Goal: Task Accomplishment & Management: Use online tool/utility

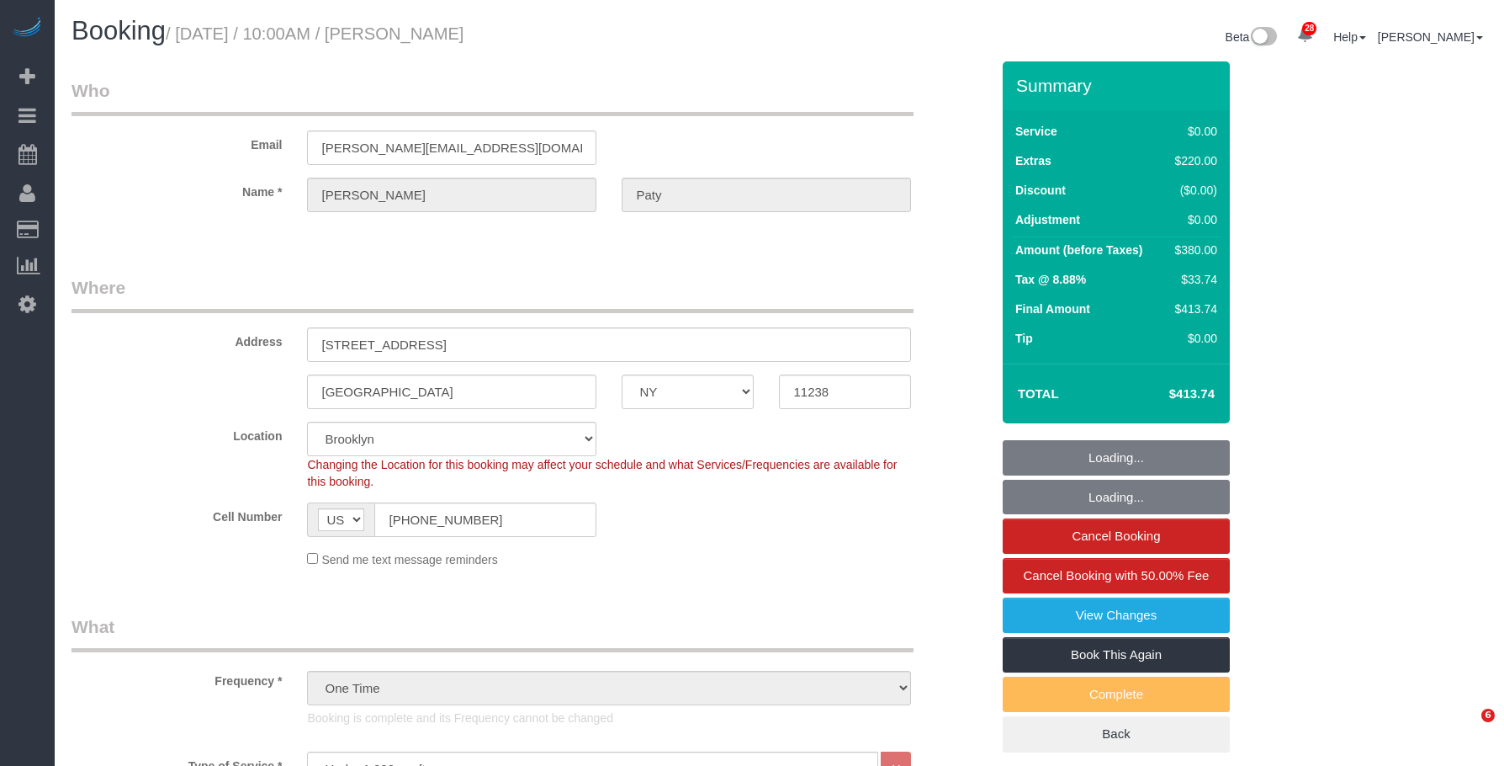
select select "NY"
select select "1"
select select "number:89"
select select "number:90"
select select "number:15"
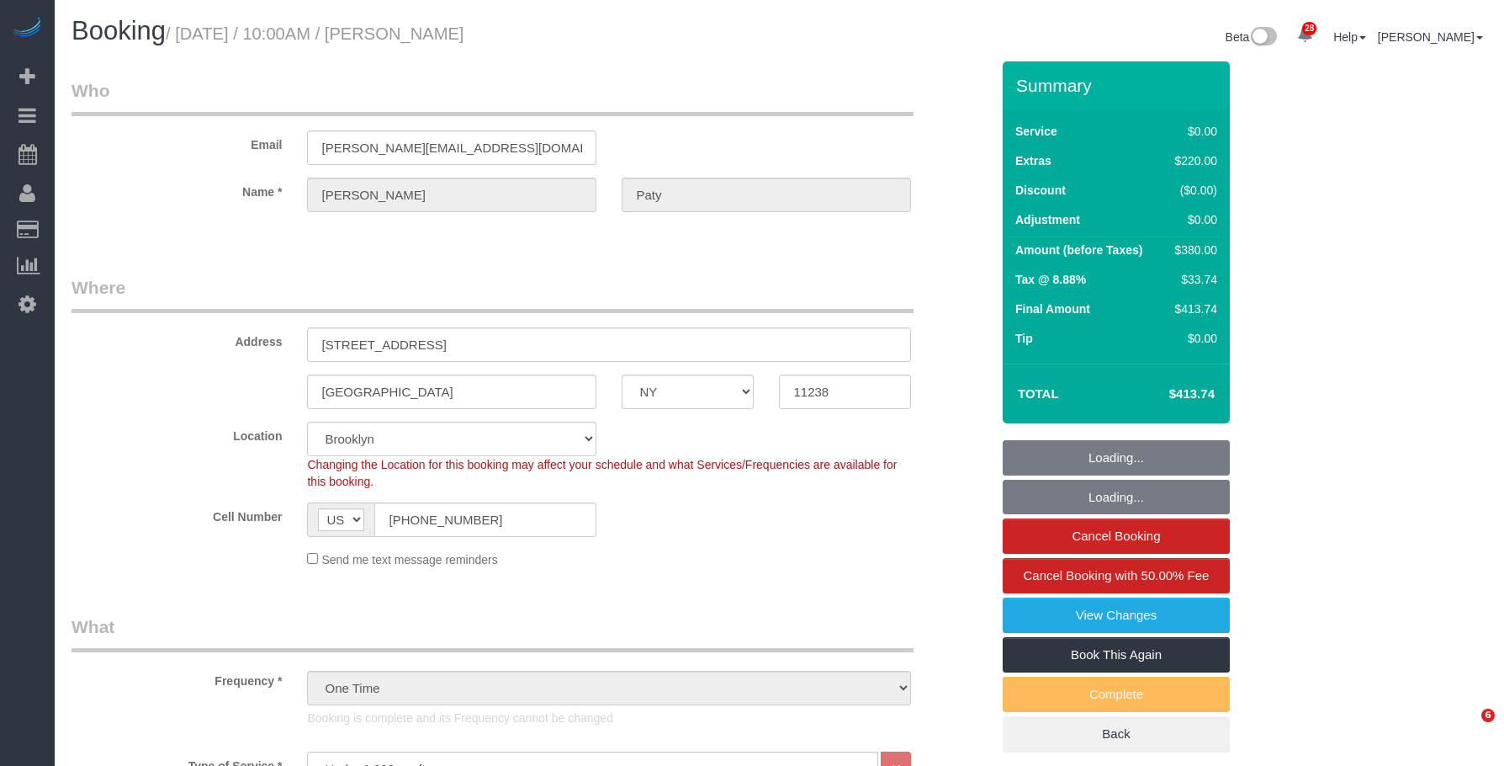
select select "number:5"
select select "object:1521"
select select "spot1"
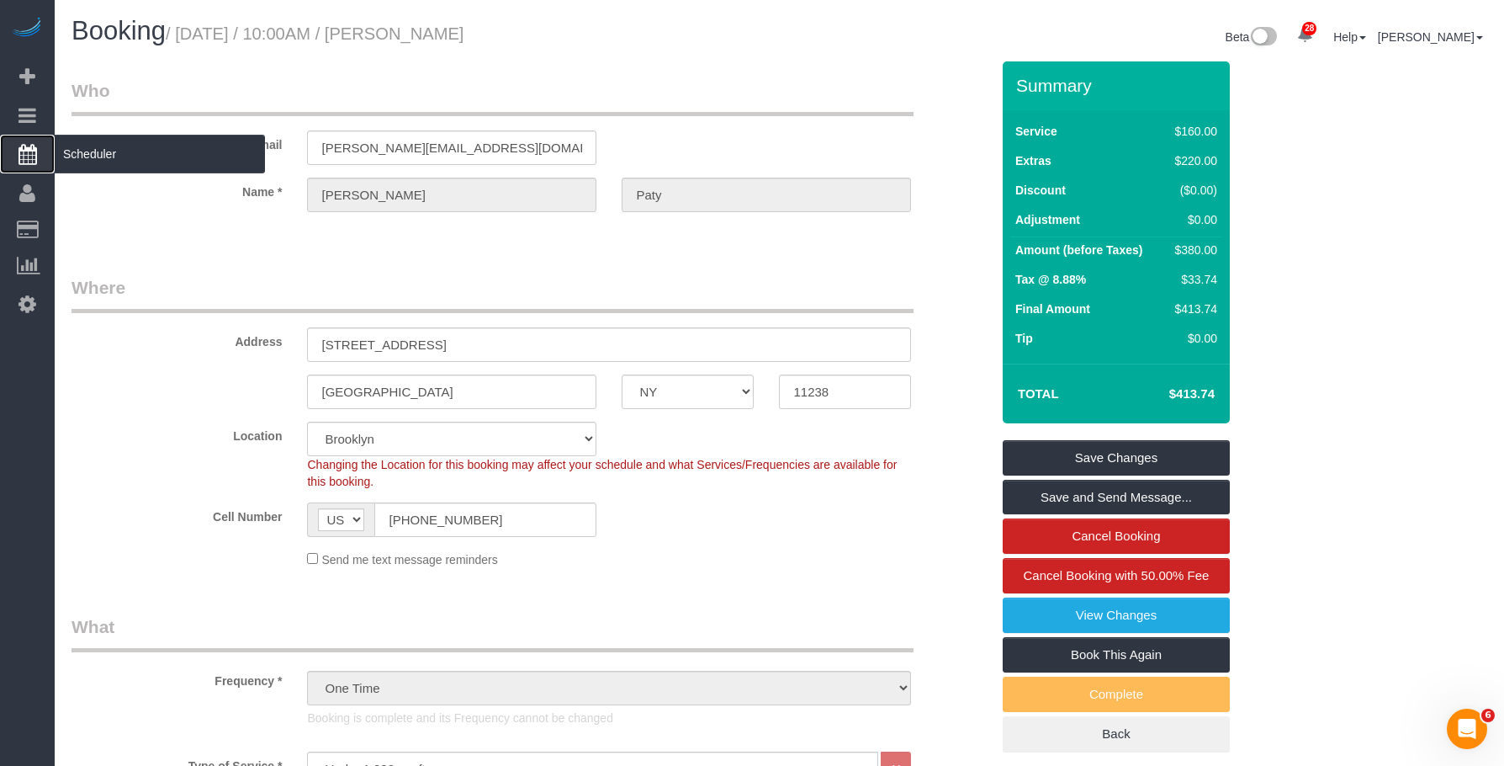
drag, startPoint x: 133, startPoint y: 152, endPoint x: 150, endPoint y: 141, distance: 20.1
click at [133, 152] on span "Scheduler" at bounding box center [160, 154] width 210 height 39
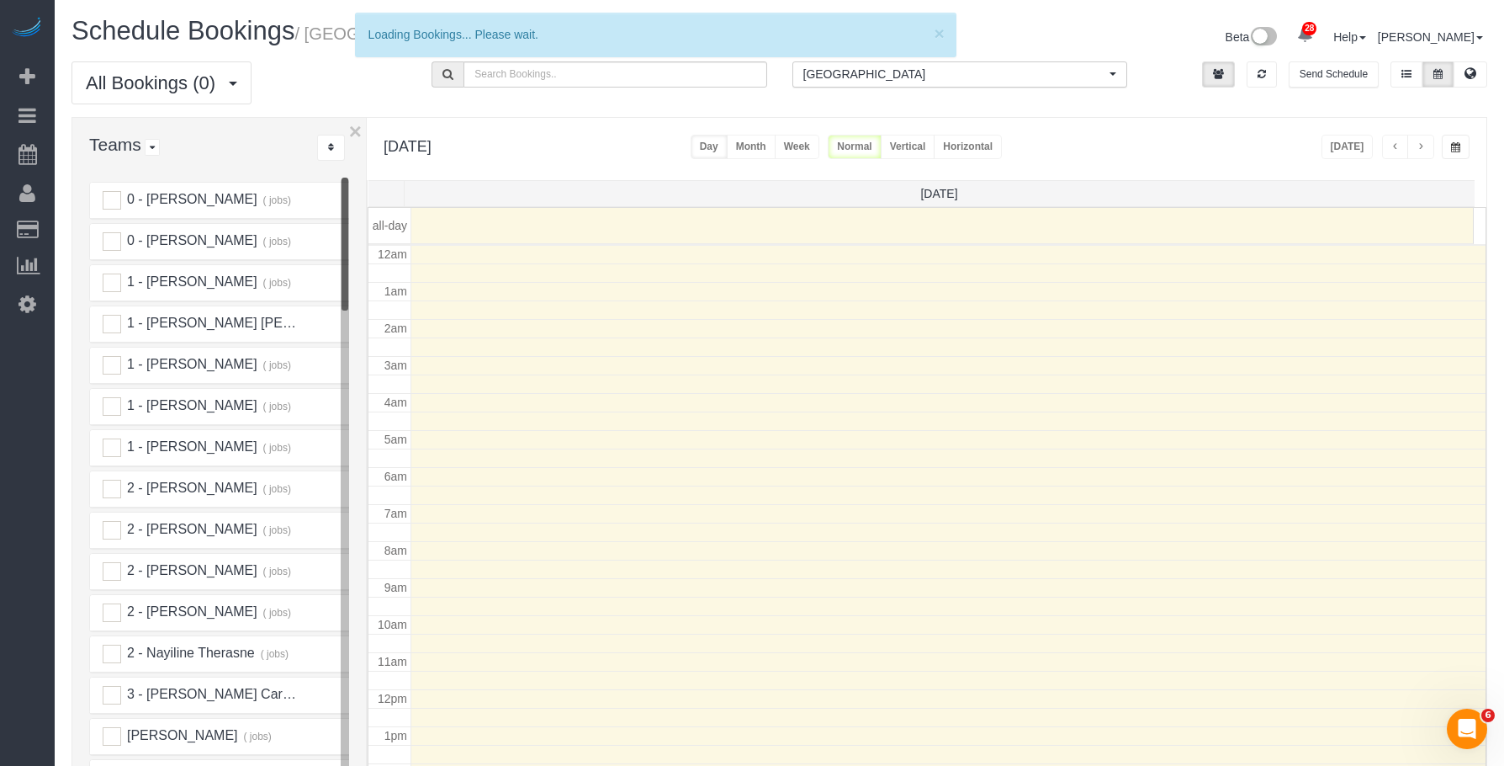
scroll to position [223, 0]
click at [1471, 75] on icon at bounding box center [1471, 73] width 12 height 10
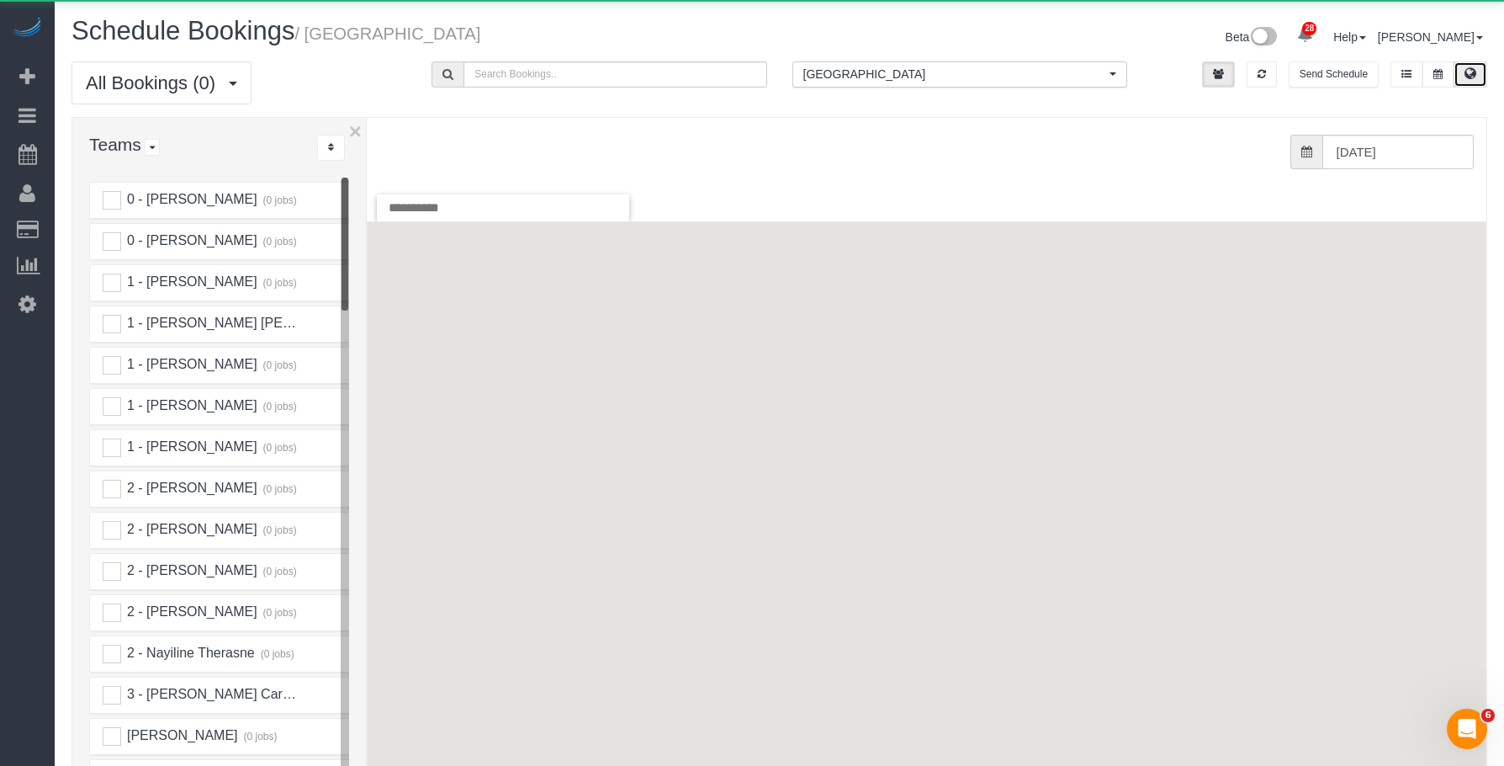
click at [836, 76] on span "[GEOGRAPHIC_DATA]" at bounding box center [954, 74] width 302 height 17
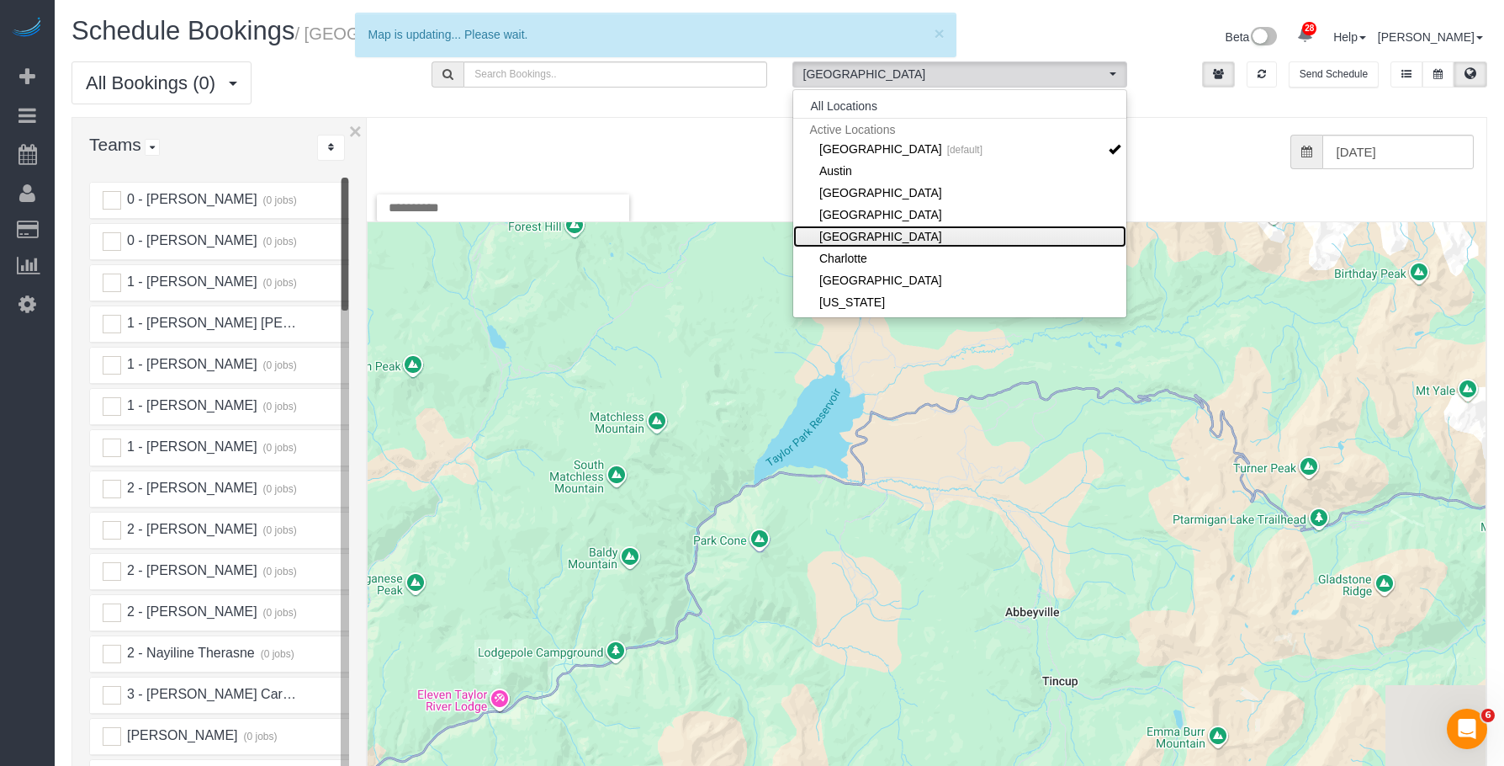
click at [867, 231] on link "[GEOGRAPHIC_DATA]" at bounding box center [959, 236] width 333 height 22
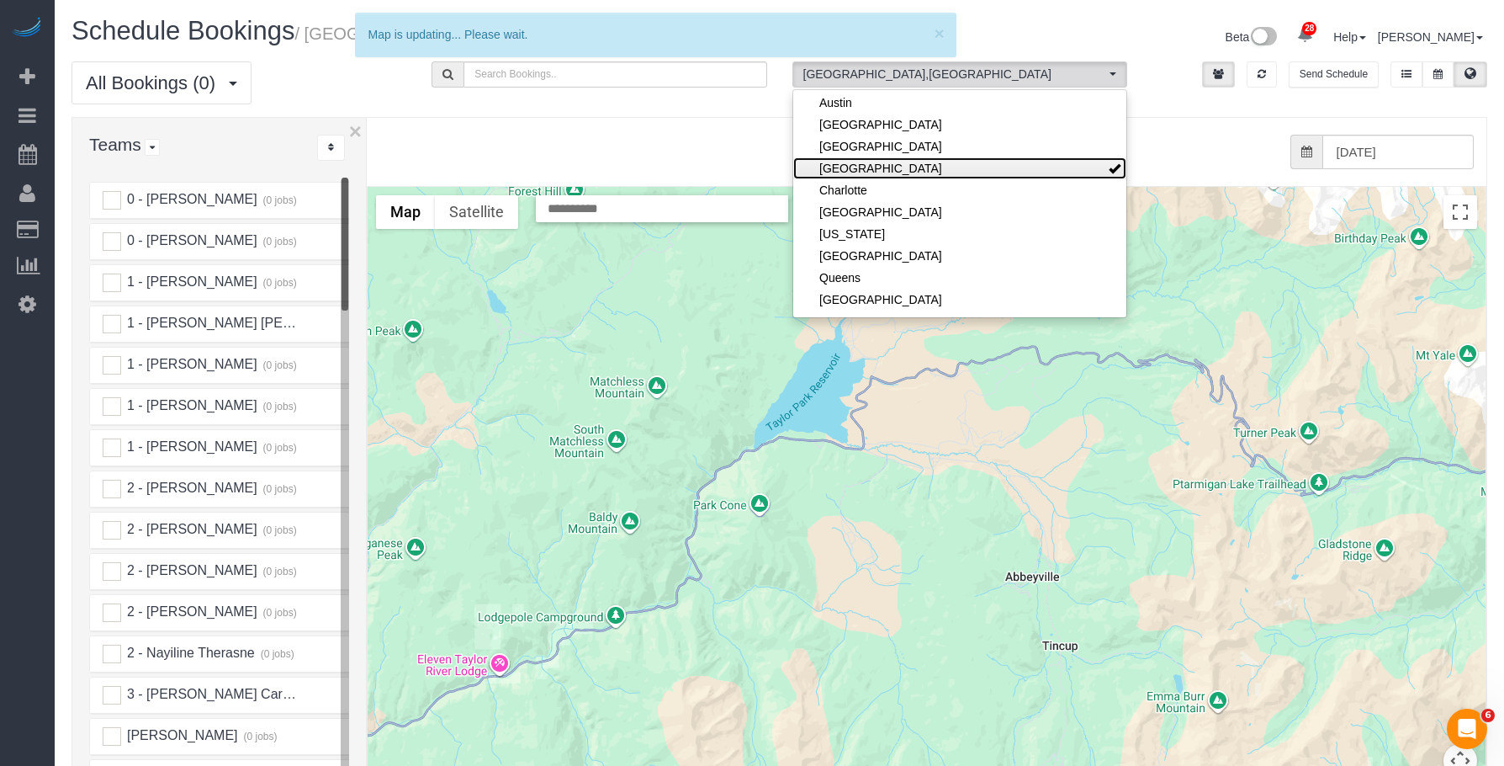
scroll to position [84, 0]
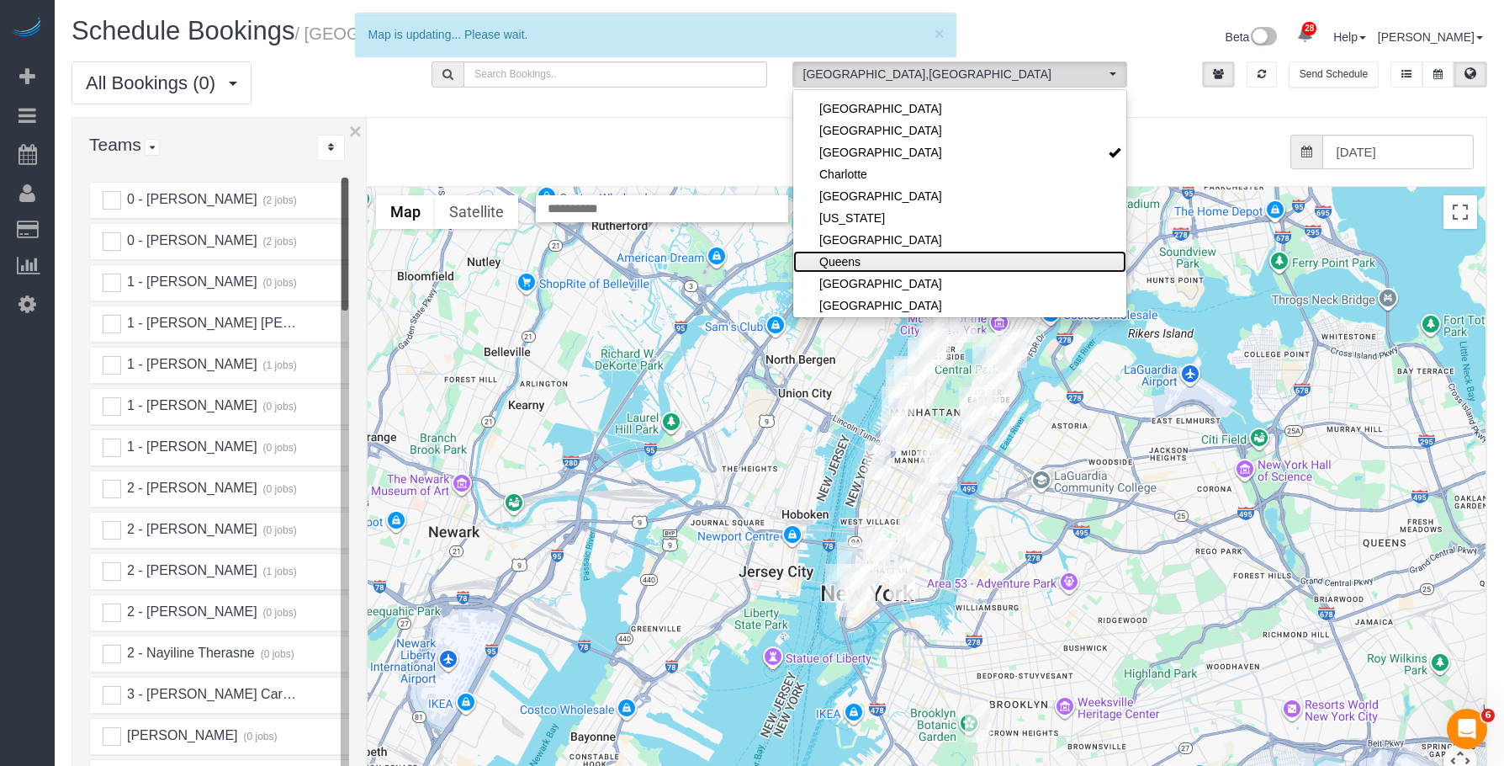
click at [866, 259] on link "Queens" at bounding box center [959, 262] width 333 height 22
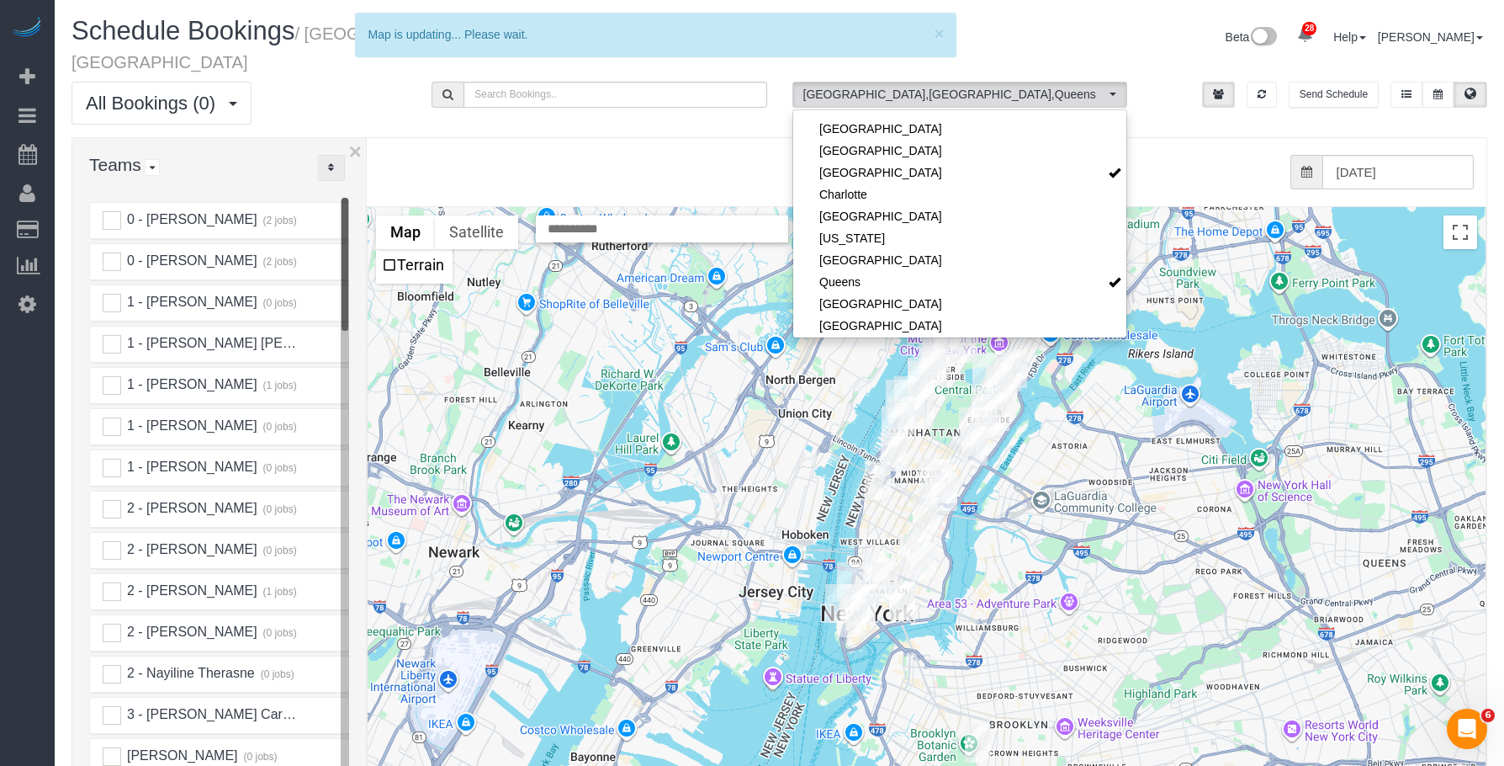
click at [332, 162] on icon "..." at bounding box center [331, 167] width 6 height 10
click at [370, 209] on link "A-Z" at bounding box center [384, 220] width 133 height 22
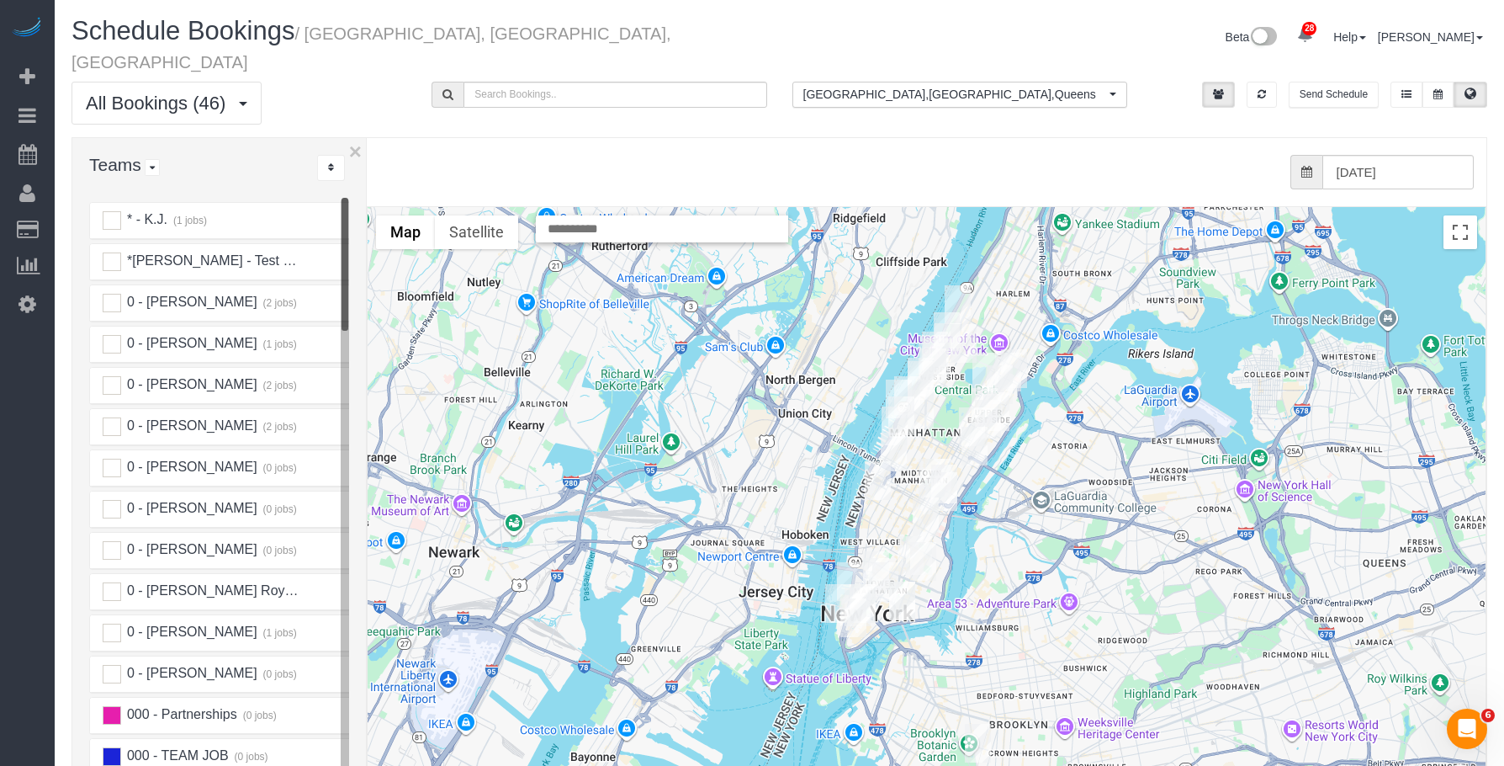
click at [370, 220] on div at bounding box center [927, 542] width 1118 height 671
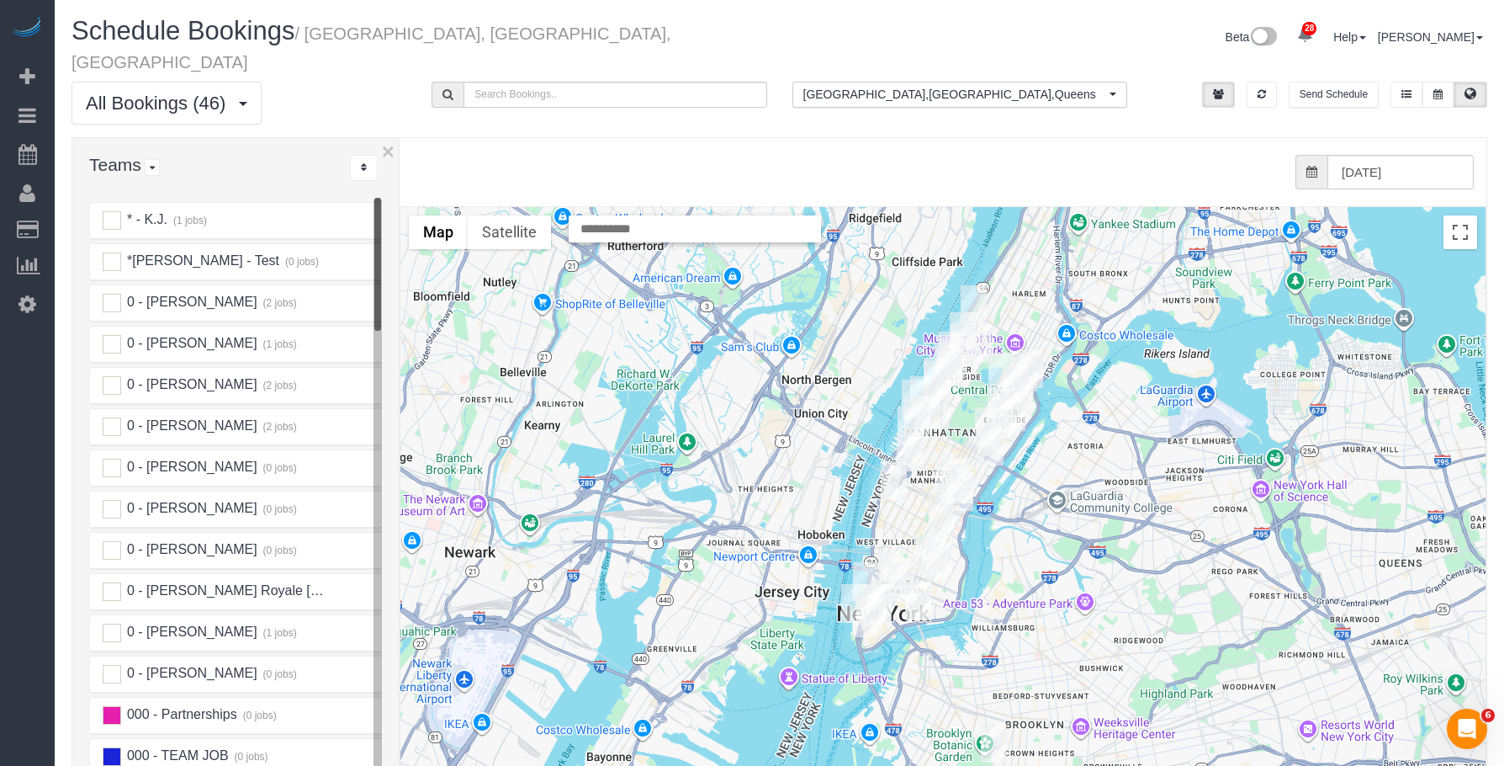
drag, startPoint x: 365, startPoint y: 217, endPoint x: 403, endPoint y: 215, distance: 37.9
click at [403, 215] on div "× Teams All Teams All Active Teams Active Teams For Location(s) Rating A-Z * - …" at bounding box center [780, 516] width 1416 height 759
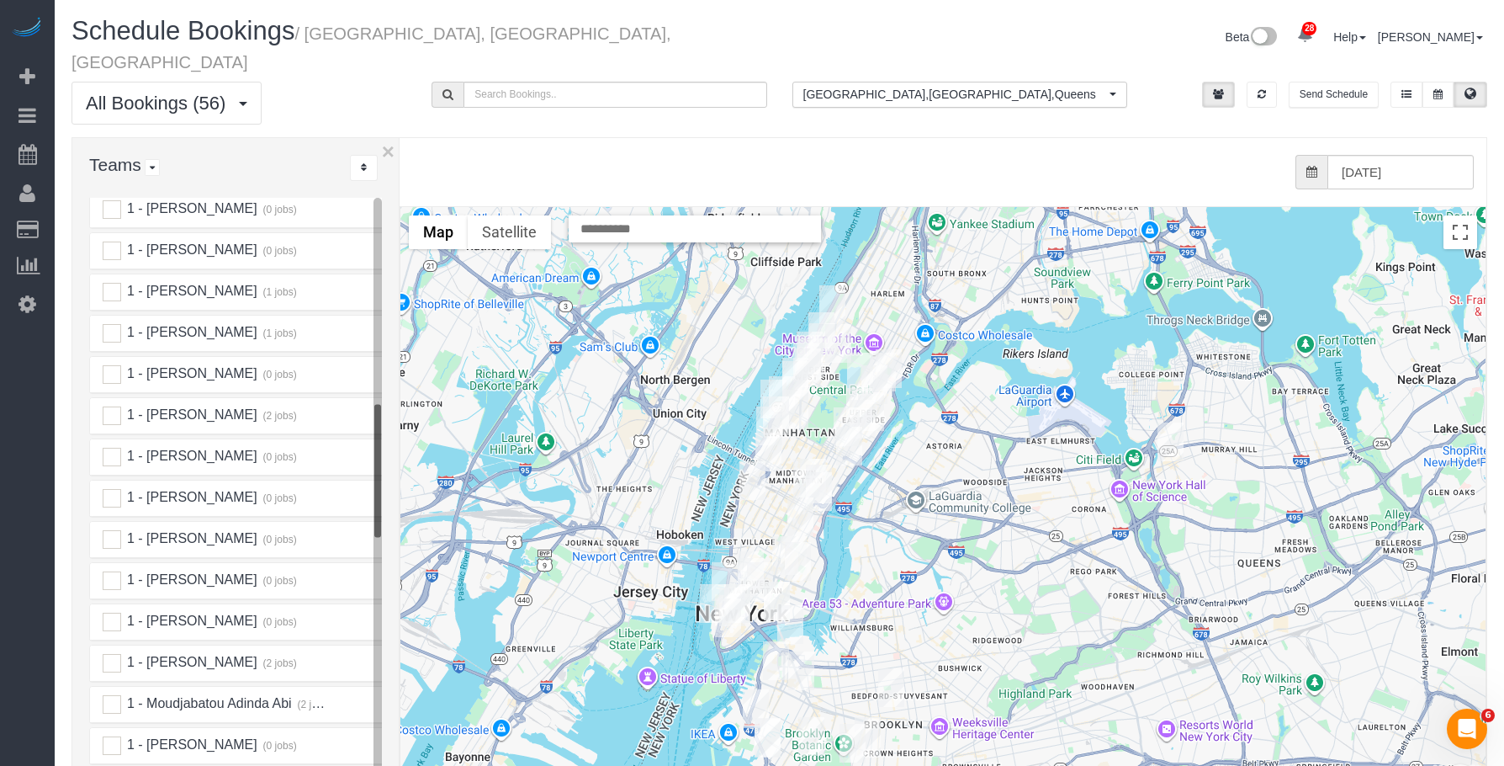
scroll to position [1294, 0]
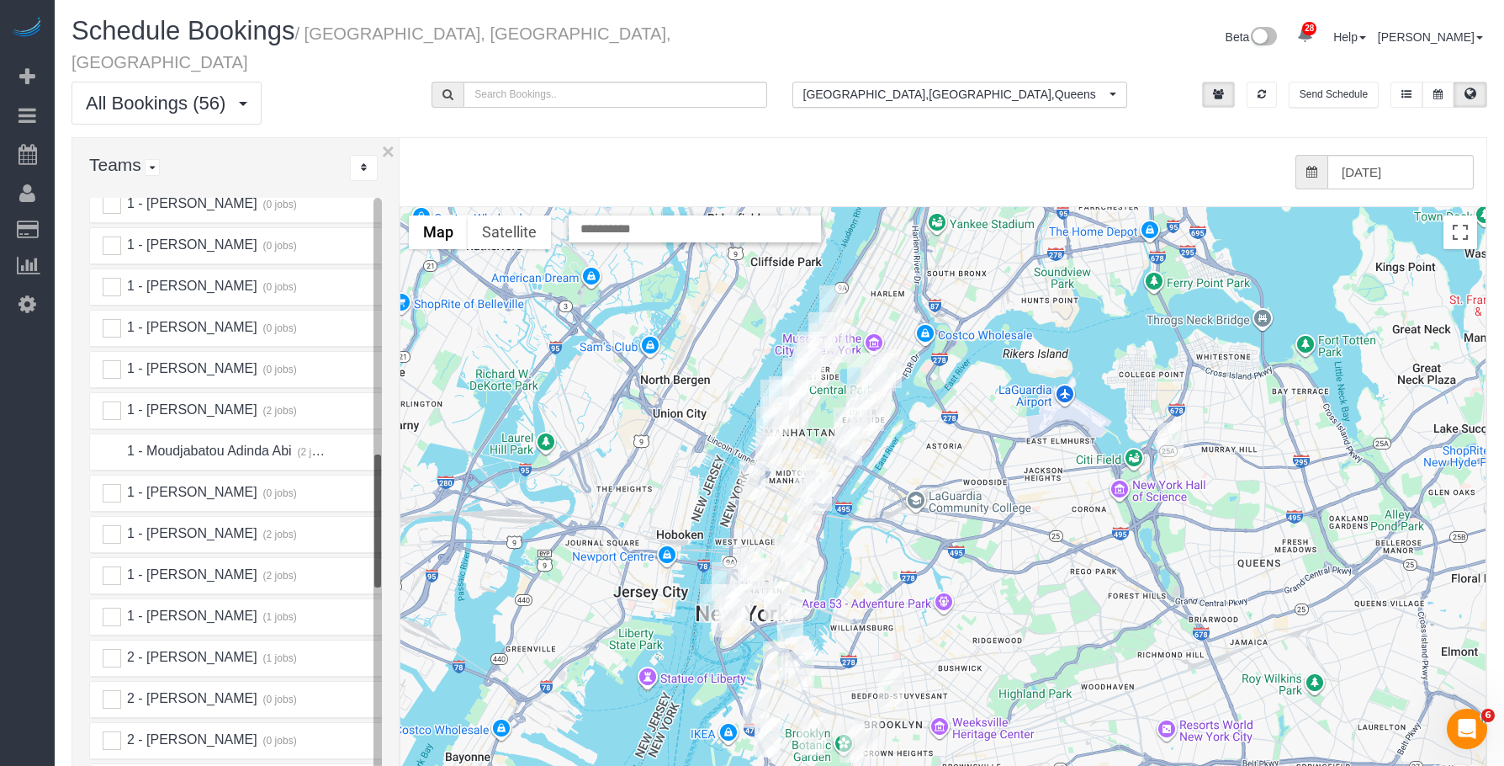
click at [111, 442] on ins at bounding box center [112, 451] width 19 height 19
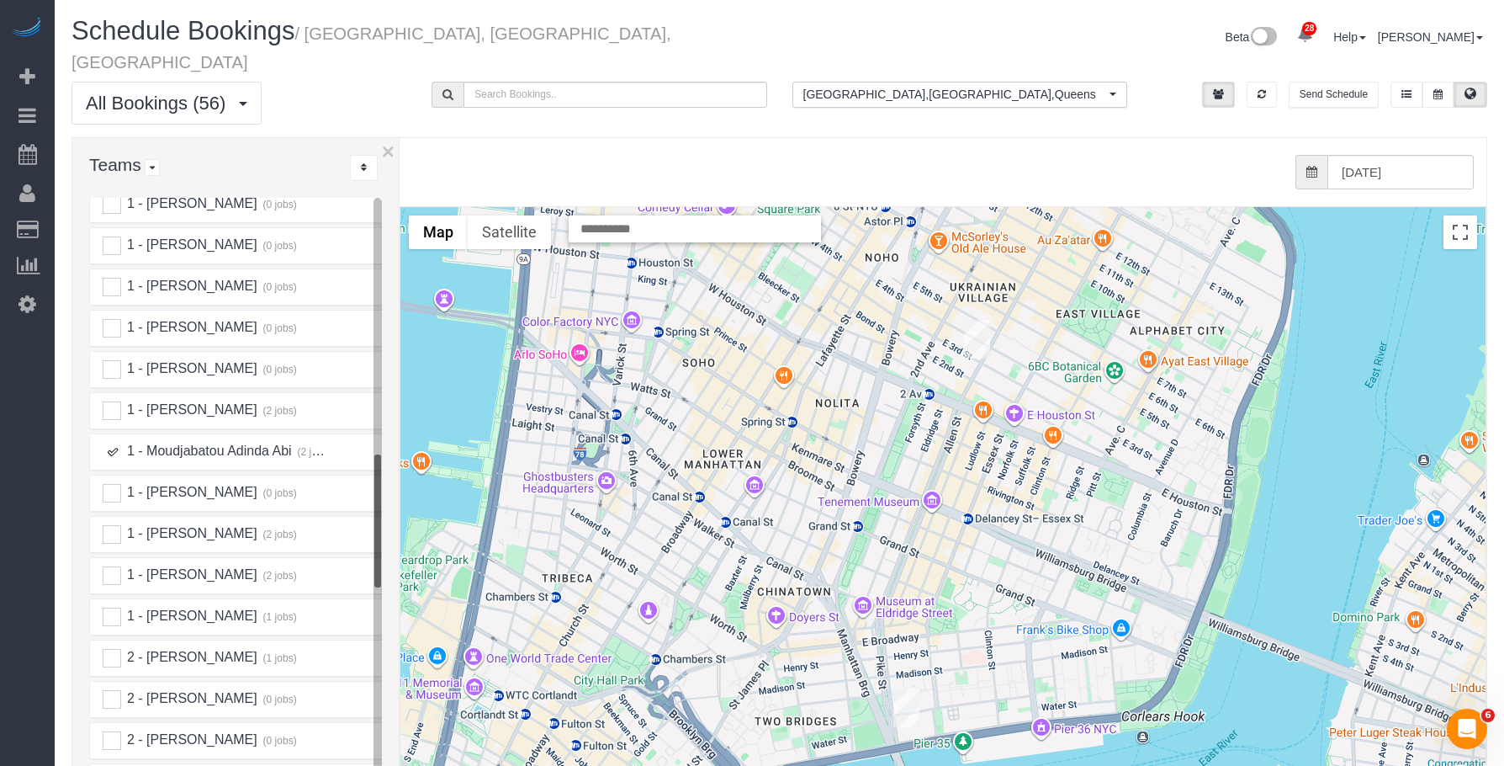
click at [898, 688] on img "09/26/2025 9:00AM - Concierge Drop (NYC) - 225 Cherry Street, Apt. 34a, New Yor…" at bounding box center [906, 707] width 26 height 39
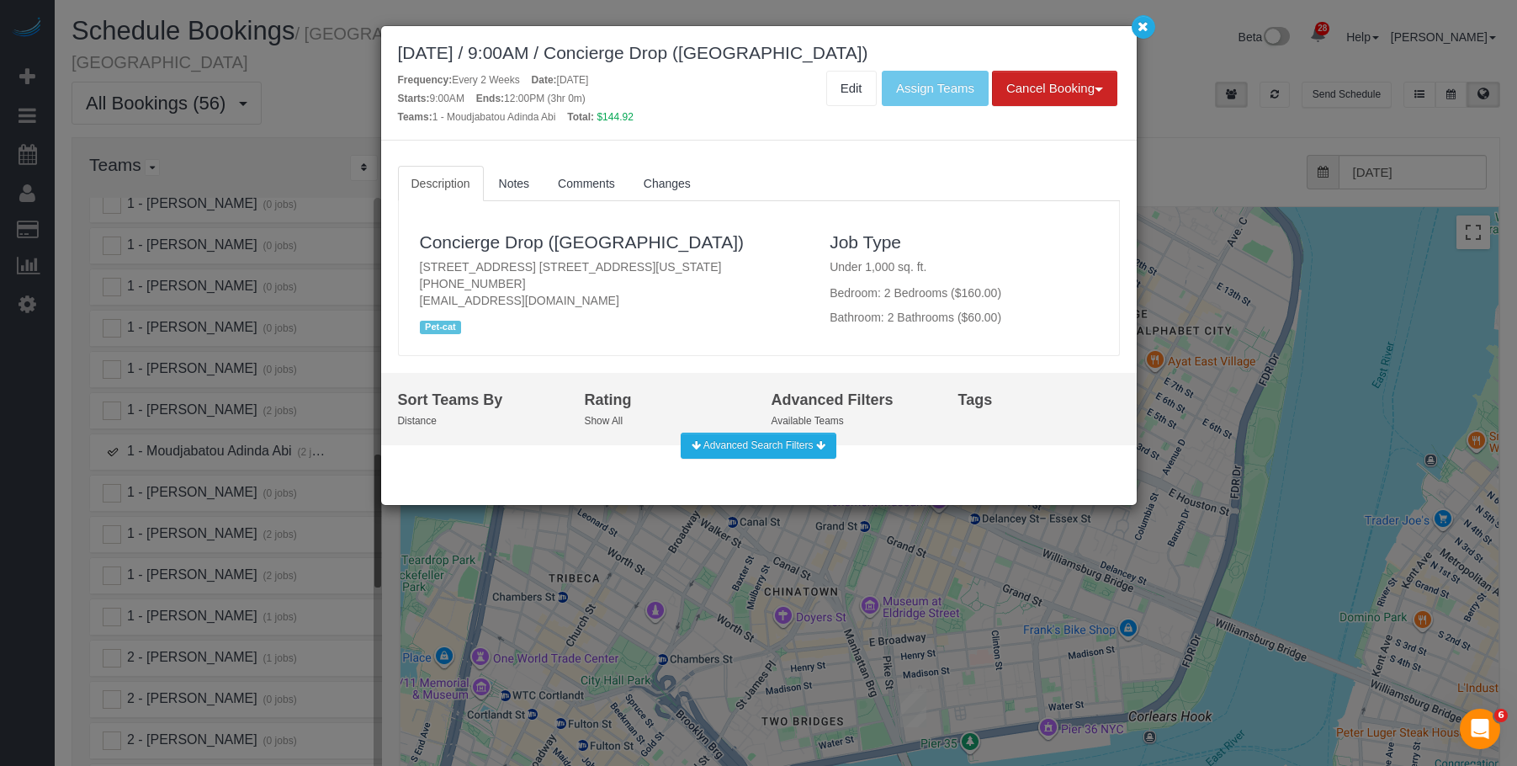
drag, startPoint x: 411, startPoint y: 262, endPoint x: 698, endPoint y: 261, distance: 286.9
click at [698, 261] on div "Concierge Drop ([GEOGRAPHIC_DATA]) [STREET_ADDRESS] [STREET_ADDRESS][US_STATE] …" at bounding box center [612, 278] width 411 height 121
copy p "[STREET_ADDRESS] [STREET_ADDRESS][US_STATE]"
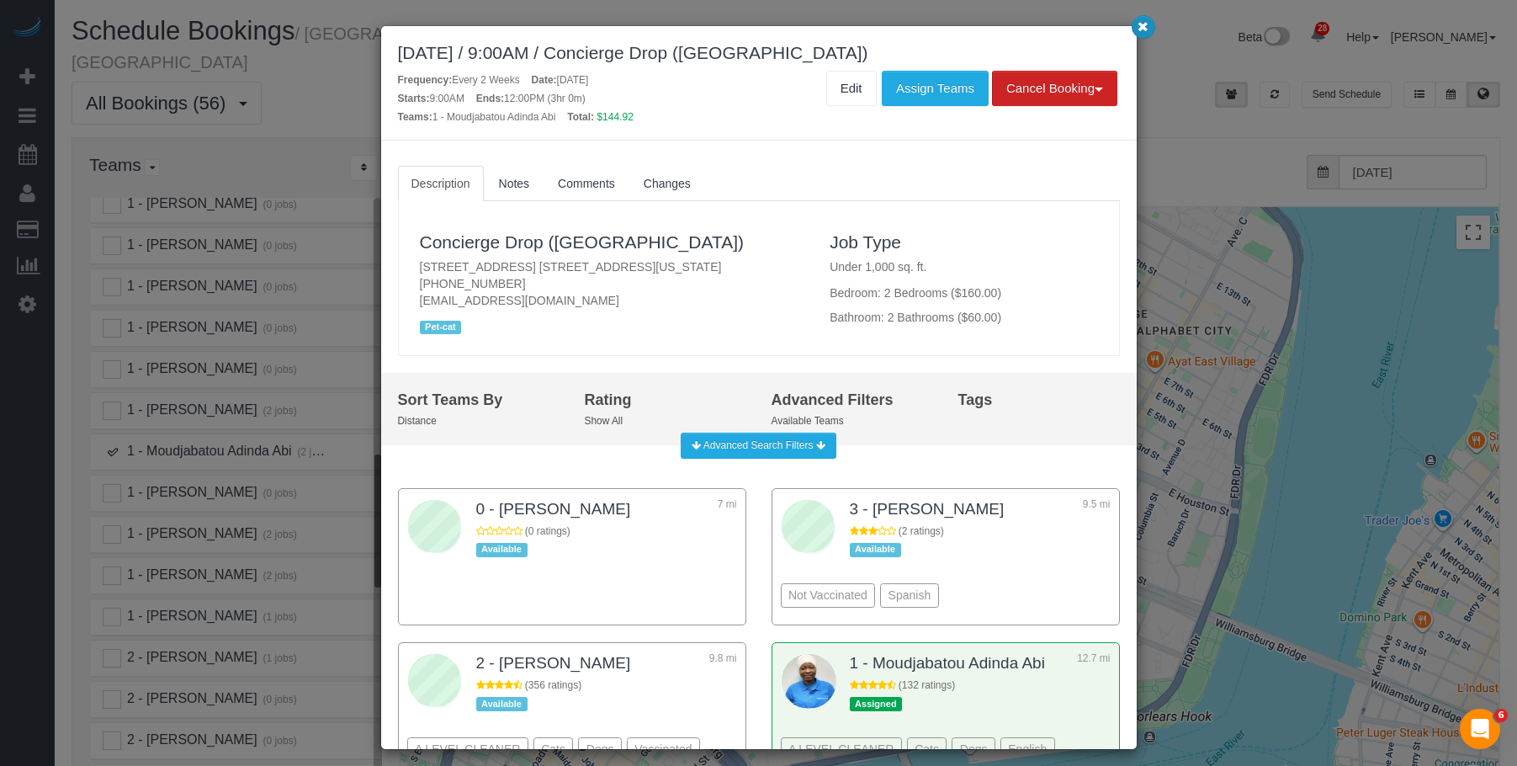
click at [1135, 17] on button "button" at bounding box center [1143, 27] width 24 height 24
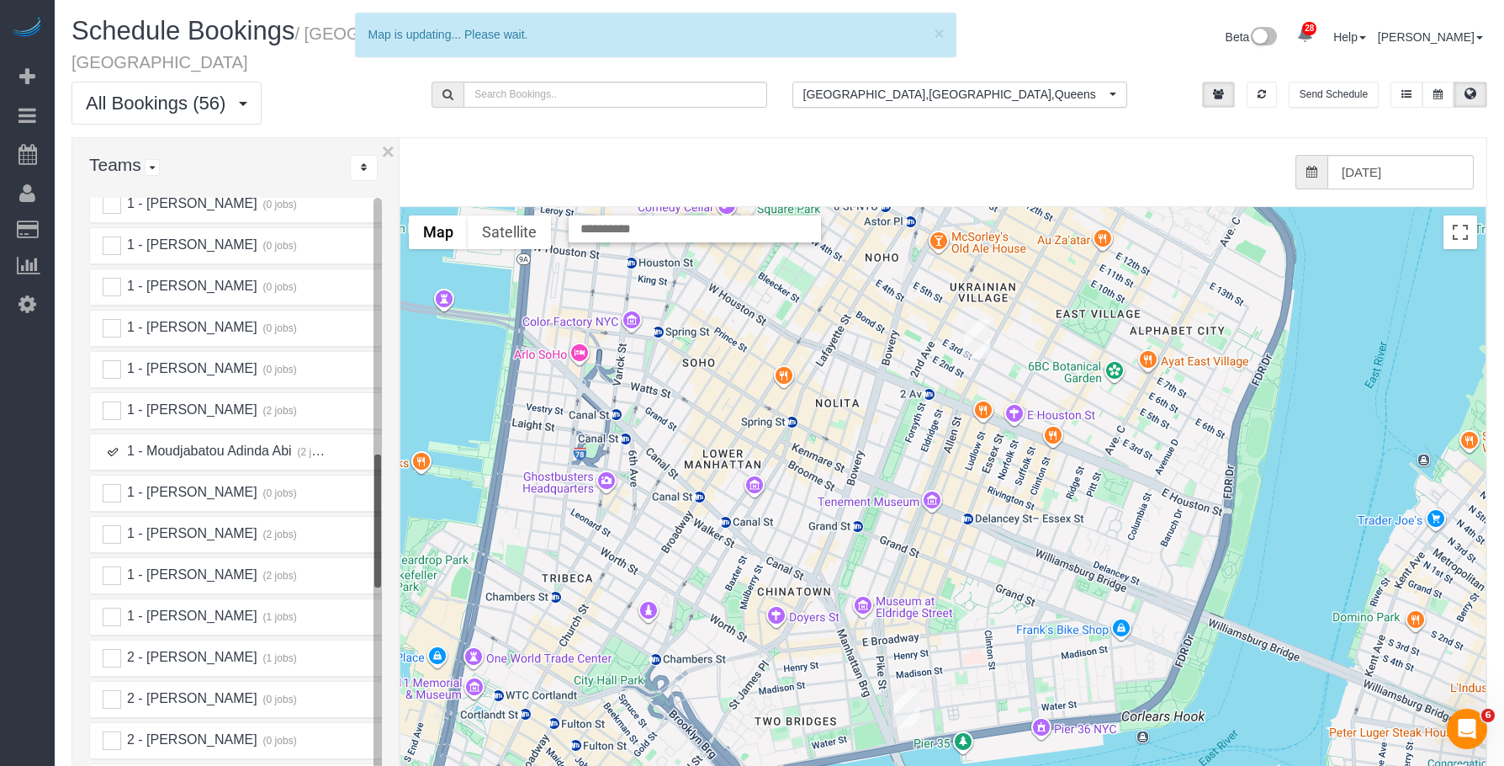
click at [983, 320] on img "09/26/2025 12:00PM - Jackie Hobbs - 99 East 3rd Street, Apt. 4r, New York, NY 1…" at bounding box center [977, 339] width 26 height 39
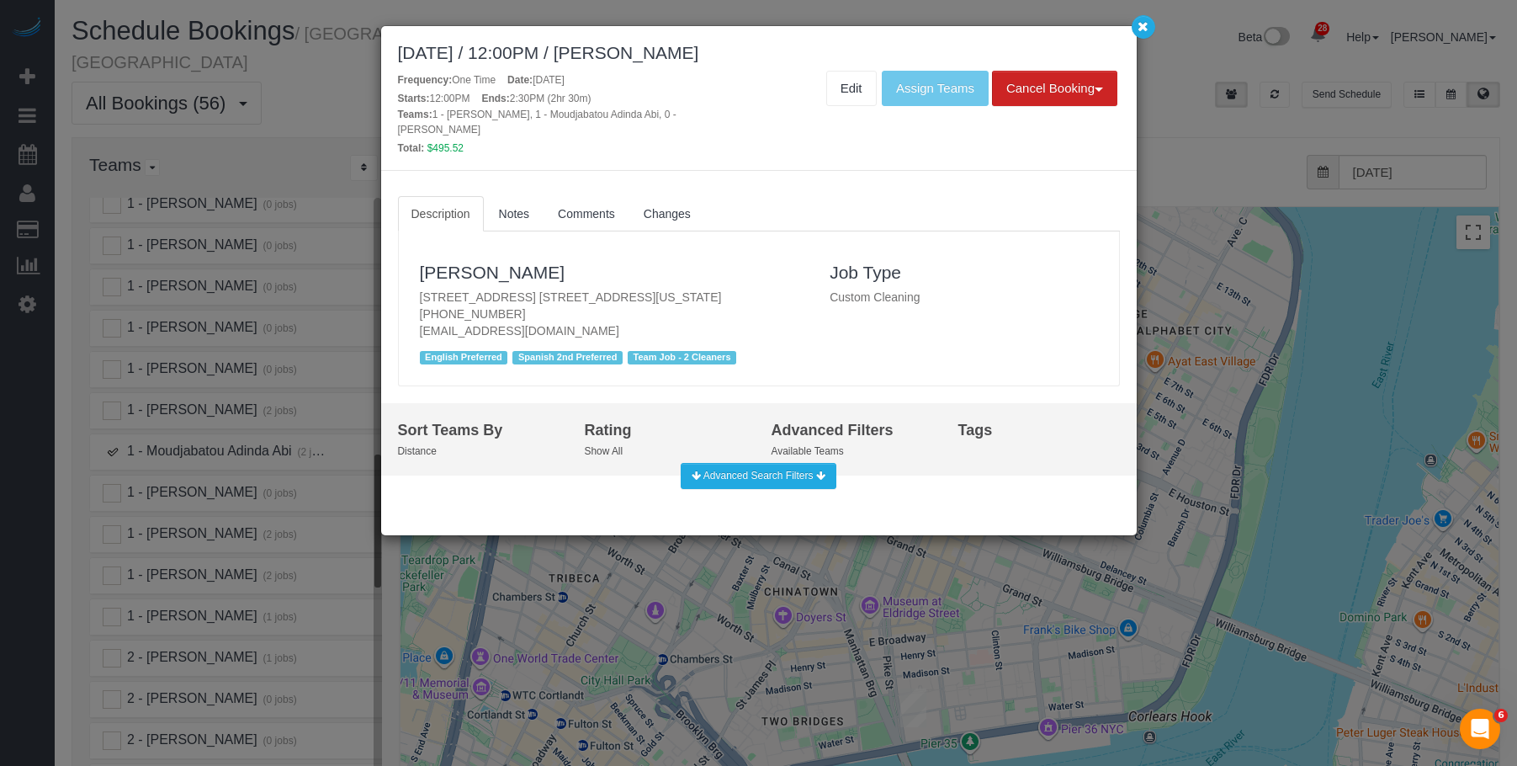
drag, startPoint x: 411, startPoint y: 293, endPoint x: 684, endPoint y: 289, distance: 273.4
click at [684, 289] on div "[PERSON_NAME] [STREET_ADDRESS] [STREET_ADDRESS][US_STATE] [PHONE_NUMBER] [EMAIL…" at bounding box center [612, 308] width 411 height 121
copy p "[STREET_ADDRESS] [STREET_ADDRESS][US_STATE]"
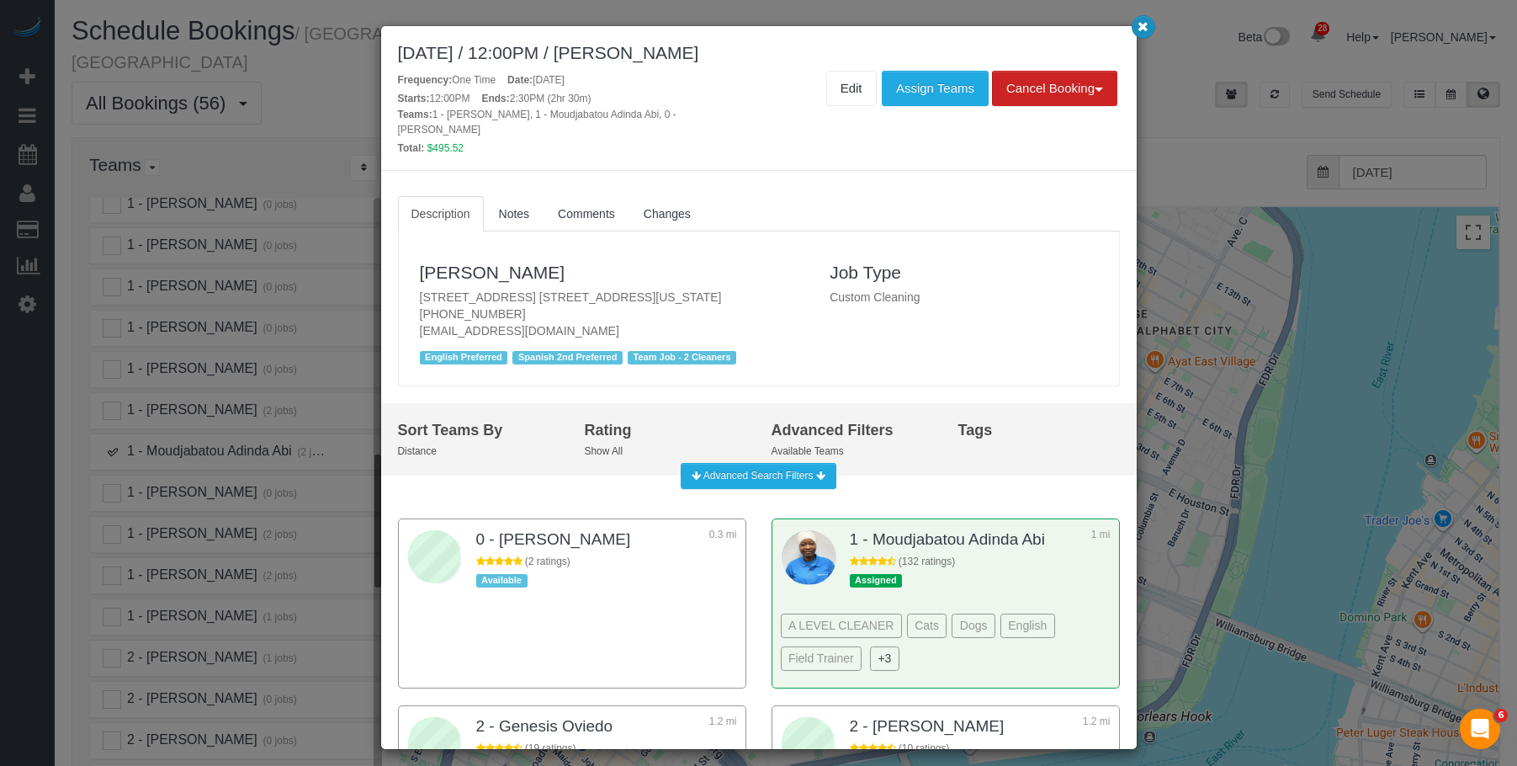
click at [1142, 27] on icon "button" at bounding box center [1142, 26] width 11 height 10
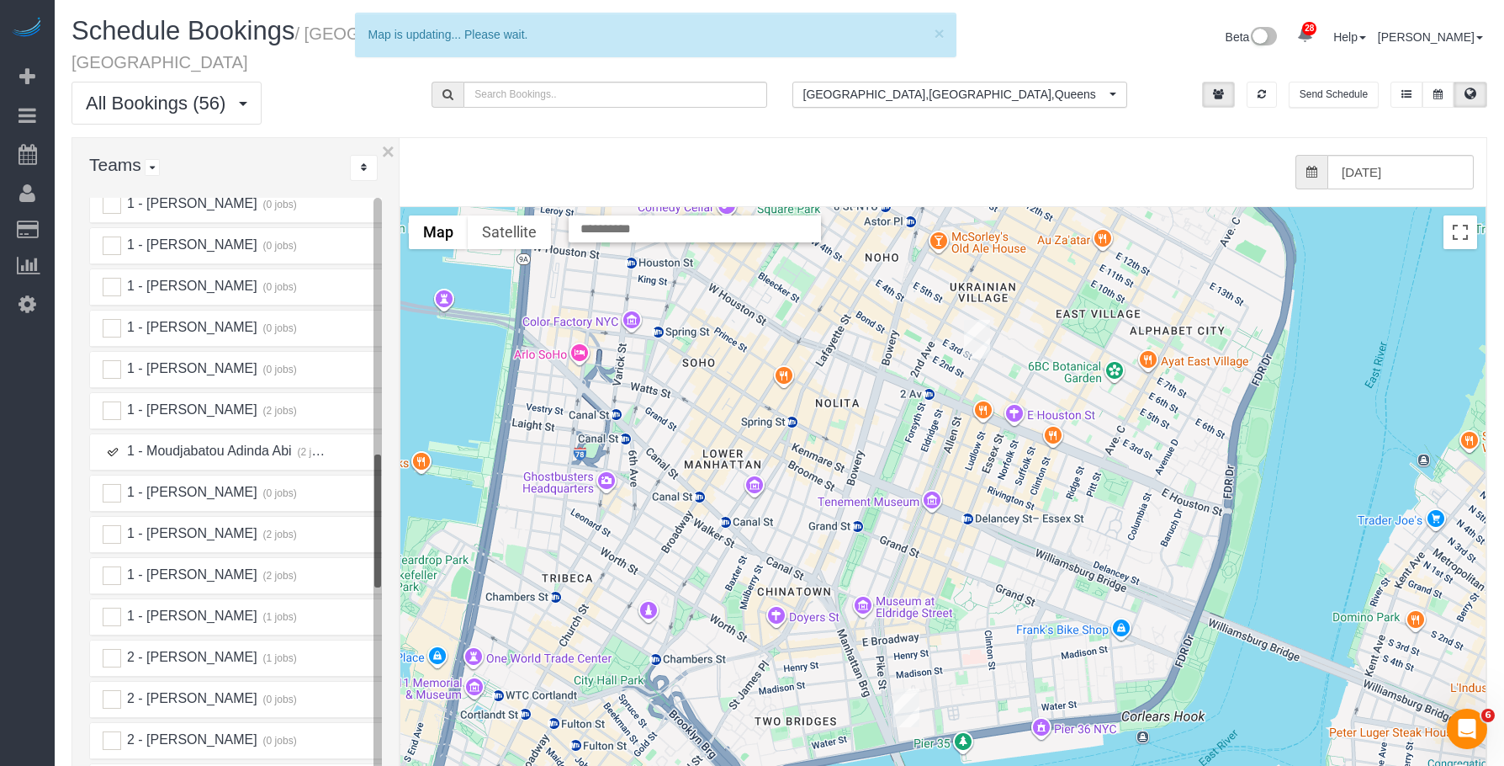
click at [114, 442] on ins at bounding box center [112, 451] width 19 height 19
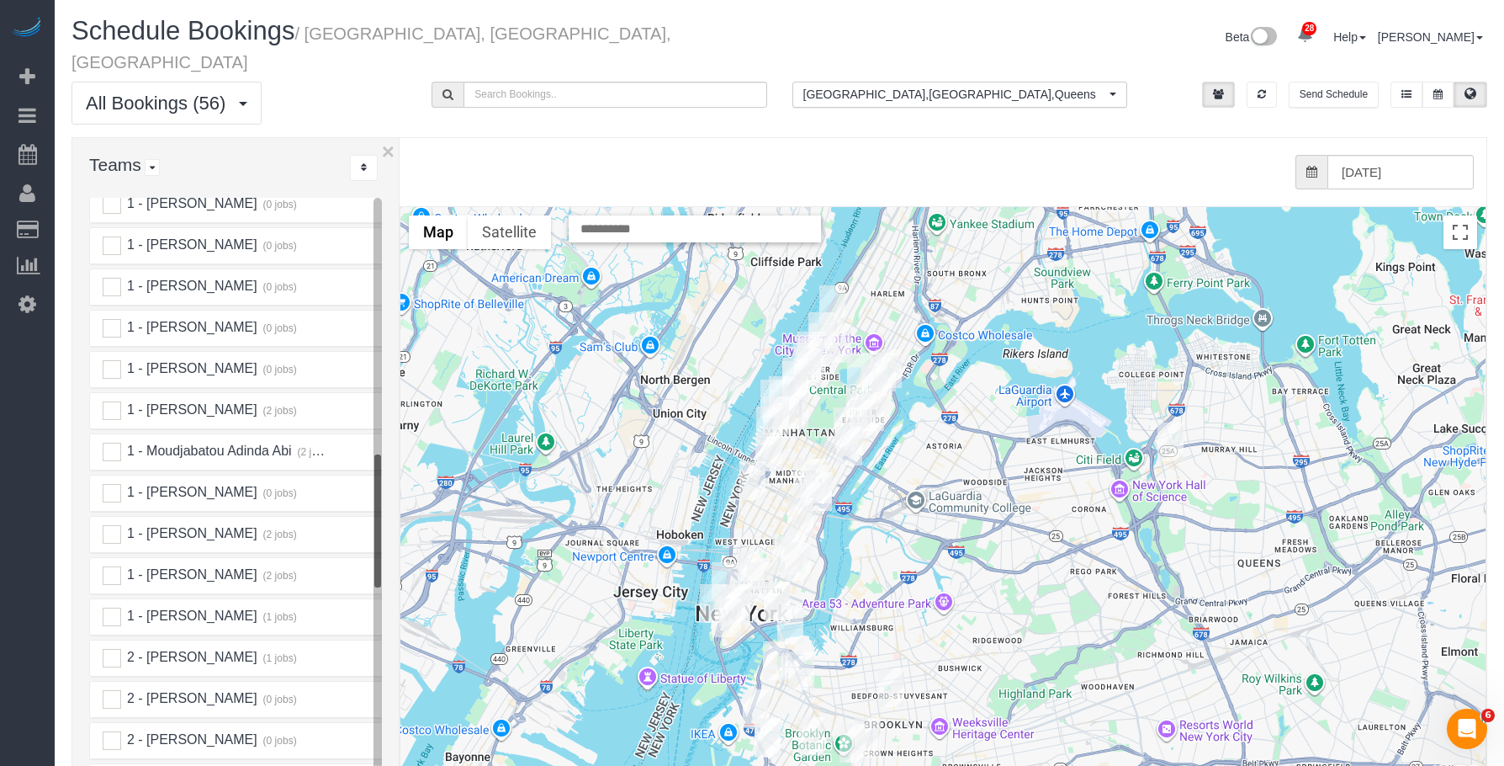
click at [756, 111] on div "All Bookings (56) All Bookings Unassigned Bookings Recurring Bookings New Custo…" at bounding box center [779, 110] width 1441 height 56
click at [761, 164] on div "from 0 bookings processed (Found: 0). [DATE]" at bounding box center [939, 172] width 1070 height 34
click at [700, 215] on input "text" at bounding box center [695, 228] width 252 height 27
paste input "**********"
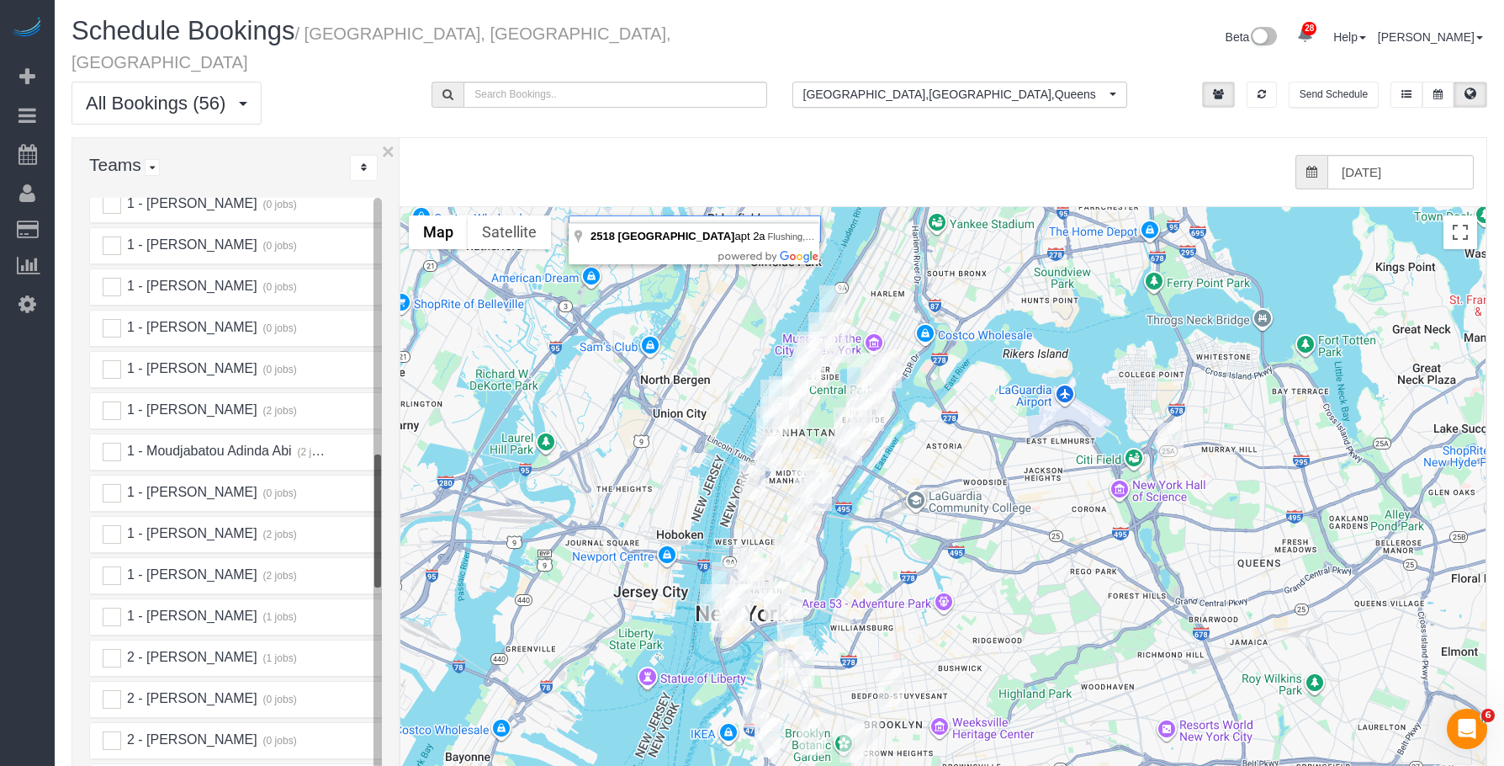
type input "**********"
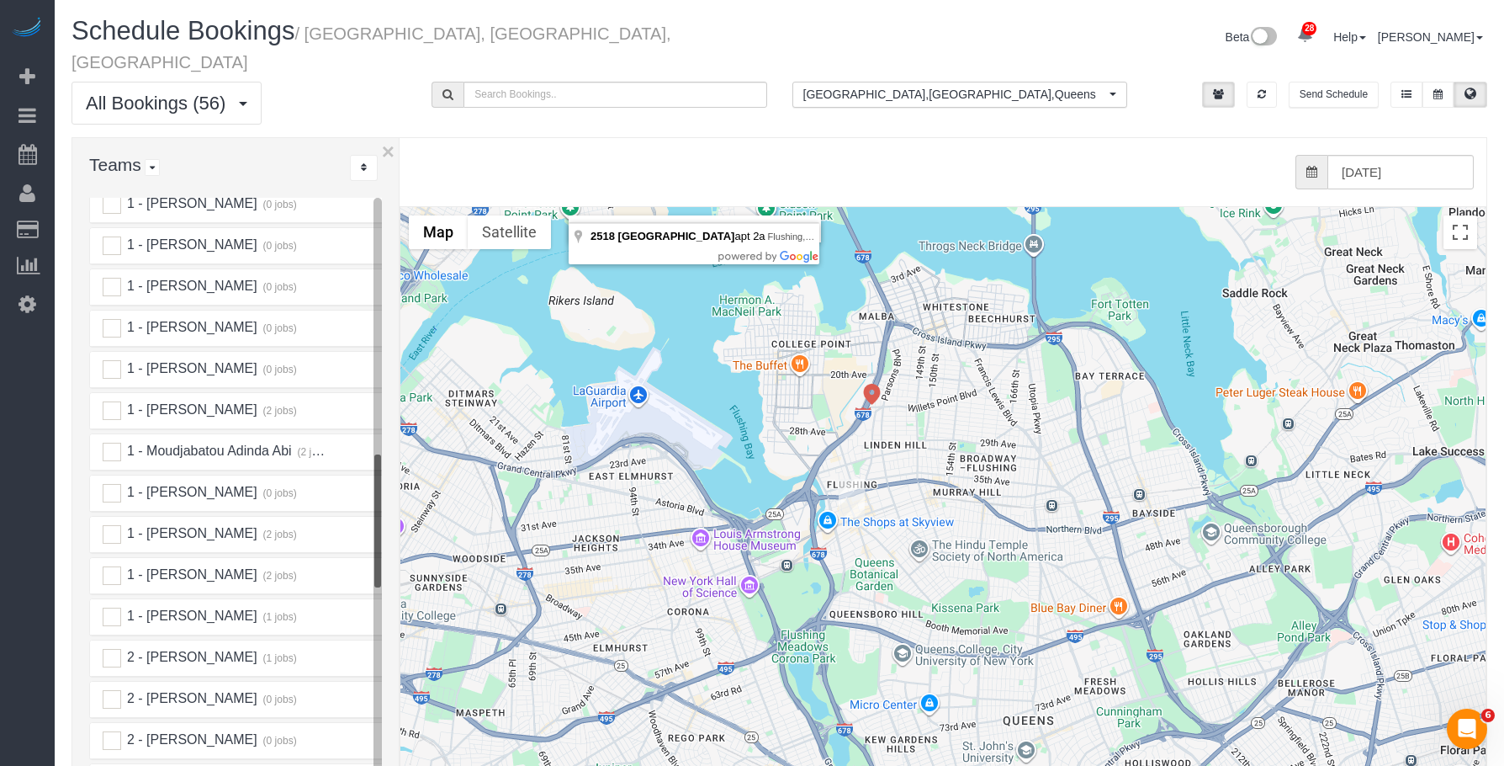
scroll to position [0, 0]
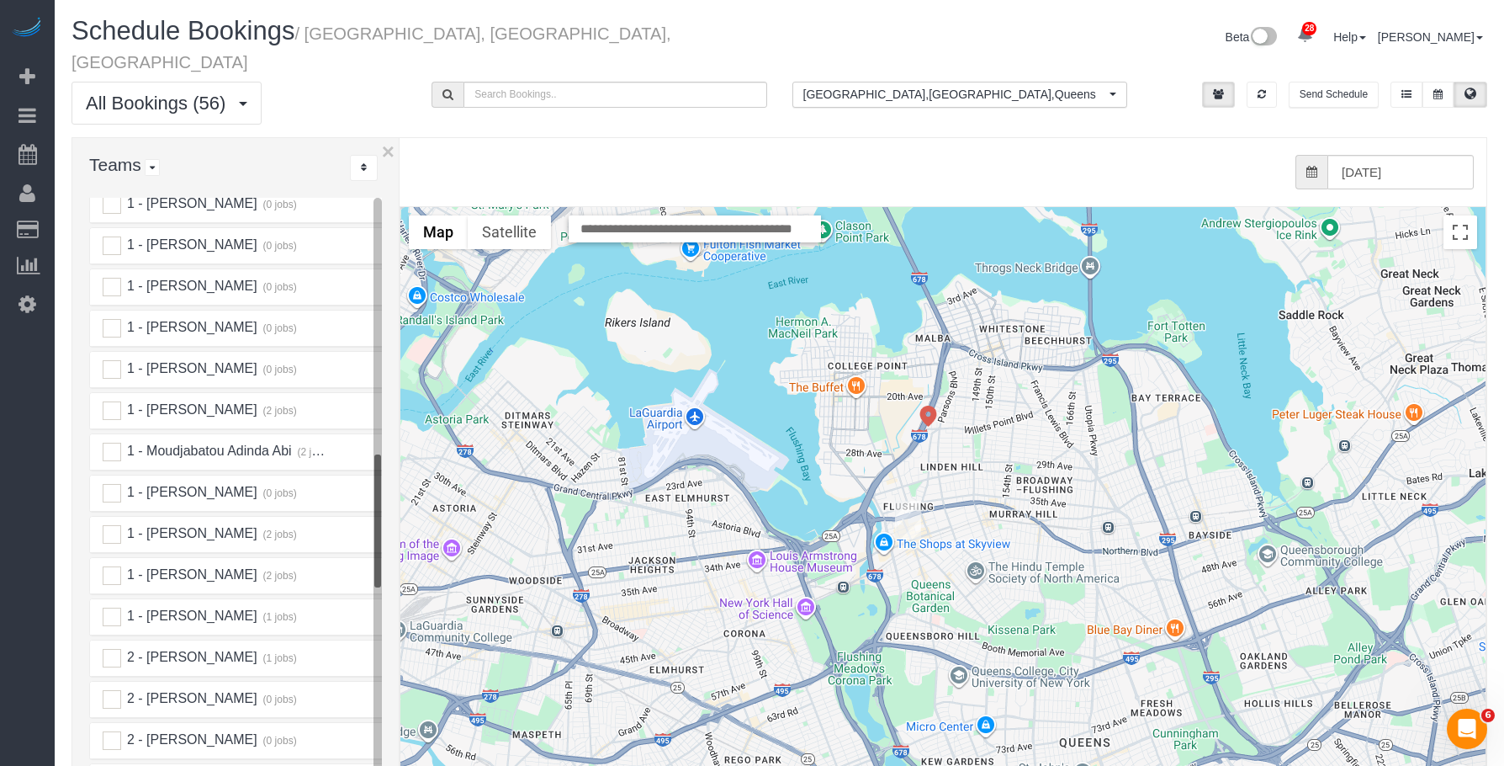
drag, startPoint x: 852, startPoint y: 418, endPoint x: 911, endPoint y: 442, distance: 63.7
click at [911, 442] on div at bounding box center [942, 542] width 1085 height 671
click at [906, 501] on img "09/26/2025 1:00PM - Tiffany Clark (H&R Block) - 39-20 Main Street, 2nd Floor, F…" at bounding box center [908, 520] width 26 height 39
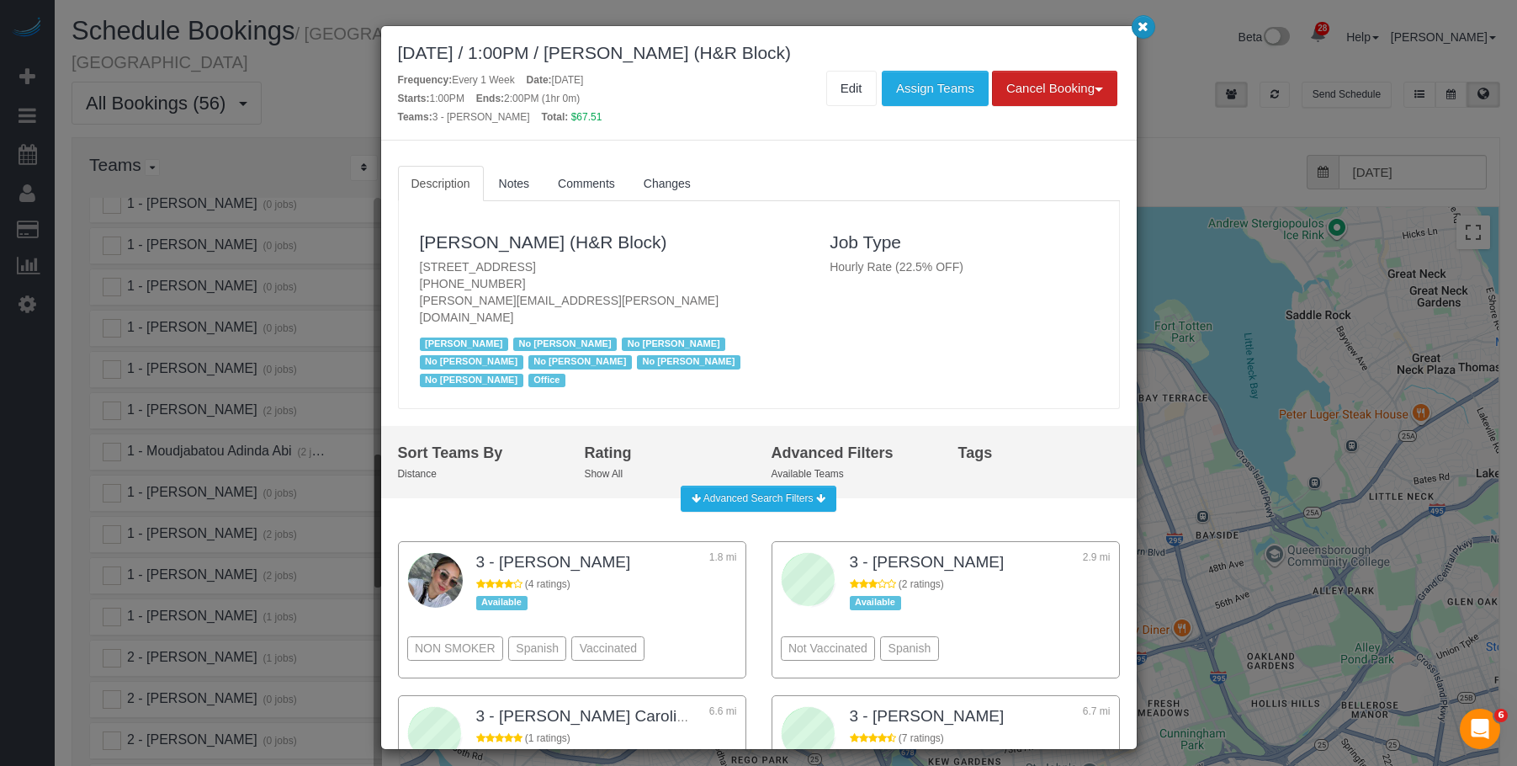
drag, startPoint x: 1130, startPoint y: 26, endPoint x: 1139, endPoint y: 29, distance: 9.8
click at [1131, 26] on div "[DATE] / 1:00PM / [PERSON_NAME] (H&R Block) Frequency: Every 1 Week Date: [DATE…" at bounding box center [758, 83] width 755 height 114
click at [1146, 27] on icon "button" at bounding box center [1142, 26] width 11 height 10
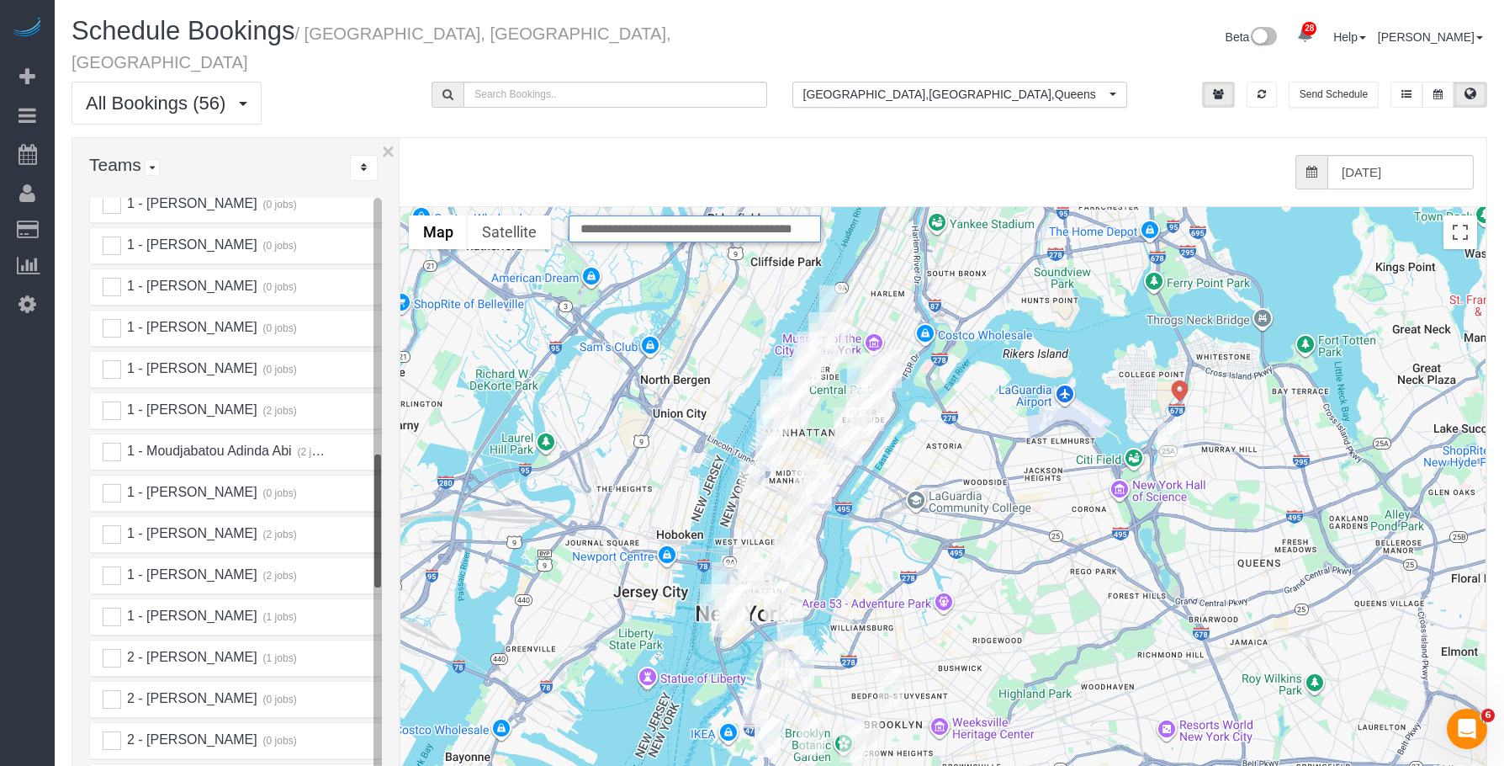
click at [731, 215] on input "**********" at bounding box center [695, 228] width 252 height 27
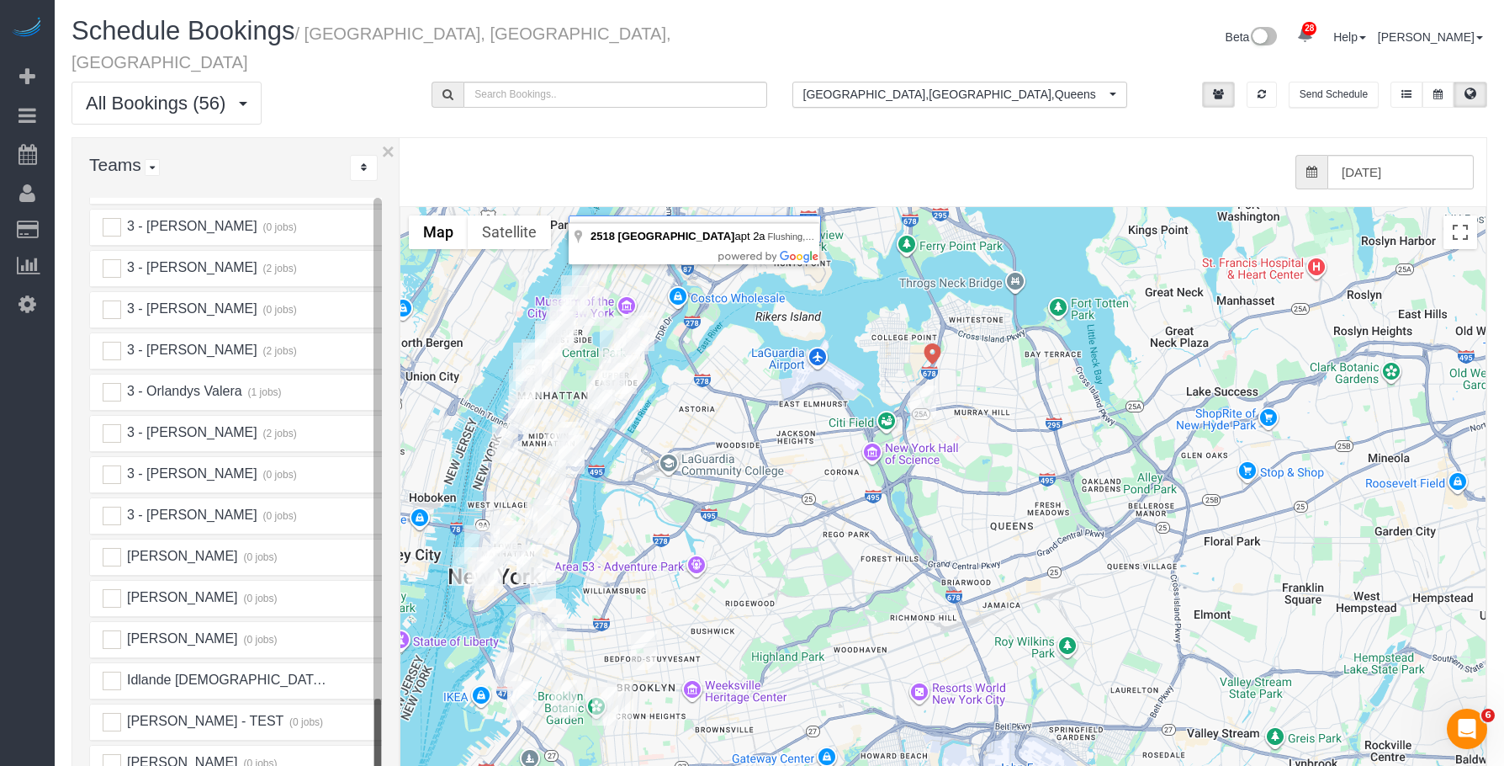
scroll to position [2724, 0]
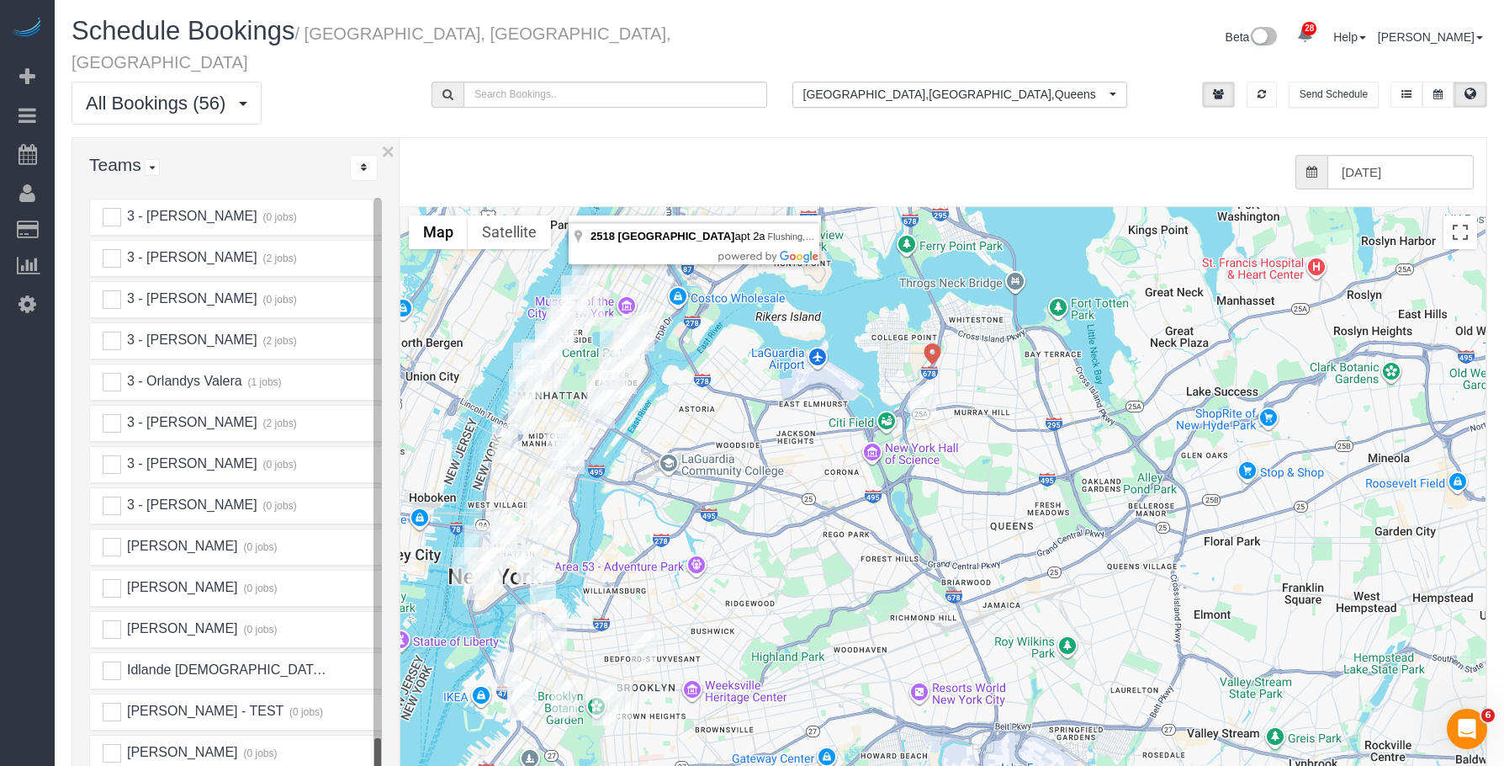
click at [215, 497] on span "3 - [PERSON_NAME]" at bounding box center [191, 504] width 132 height 14
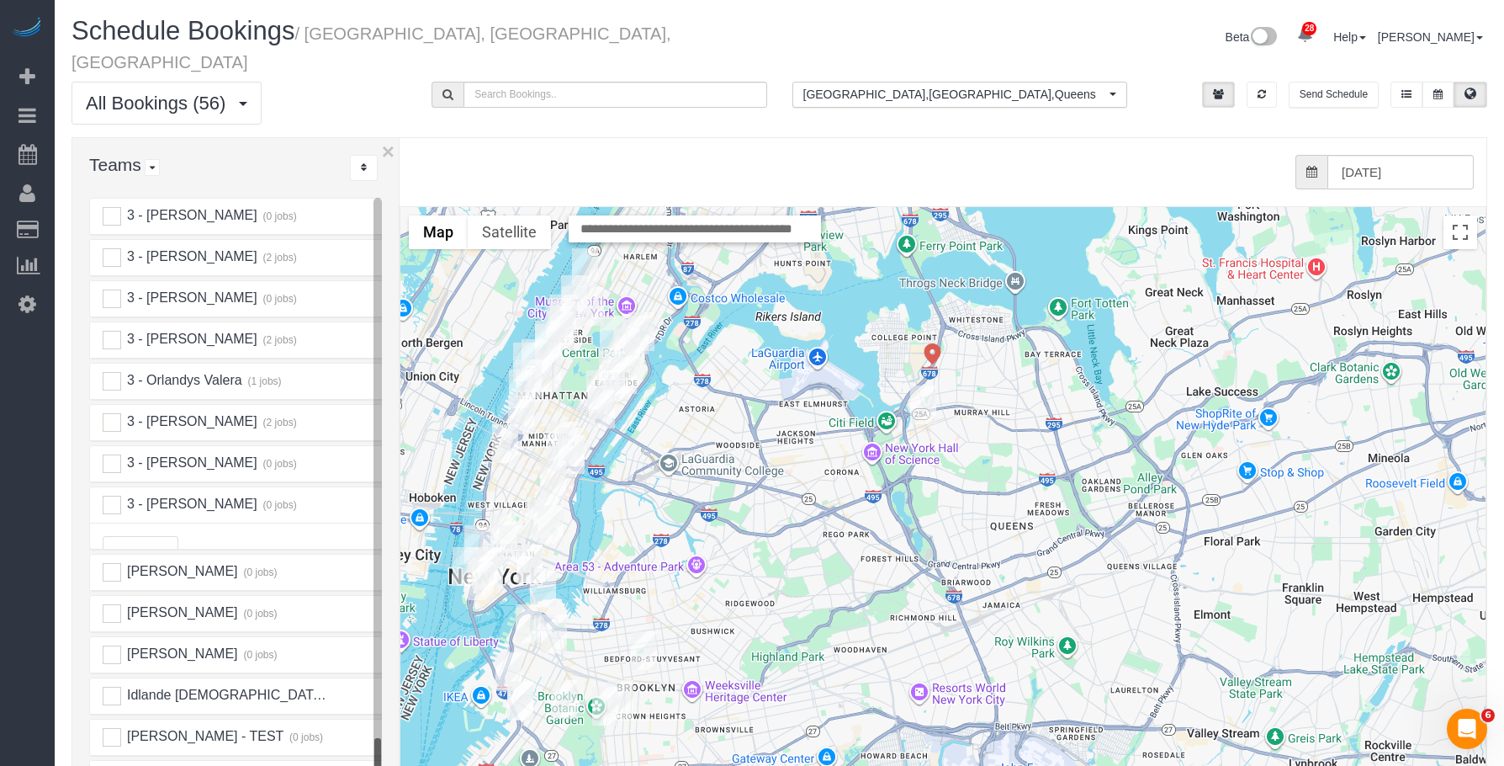
scroll to position [2832, 0]
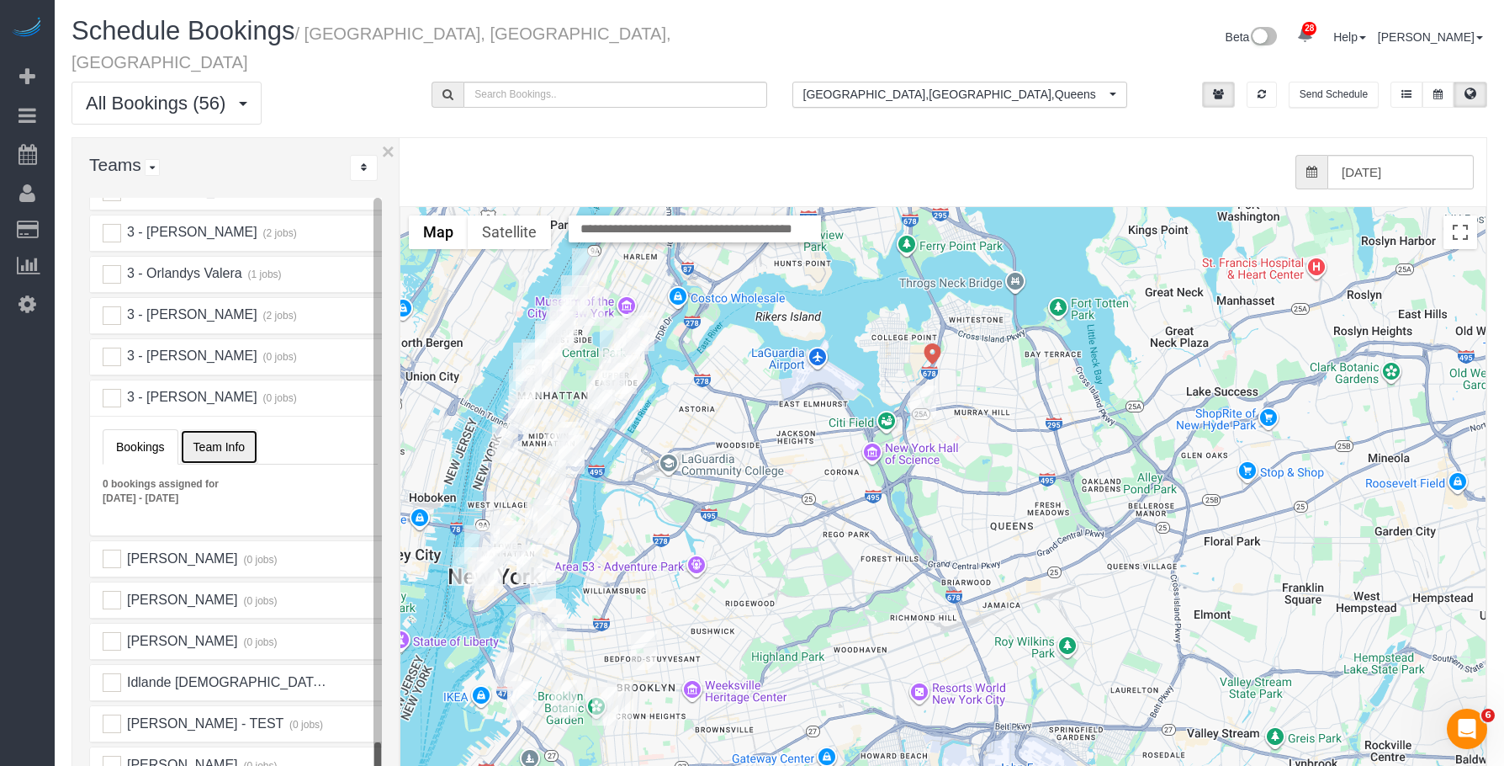
click at [225, 440] on span "Team Info" at bounding box center [218, 446] width 51 height 13
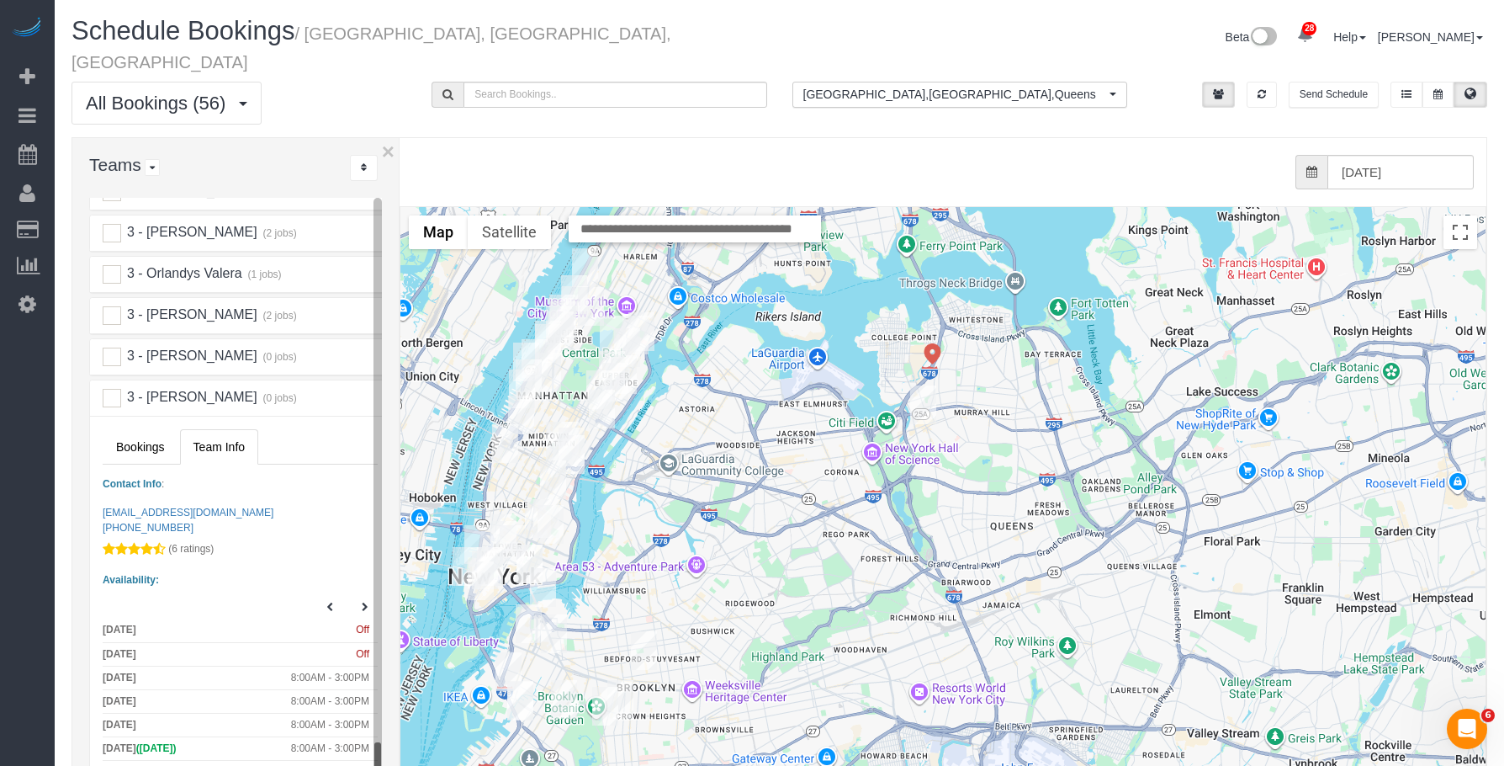
click at [209, 380] on div "3 - [PERSON_NAME] (0 jobs)" at bounding box center [240, 397] width 300 height 35
click at [228, 389] on span "3 - [PERSON_NAME]" at bounding box center [191, 396] width 132 height 14
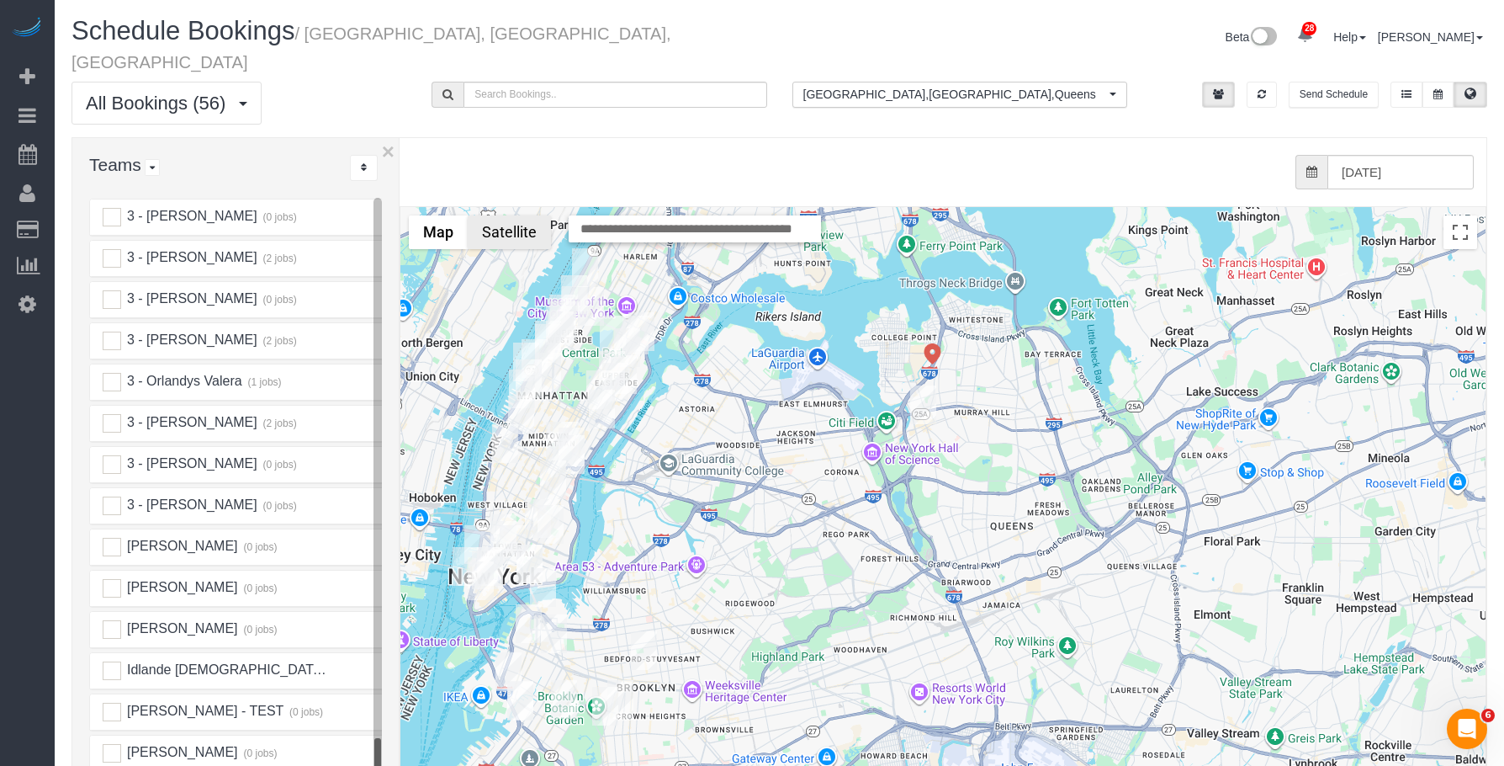
scroll to position [2724, 0]
click at [1402, 155] on input "[DATE]" at bounding box center [1400, 172] width 146 height 34
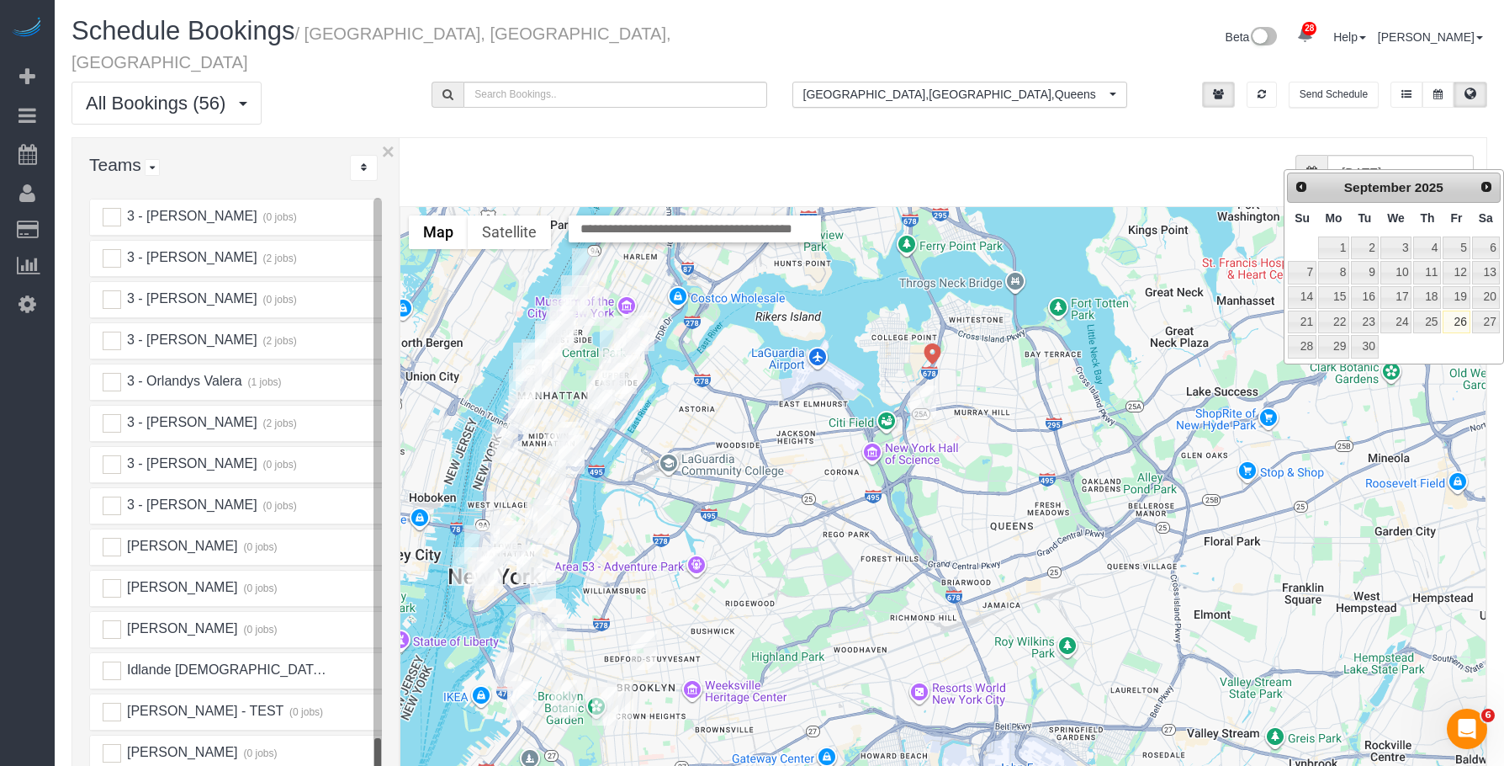
click at [965, 138] on div "from 0 bookings processed (Found: 0). [DATE]" at bounding box center [930, 172] width 1087 height 68
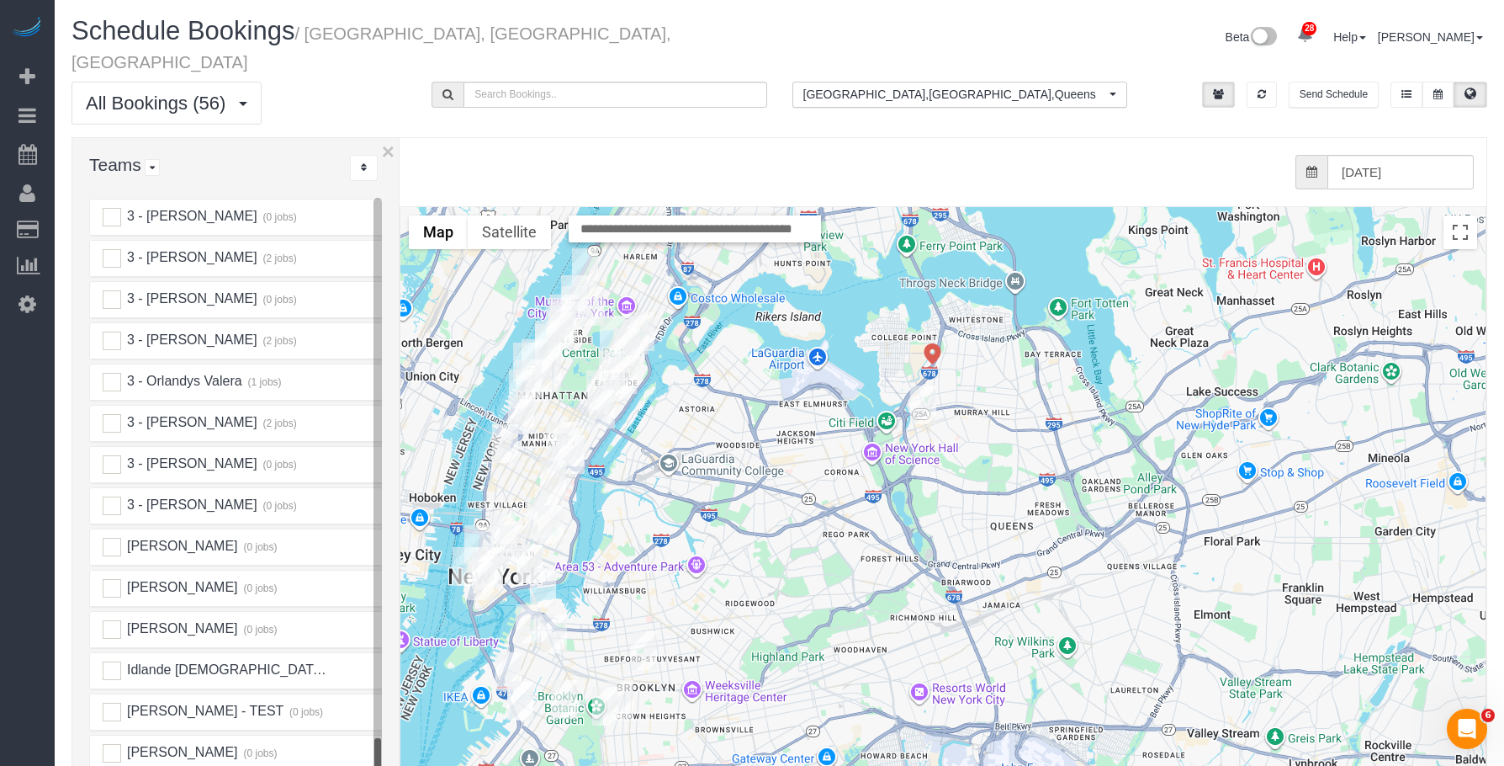
click at [925, 385] on img "09/26/2025 1:00PM - Tiffany Clark (H&R Block) - 39-20 Main Street, 2nd Floor, F…" at bounding box center [923, 404] width 26 height 39
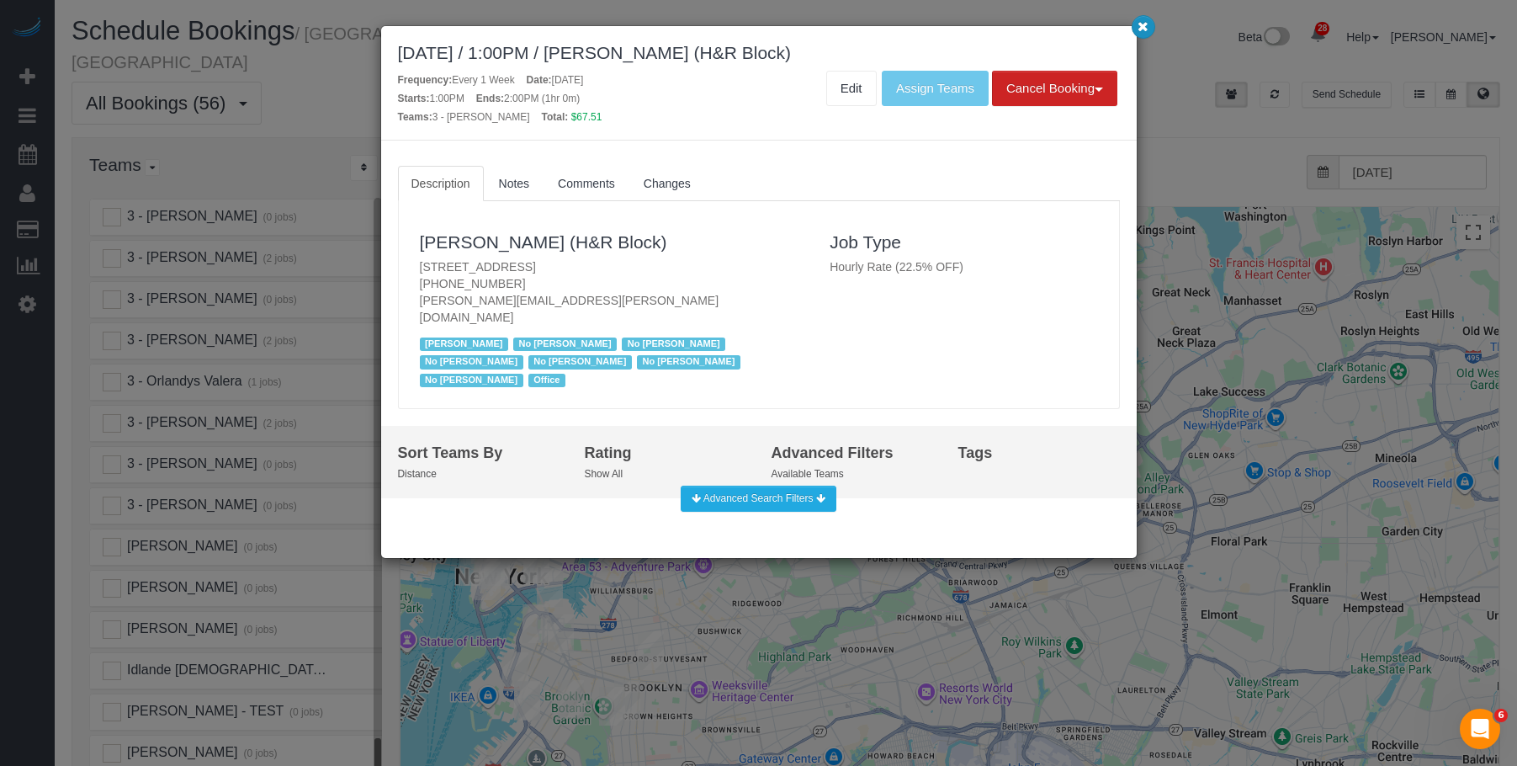
click at [1137, 24] on button "button" at bounding box center [1143, 27] width 24 height 24
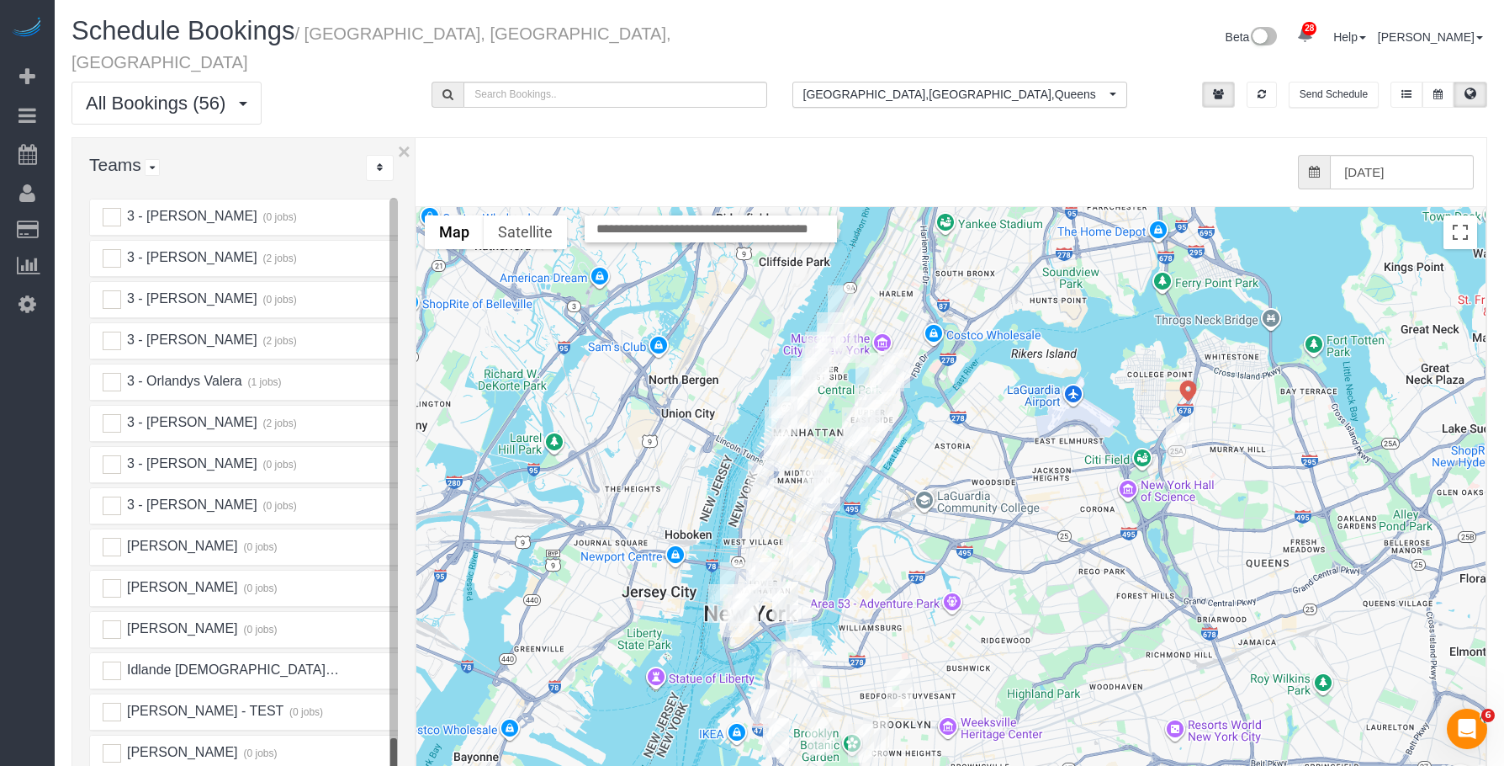
drag, startPoint x: 400, startPoint y: 335, endPoint x: 421, endPoint y: 336, distance: 21.1
click at [421, 336] on div "× Teams All Teams All Active Teams Active Teams For Location(s) Rating A-Z * - …" at bounding box center [780, 516] width 1416 height 759
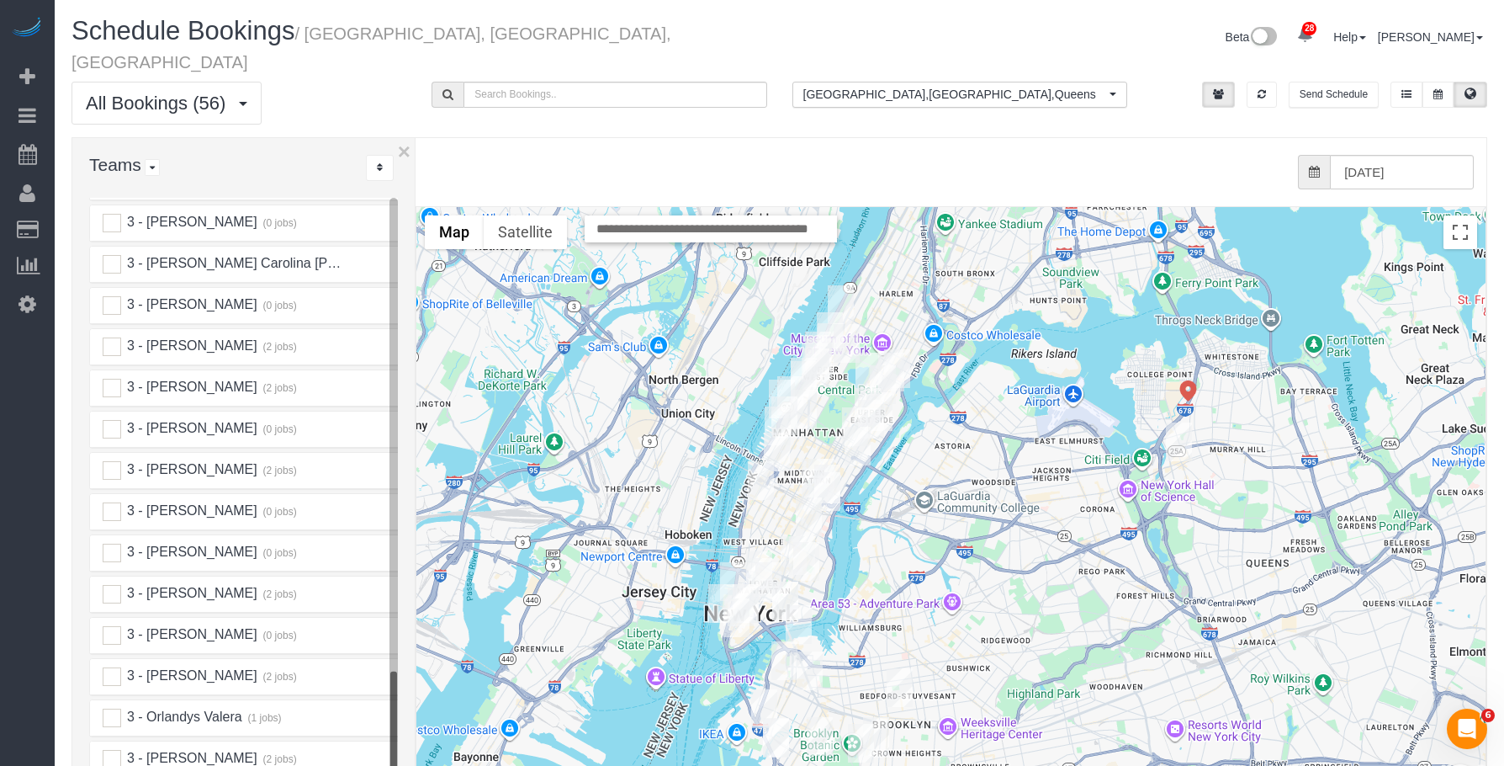
scroll to position [2387, 0]
click at [100, 338] on div "3 - [PERSON_NAME] (2 jobs)" at bounding box center [221, 347] width 263 height 19
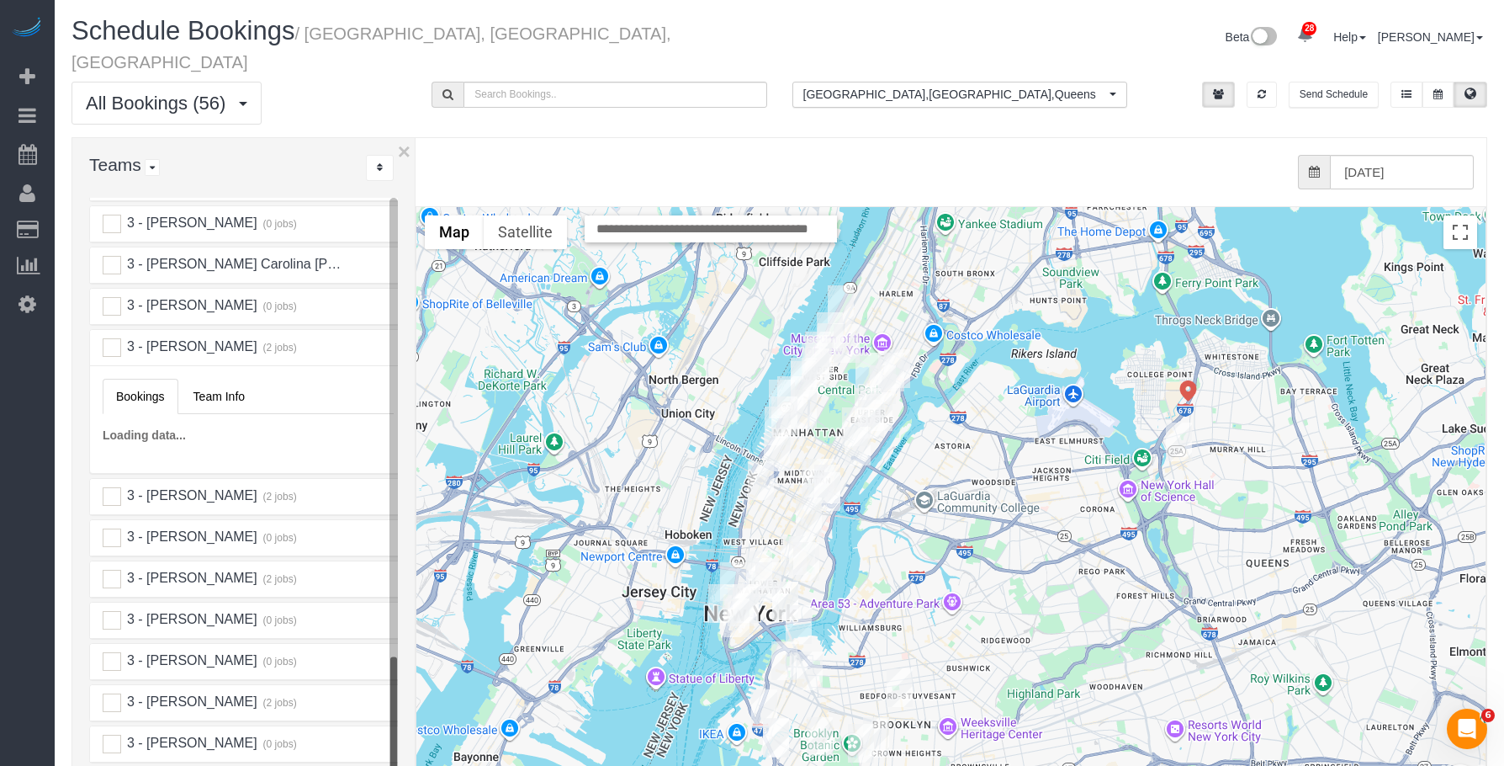
click at [185, 339] on span "3 - [PERSON_NAME]" at bounding box center [191, 346] width 132 height 14
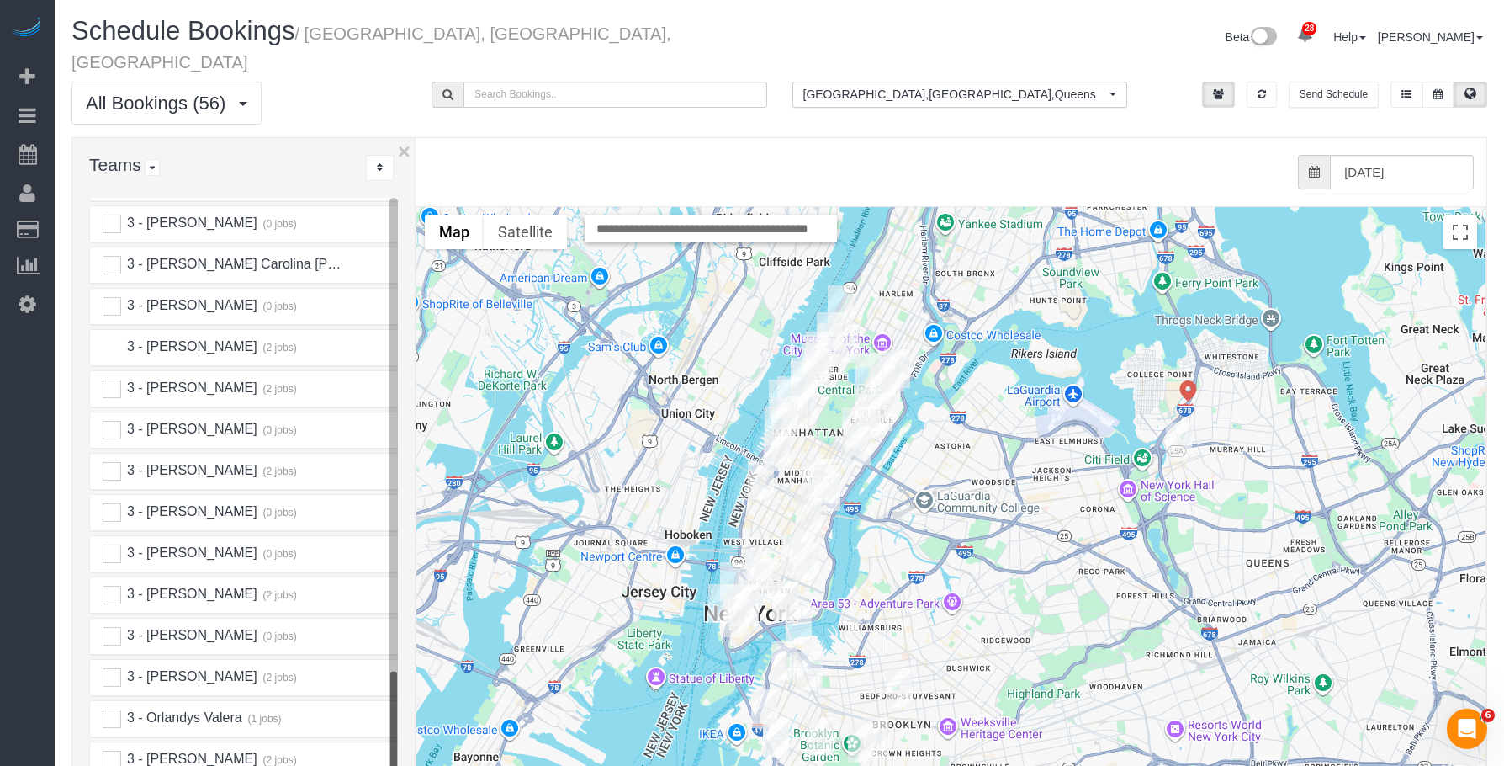
click at [114, 338] on ins at bounding box center [112, 347] width 19 height 19
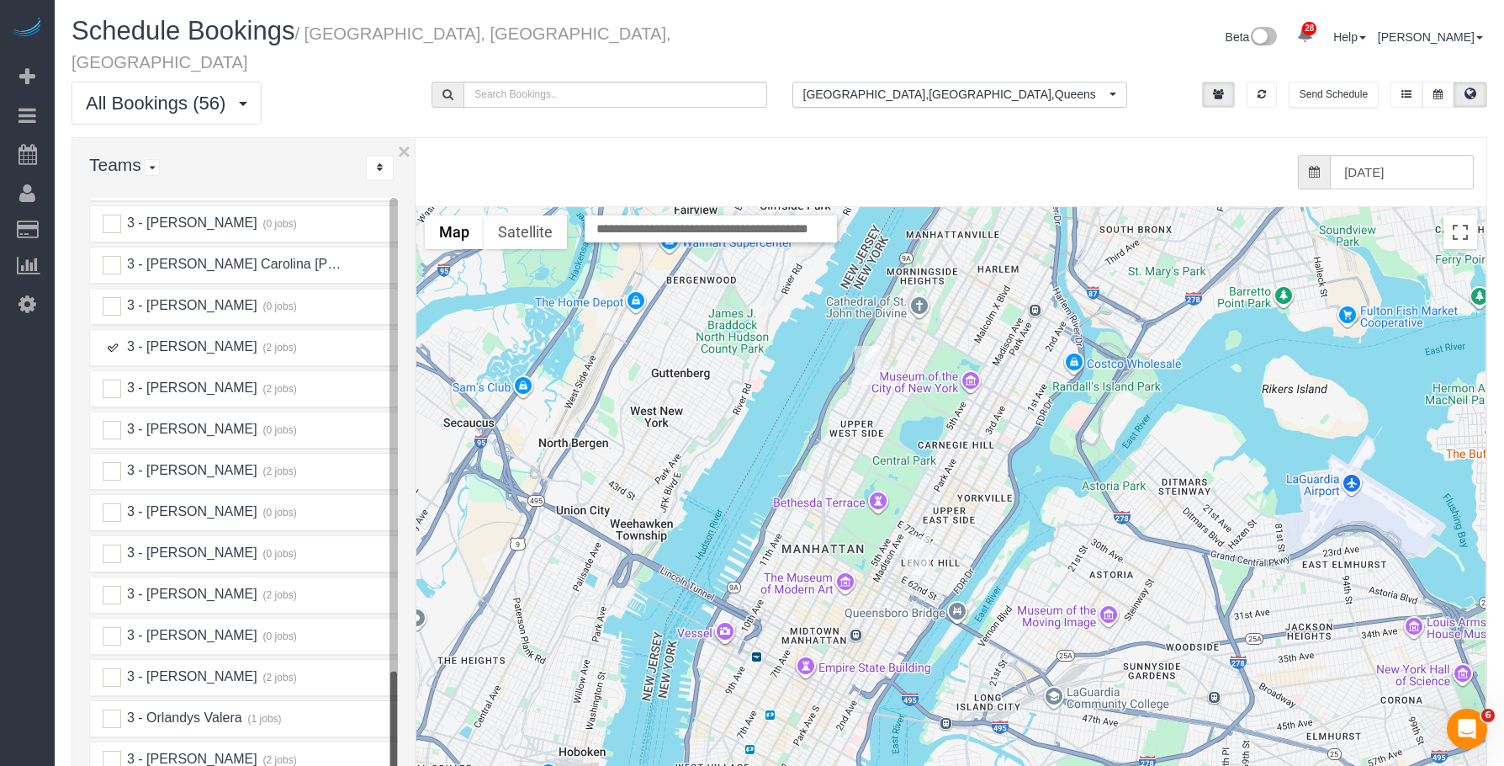
click at [864, 346] on img "09/26/2025 10:00AM - Priya Matadar - 255 West 94th Street, Apt. 15c, New York, …" at bounding box center [868, 365] width 26 height 39
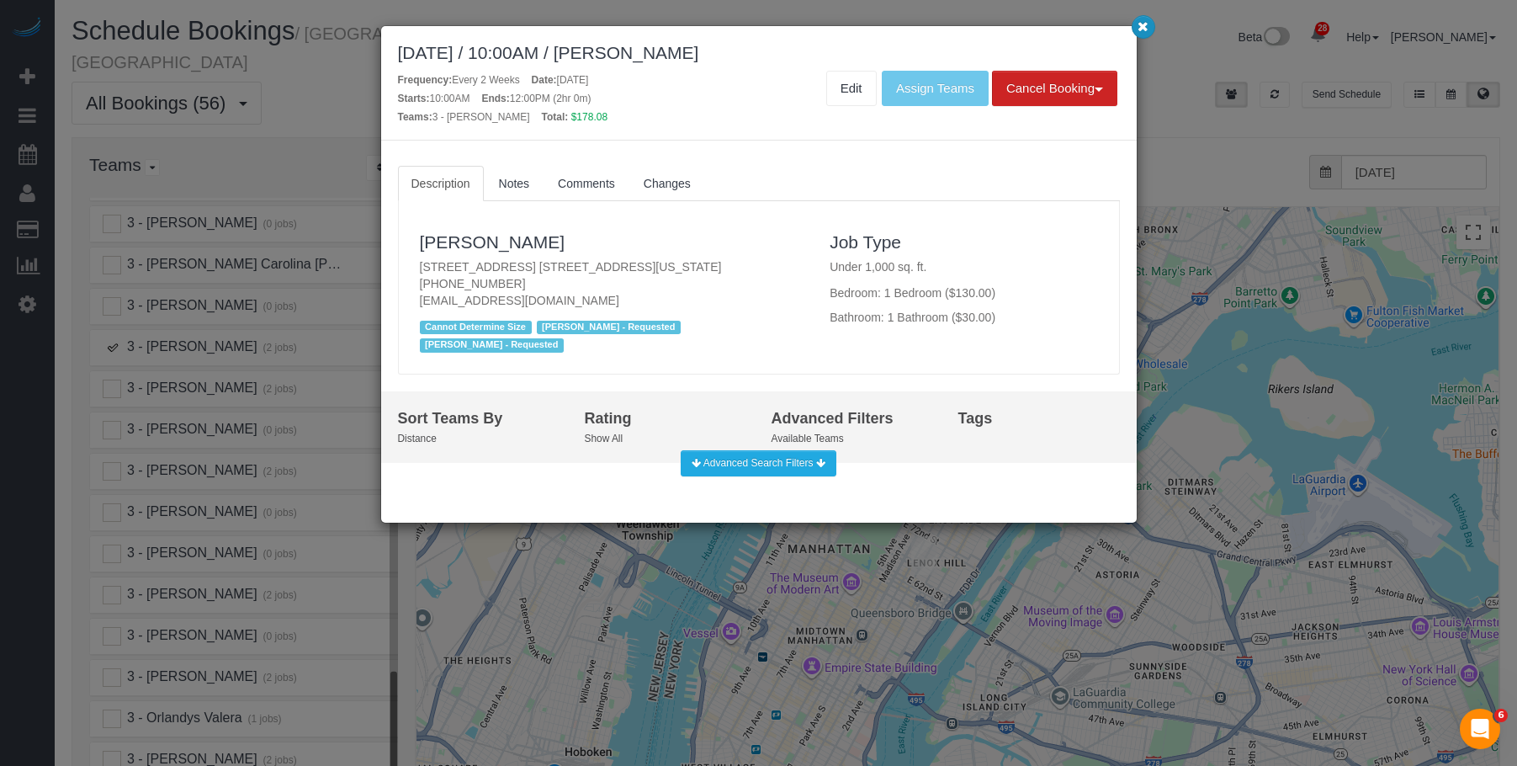
click at [1142, 23] on icon "button" at bounding box center [1142, 26] width 11 height 10
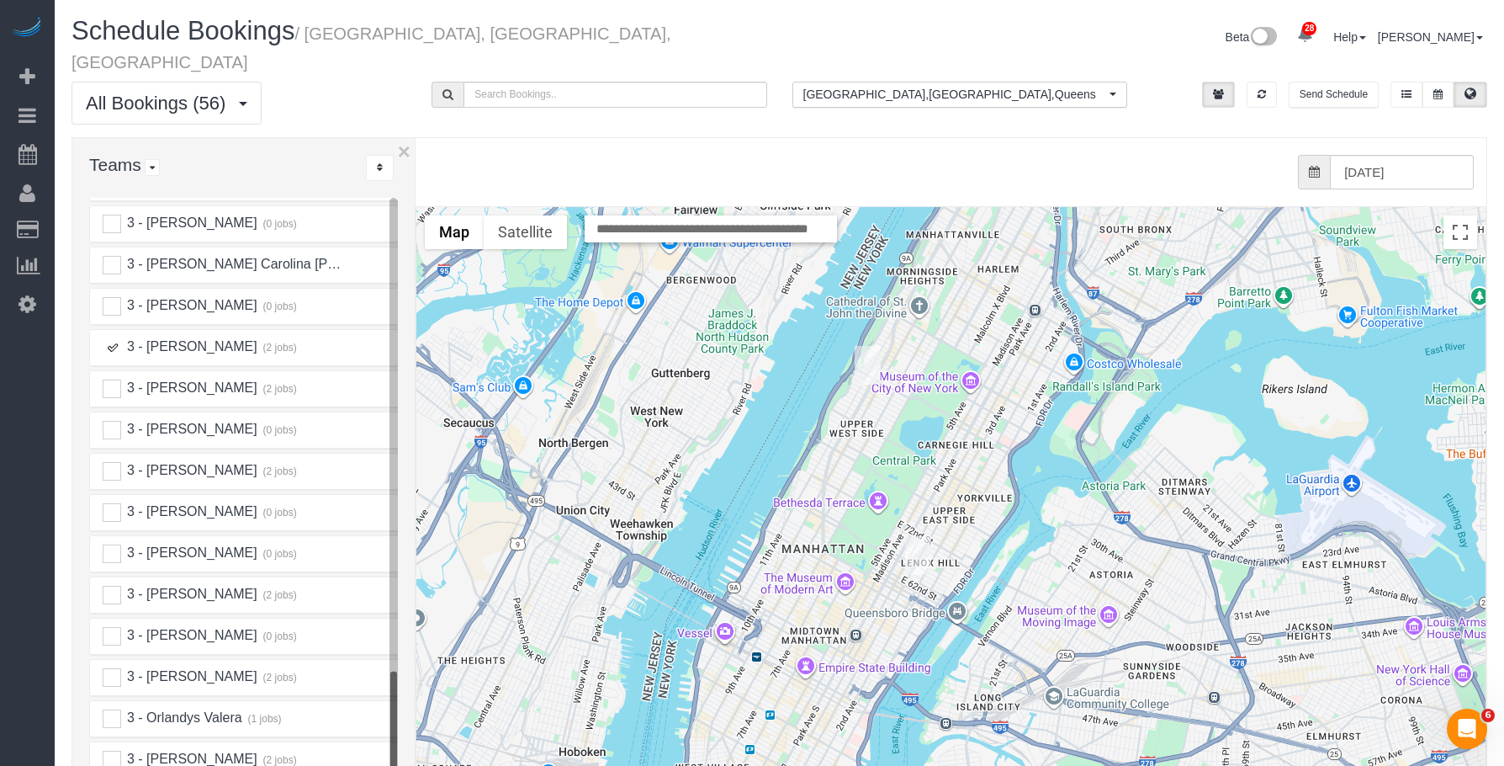
click at [909, 537] on img "09/26/2025 1:00PM - Roger Hewer-Candee - 220 East 65th Street, Apt. 23a, New Yo…" at bounding box center [918, 555] width 26 height 39
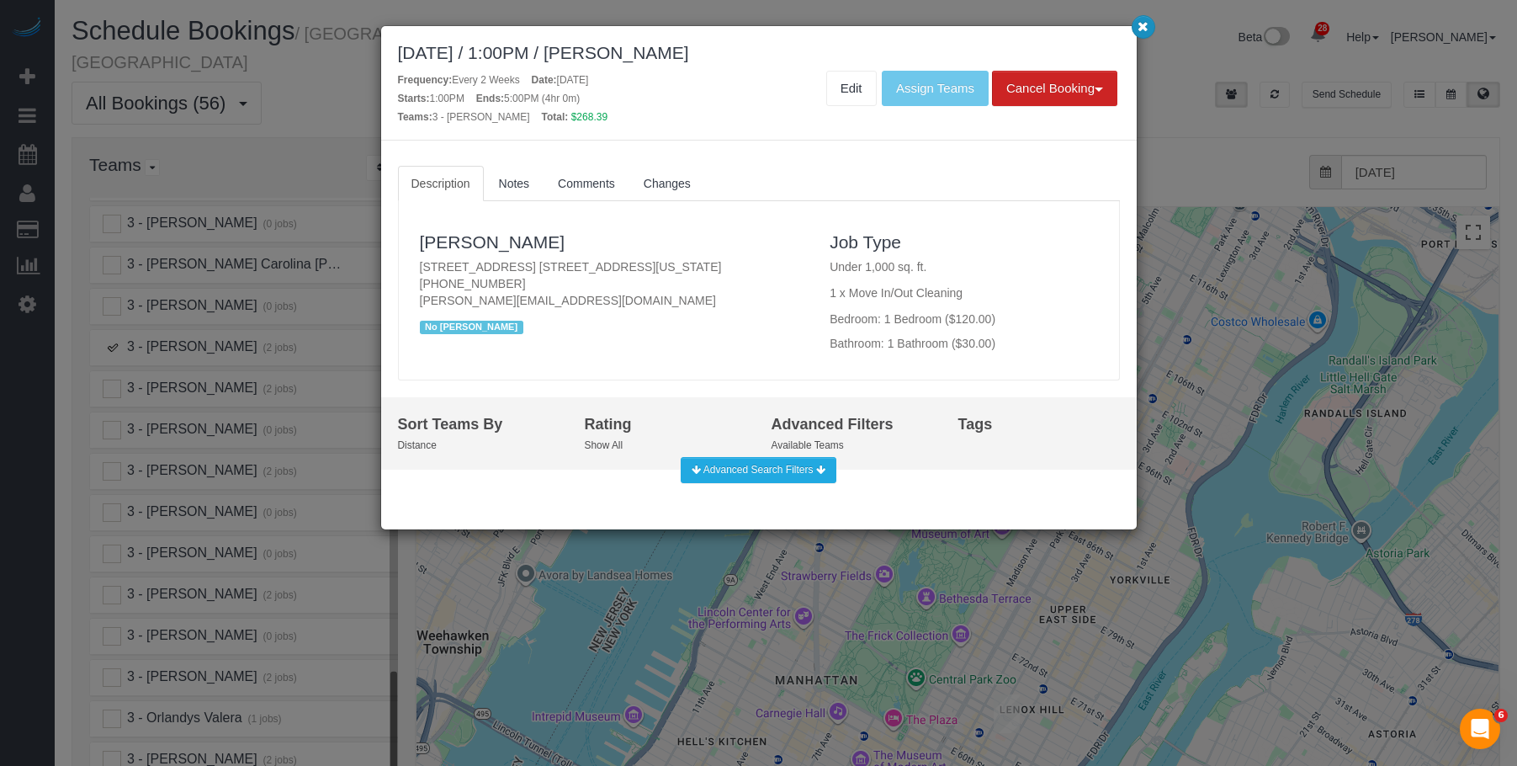
click at [1142, 23] on icon "button" at bounding box center [1142, 26] width 11 height 10
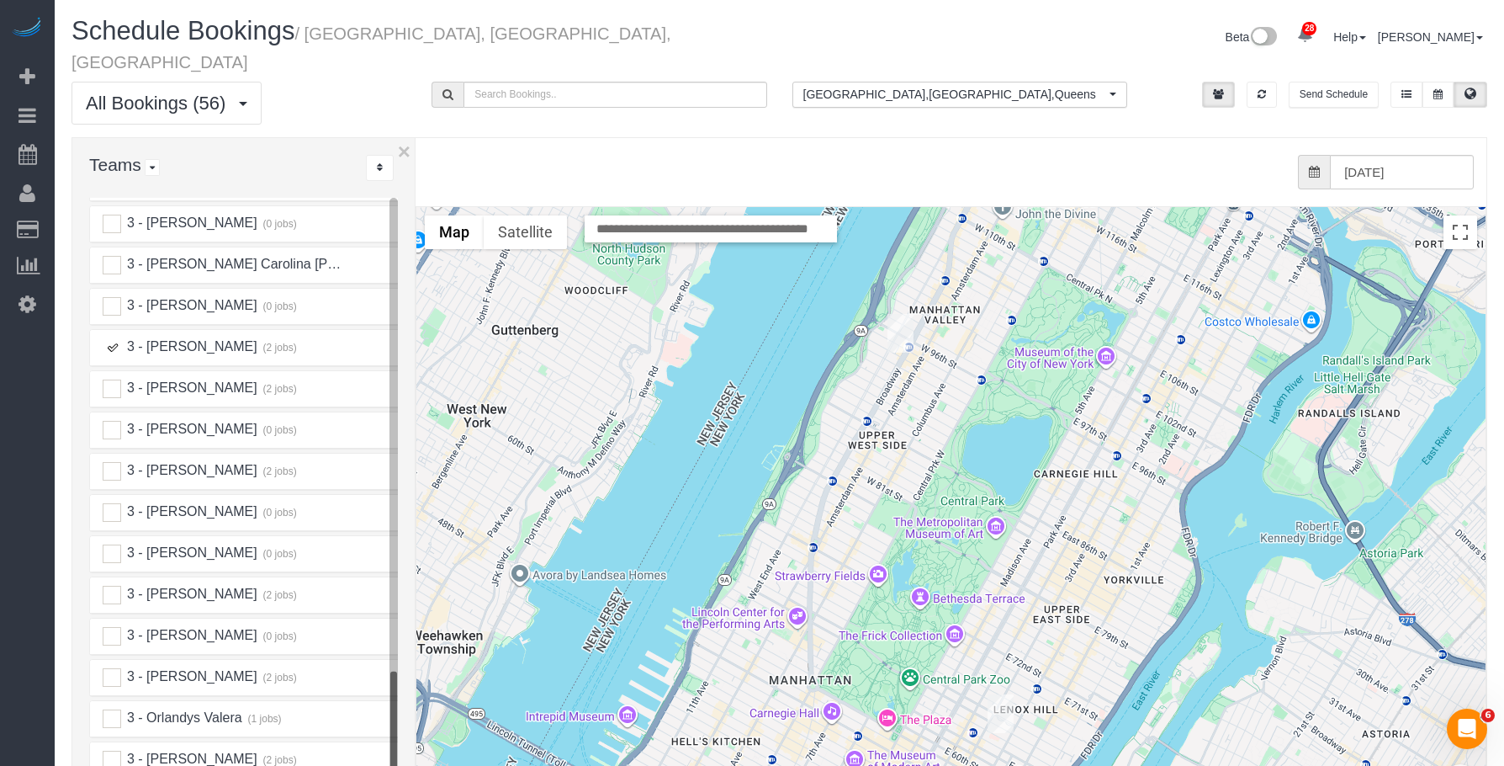
click at [105, 338] on ins at bounding box center [112, 347] width 19 height 19
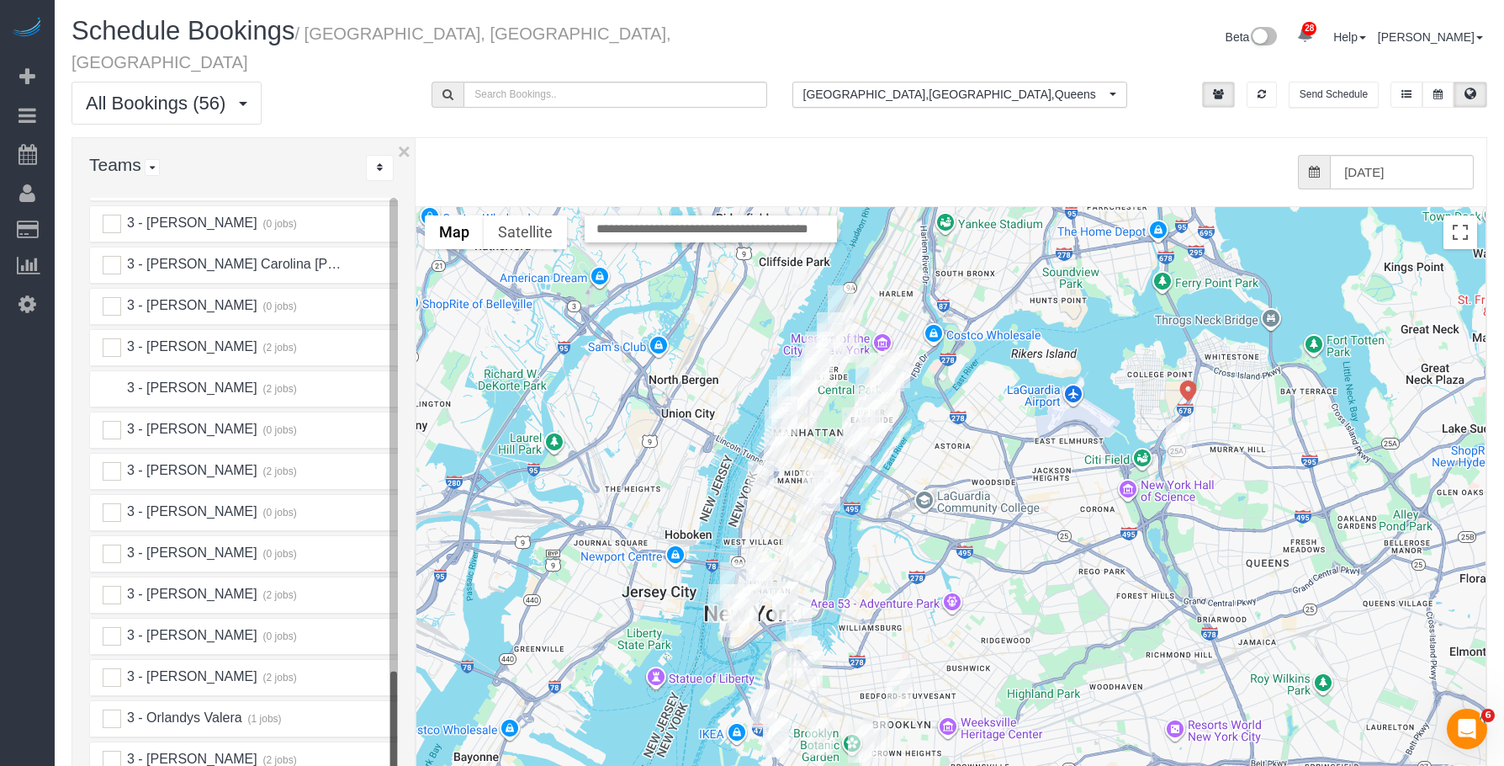
click at [113, 379] on ins at bounding box center [112, 388] width 19 height 19
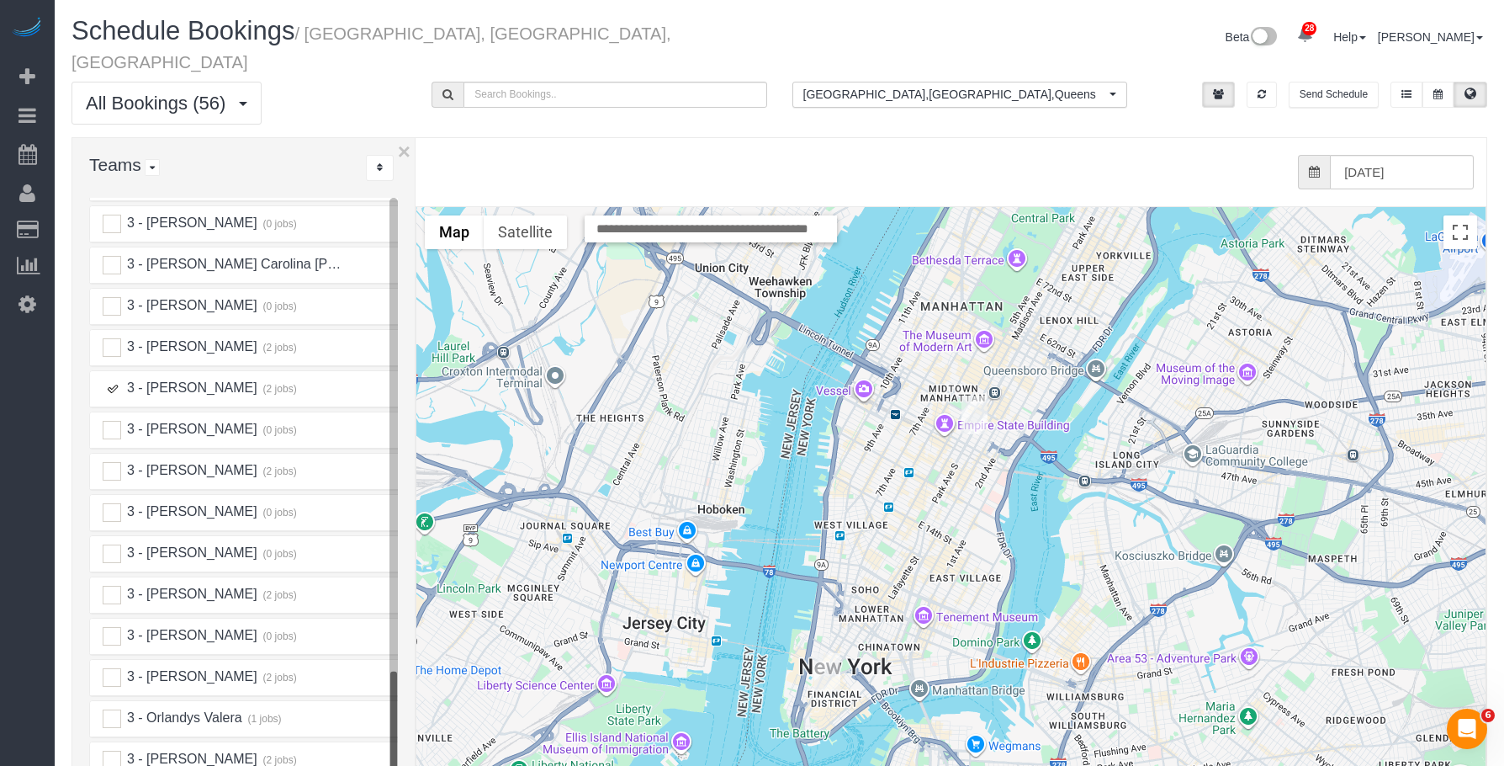
click at [972, 395] on img "09/26/2025 1:00PM - Ryan Crisco - 25 Park Row Apt.,10b, New York, NY 10036" at bounding box center [975, 414] width 26 height 39
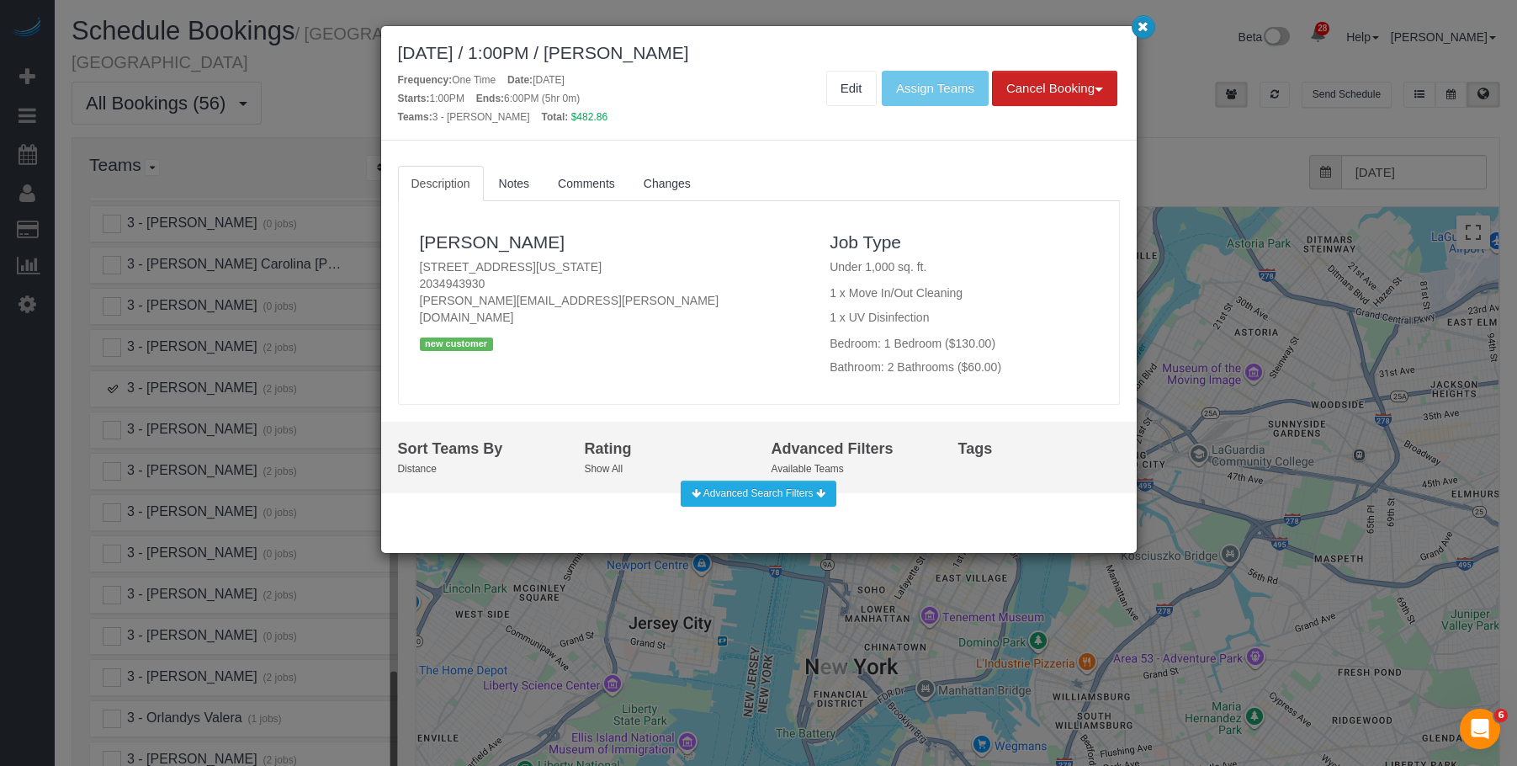
click at [1144, 29] on icon "button" at bounding box center [1142, 26] width 11 height 10
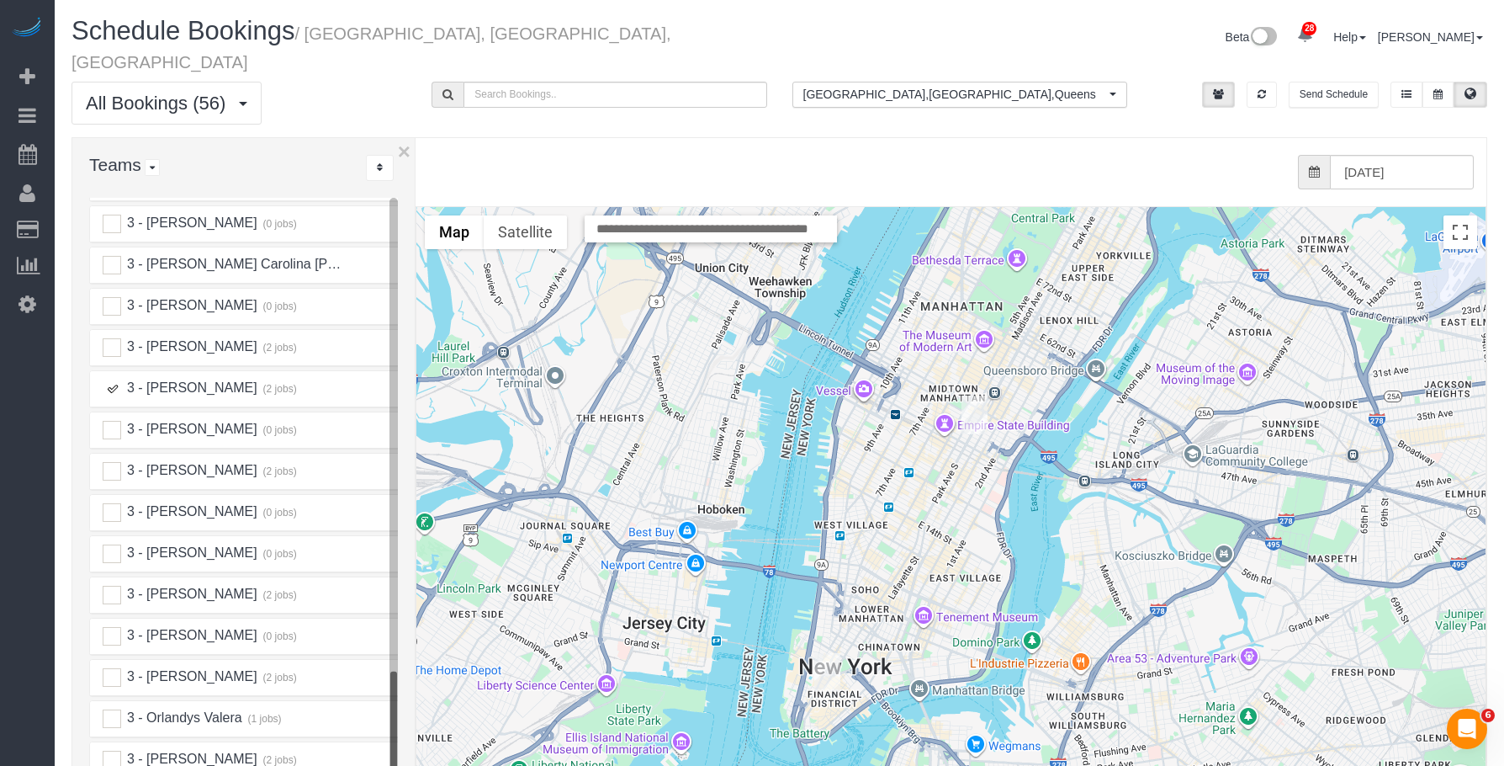
click at [114, 379] on ins at bounding box center [112, 388] width 19 height 19
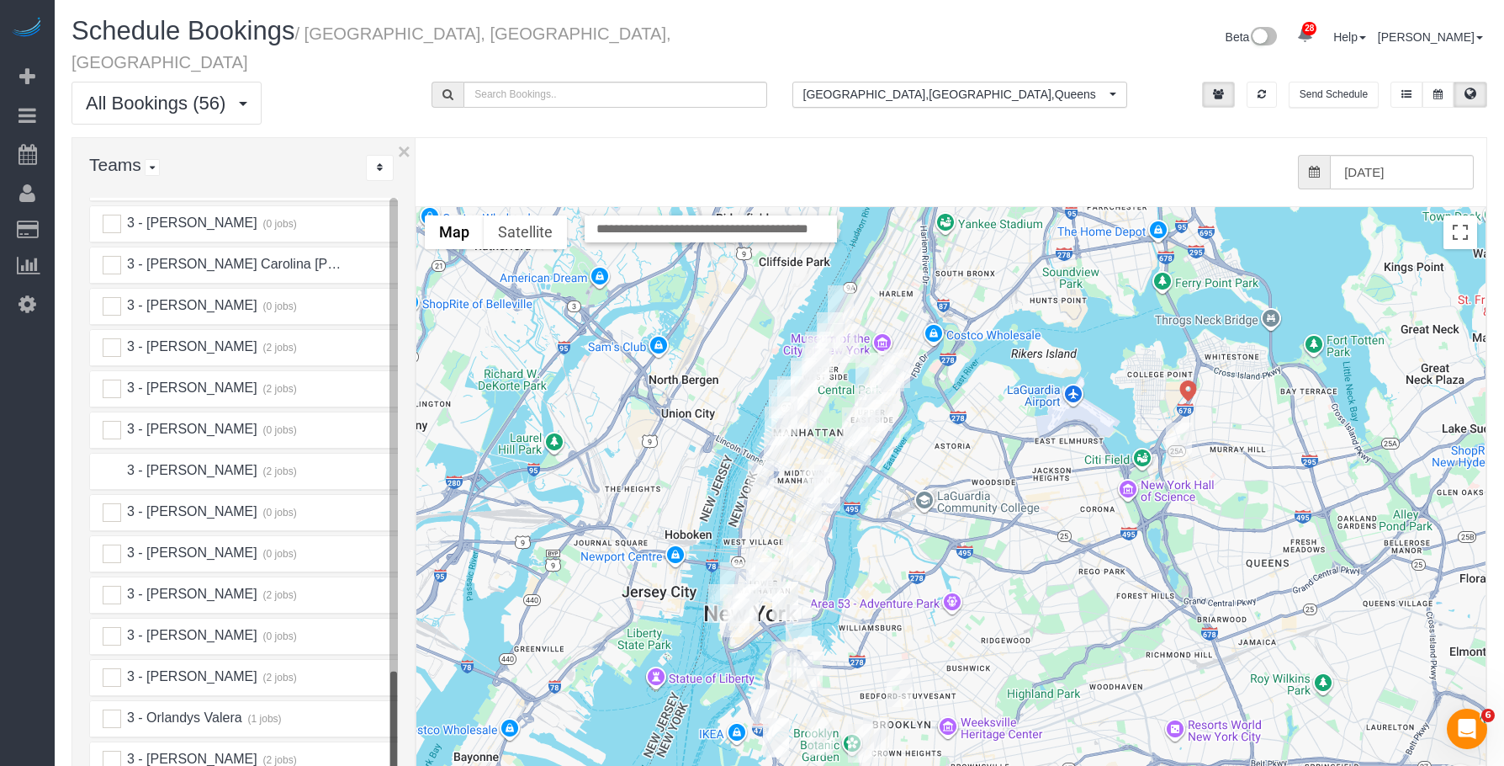
click at [111, 462] on ins at bounding box center [112, 471] width 19 height 19
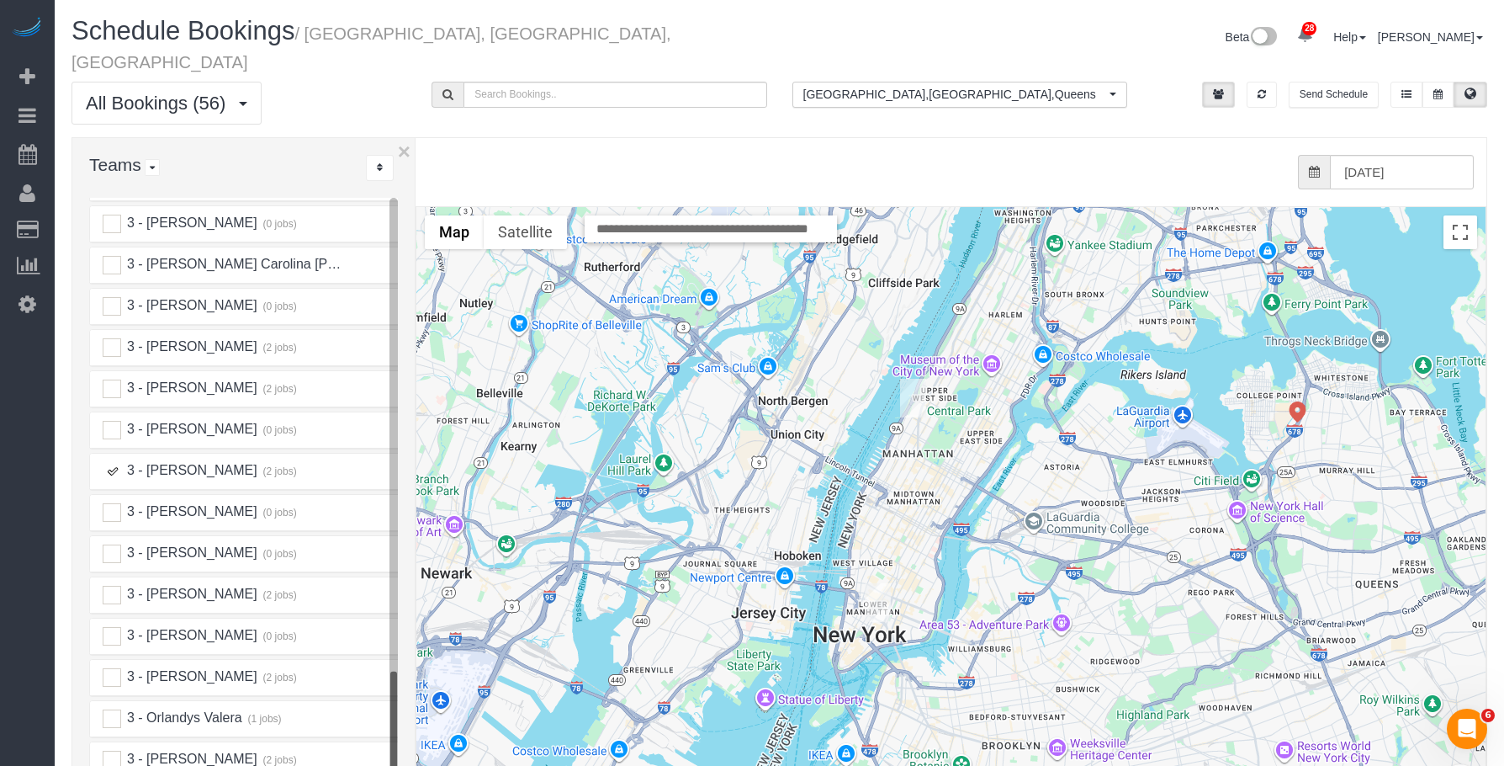
click at [914, 379] on img "09/26/2025 2:00PM - Bahja Johnson - 253 West 72nd Street, Apt. 1512, New York, …" at bounding box center [913, 398] width 26 height 39
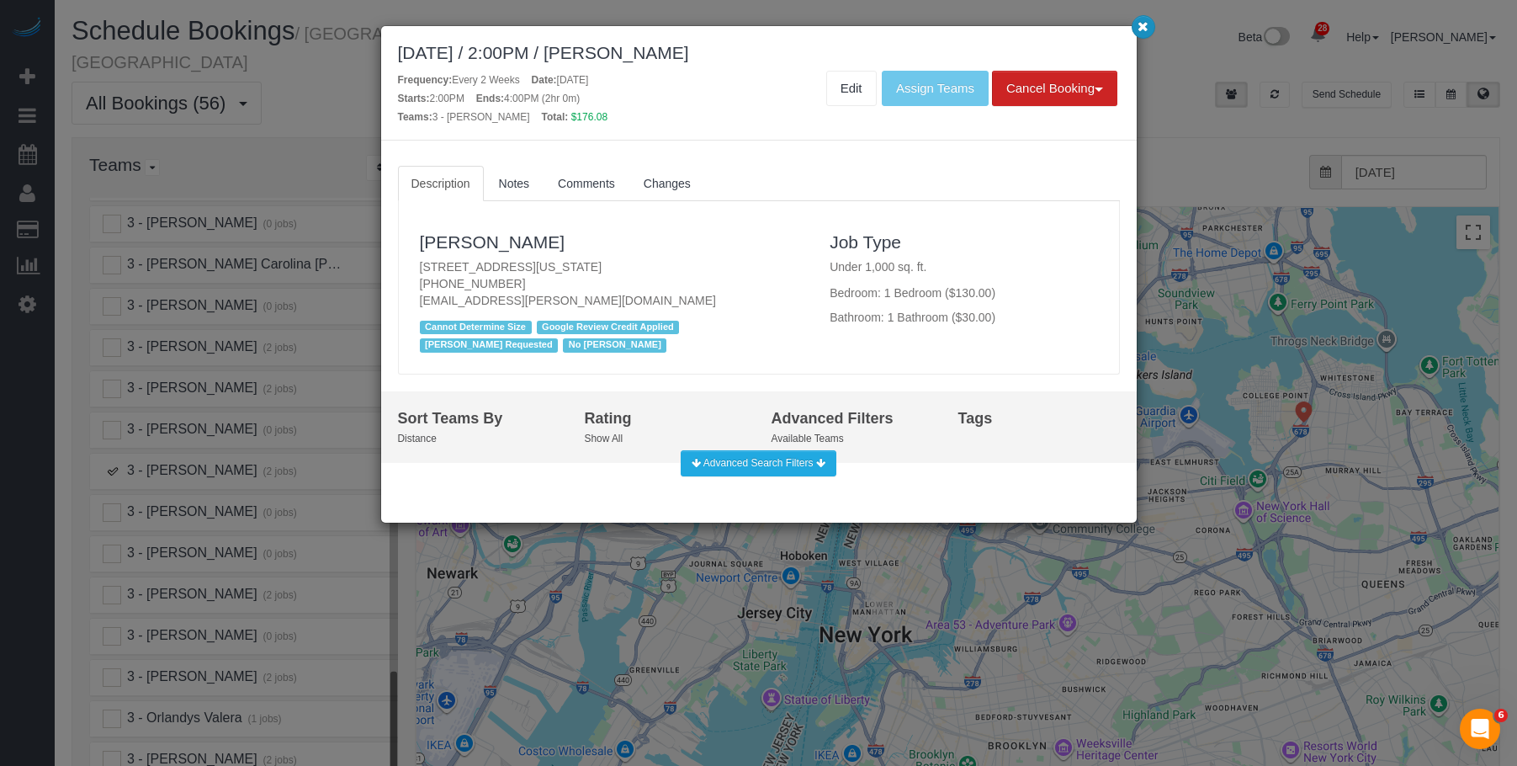
click at [1142, 25] on icon "button" at bounding box center [1142, 26] width 11 height 10
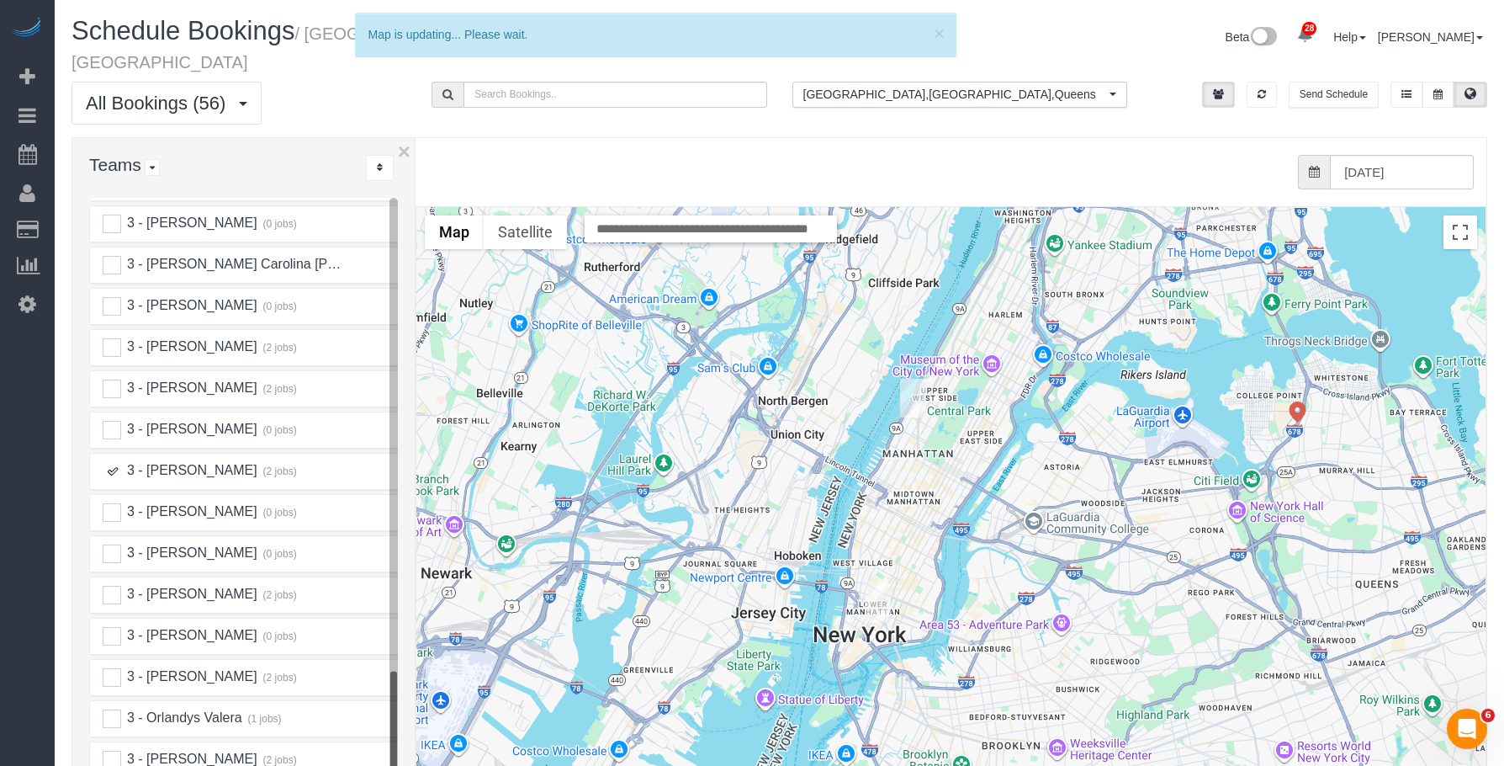
click at [883, 583] on img "09/26/2025 5:00PM - William Jewkes (STILL HERE NYC) - 167 Canal Street, 3rd Flo…" at bounding box center [878, 602] width 26 height 39
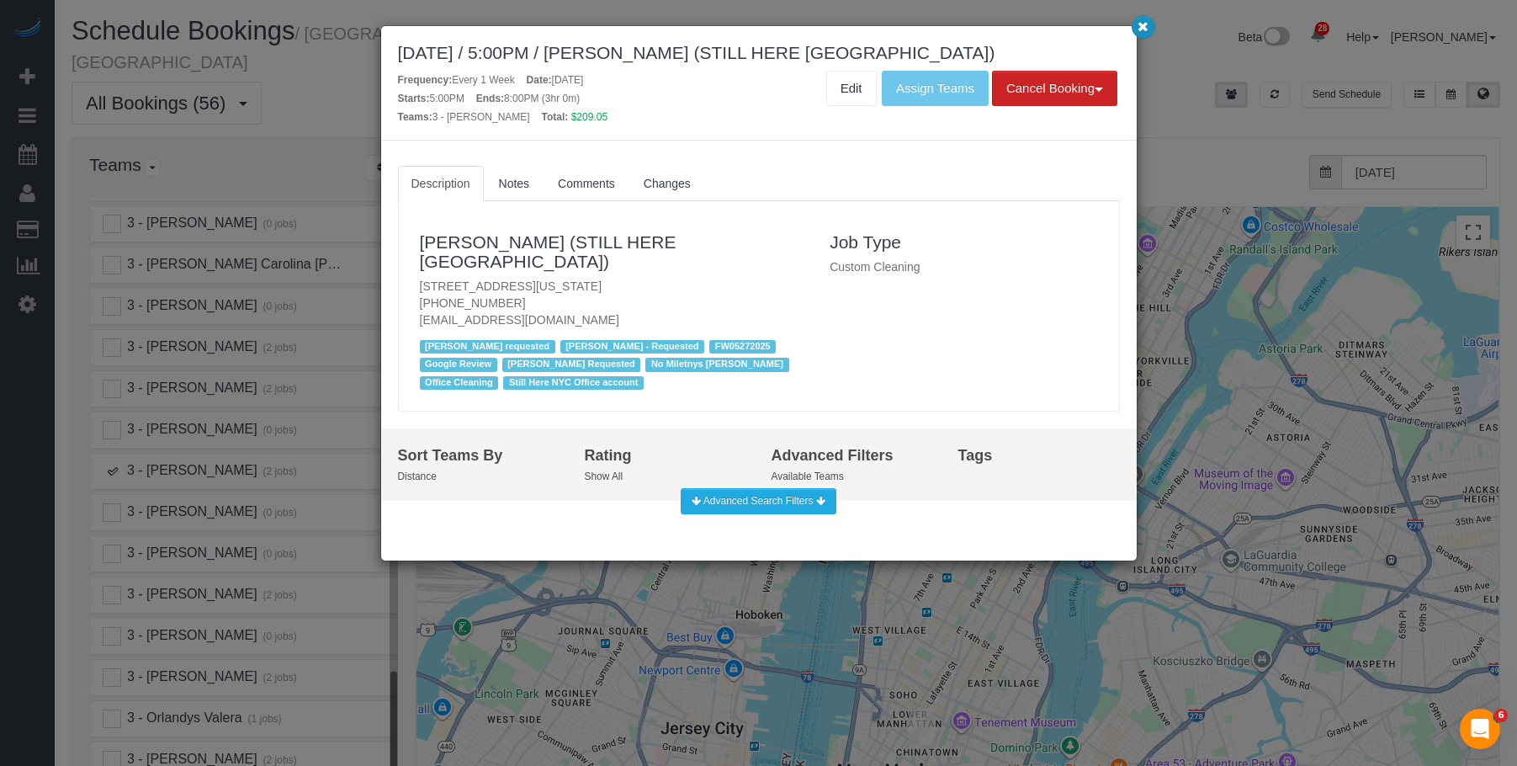
click at [1141, 26] on icon "button" at bounding box center [1142, 26] width 11 height 10
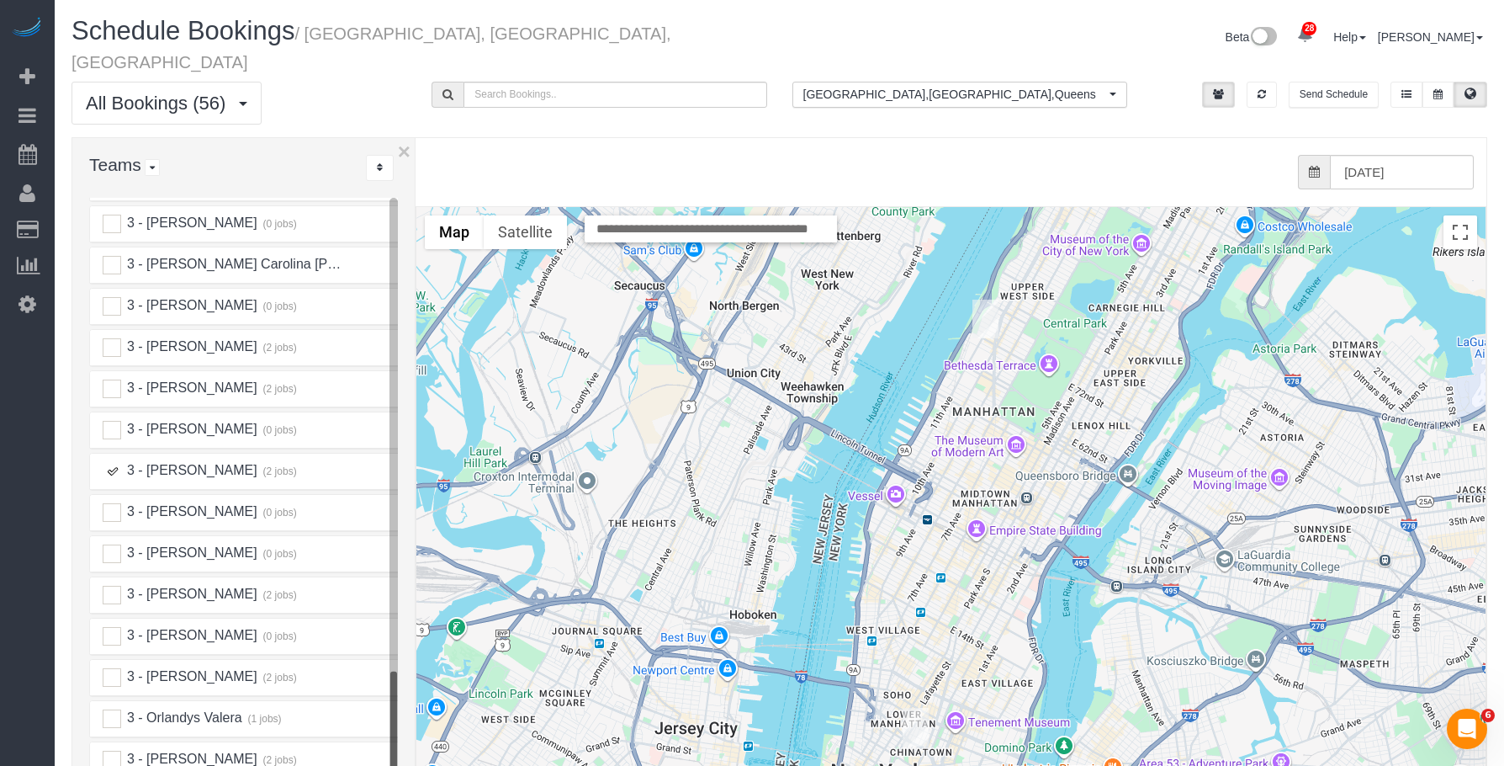
click at [108, 462] on ins at bounding box center [112, 471] width 19 height 19
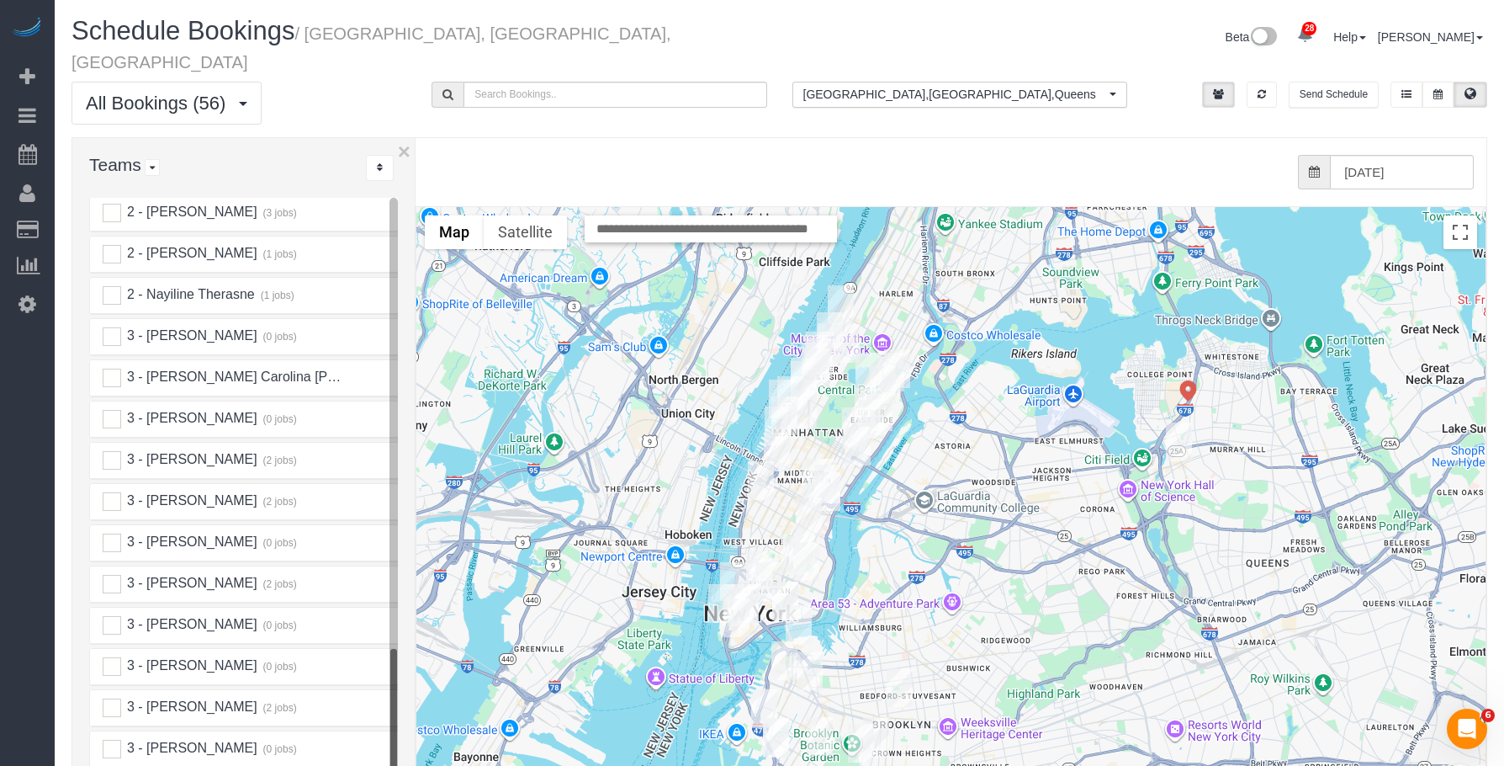
scroll to position [2303, 0]
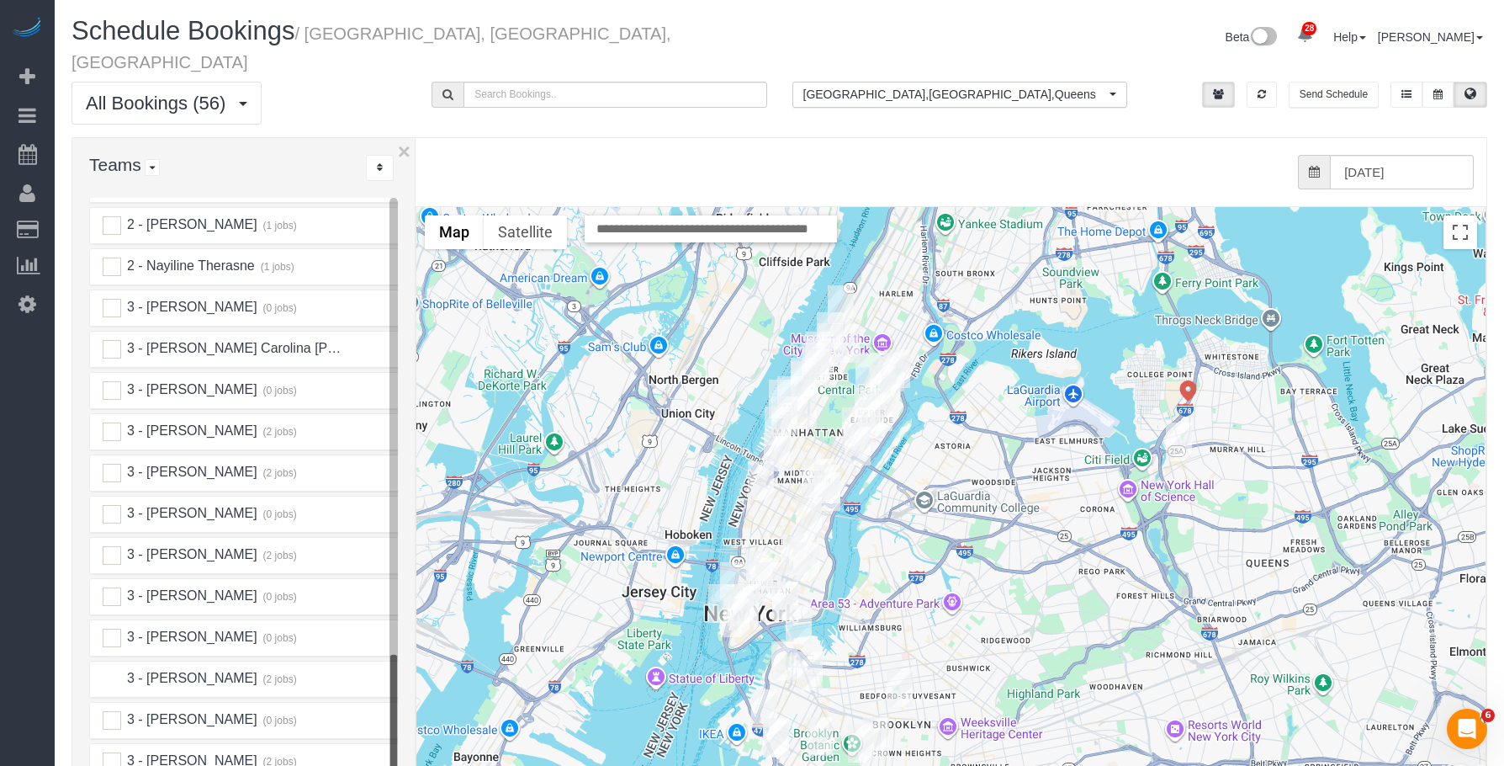
click at [114, 670] on ins at bounding box center [112, 679] width 19 height 19
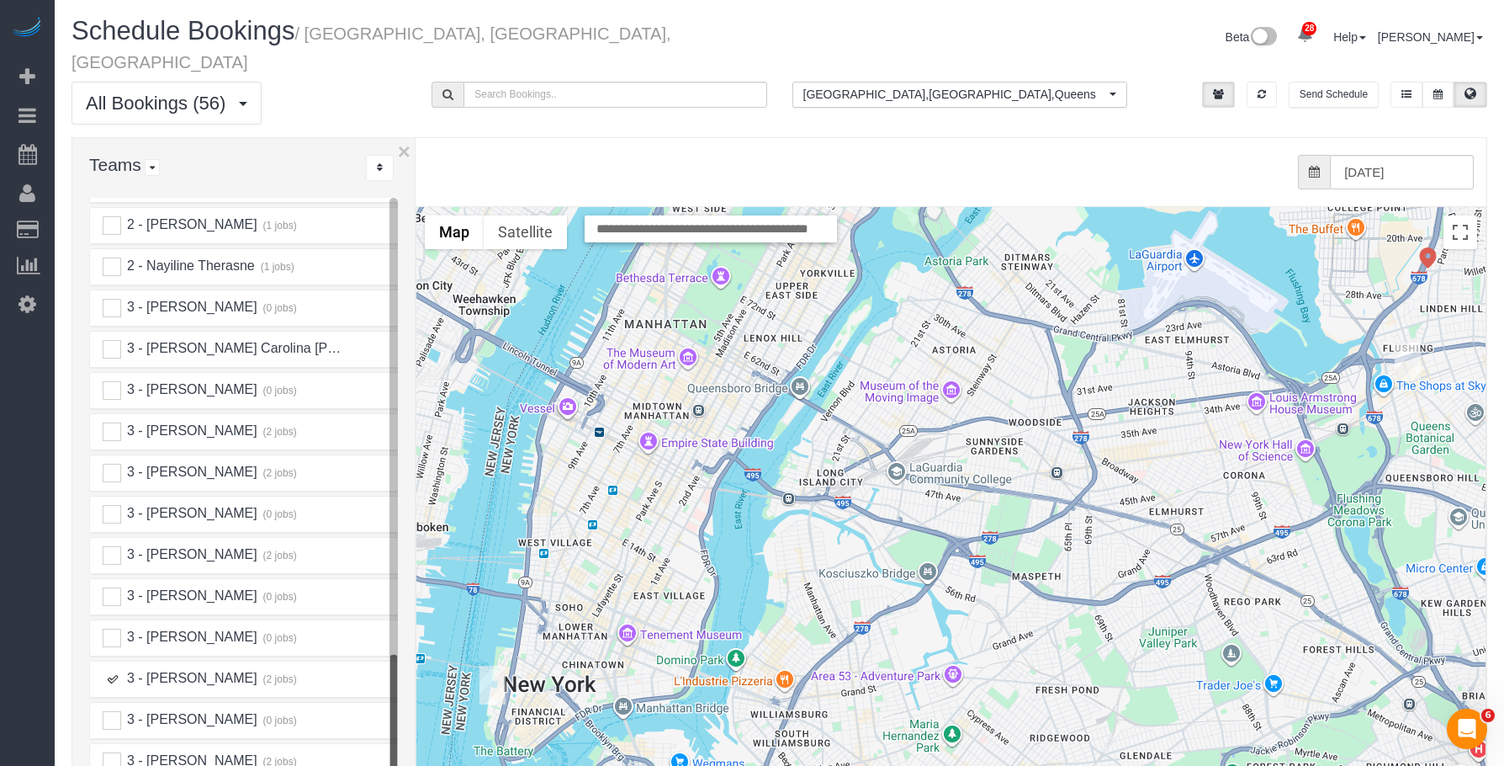
click at [487, 665] on img "09/26/2025 9:00AM - Benjamin Sampson - 333 Rector Place Apt. 1501, New York, NY…" at bounding box center [493, 684] width 26 height 39
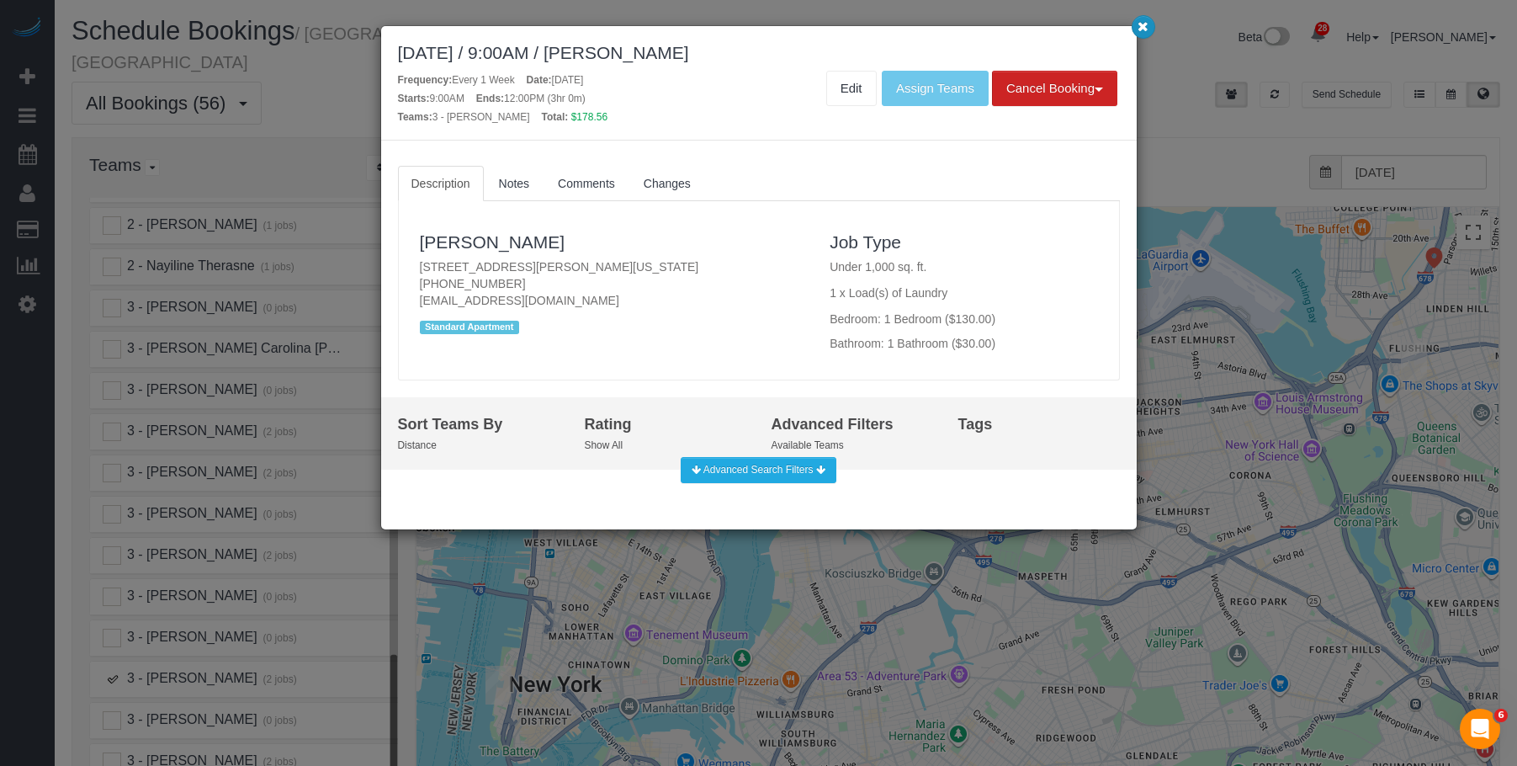
click at [1147, 21] on icon "button" at bounding box center [1142, 26] width 11 height 10
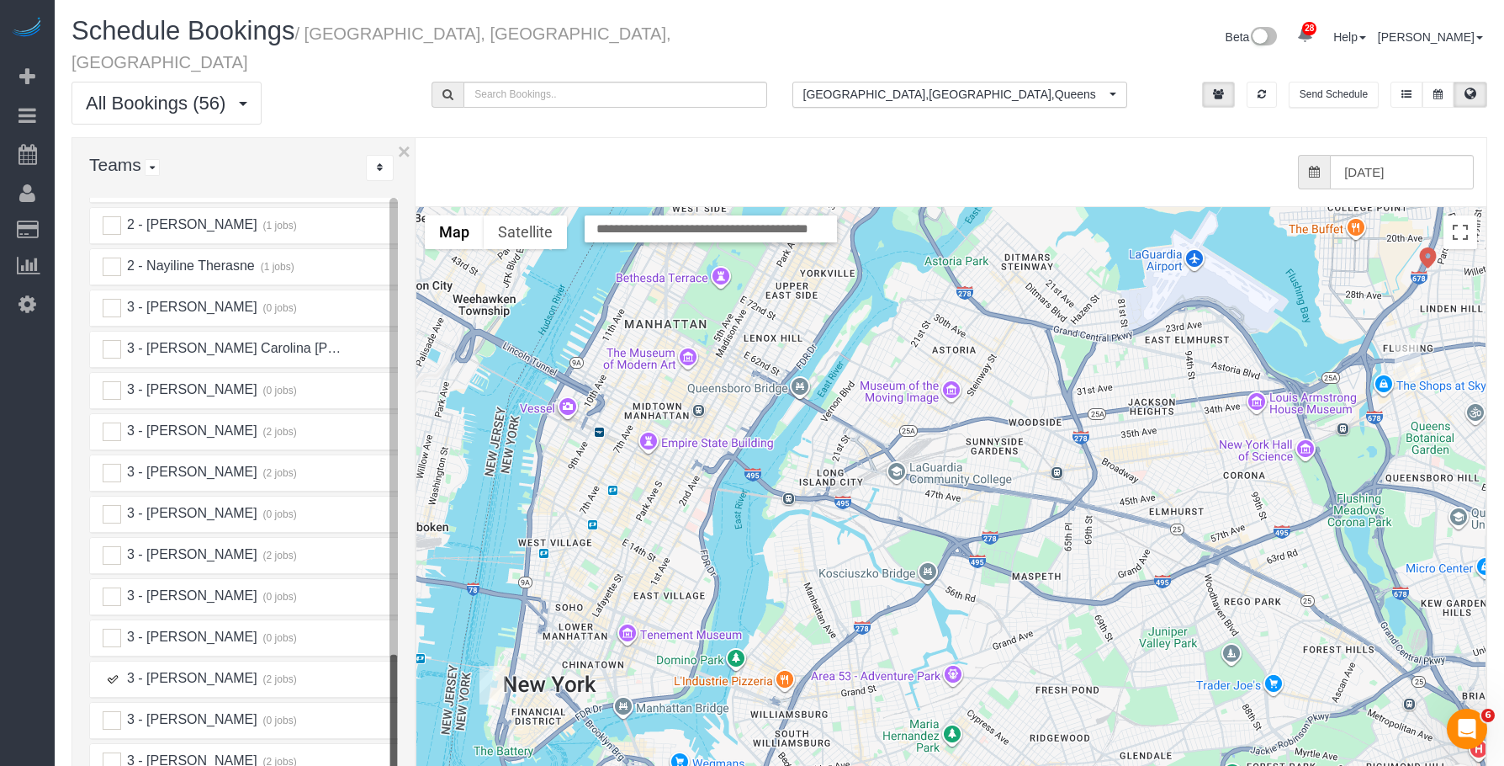
click at [106, 670] on ins at bounding box center [112, 679] width 19 height 19
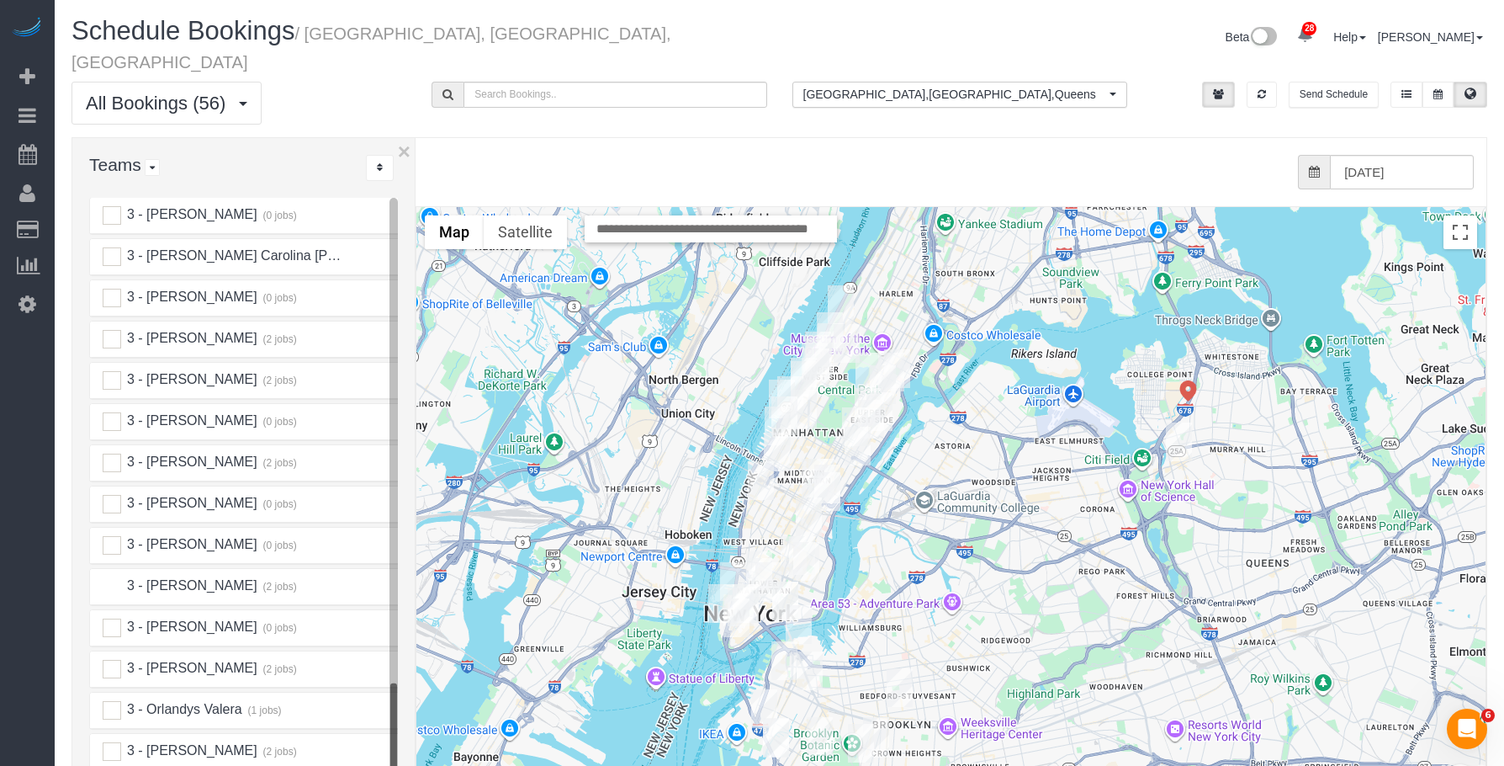
scroll to position [2472, 0]
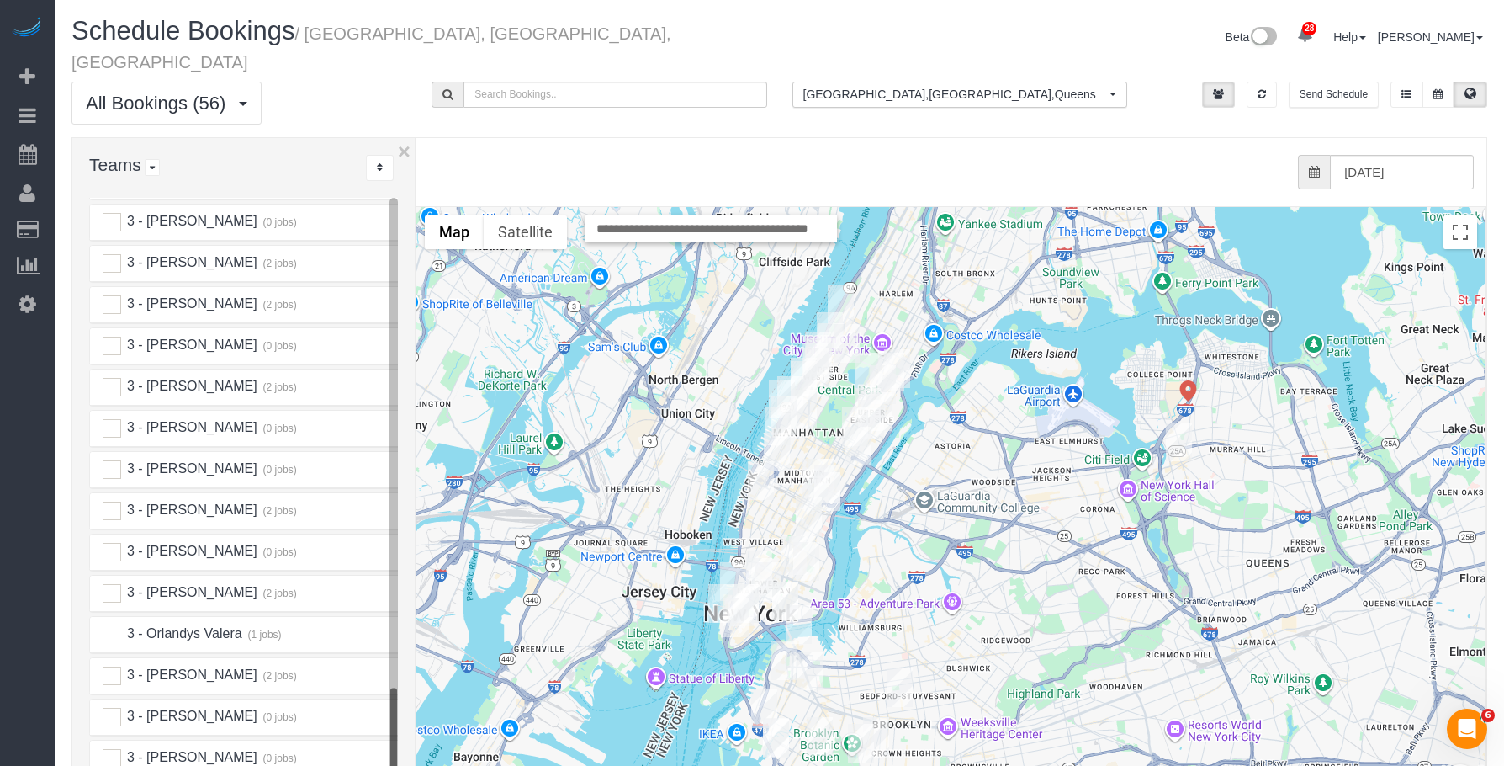
click at [112, 625] on ins at bounding box center [112, 634] width 19 height 19
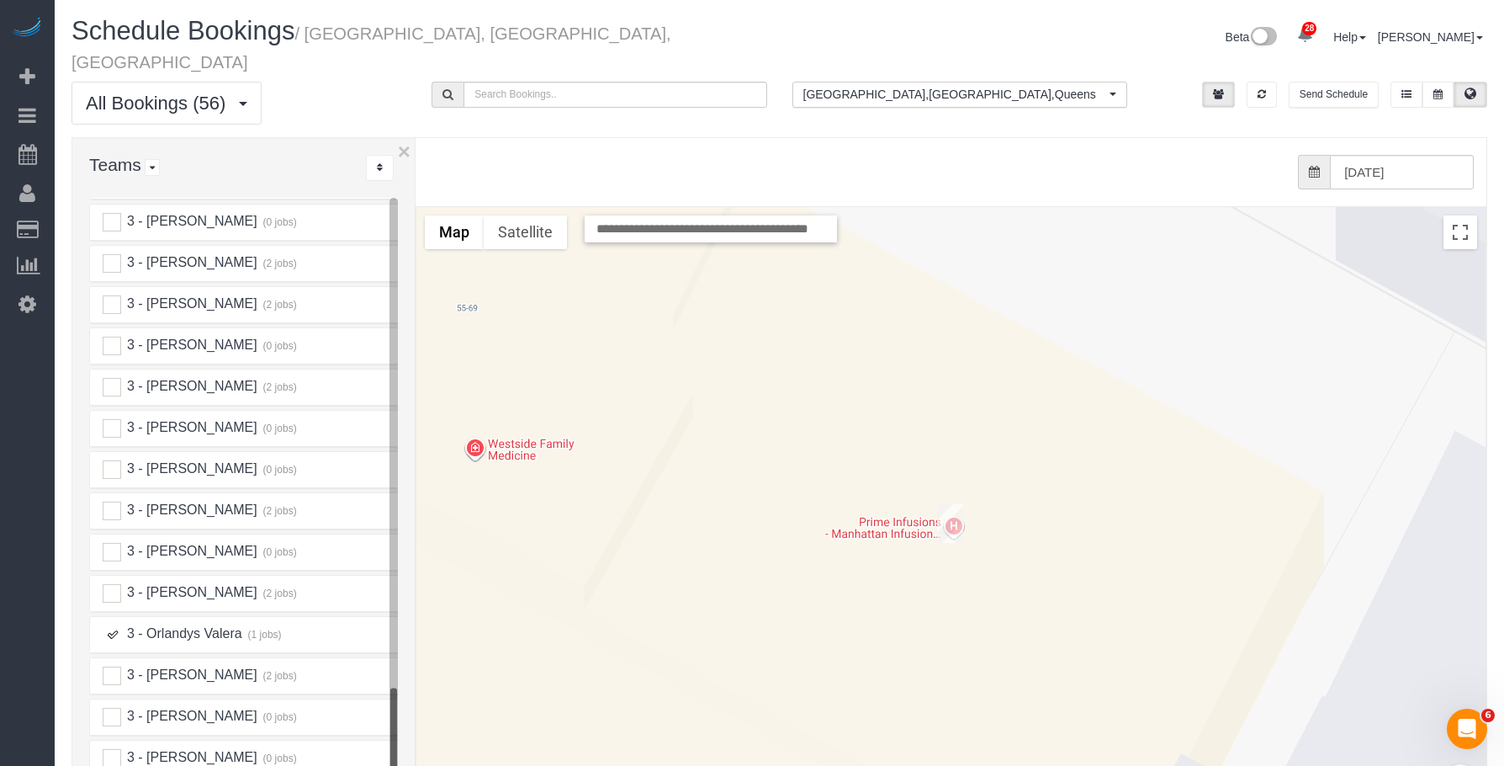
click at [949, 505] on img "09/26/2025 9:00AM - Seth Schulman-Marcus - 55 East 87th Street, 4bc, New York, …" at bounding box center [950, 523] width 26 height 39
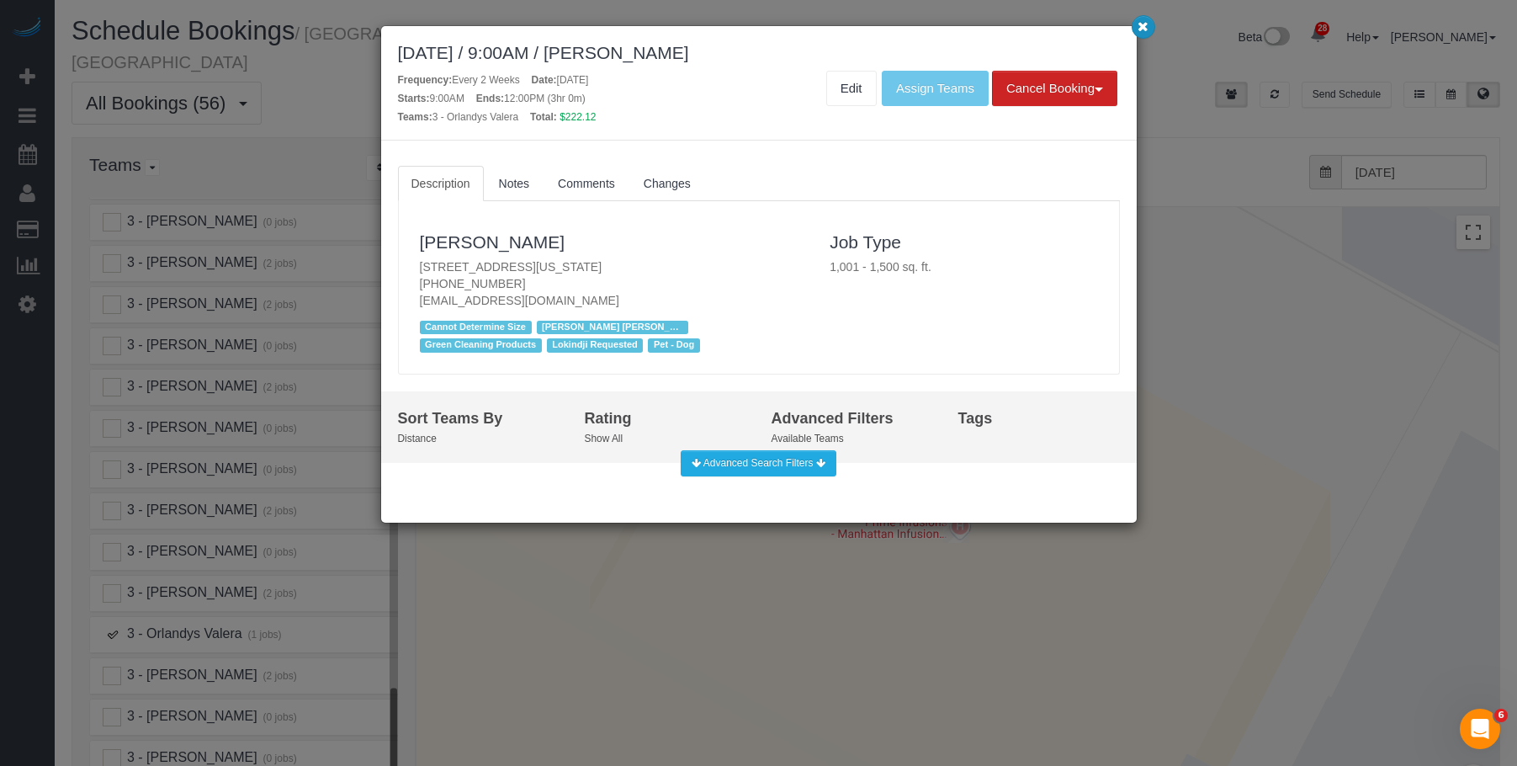
click at [1137, 25] on icon "button" at bounding box center [1142, 26] width 11 height 10
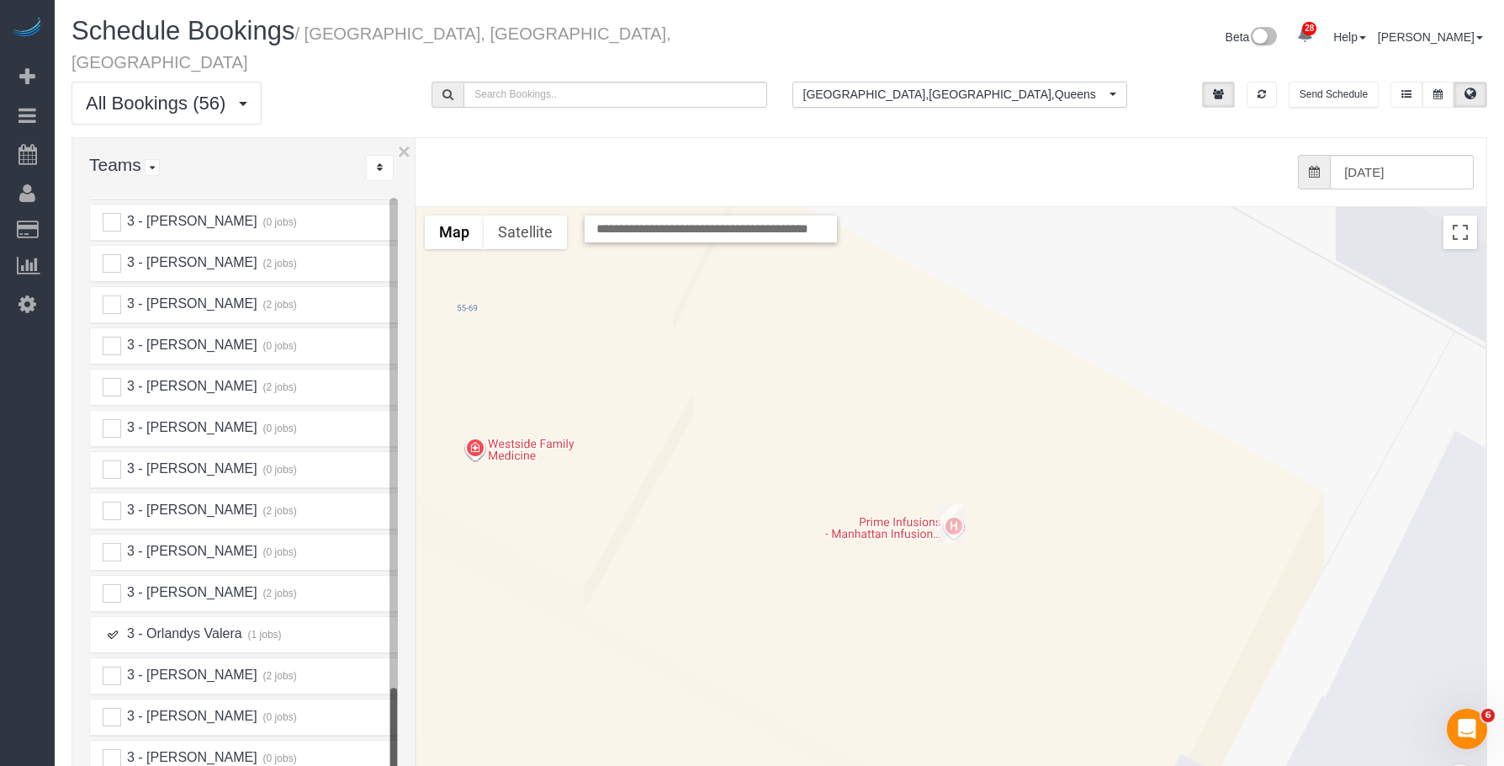
click at [113, 625] on ins at bounding box center [112, 634] width 19 height 19
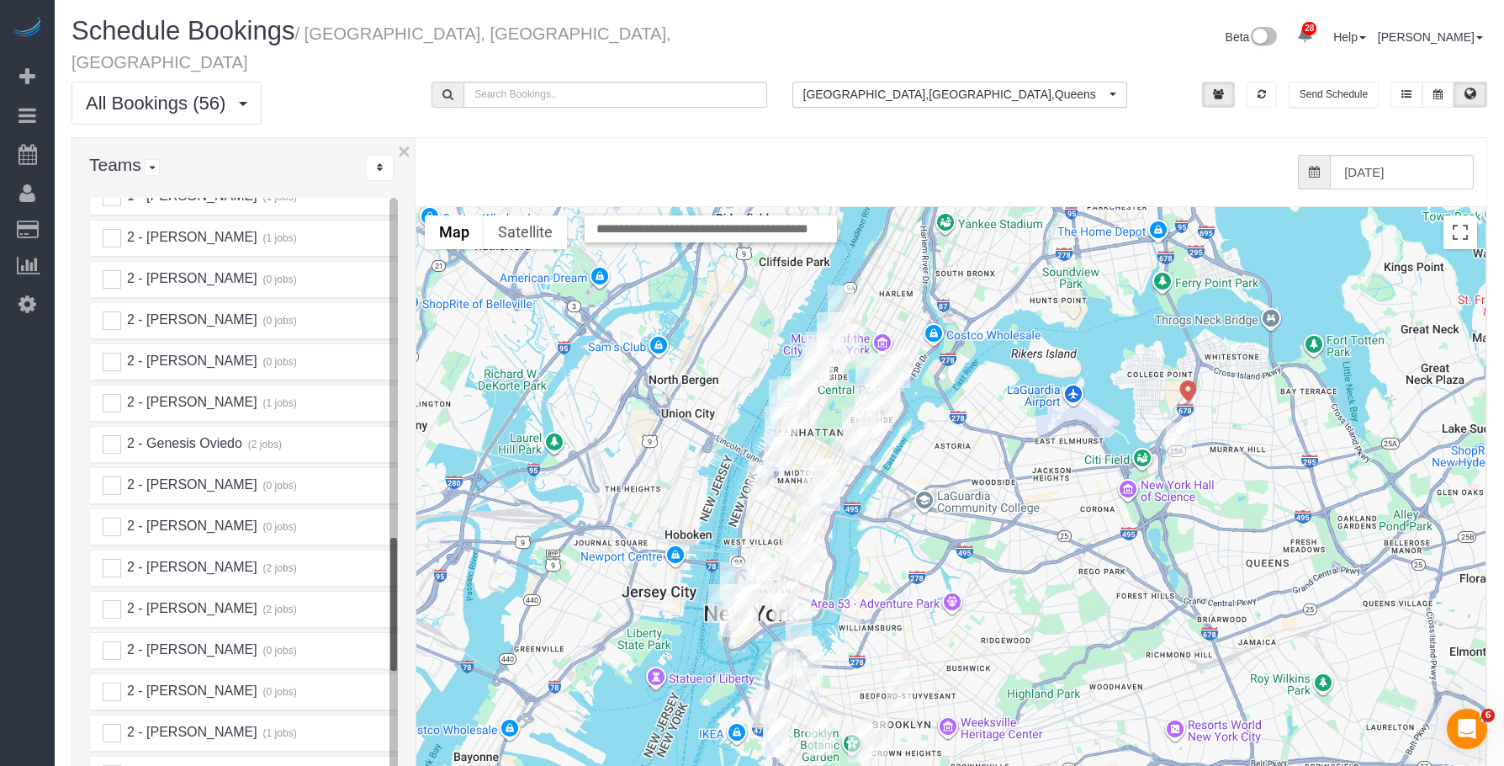
scroll to position [1714, 0]
click at [114, 599] on ins at bounding box center [112, 608] width 19 height 19
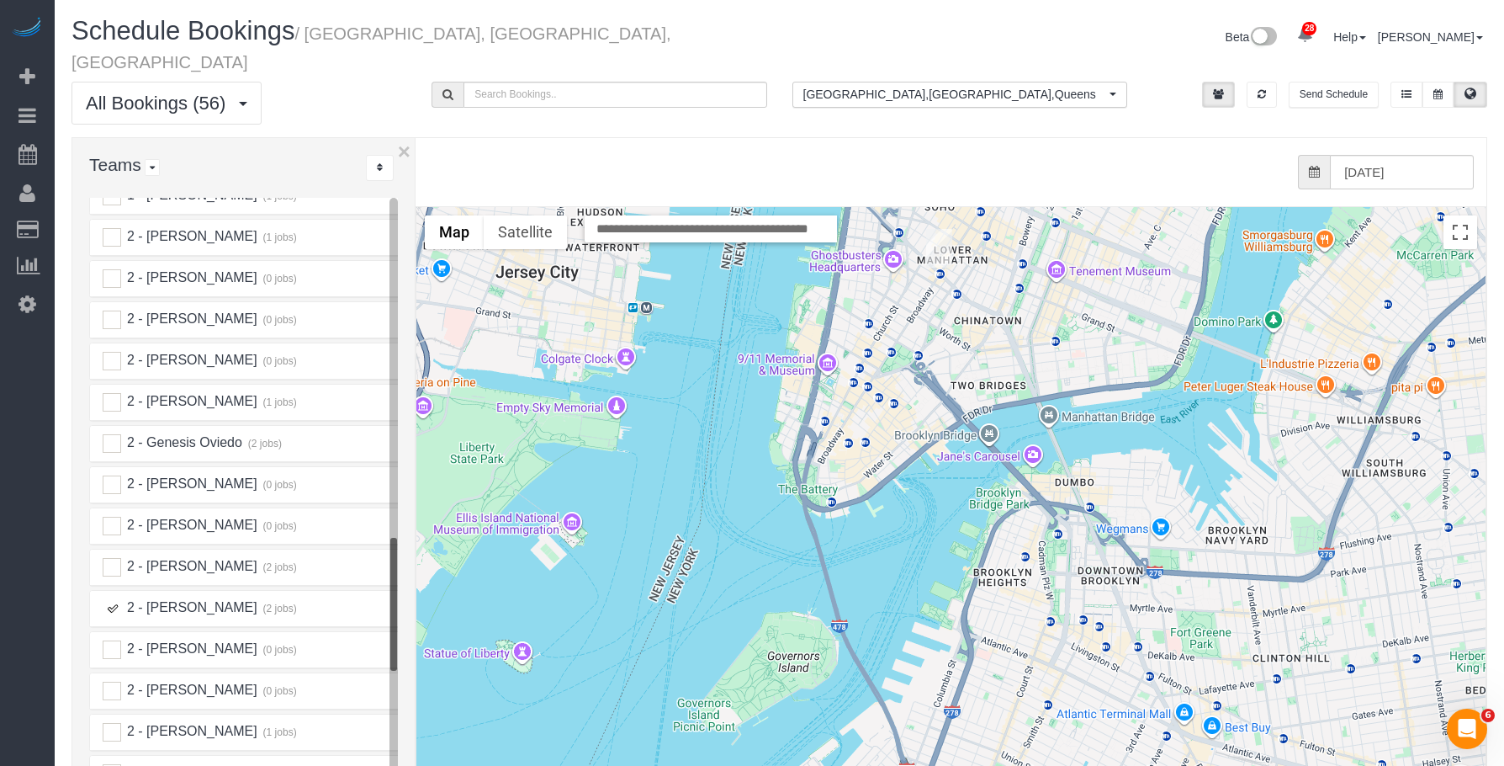
click at [941, 229] on img "09/26/2025 7:45AM - Alice Ma (Mad Realities) - 425 Broadway, Suite 2, New York,…" at bounding box center [939, 248] width 26 height 39
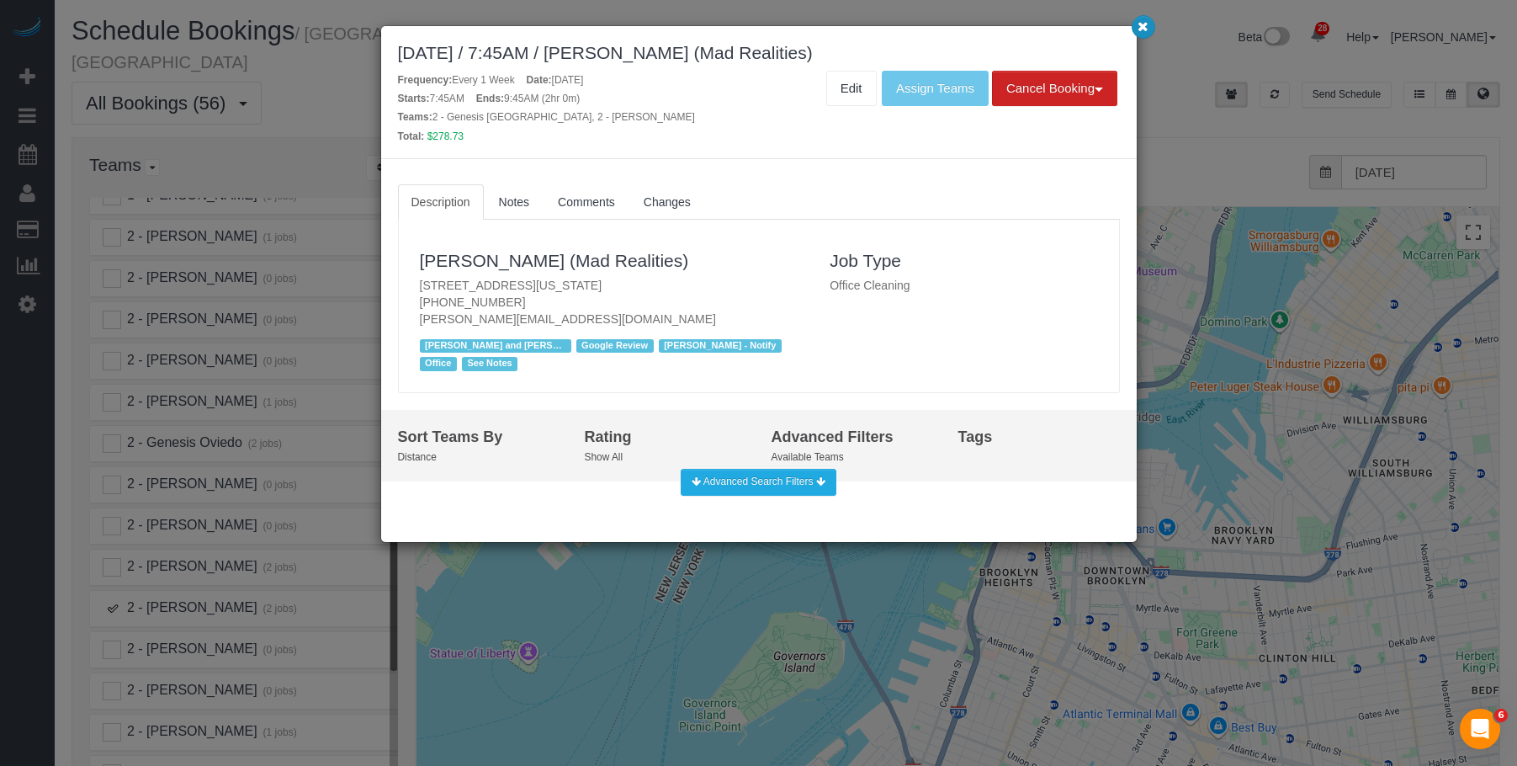
click at [1146, 23] on icon "button" at bounding box center [1142, 26] width 11 height 10
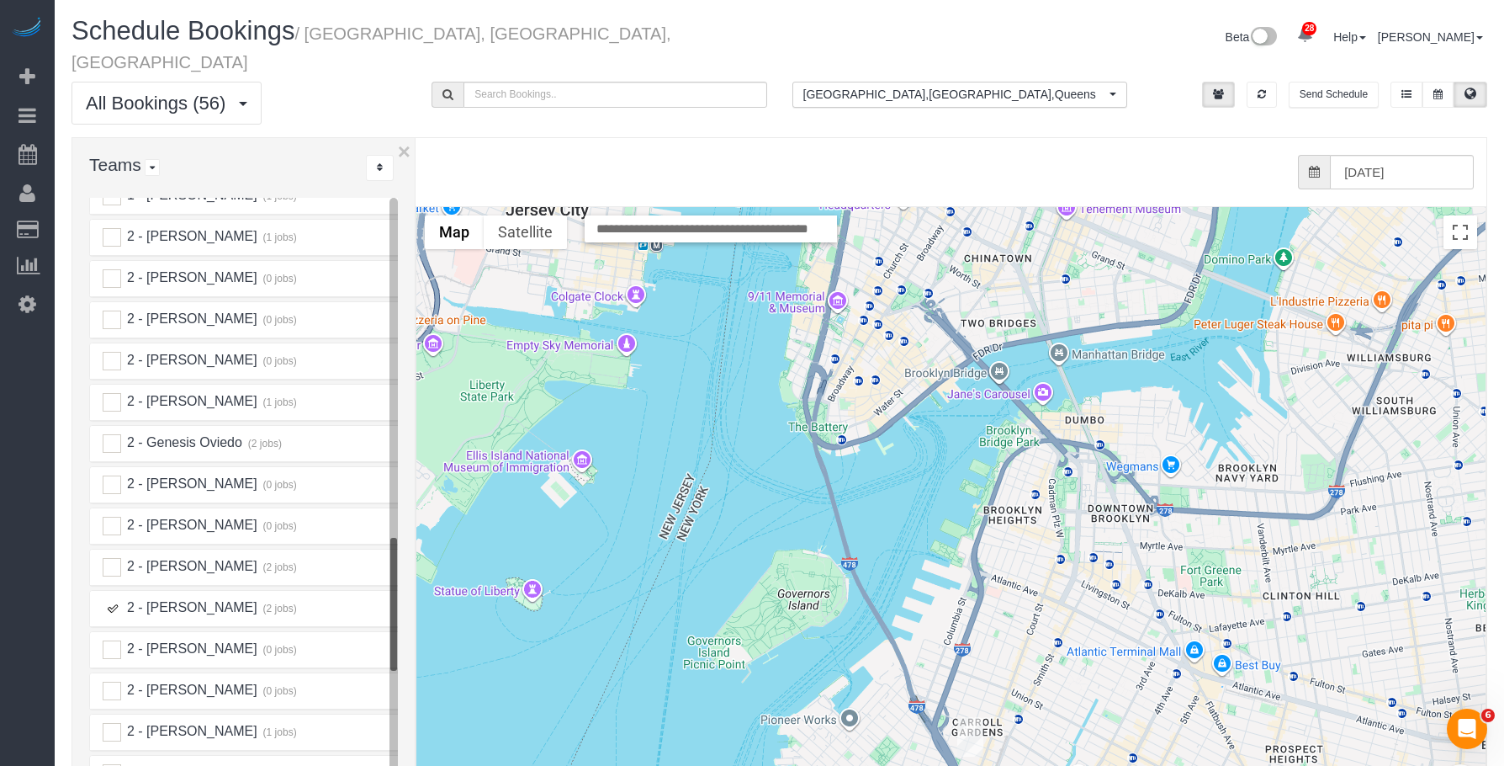
drag, startPoint x: 903, startPoint y: 734, endPoint x: 928, endPoint y: 611, distance: 126.2
click at [929, 611] on div "To navigate, press the arrow keys." at bounding box center [950, 542] width 1069 height 671
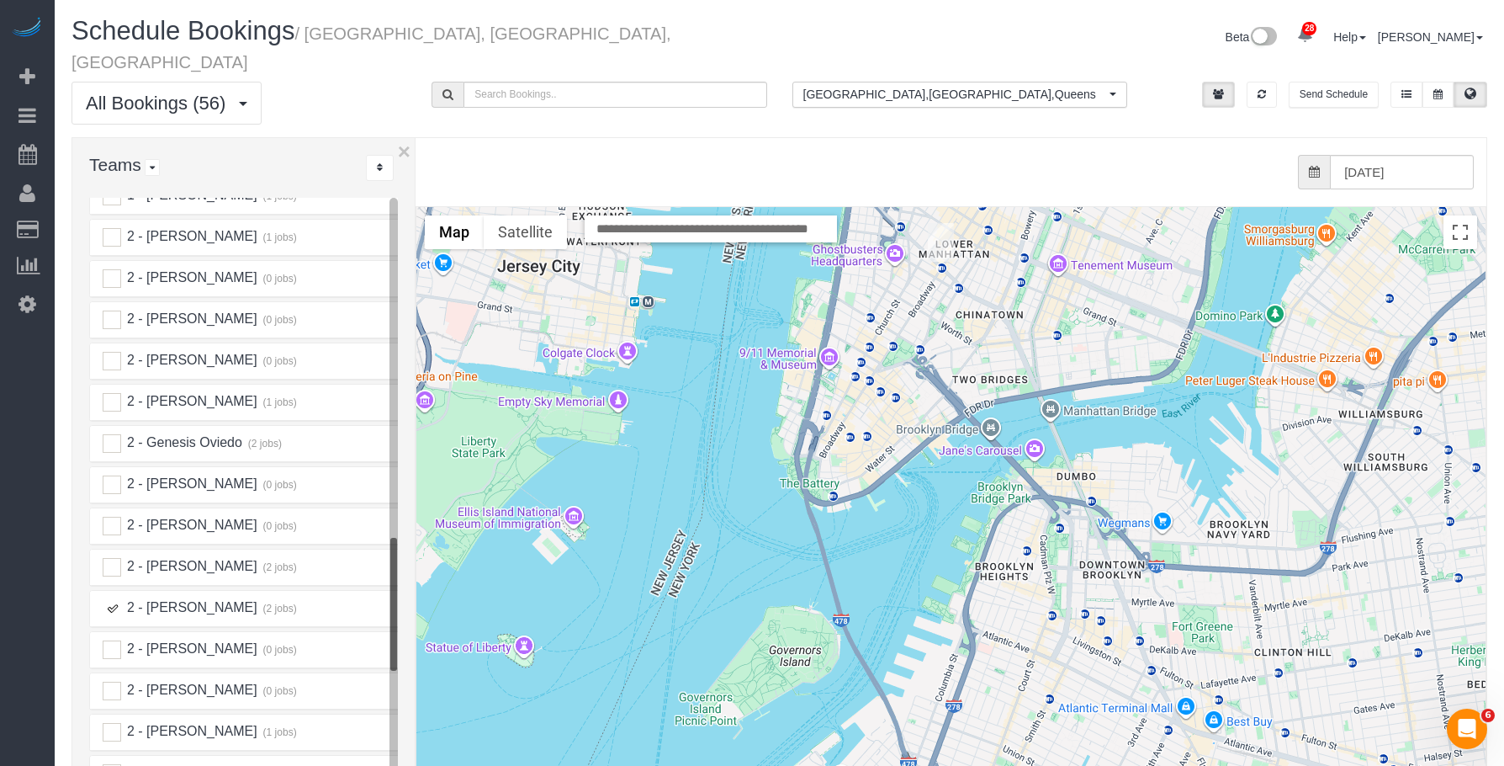
click at [985, 663] on div at bounding box center [950, 542] width 1069 height 671
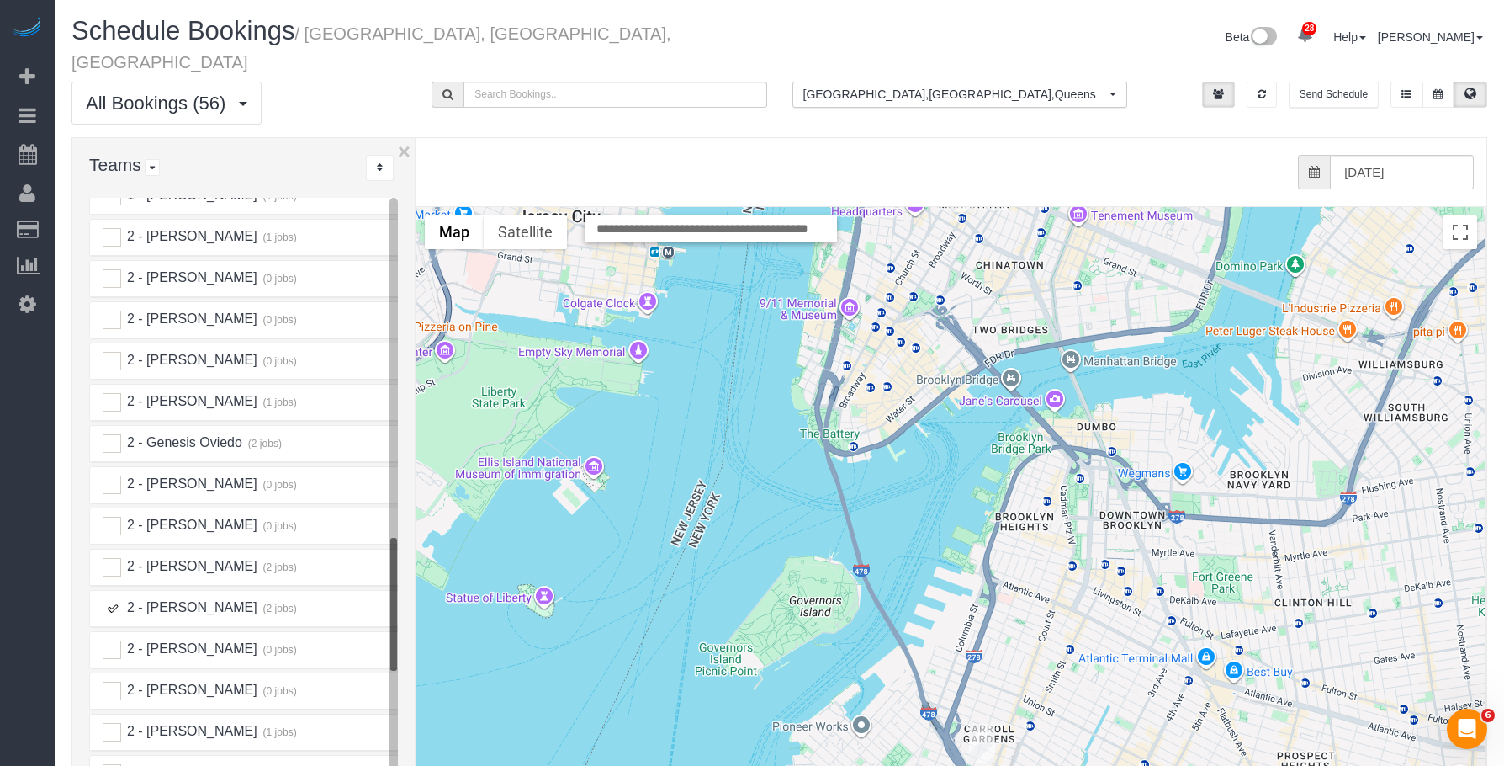
drag, startPoint x: 956, startPoint y: 713, endPoint x: 987, endPoint y: 636, distance: 82.3
click at [986, 636] on div at bounding box center [950, 542] width 1069 height 671
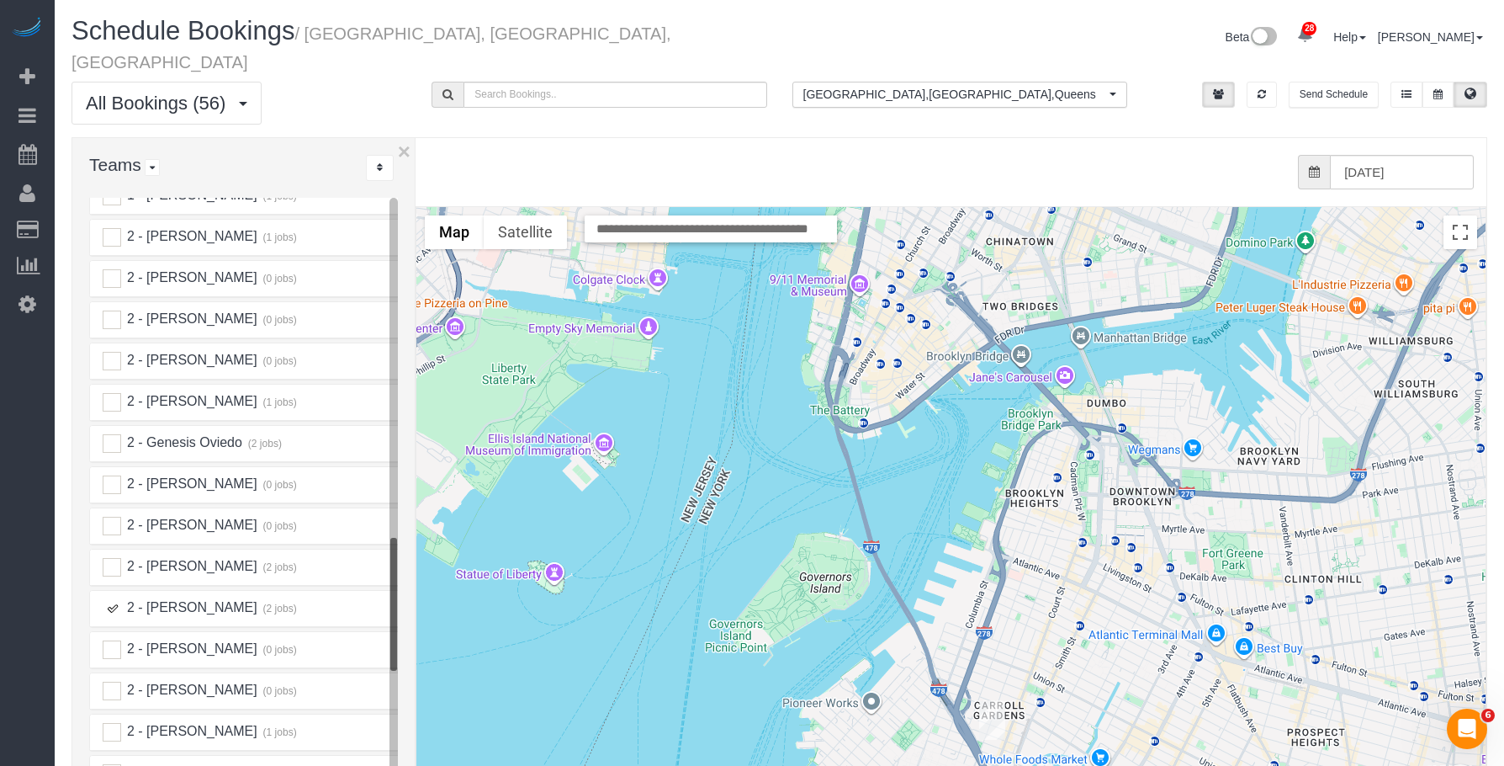
click at [987, 701] on img "09/26/2025 2:00PM - Brian Brennan - 144 Luquer Street, Apt. 1, Brooklyn, NY 112…" at bounding box center [992, 720] width 26 height 39
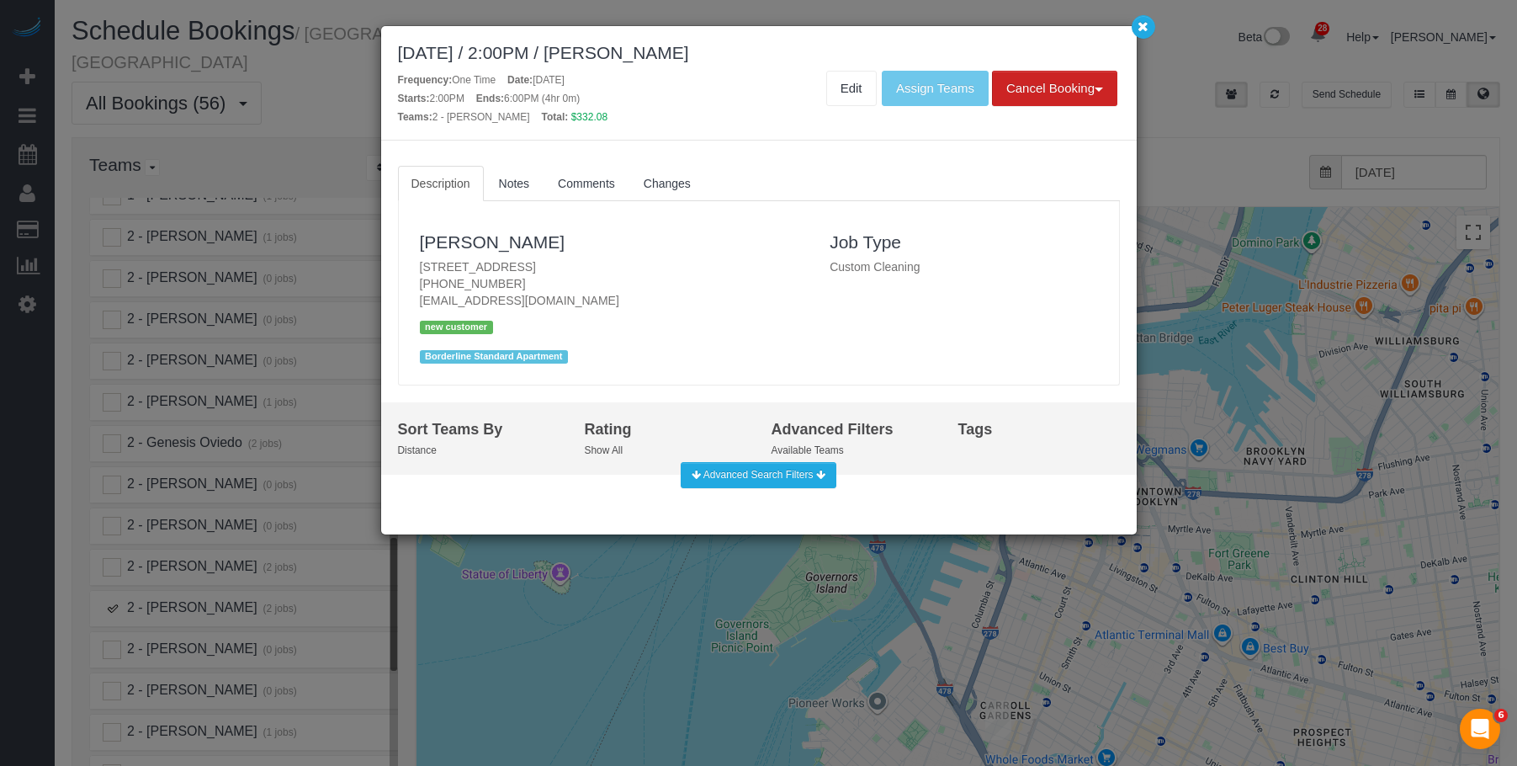
drag, startPoint x: 409, startPoint y: 264, endPoint x: 690, endPoint y: 257, distance: 281.1
click at [690, 257] on div "[PERSON_NAME] [STREET_ADDRESS] [PHONE_NUMBER] [EMAIL_ADDRESS][DOMAIN_NAME] new …" at bounding box center [612, 293] width 411 height 151
copy p "[STREET_ADDRESS]"
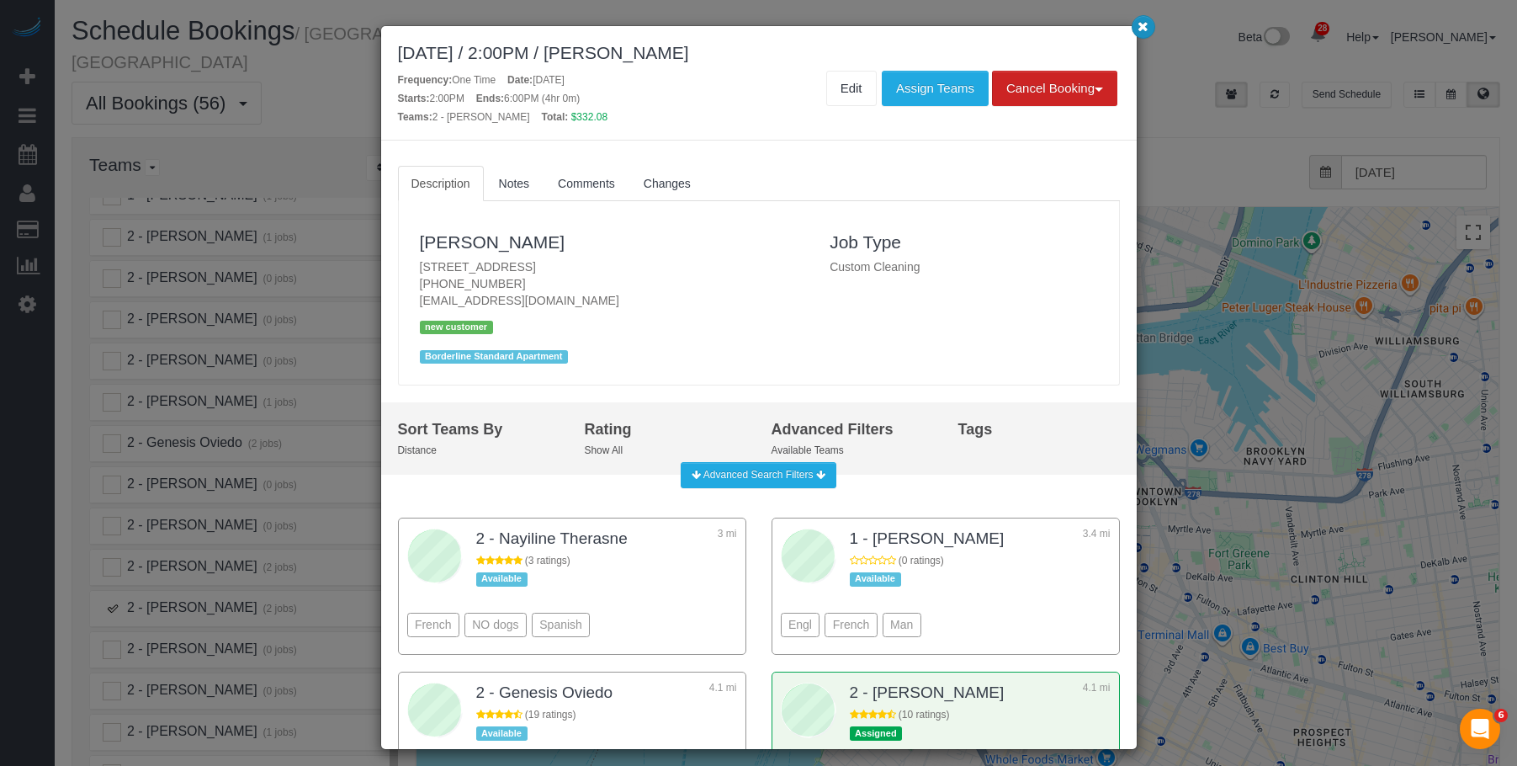
click at [1143, 27] on icon "button" at bounding box center [1142, 26] width 11 height 10
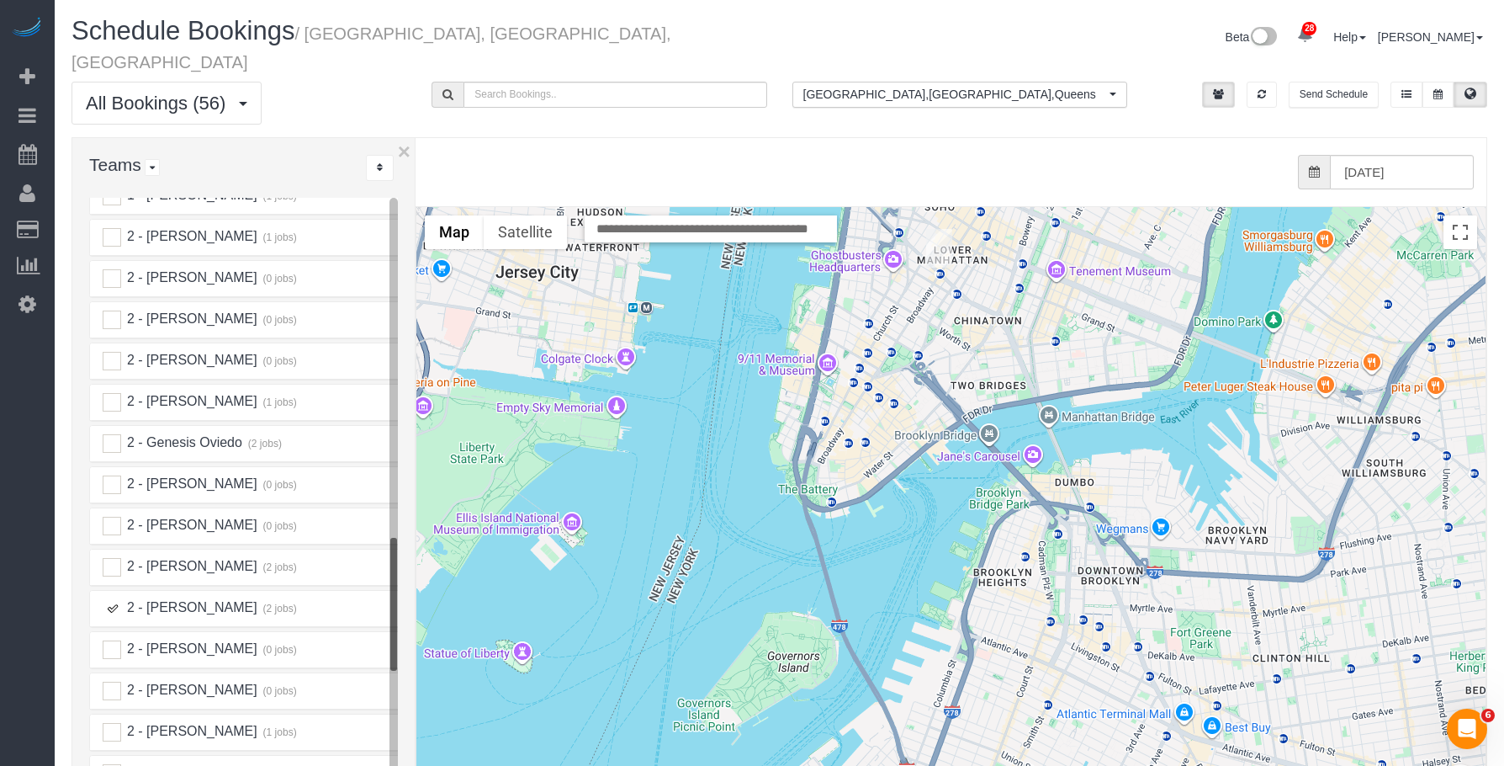
click at [234, 600] on span "2 - [PERSON_NAME]" at bounding box center [191, 607] width 132 height 14
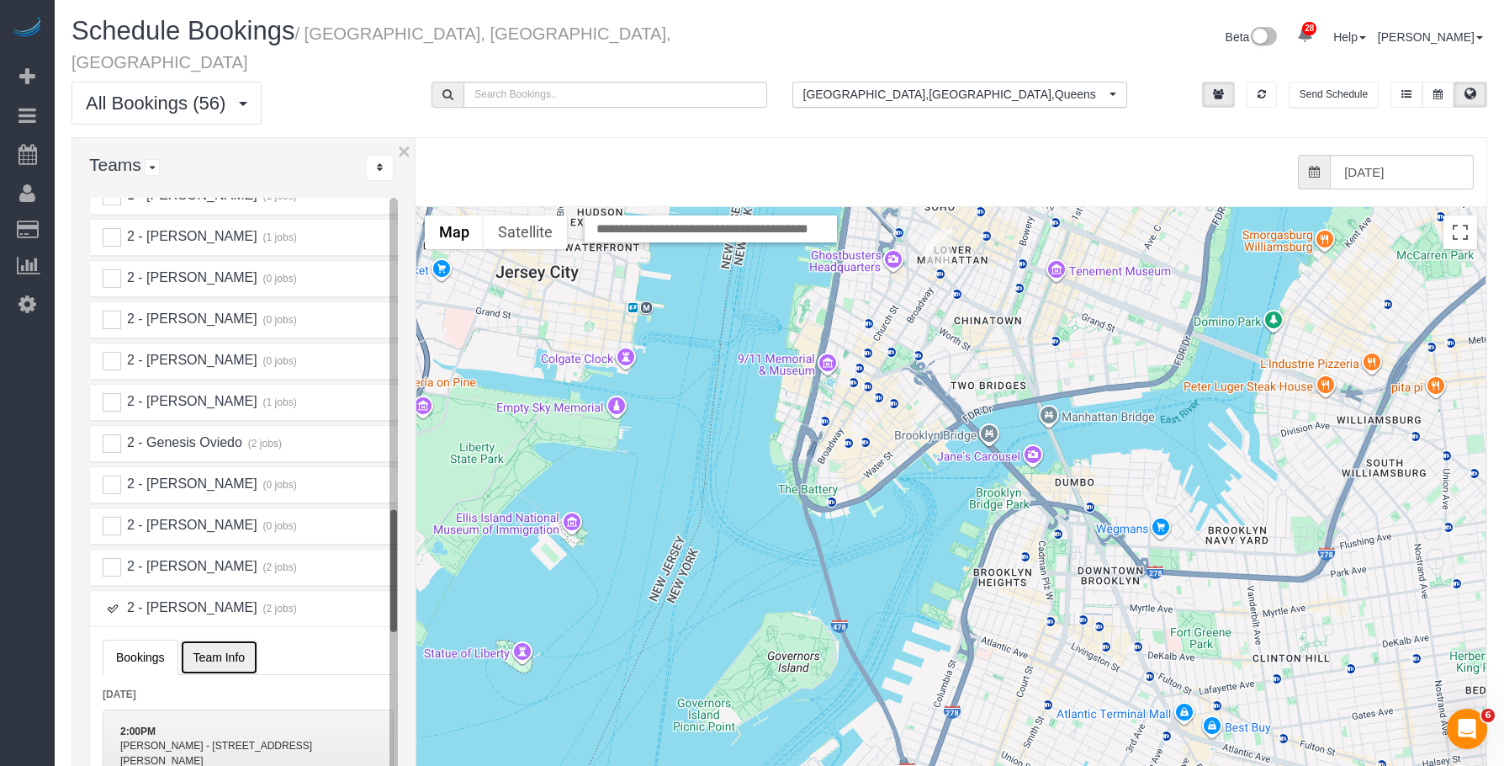
click at [223, 650] on span "Team Info" at bounding box center [218, 656] width 51 height 13
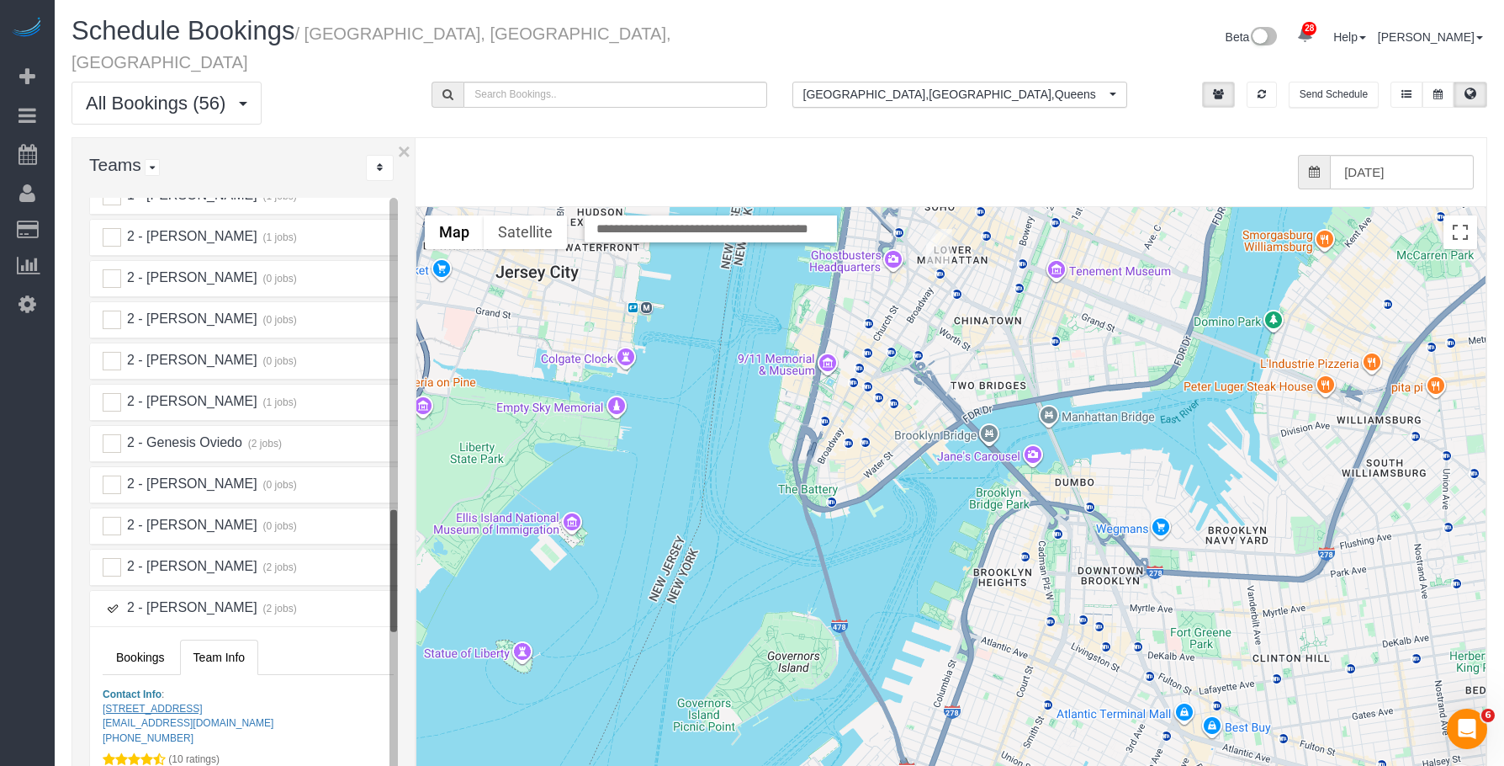
drag, startPoint x: 204, startPoint y: 681, endPoint x: 103, endPoint y: 692, distance: 100.6
click at [103, 692] on p "Contact Info : [STREET_ADDRESS] [EMAIL_ADDRESS][DOMAIN_NAME] [PHONE_NUMBER]" at bounding box center [248, 716] width 291 height 58
copy link "[STREET_ADDRESS]"
click at [180, 600] on span "2 - [PERSON_NAME]" at bounding box center [191, 607] width 132 height 14
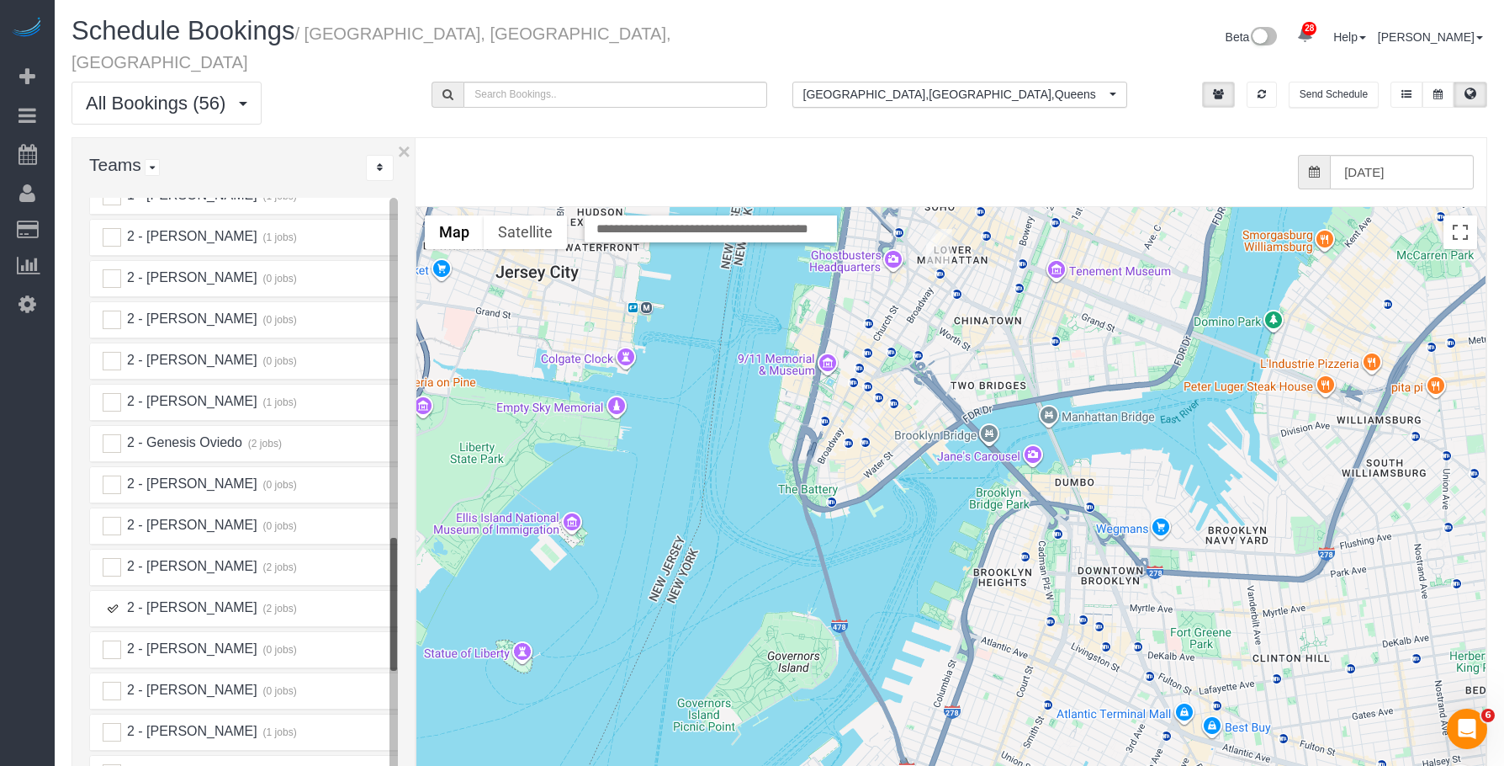
click at [114, 599] on ins at bounding box center [112, 608] width 19 height 19
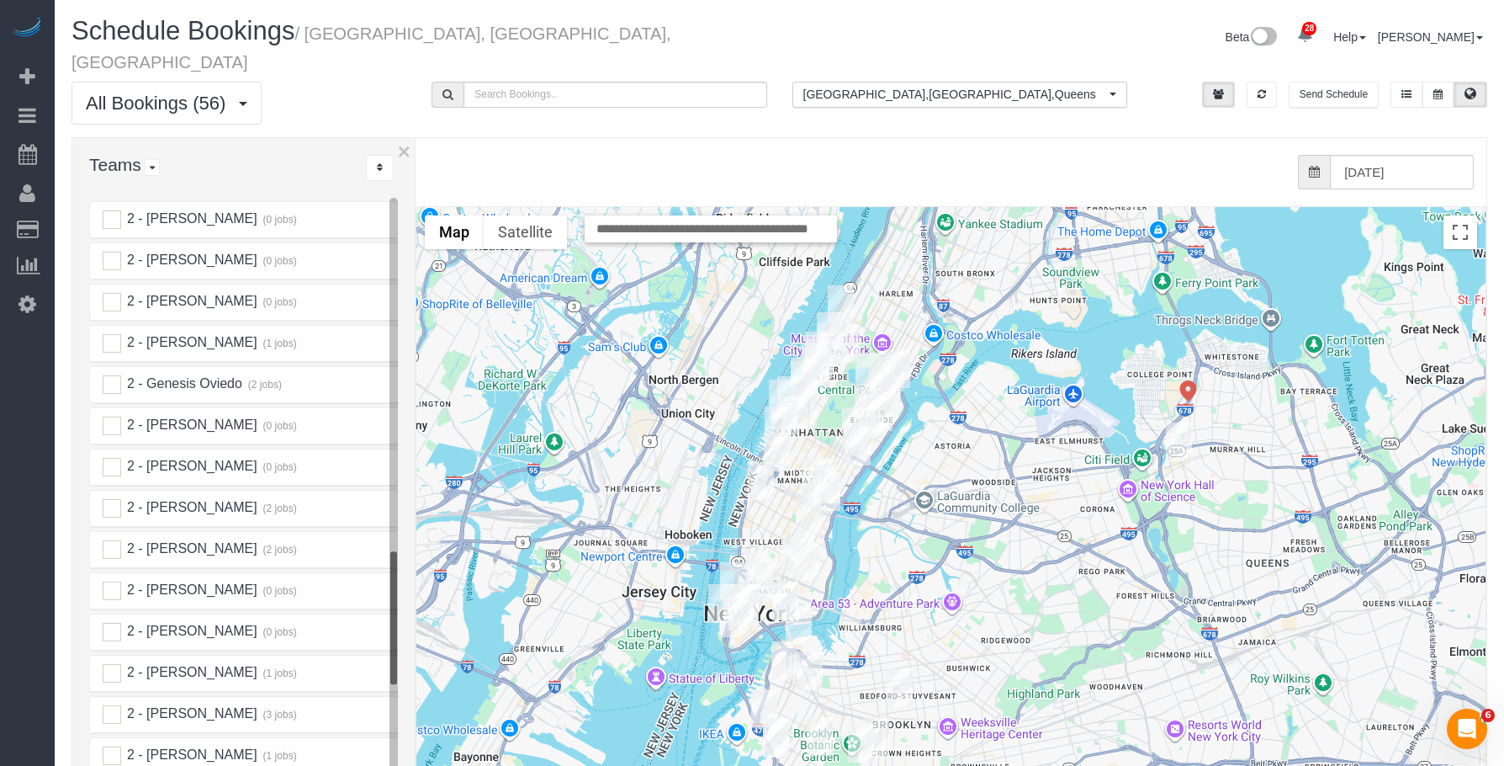
scroll to position [1799, 0]
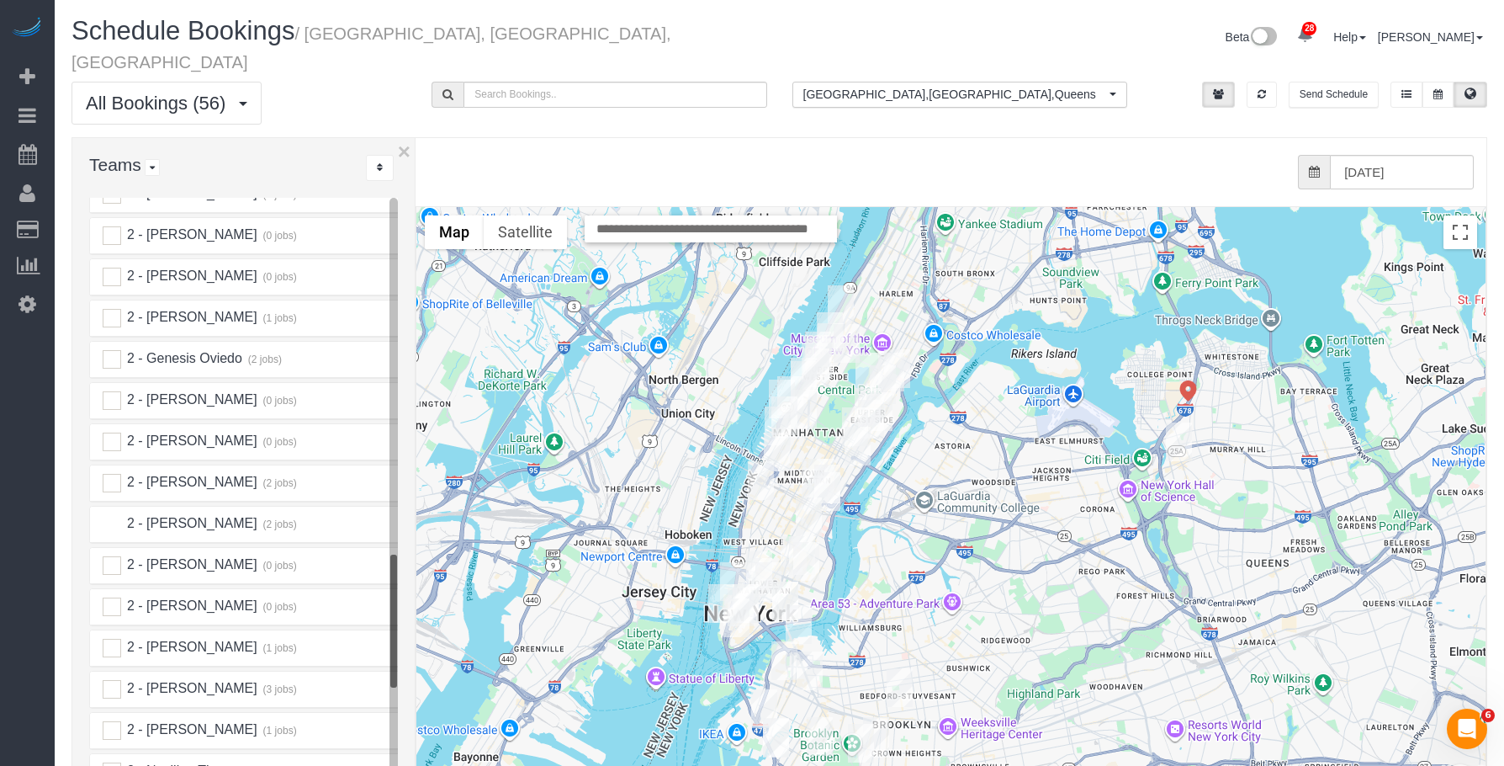
click at [104, 515] on ins at bounding box center [112, 524] width 19 height 19
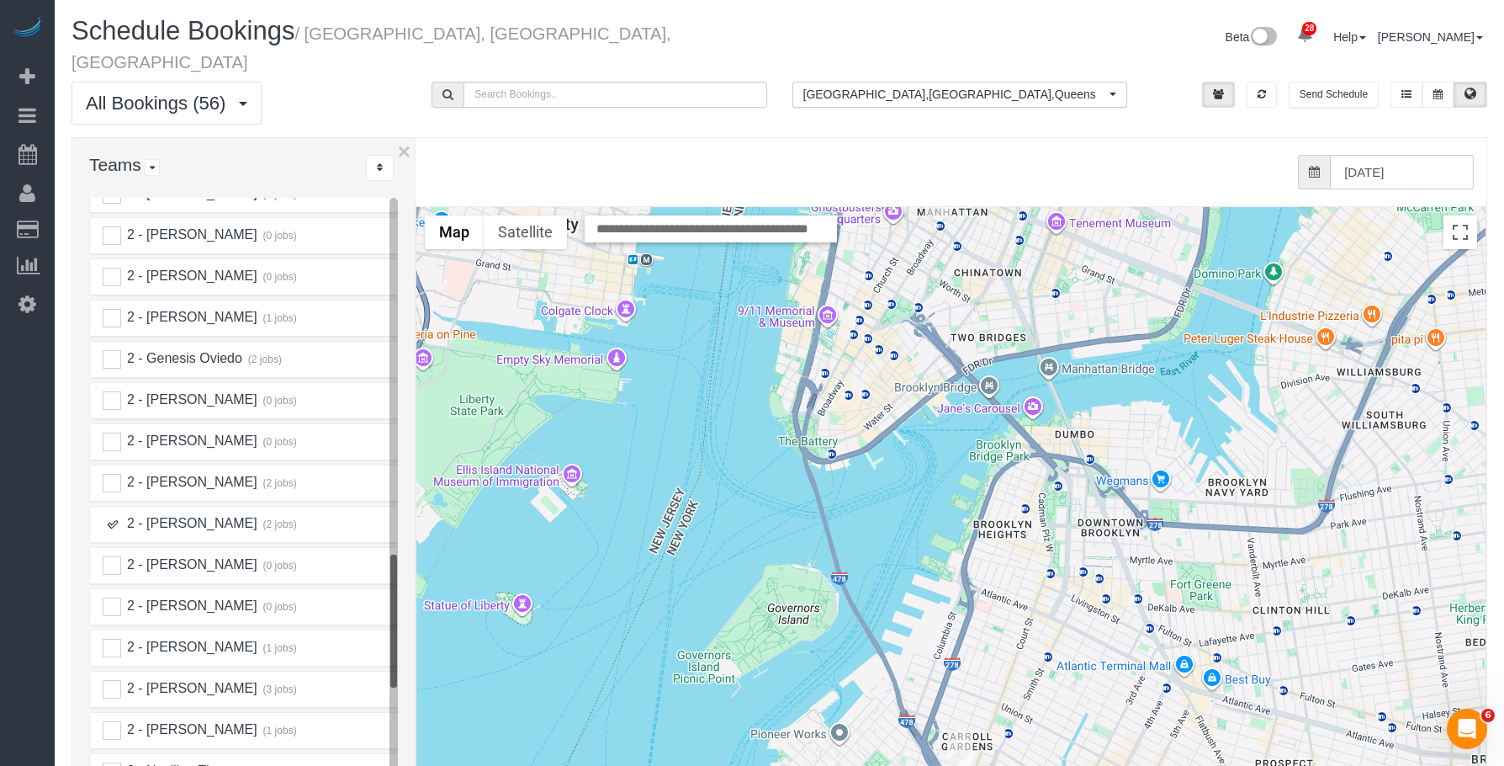
drag, startPoint x: 941, startPoint y: 696, endPoint x: 941, endPoint y: 642, distance: 53.8
click at [941, 642] on div "To navigate, press the arrow keys." at bounding box center [950, 542] width 1069 height 671
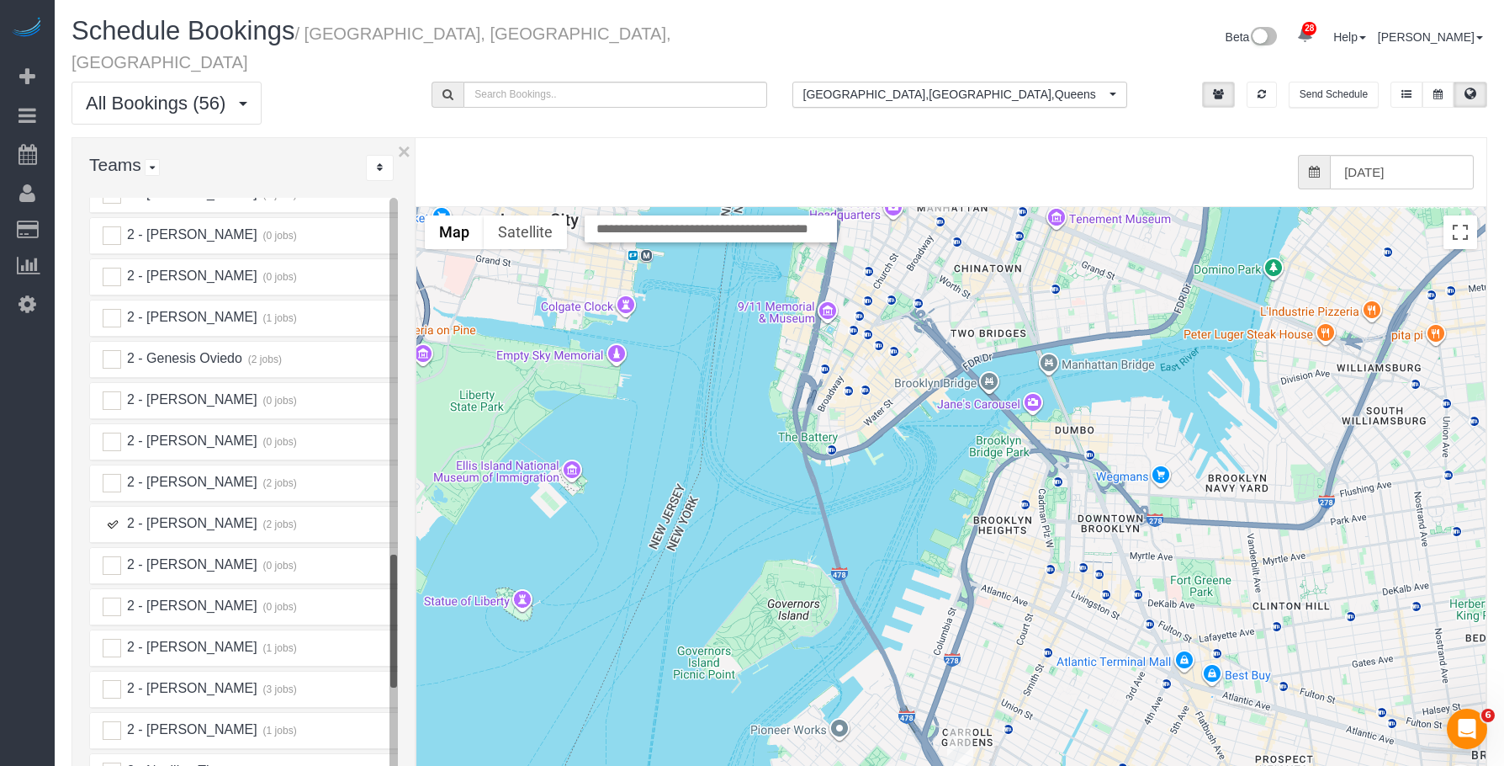
click at [959, 728] on img "09/26/2025 2:00PM - Brian Brennan - 144 Luquer Street, Apt. 1, Brooklyn, NY 112…" at bounding box center [960, 747] width 26 height 39
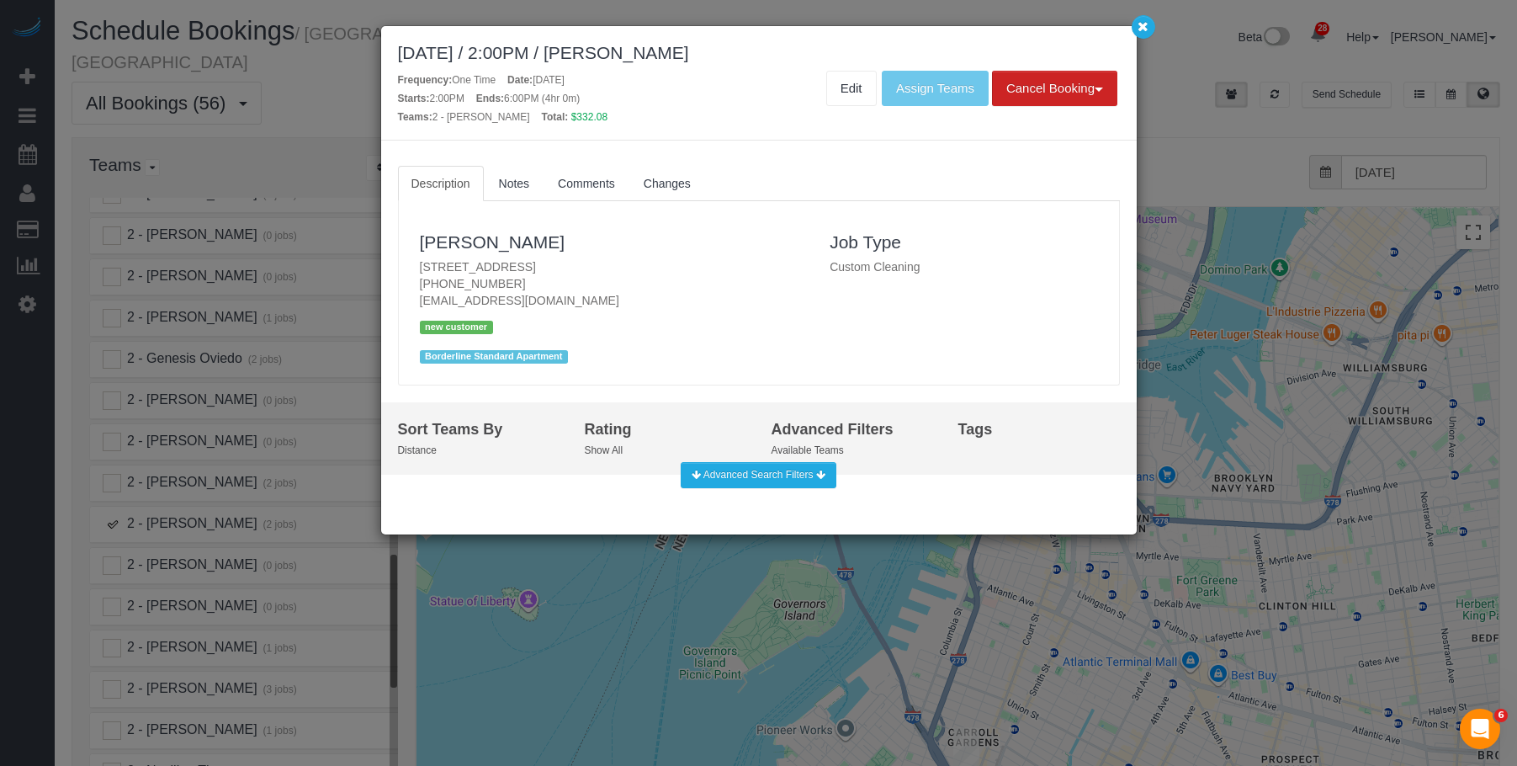
click at [785, 44] on div "[DATE] / 2:00PM / [PERSON_NAME]" at bounding box center [759, 52] width 722 height 19
drag, startPoint x: 650, startPoint y: 50, endPoint x: 783, endPoint y: 45, distance: 133.0
click at [783, 45] on div "[DATE] / 2:00PM / [PERSON_NAME]" at bounding box center [759, 52] width 722 height 19
copy div "[PERSON_NAME]"
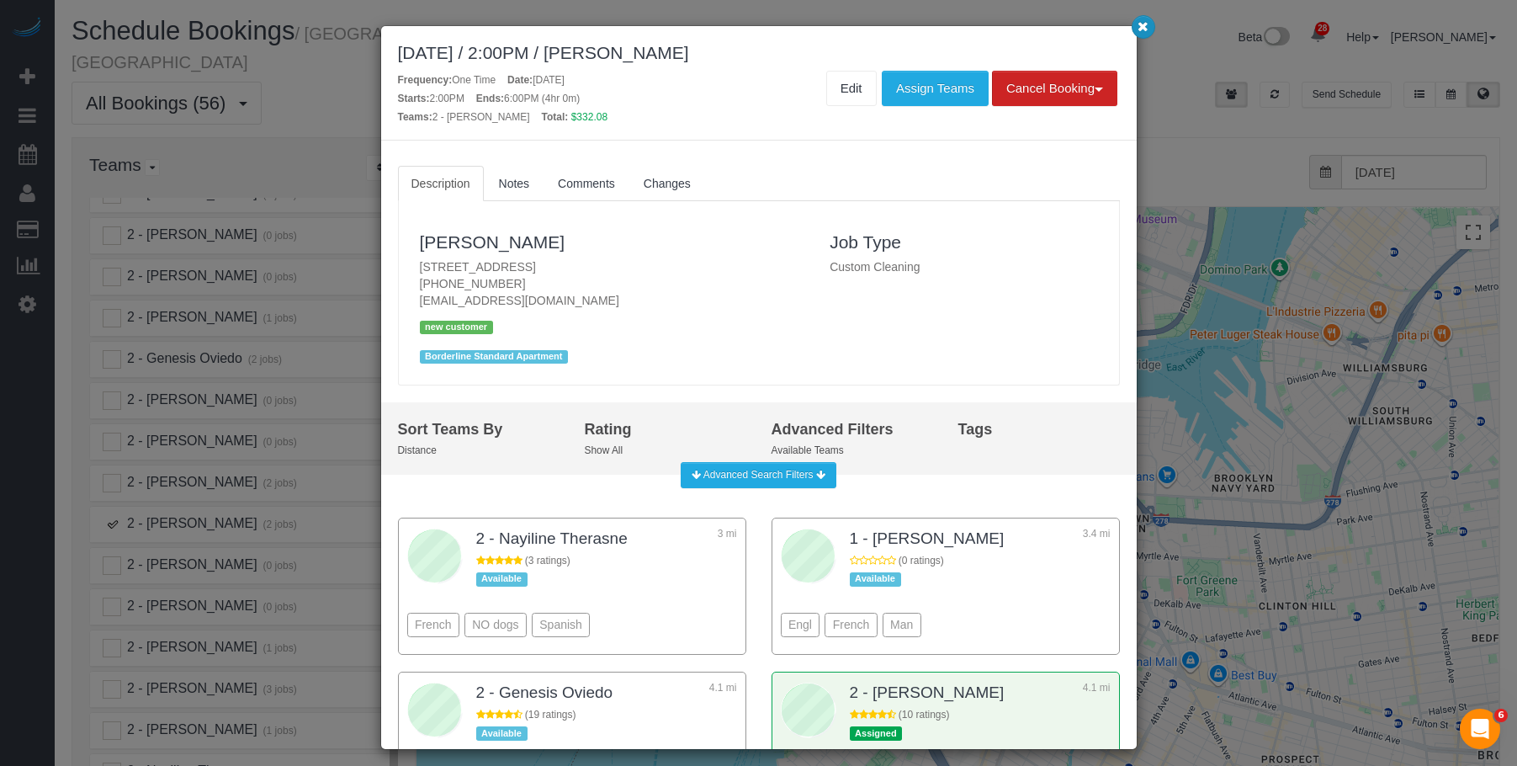
click at [1142, 30] on icon "button" at bounding box center [1142, 26] width 11 height 10
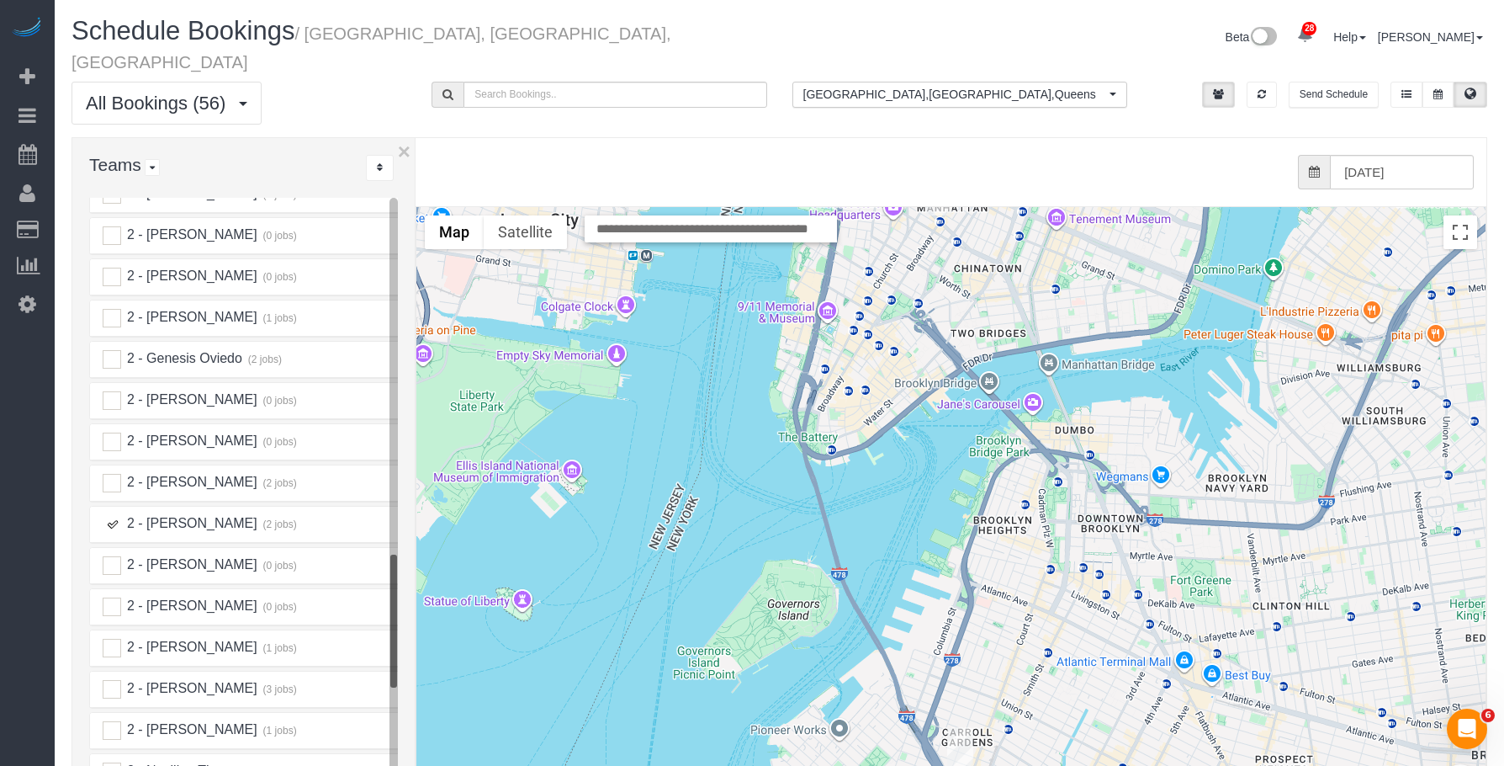
click at [112, 515] on ins at bounding box center [112, 524] width 19 height 19
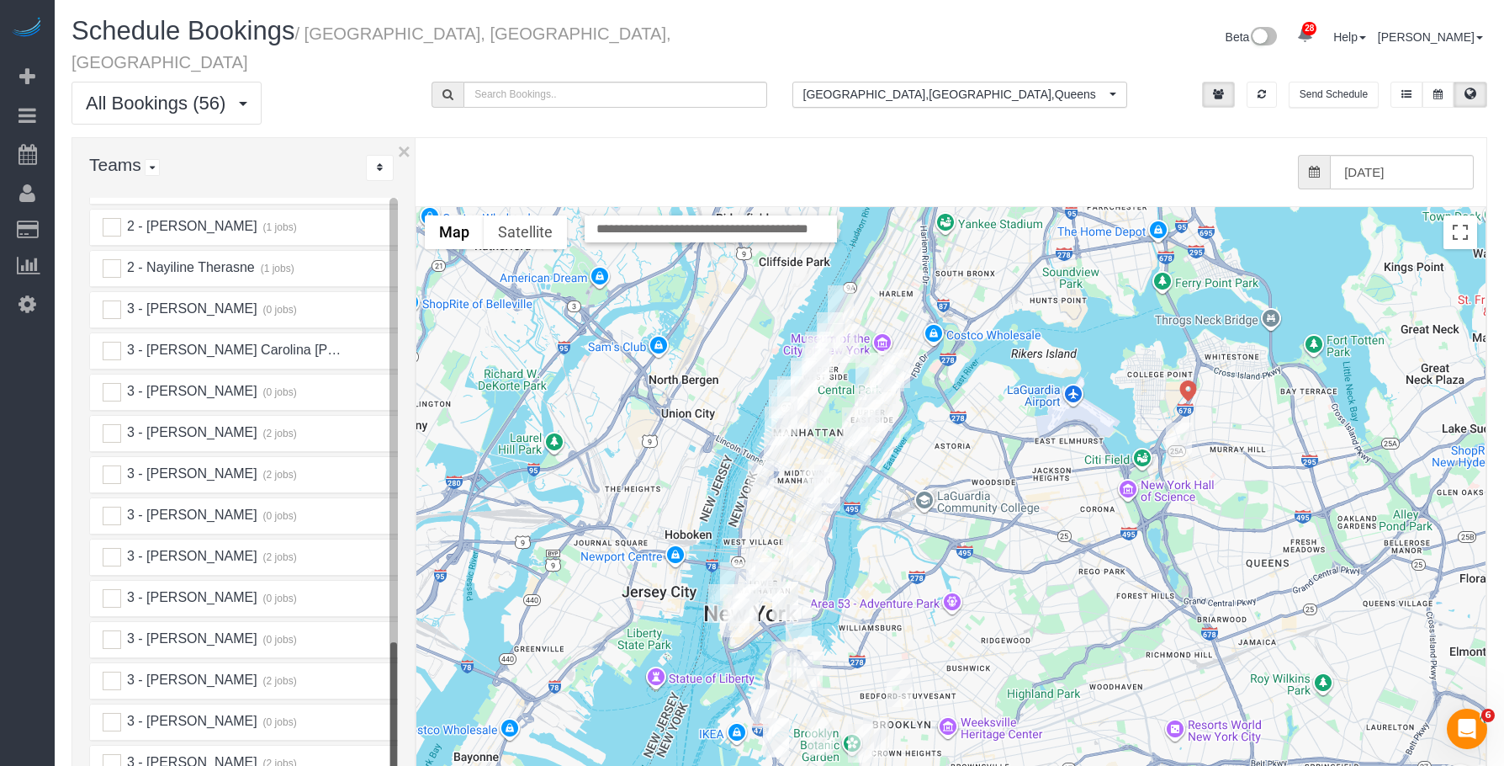
scroll to position [2303, 0]
click at [1425, 155] on input "[DATE]" at bounding box center [1402, 172] width 144 height 34
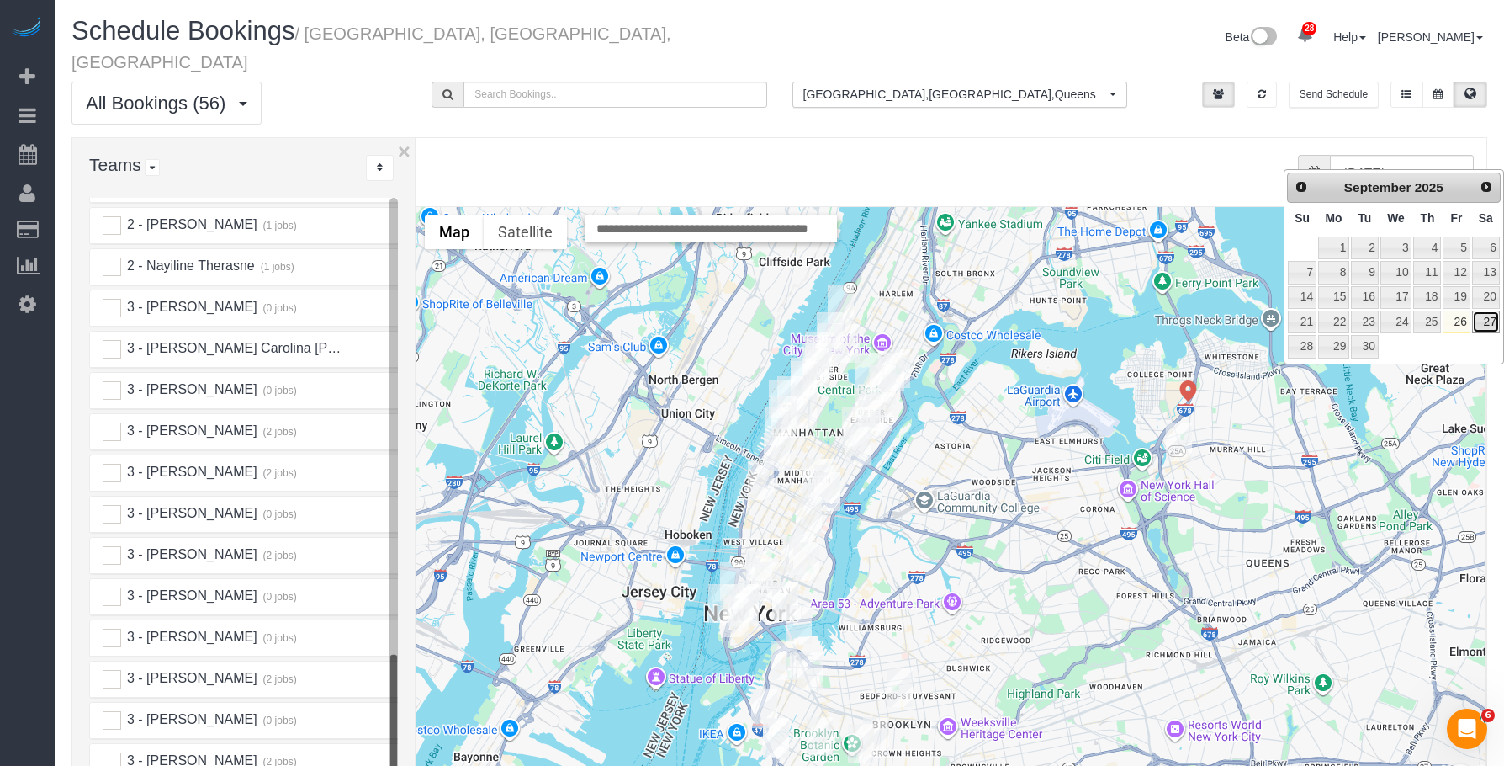
click at [1491, 322] on link "27" at bounding box center [1486, 321] width 28 height 23
type input "[DATE]"
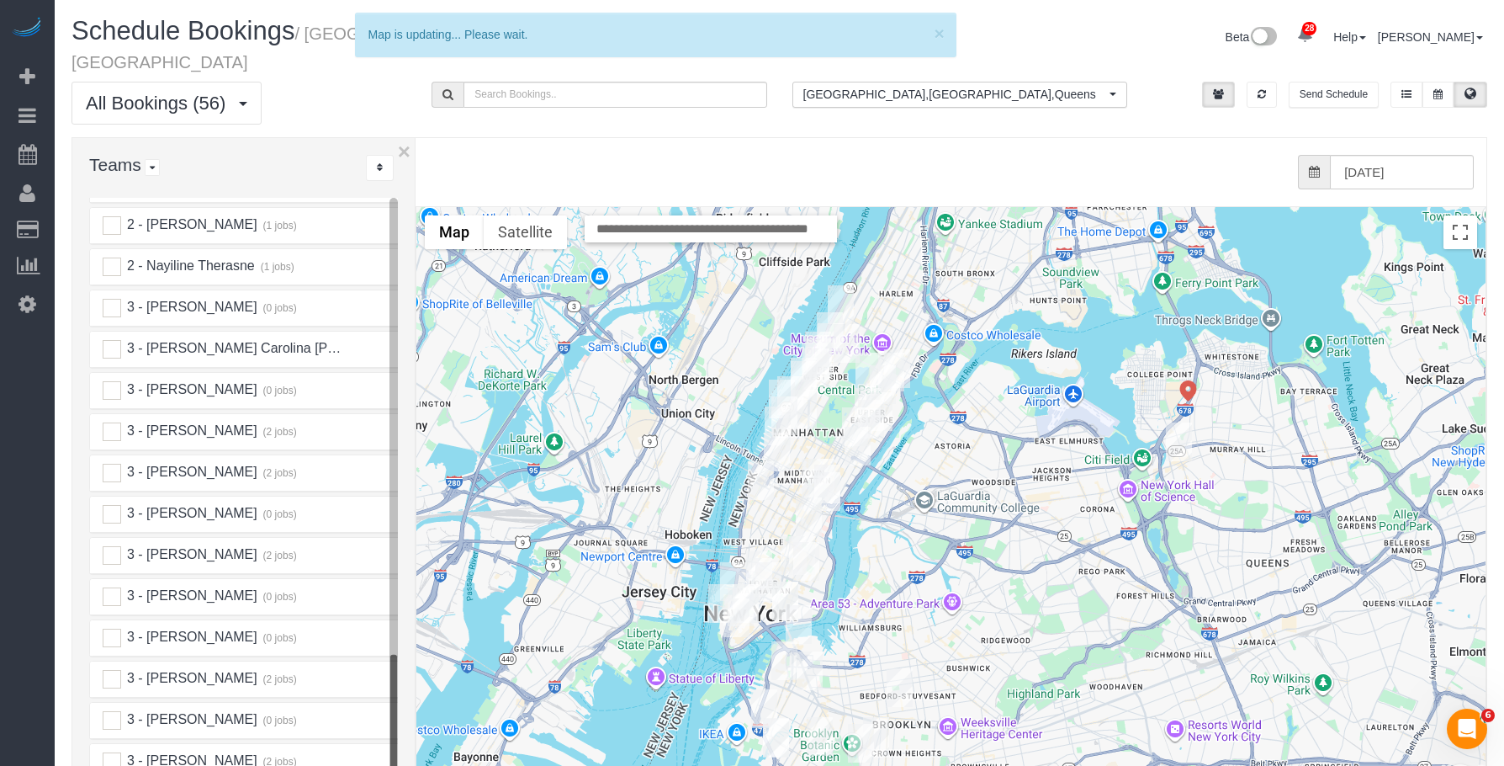
drag, startPoint x: 803, startPoint y: 119, endPoint x: 773, endPoint y: 119, distance: 29.4
click at [803, 138] on div "from 0 bookings processed (Found: 0). [DATE]" at bounding box center [938, 172] width 1071 height 68
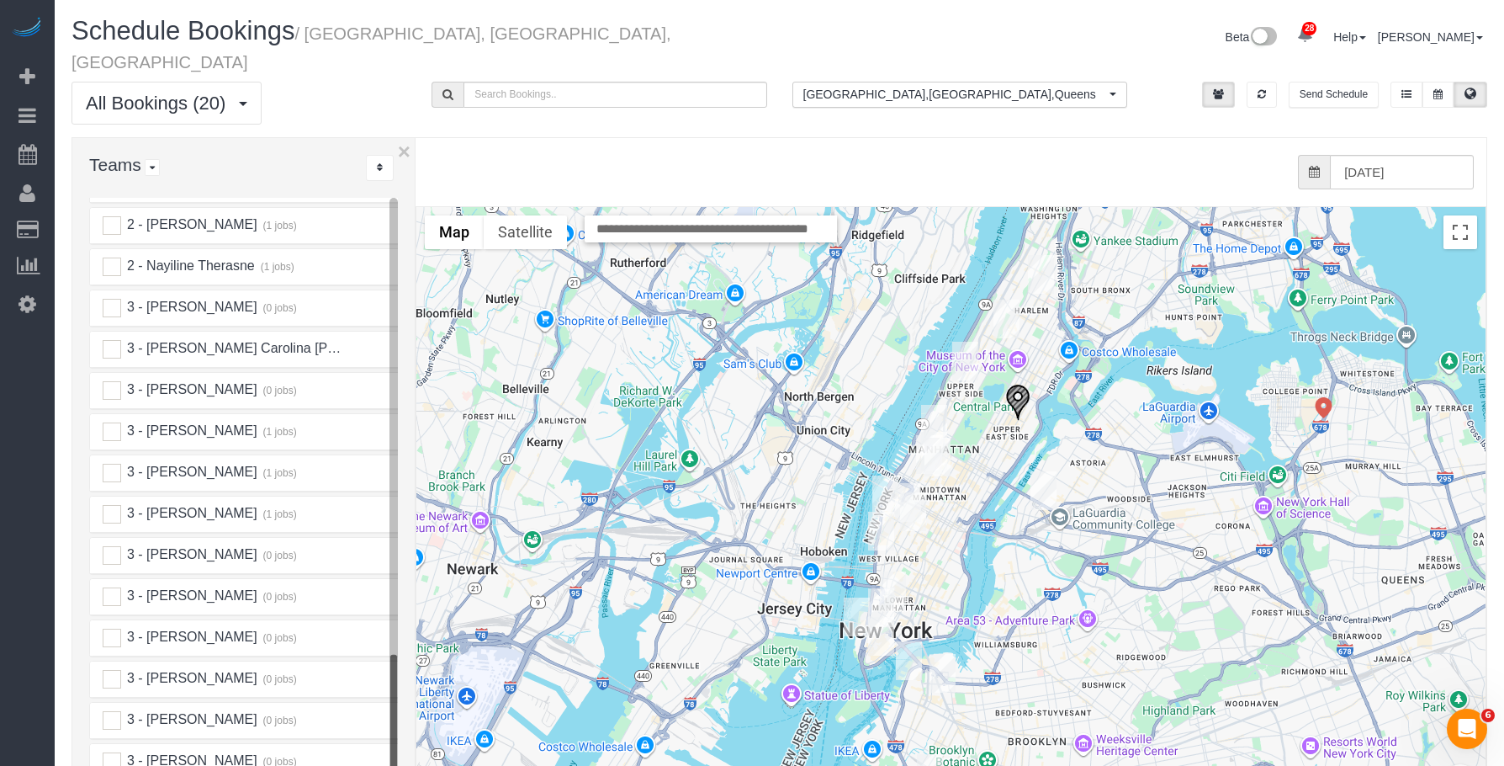
click at [1017, 384] on img "09/27/2025 8:00AM - Lauren Bidwell - 244 East 86th St., Apt. 52, New York, NY 1…" at bounding box center [1017, 402] width 25 height 37
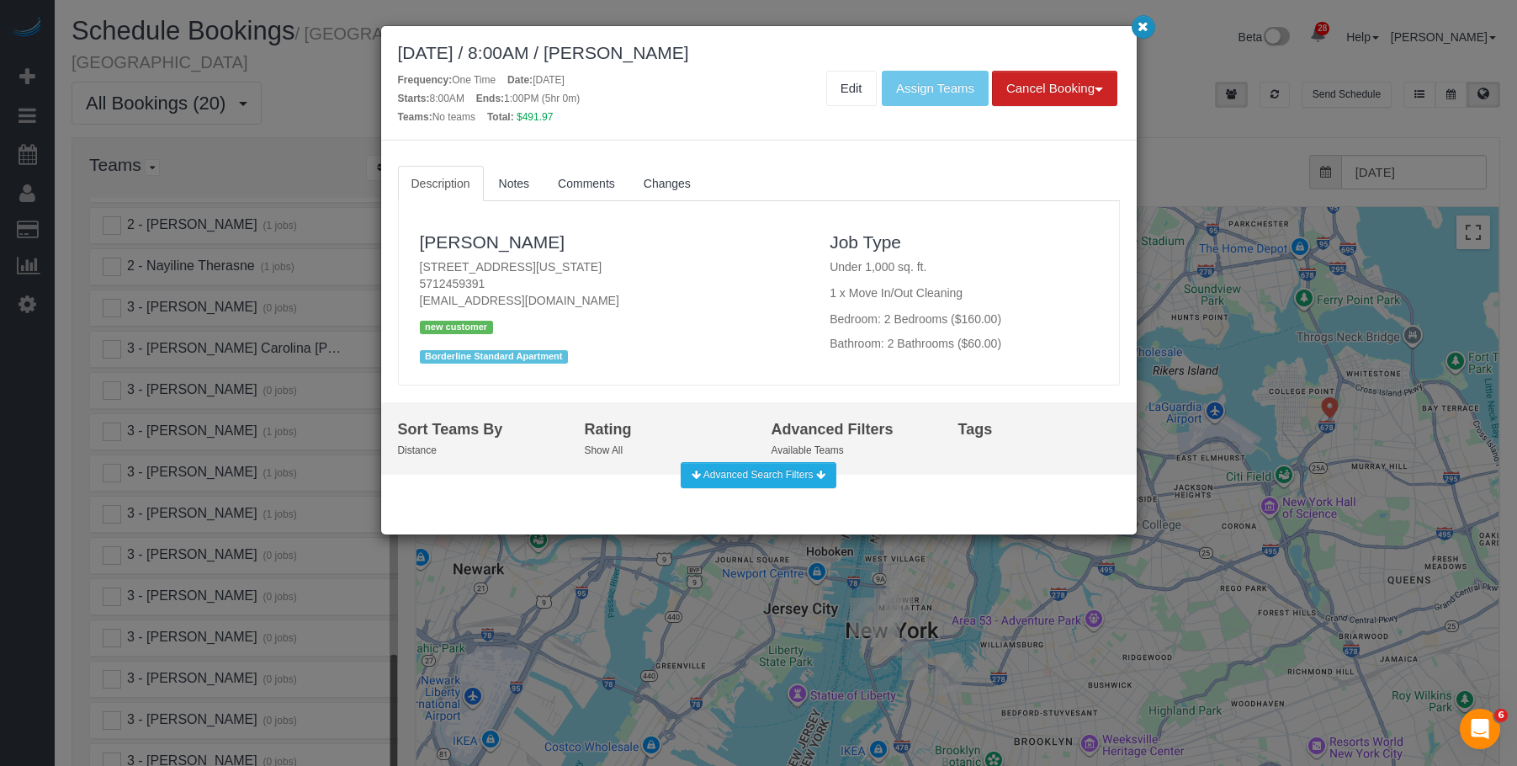
click at [1141, 28] on icon "button" at bounding box center [1142, 26] width 11 height 10
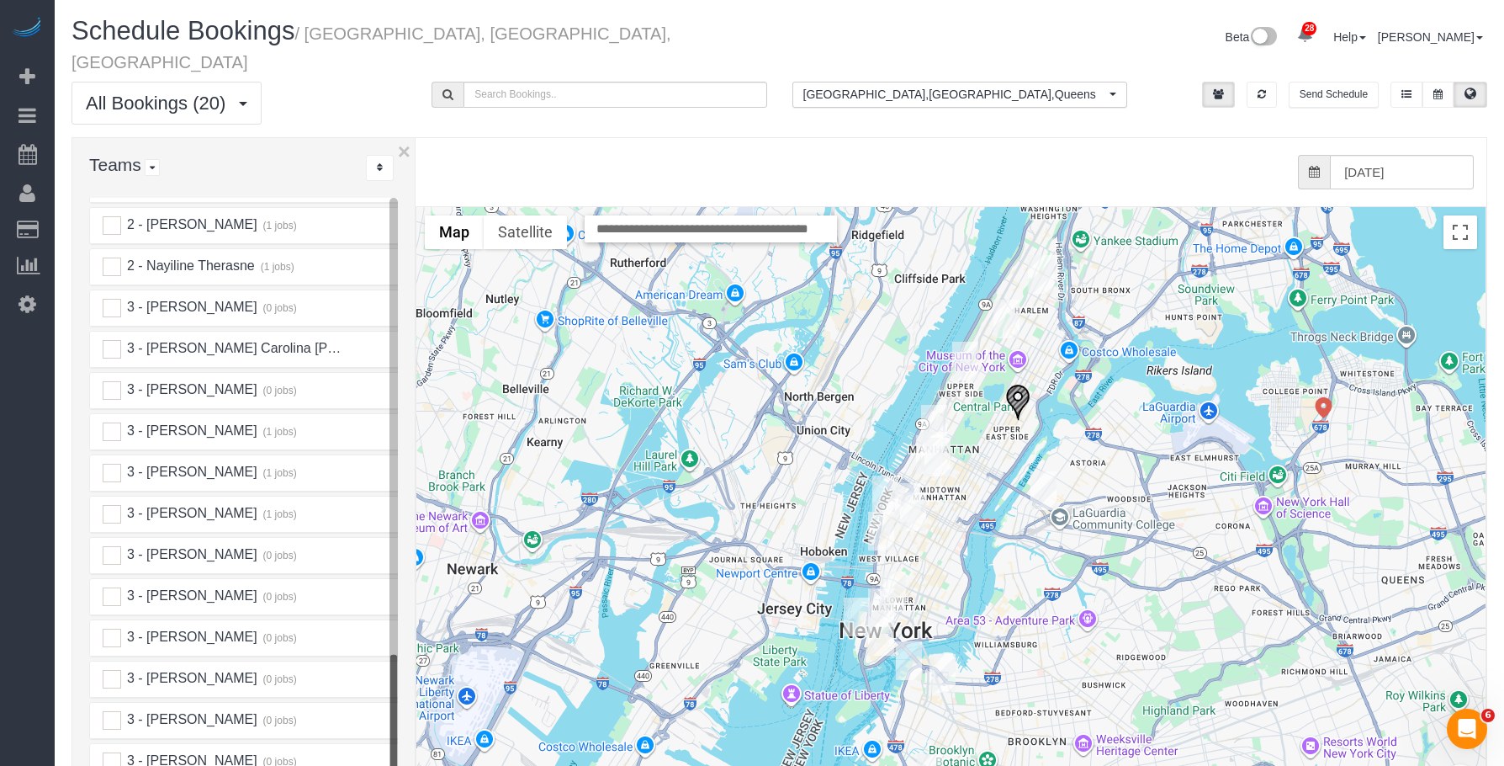
drag, startPoint x: 414, startPoint y: 352, endPoint x: 464, endPoint y: 359, distance: 50.2
click at [464, 359] on div "× Teams All Teams All Active Teams Active Teams For Location(s) Rating A-Z * - …" at bounding box center [780, 516] width 1416 height 759
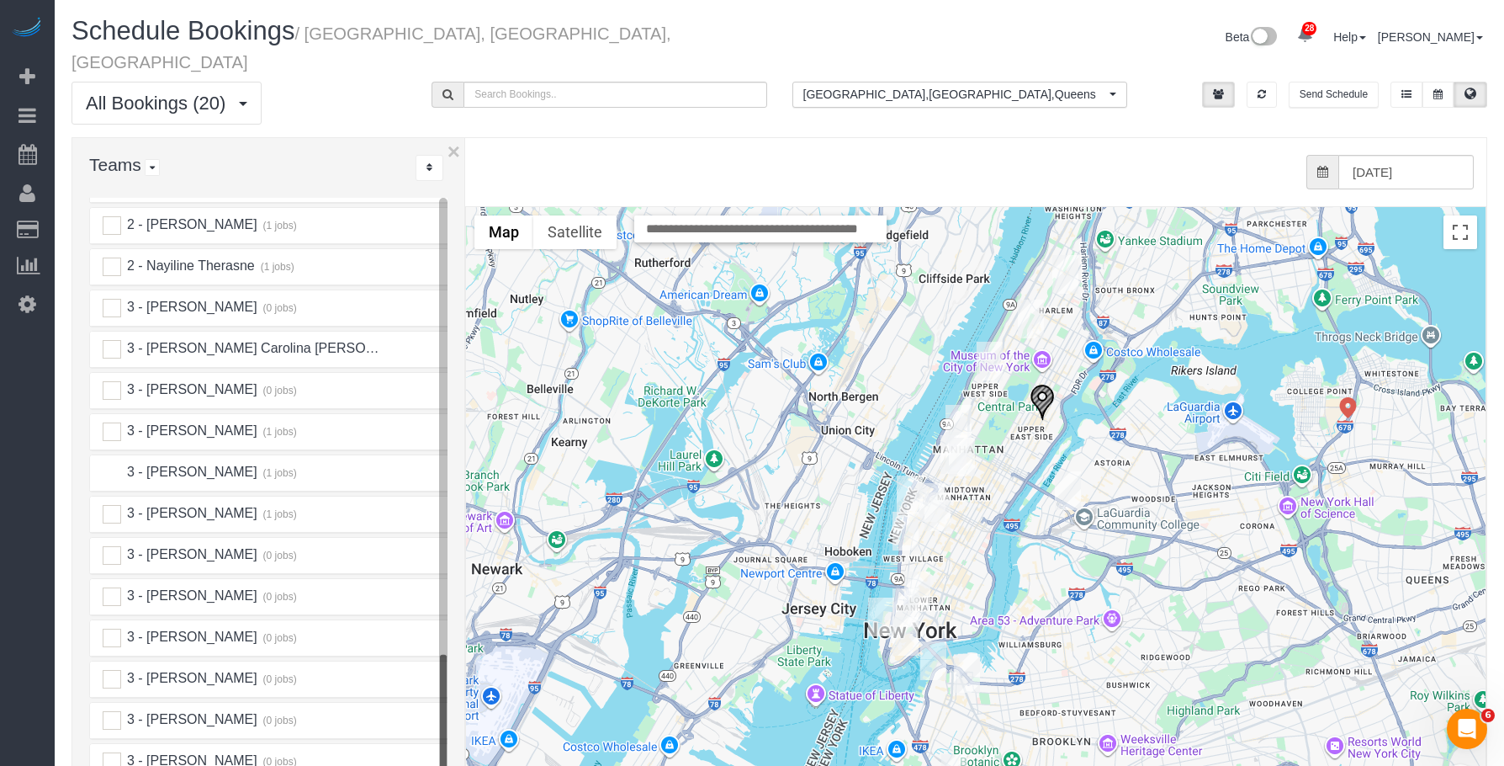
click at [115, 464] on ins at bounding box center [112, 473] width 19 height 19
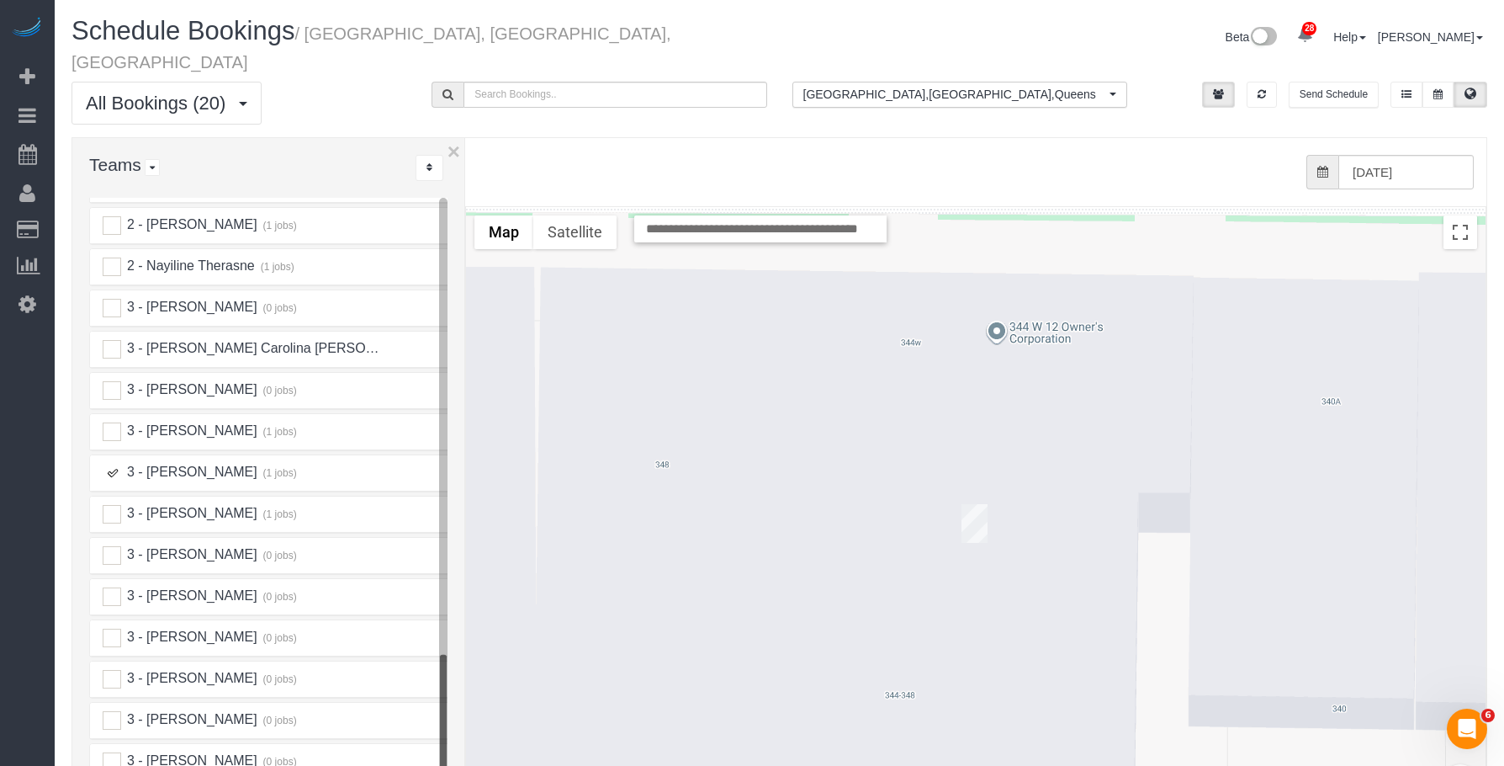
click at [980, 504] on img "09/27/2025 11:00AM - Gina Apostol - 344 West 12th Street, Apt. 6a, New York, NY…" at bounding box center [975, 523] width 26 height 39
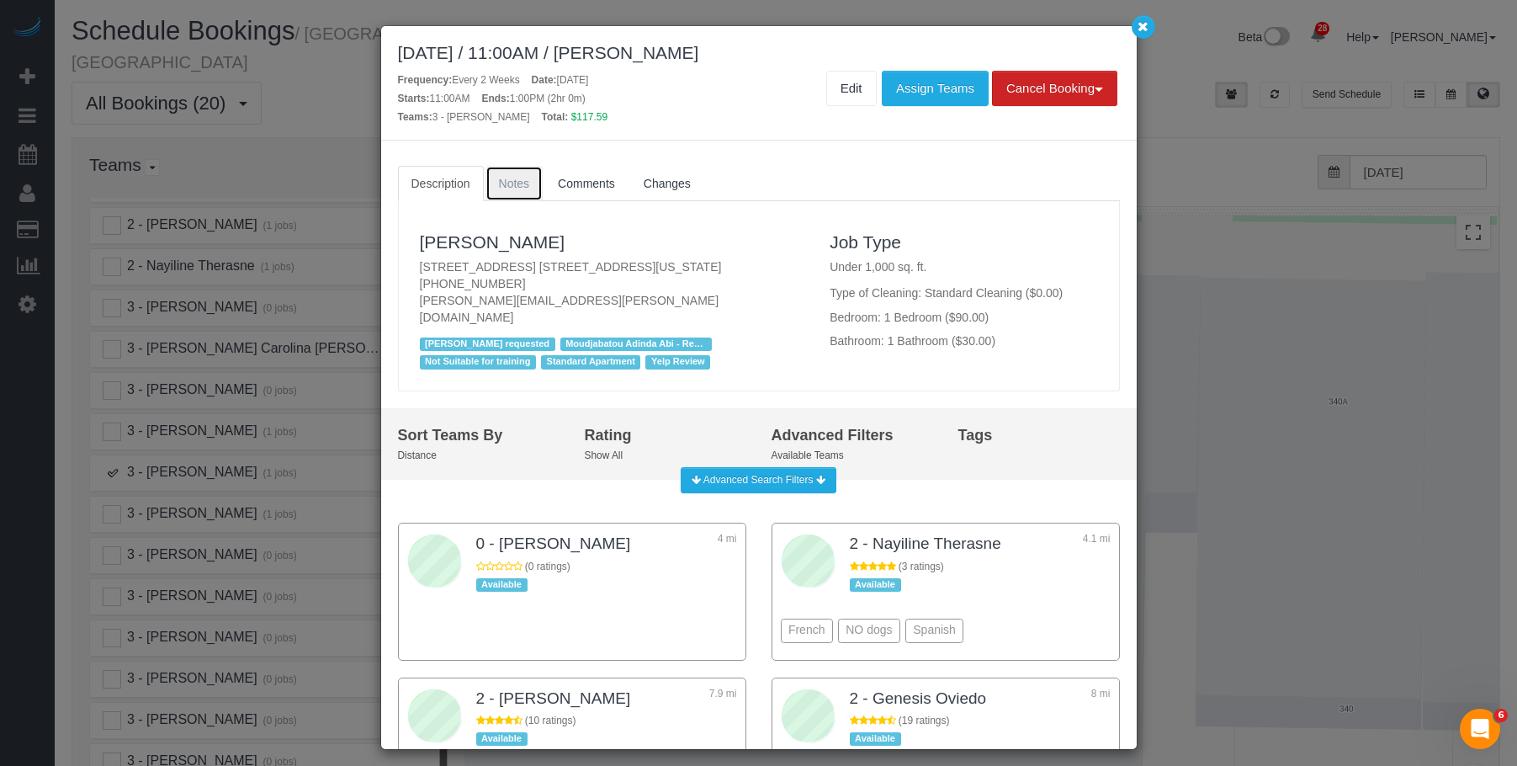
click at [512, 175] on link "Notes" at bounding box center [514, 183] width 58 height 35
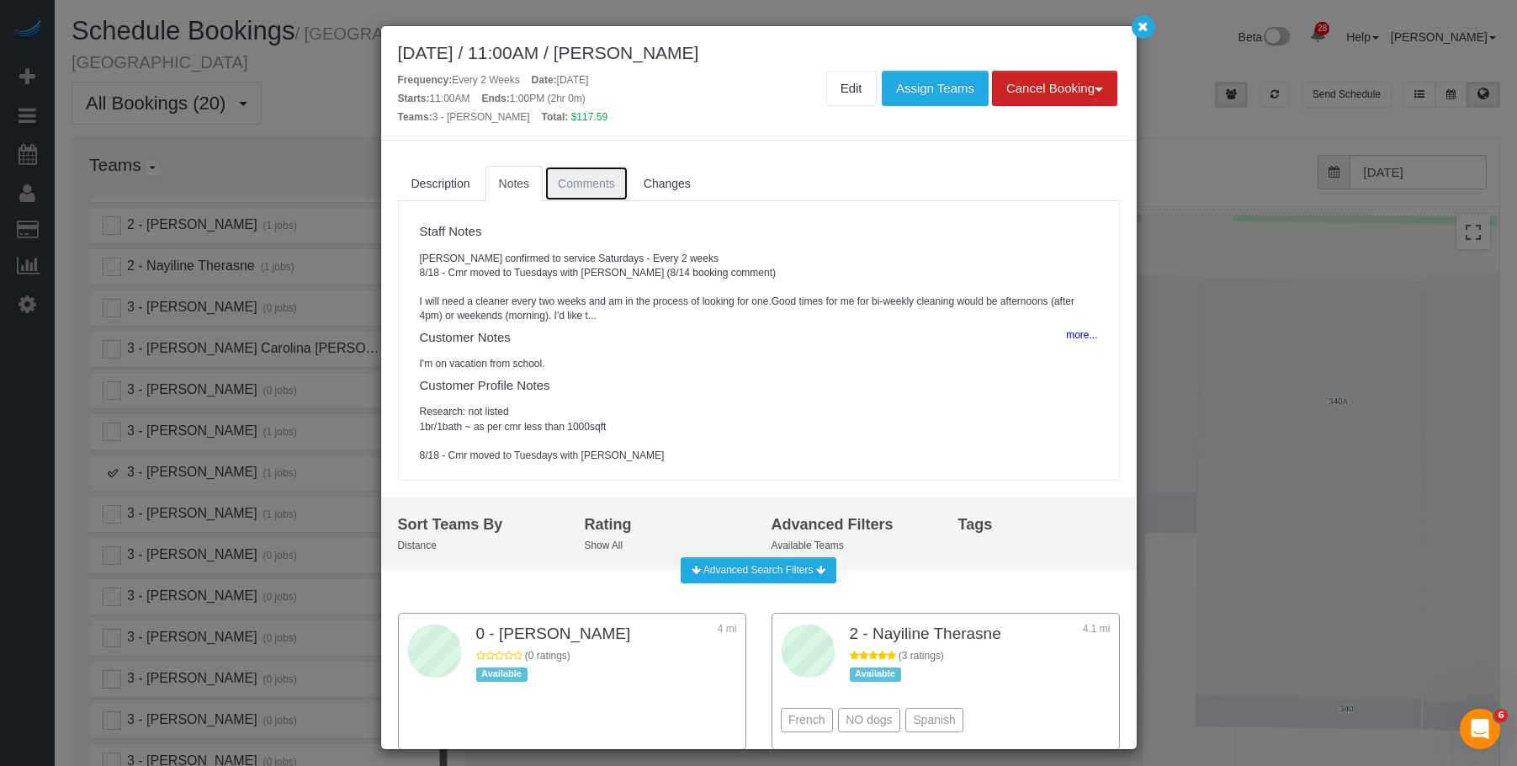
click at [588, 190] on link "Comments" at bounding box center [586, 183] width 84 height 35
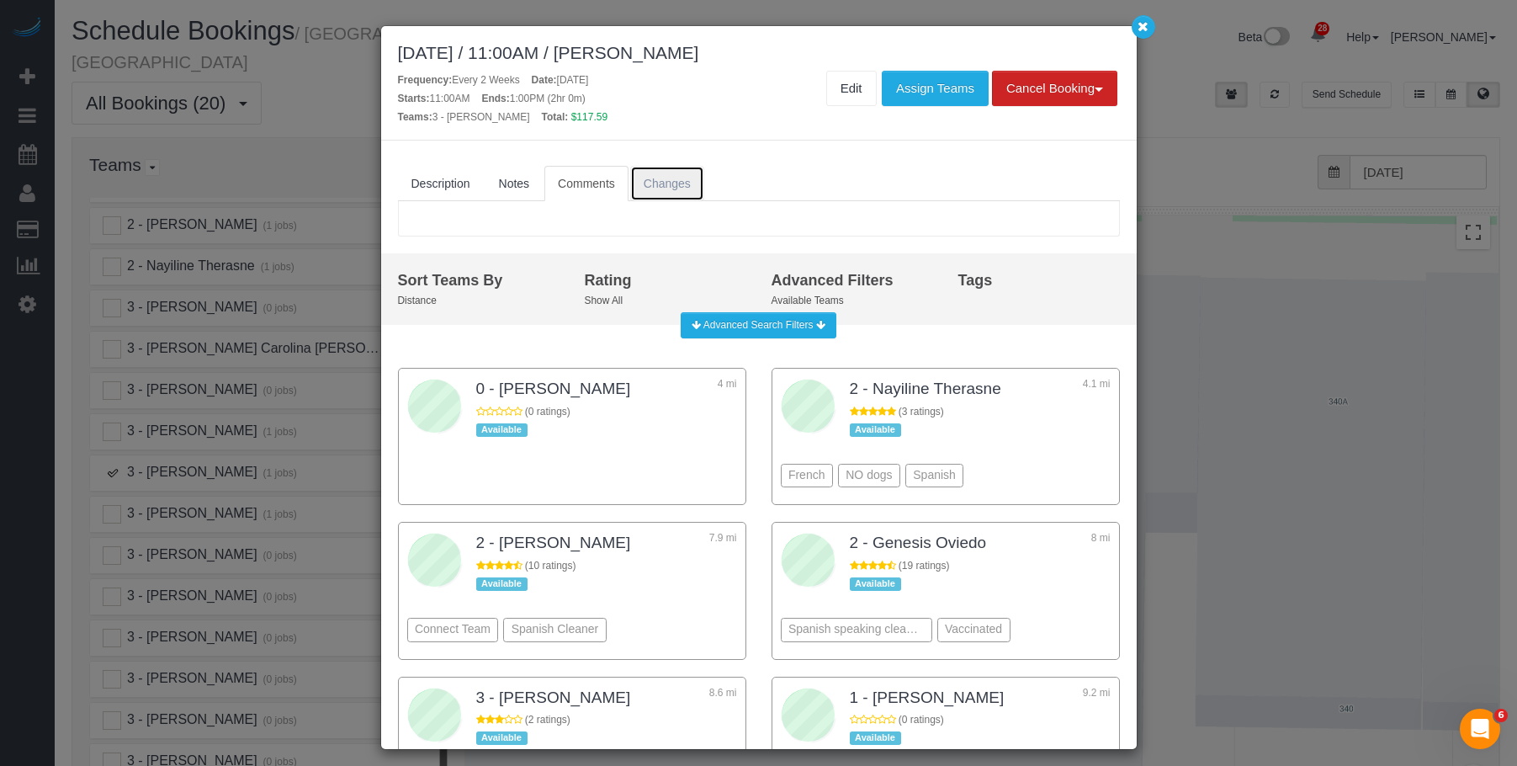
click at [665, 188] on span "Changes" at bounding box center [667, 183] width 47 height 13
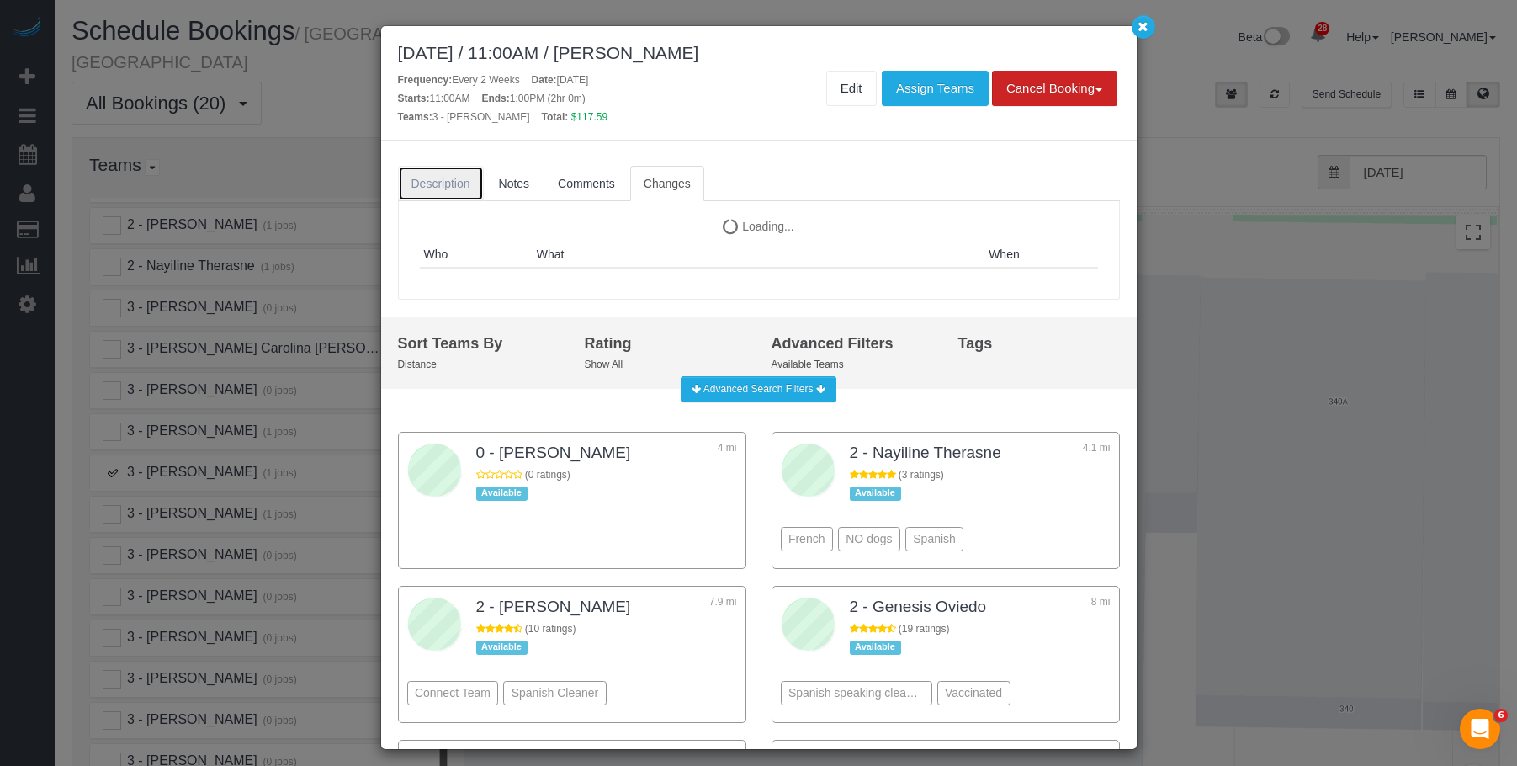
click at [421, 174] on link "Description" at bounding box center [441, 183] width 86 height 35
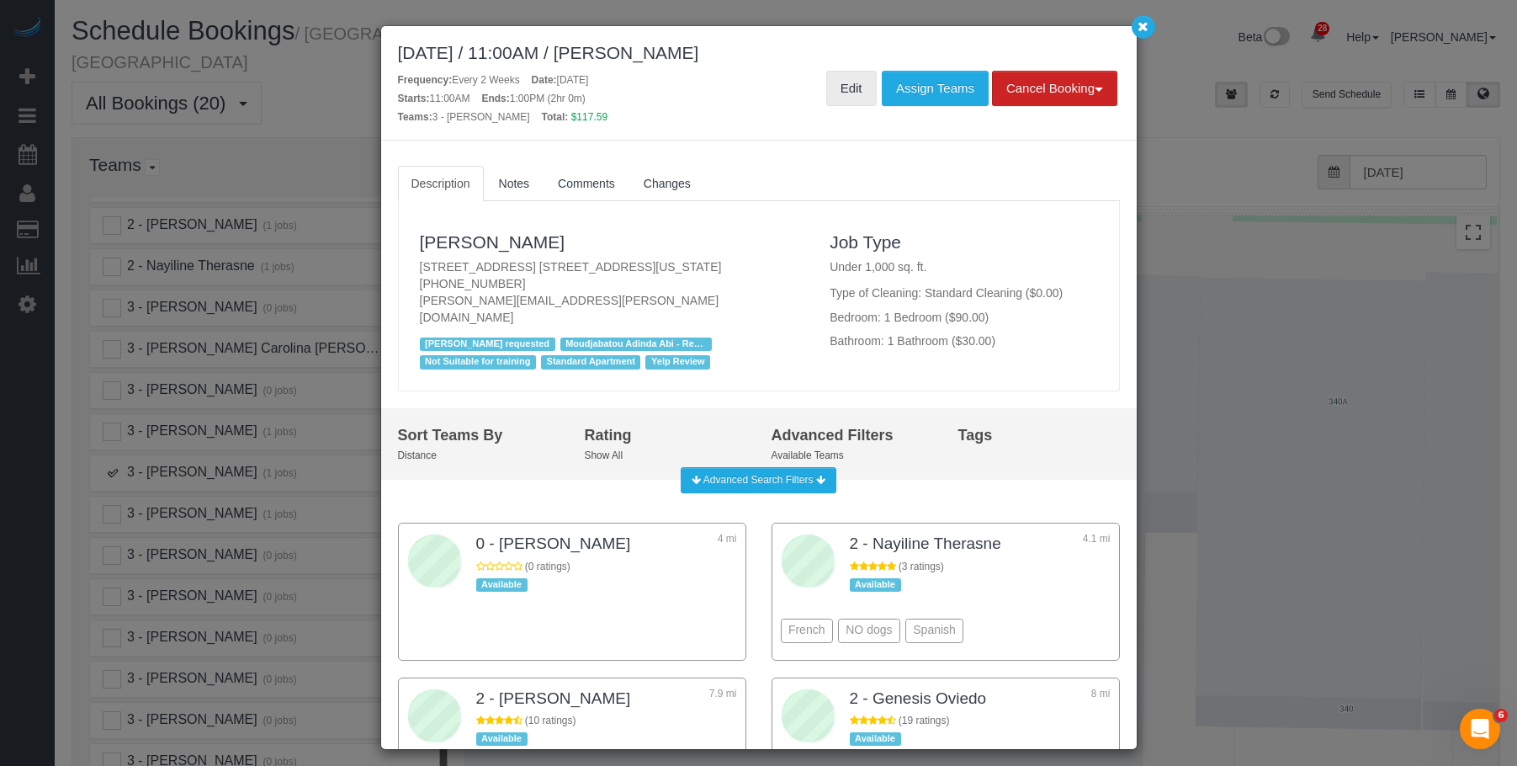
click at [850, 95] on link "Edit" at bounding box center [851, 88] width 50 height 35
click at [1139, 21] on icon "button" at bounding box center [1142, 26] width 11 height 10
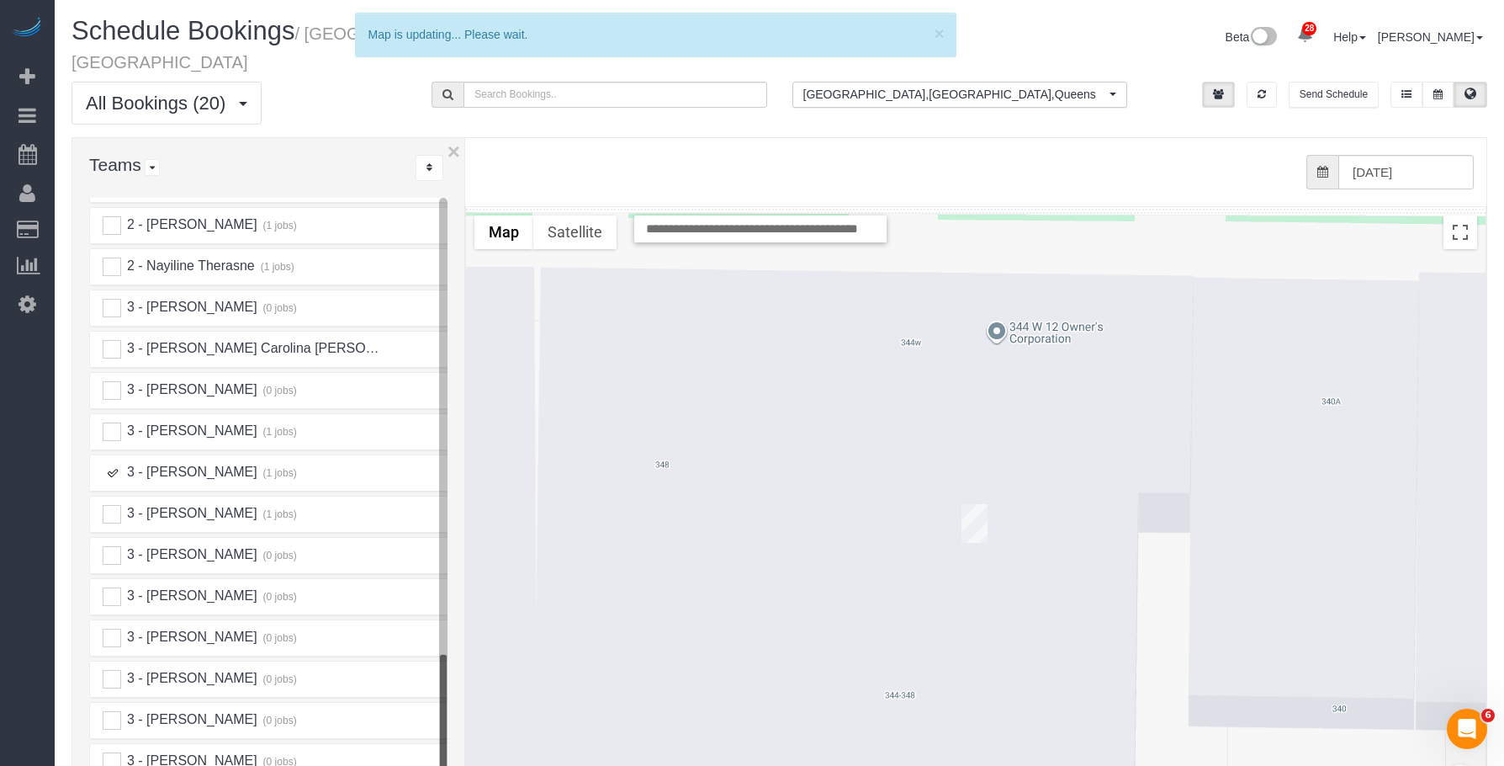
click at [114, 464] on ins at bounding box center [112, 473] width 19 height 19
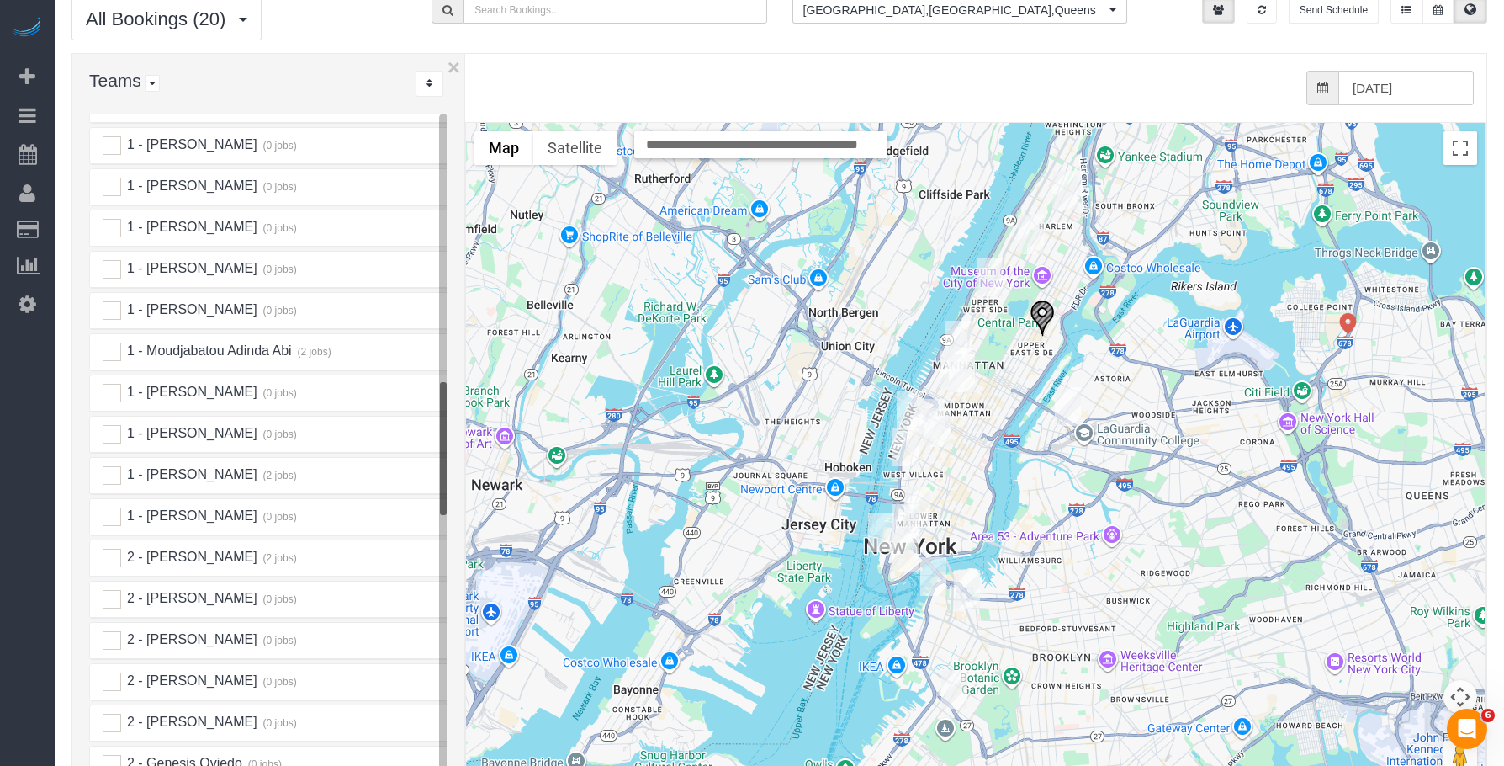
scroll to position [1378, 0]
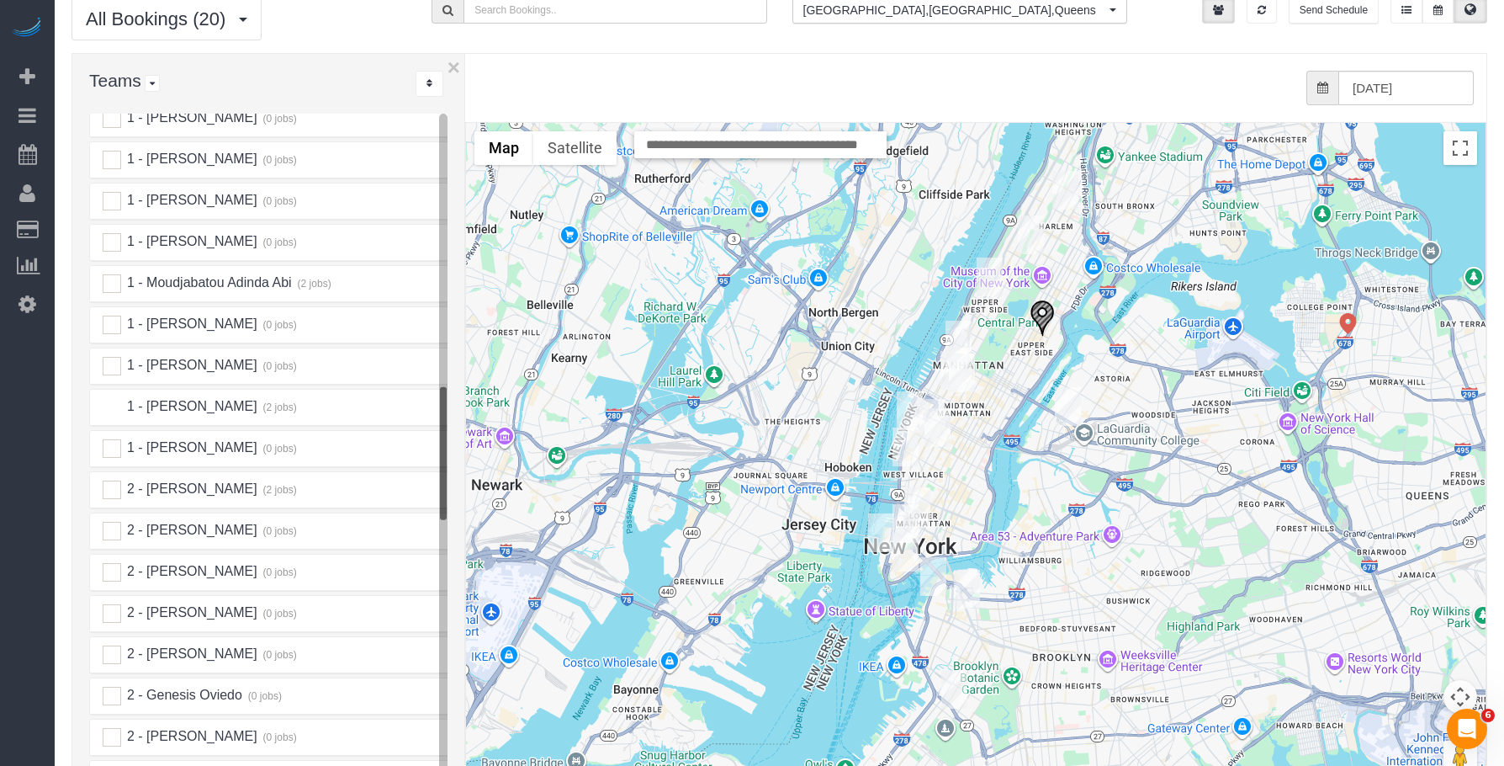
click at [114, 398] on ins at bounding box center [112, 407] width 19 height 19
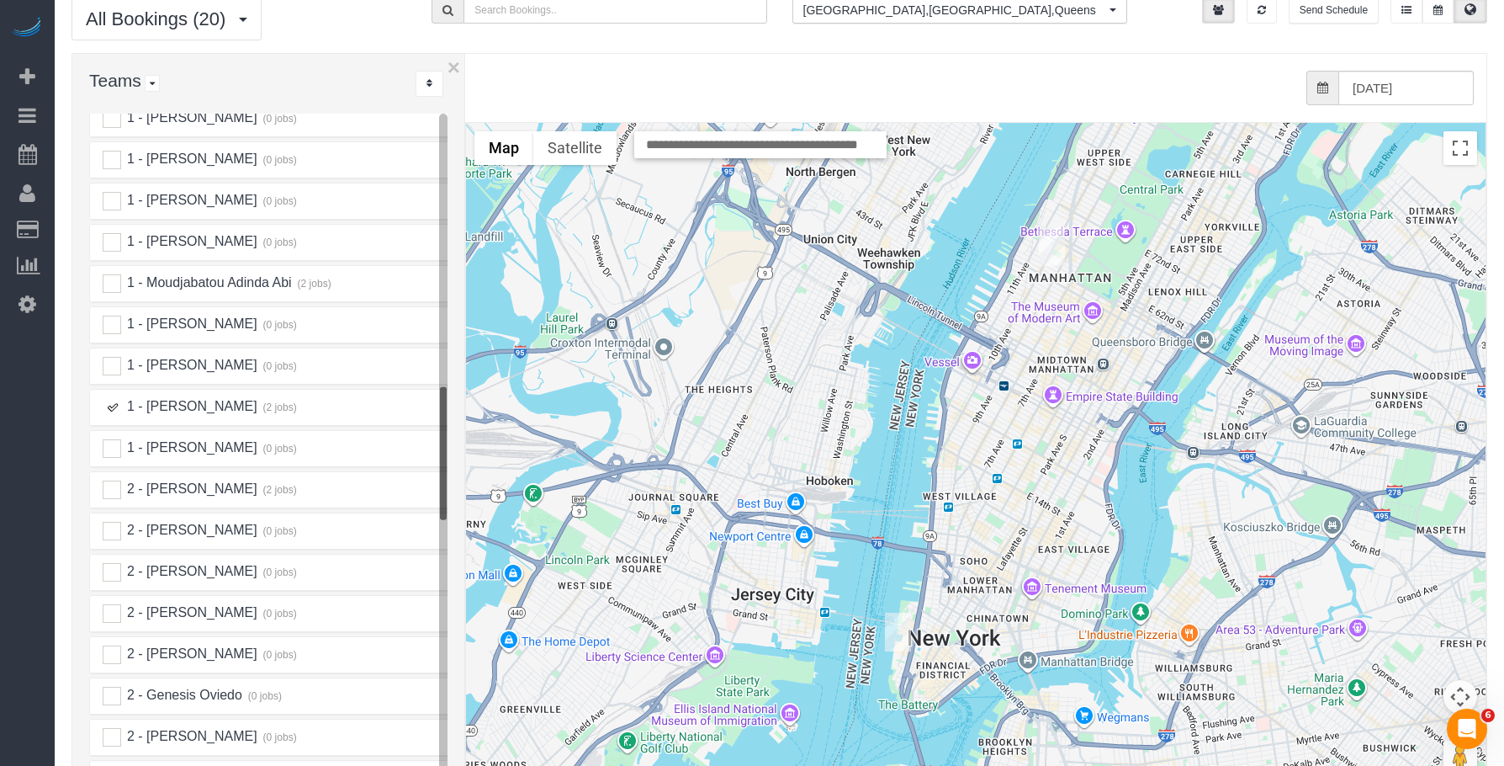
click at [1050, 235] on img "09/27/2025 3:00PM - Hir Shah - South Park Tower, 124 W 60th St, Apt. 14g, New Y…" at bounding box center [1052, 246] width 26 height 39
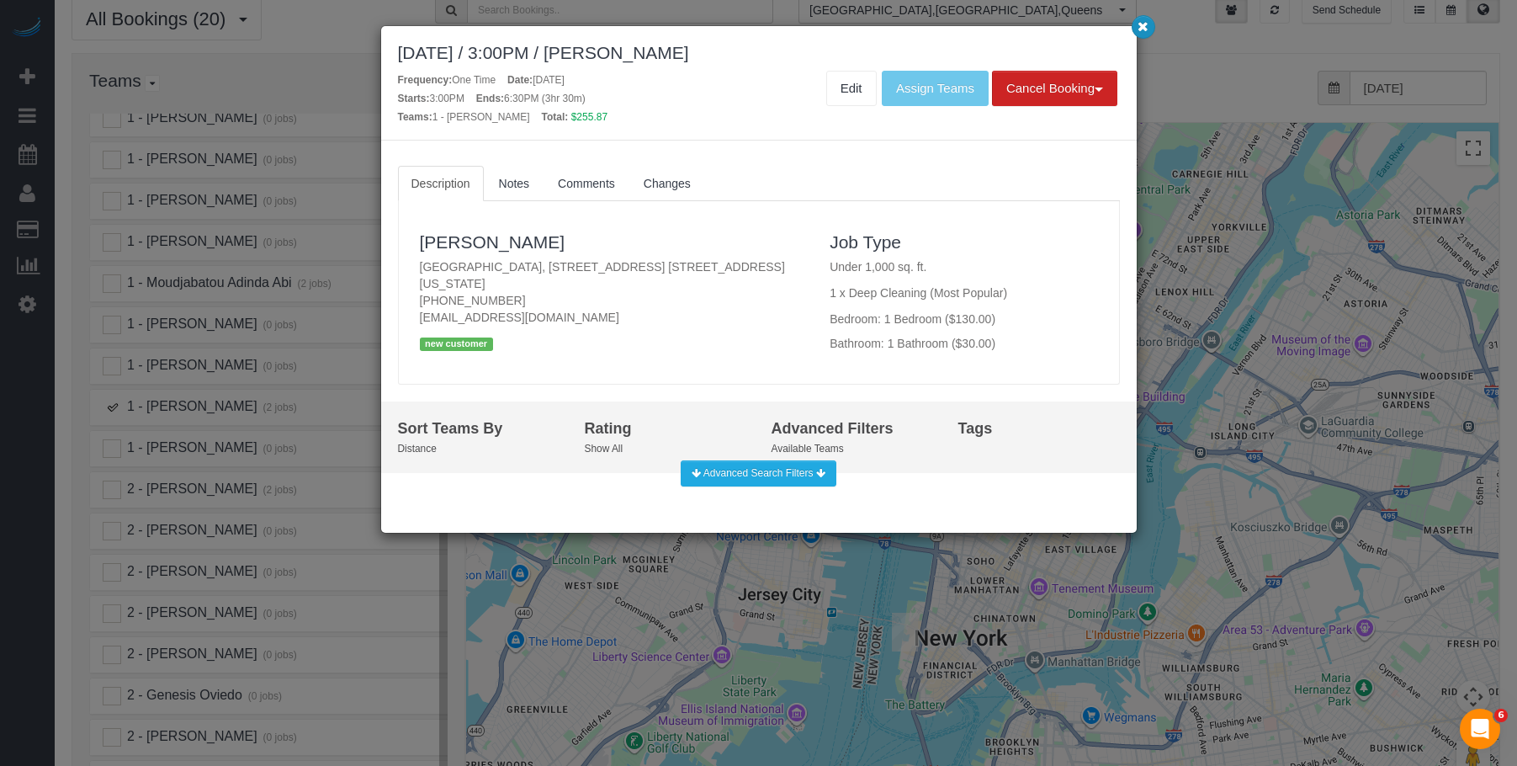
click at [1143, 21] on icon "button" at bounding box center [1142, 26] width 11 height 10
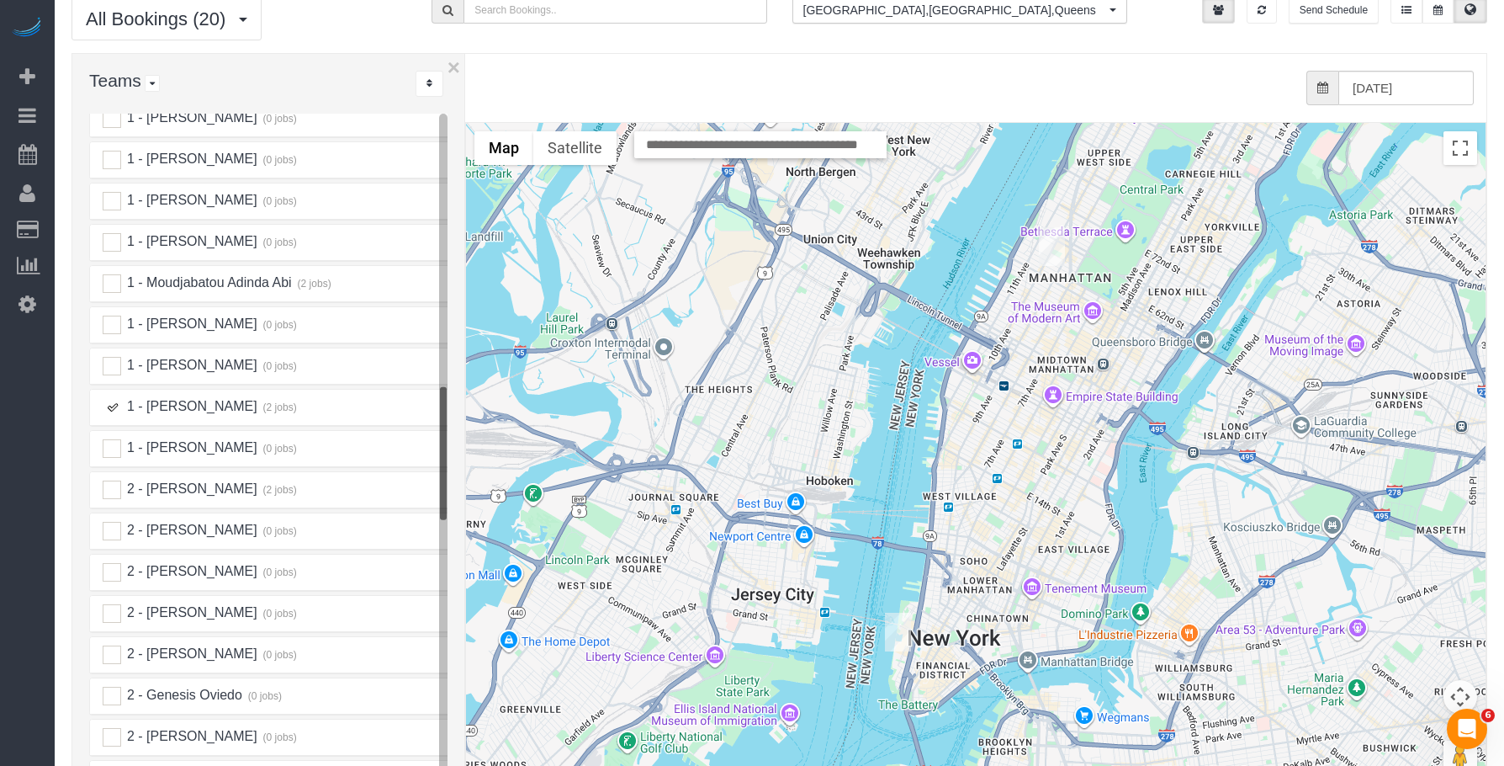
click at [903, 612] on img "09/27/2025 11:00AM - Adam Bell - 355 South End Avenue Apt. 15g, New York, NY 10…" at bounding box center [898, 631] width 26 height 39
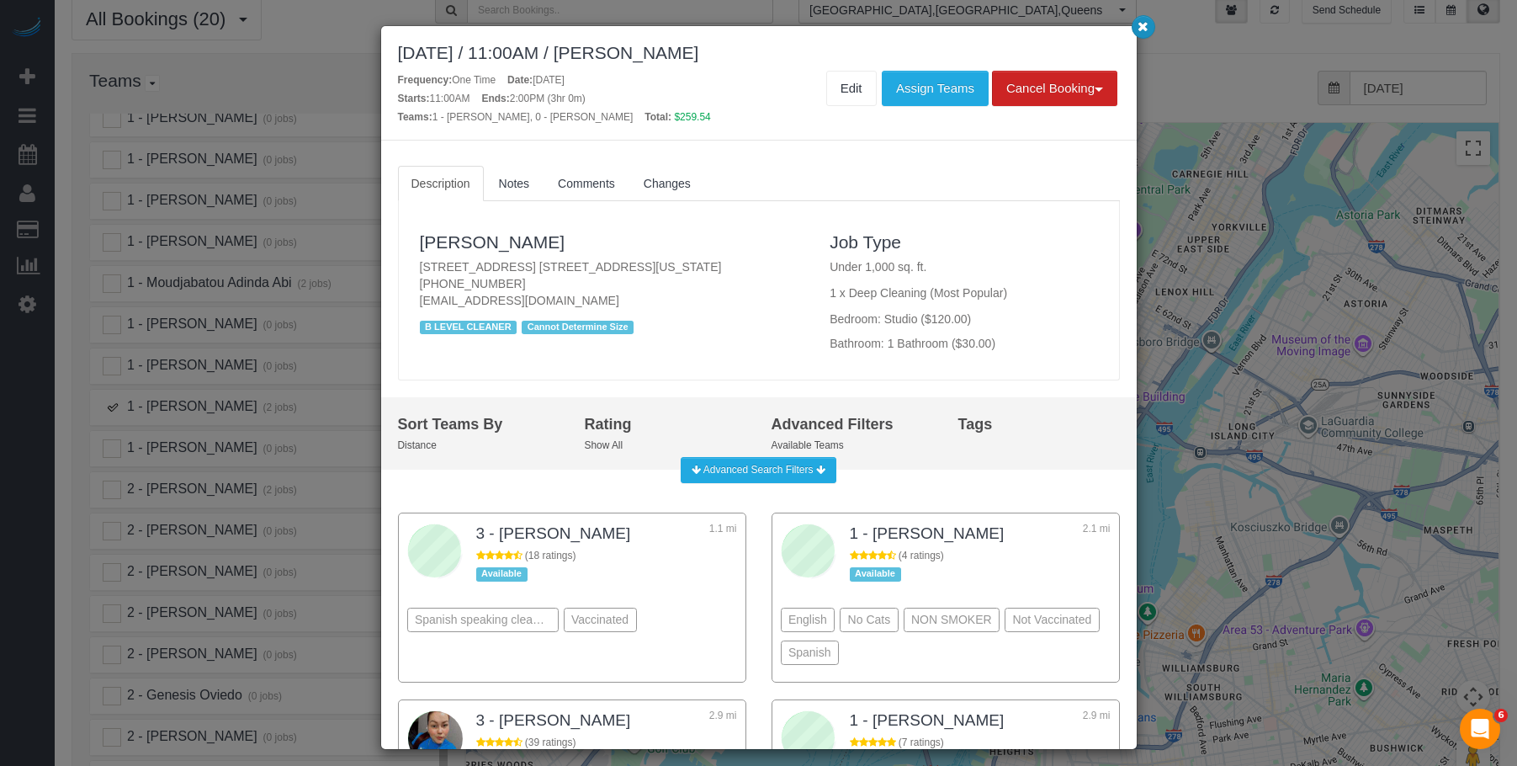
drag, startPoint x: 1143, startPoint y: 26, endPoint x: 994, endPoint y: 35, distance: 150.0
click at [1142, 27] on icon "button" at bounding box center [1142, 26] width 11 height 10
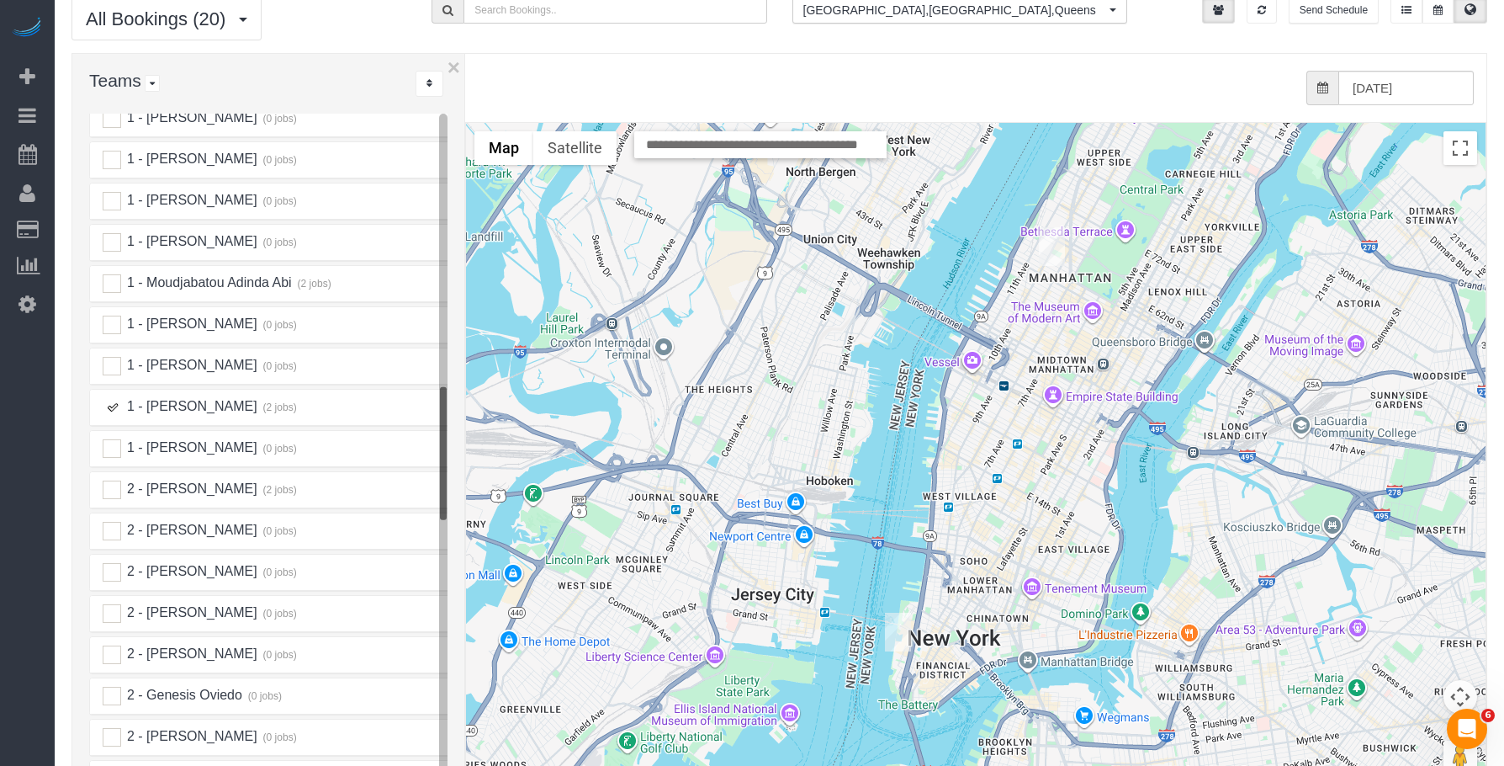
click at [114, 398] on ins at bounding box center [112, 407] width 19 height 19
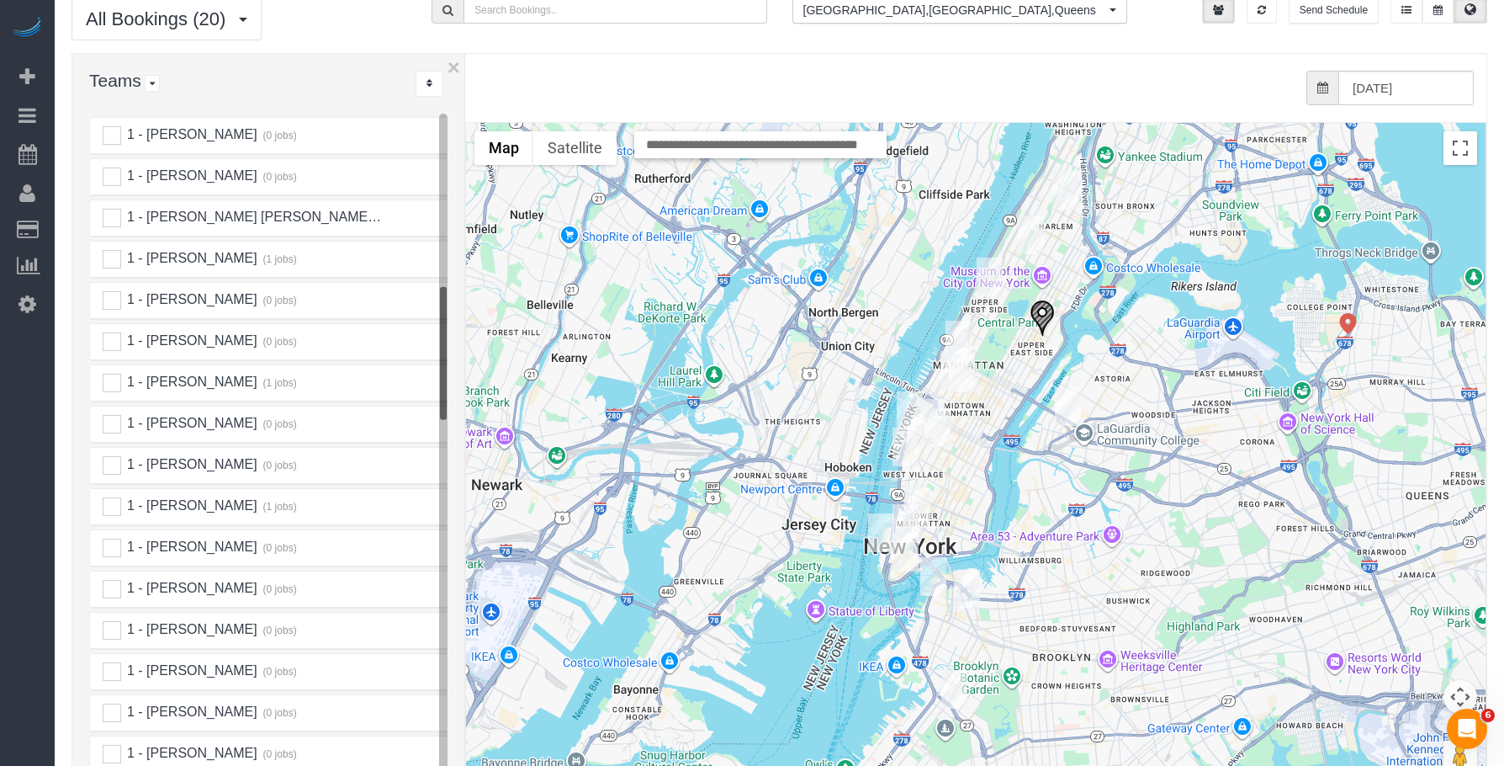
scroll to position [873, 0]
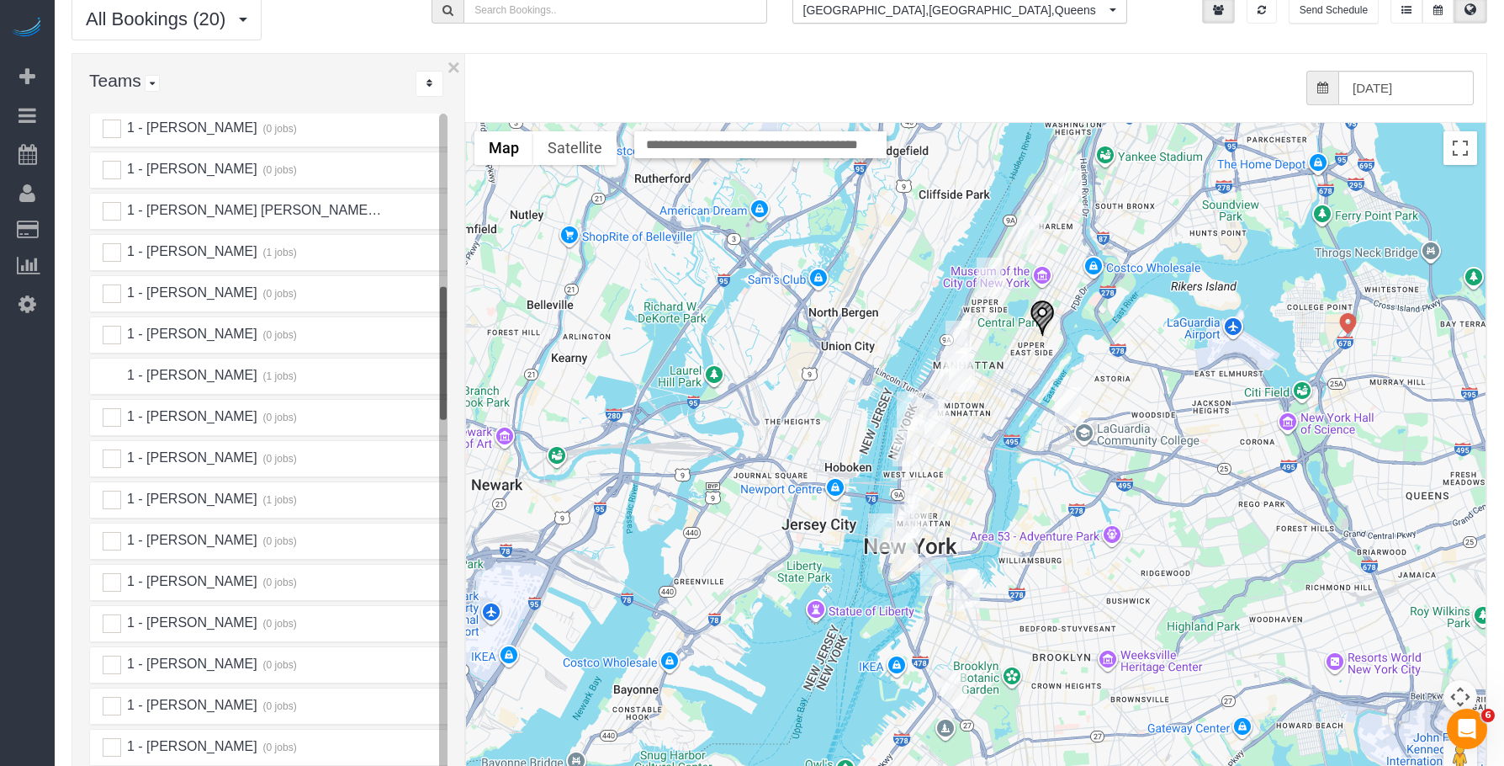
click at [114, 367] on ins at bounding box center [112, 376] width 19 height 19
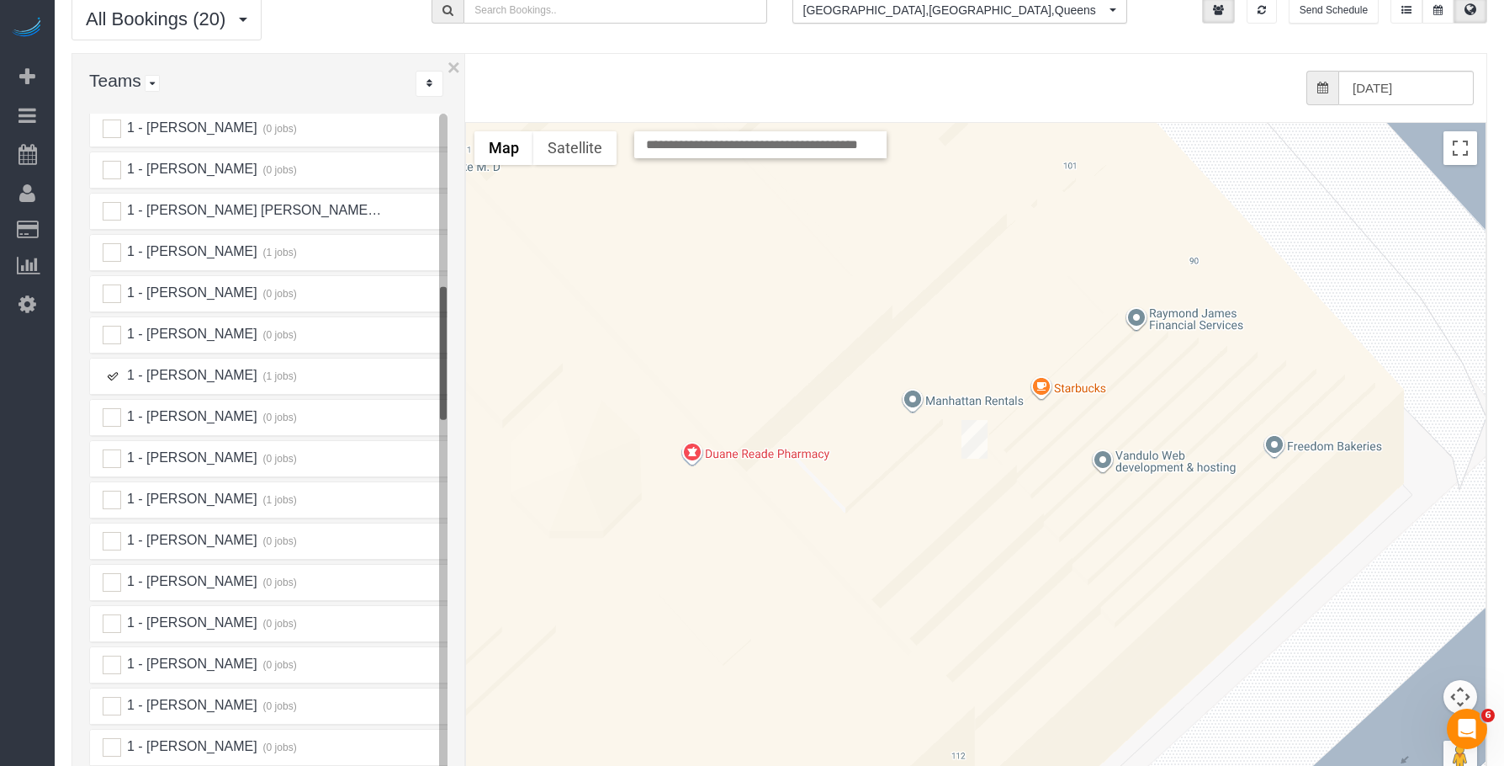
click at [973, 420] on img "09/27/2025 11:00AM - Lindsay Ireland - 101 Wall Street, Apt. 11c, New York, NY …" at bounding box center [975, 439] width 26 height 39
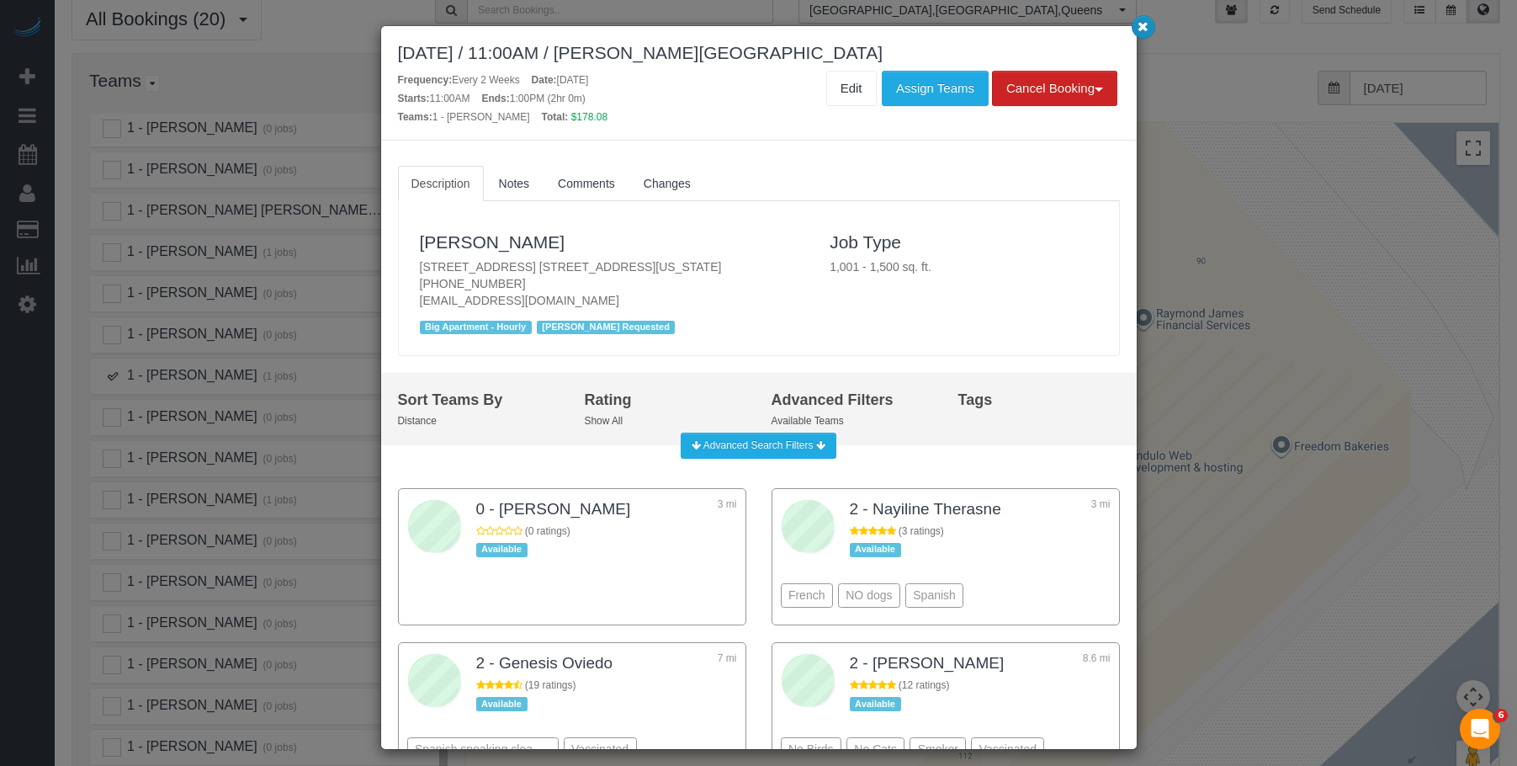
click at [1142, 29] on icon "button" at bounding box center [1142, 26] width 11 height 10
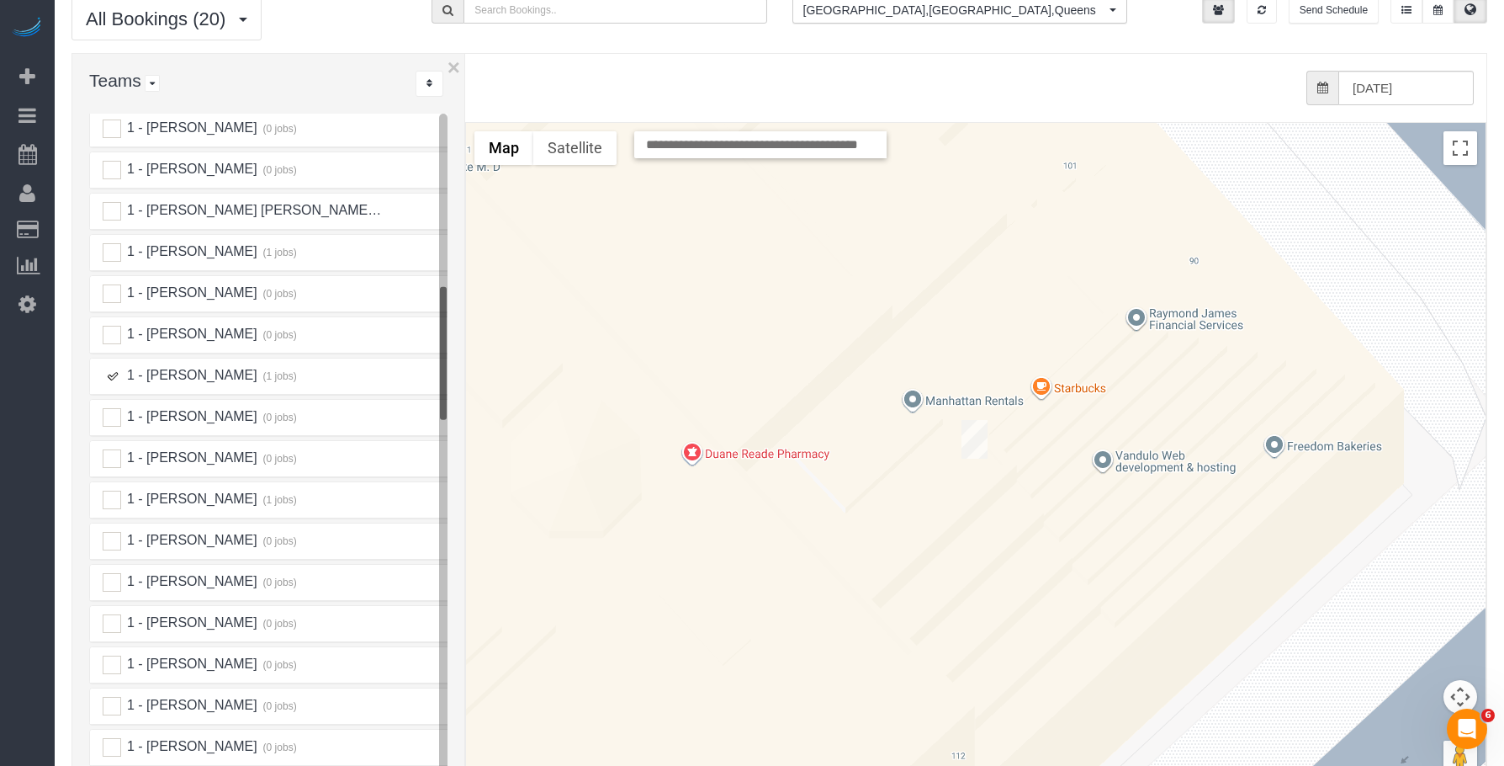
click at [111, 367] on ins at bounding box center [112, 376] width 19 height 19
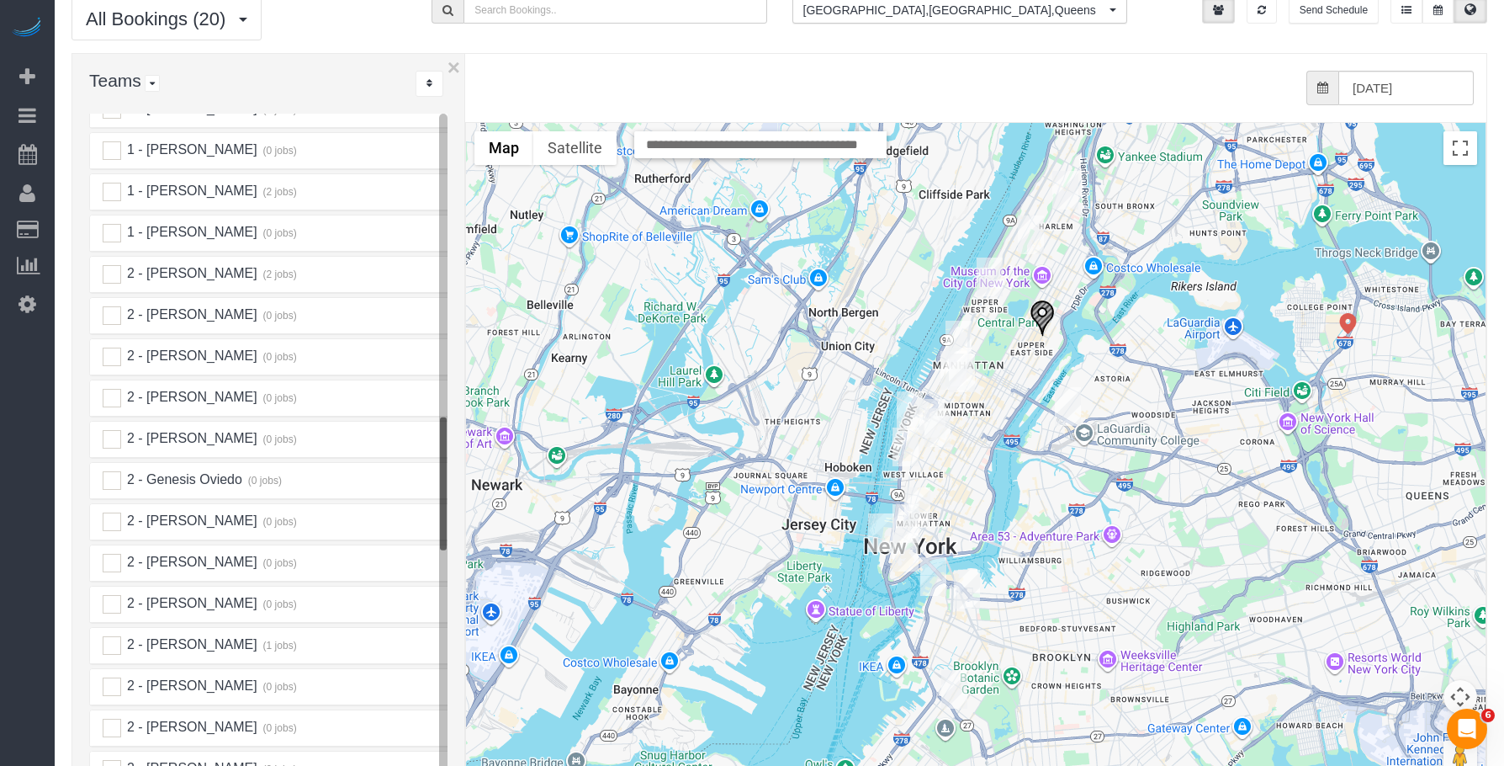
scroll to position [1630, 0]
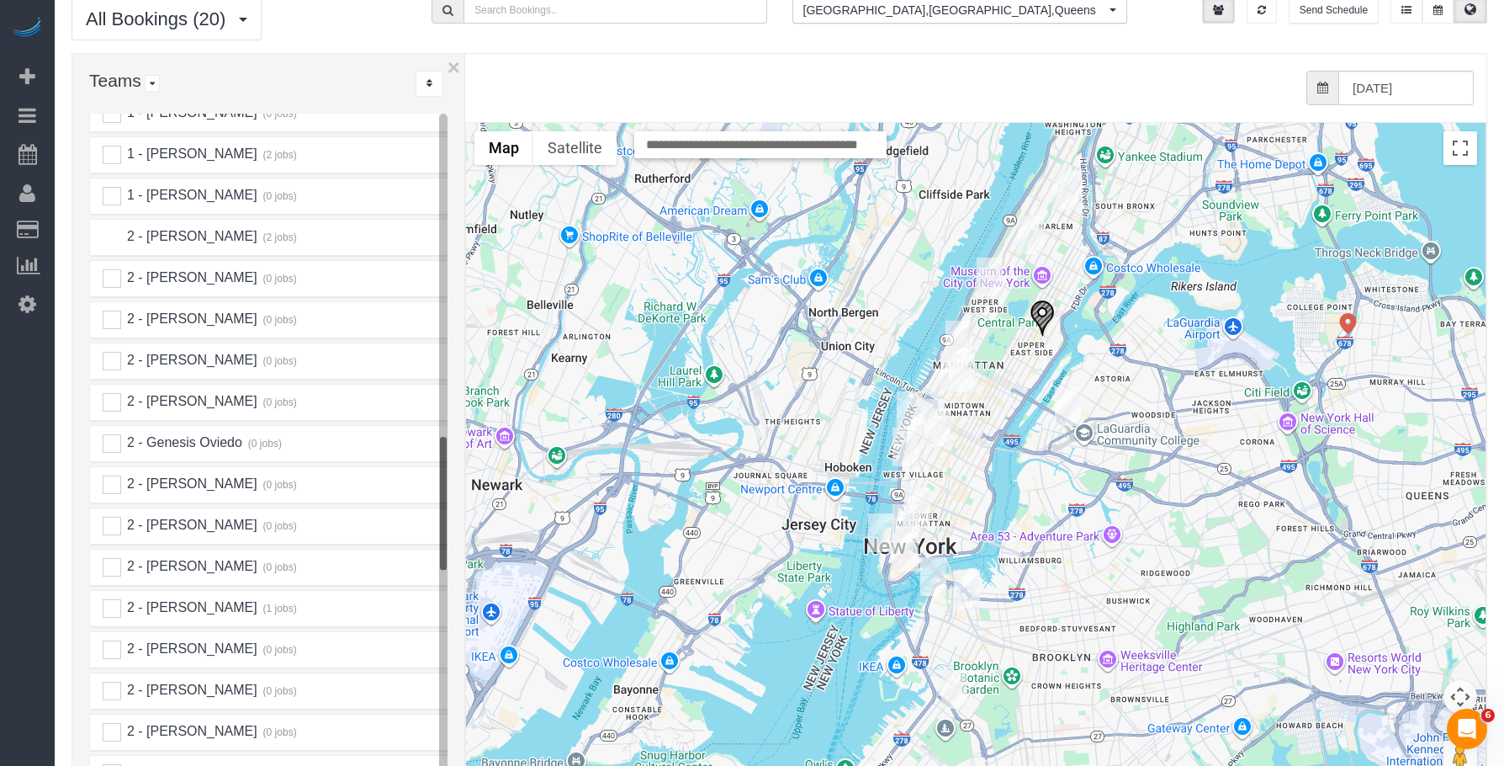
click at [108, 228] on ins at bounding box center [112, 237] width 19 height 19
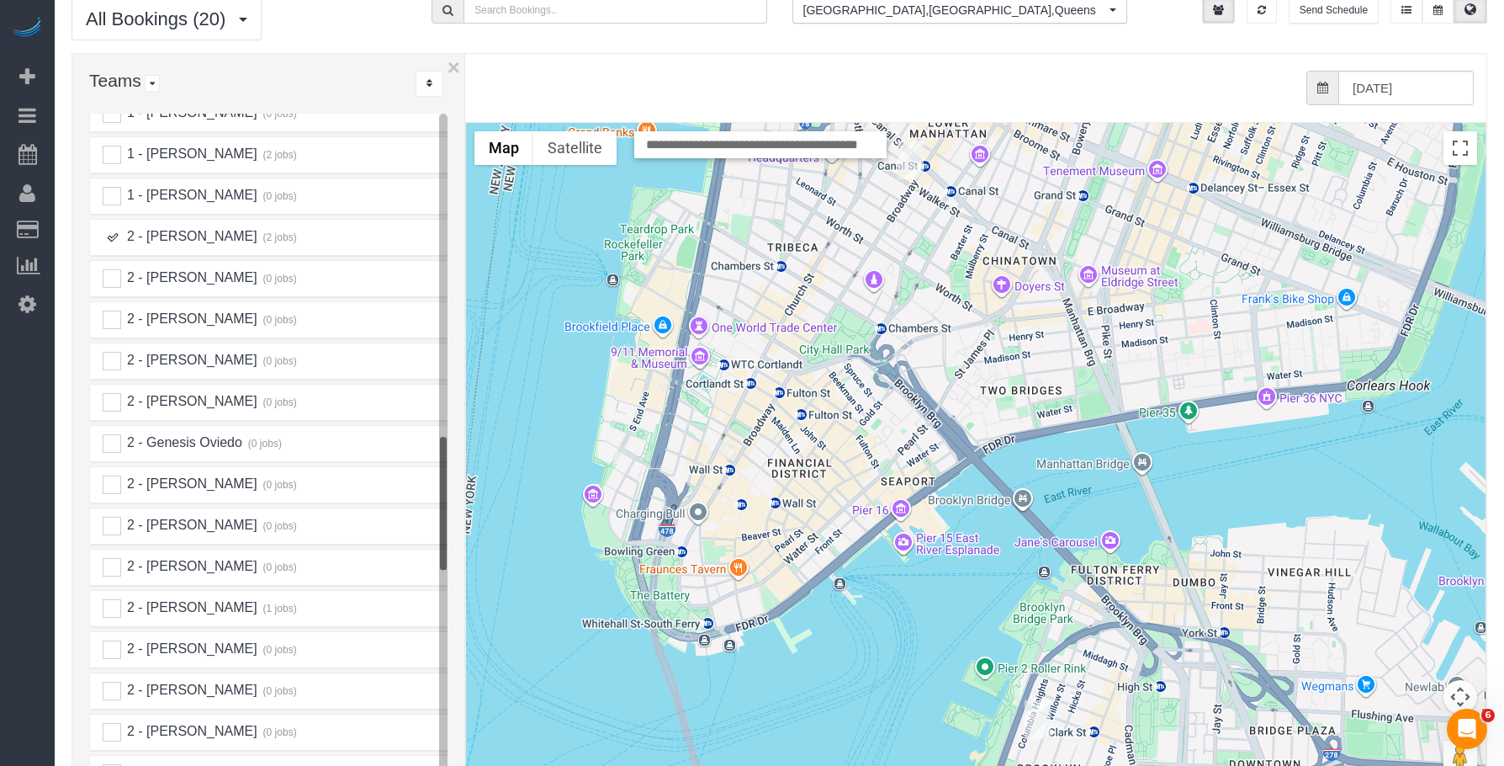
click at [912, 140] on img "09/27/2025 3:00PM - Gabriella Plotkin (East Photographic) - 401 Broadway, Suite…" at bounding box center [911, 159] width 26 height 39
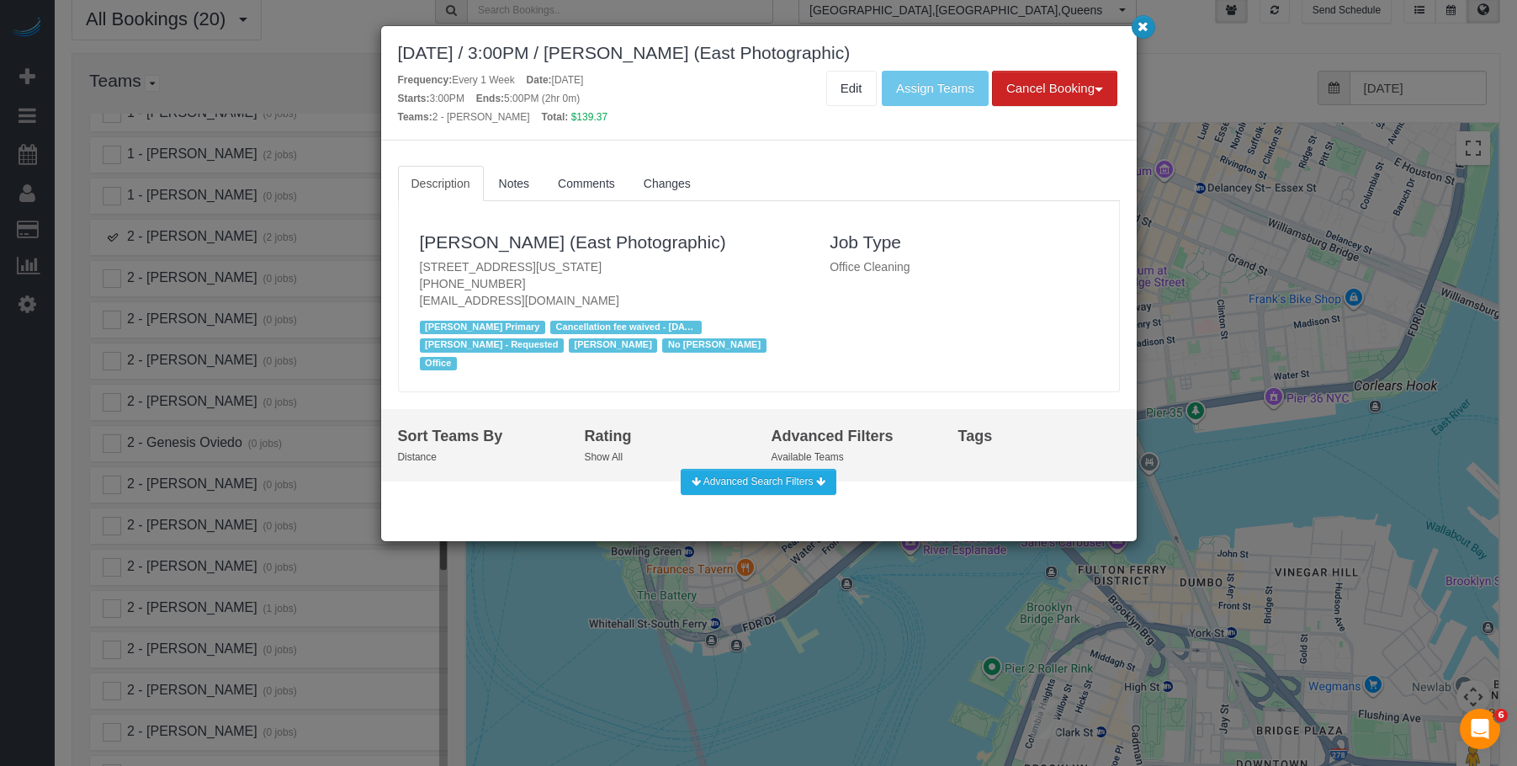
click at [1140, 29] on icon "button" at bounding box center [1142, 26] width 11 height 10
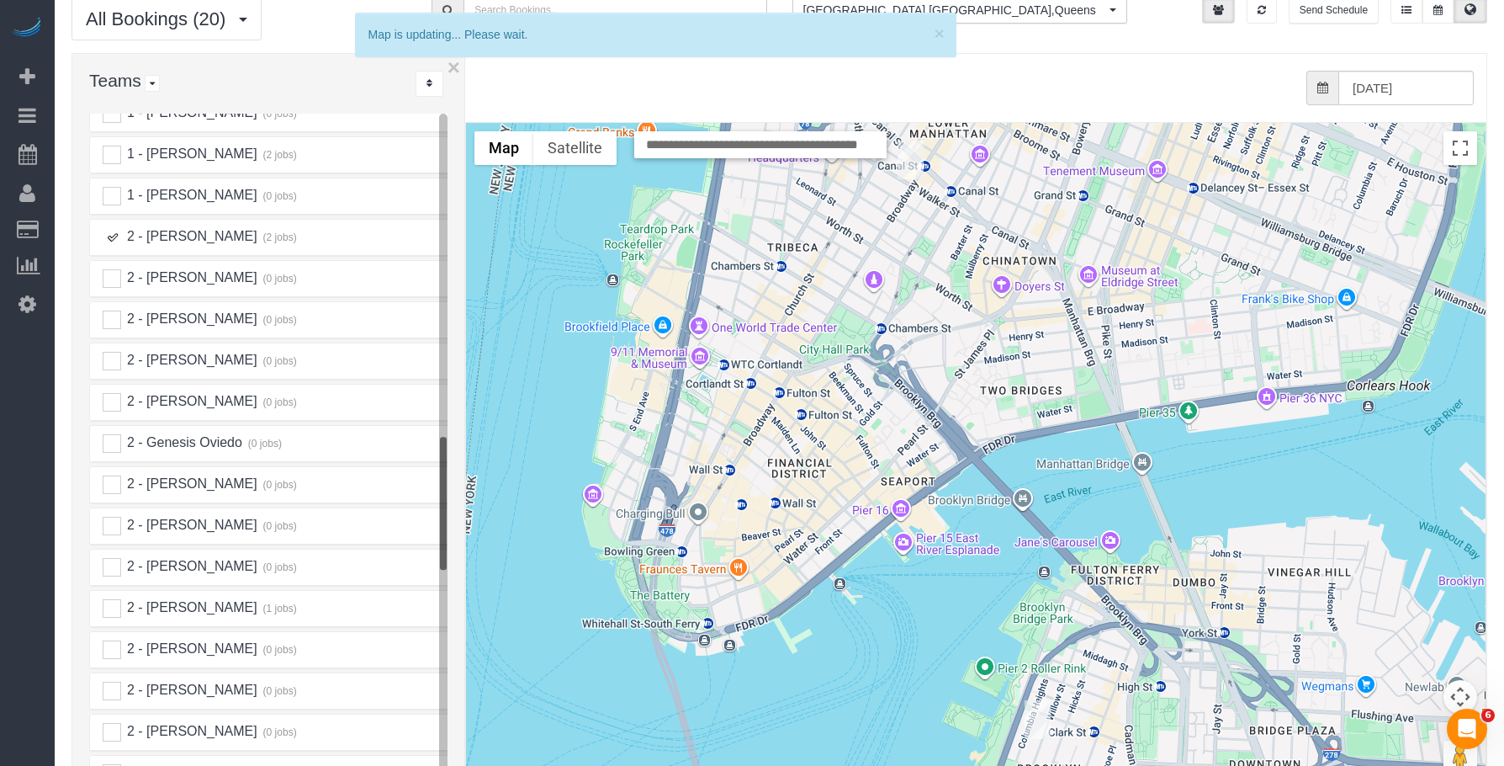
click at [1038, 703] on img "09/27/2025 10:00AM - Paul Teitelbaum - 128 Willow Street, Apt. 2b, Brooklyn, NY…" at bounding box center [1038, 719] width 26 height 39
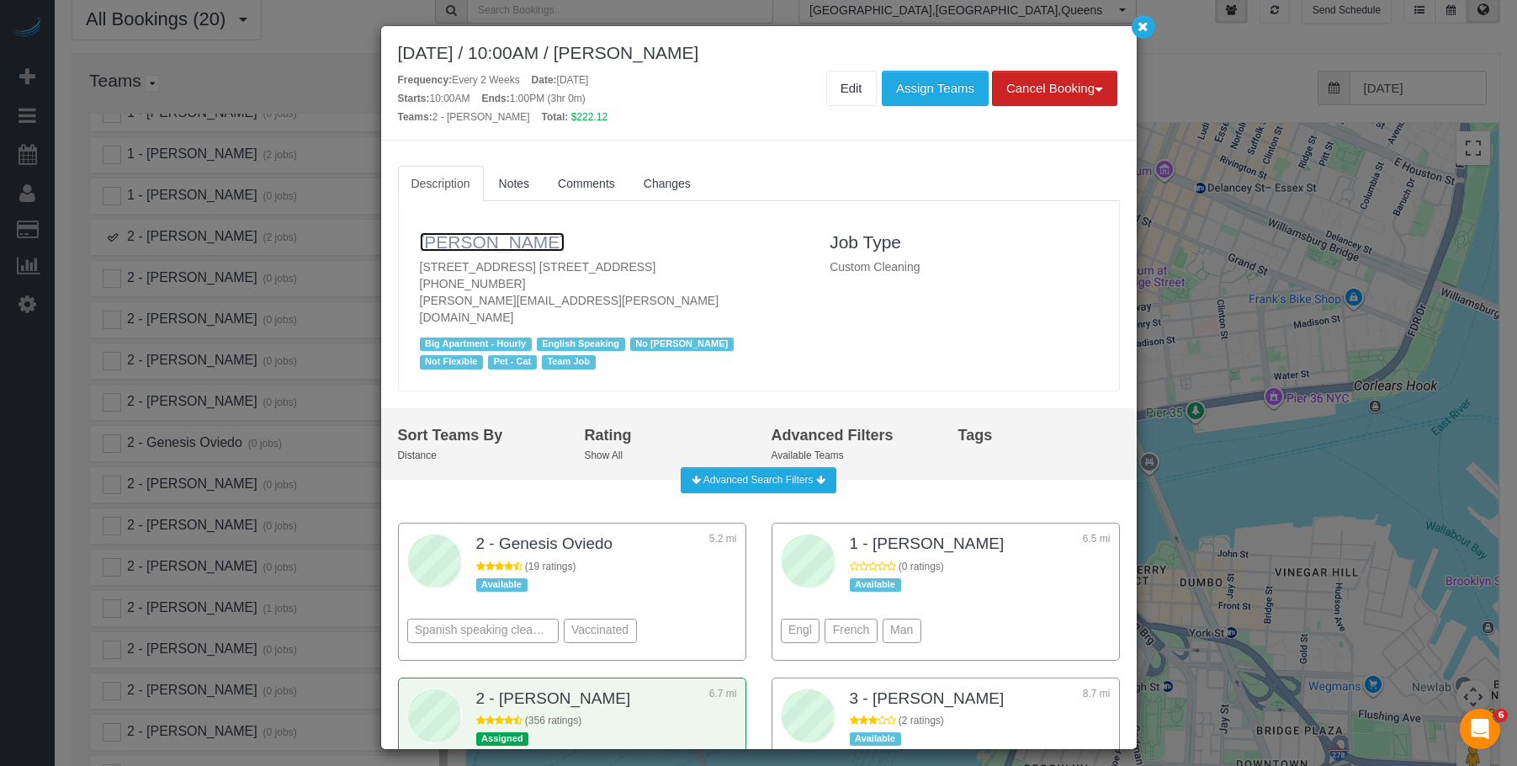
click at [506, 239] on link "[PERSON_NAME]" at bounding box center [493, 241] width 146 height 19
click at [1142, 29] on icon "button" at bounding box center [1142, 26] width 11 height 10
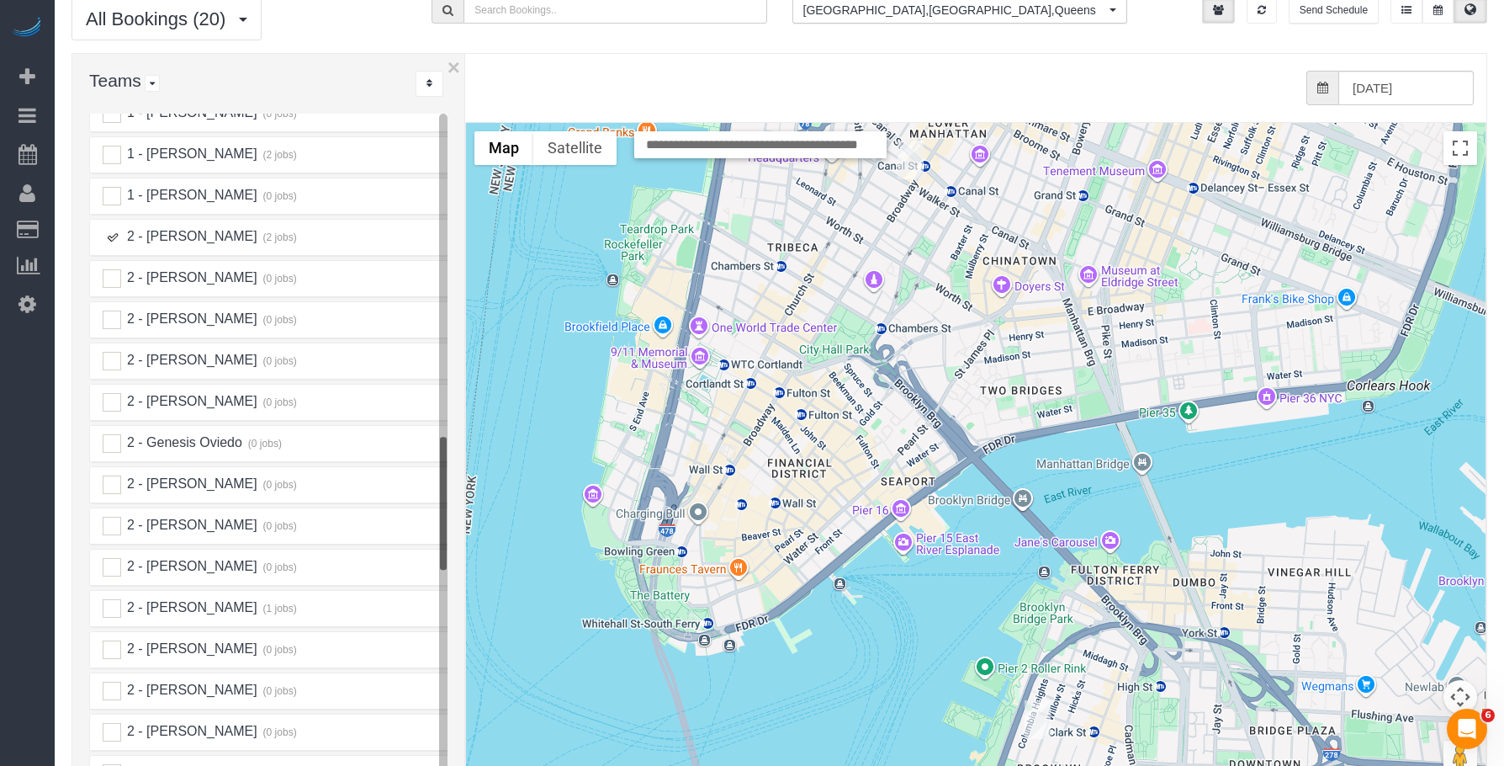
click at [107, 228] on ins at bounding box center [112, 237] width 19 height 19
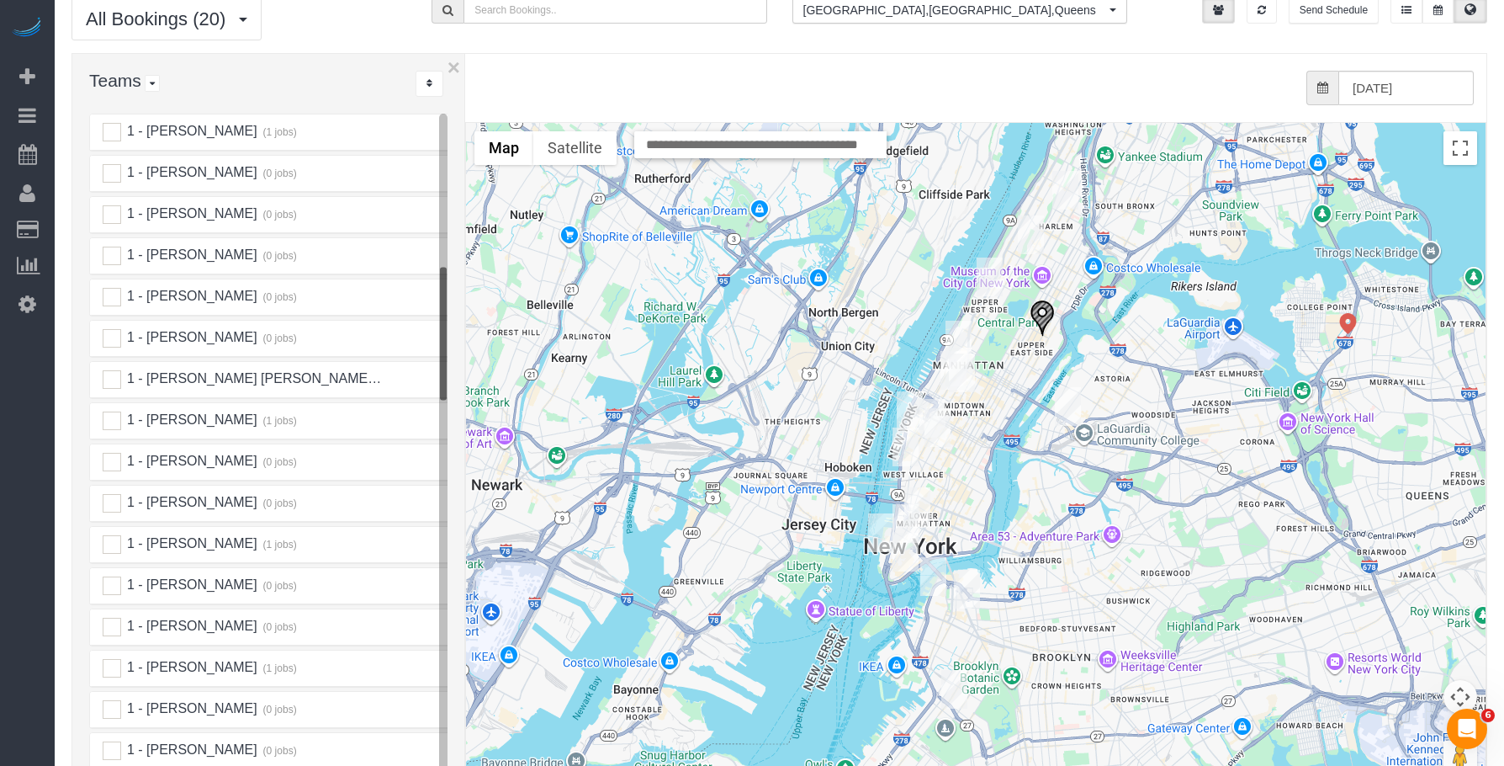
scroll to position [1041, 0]
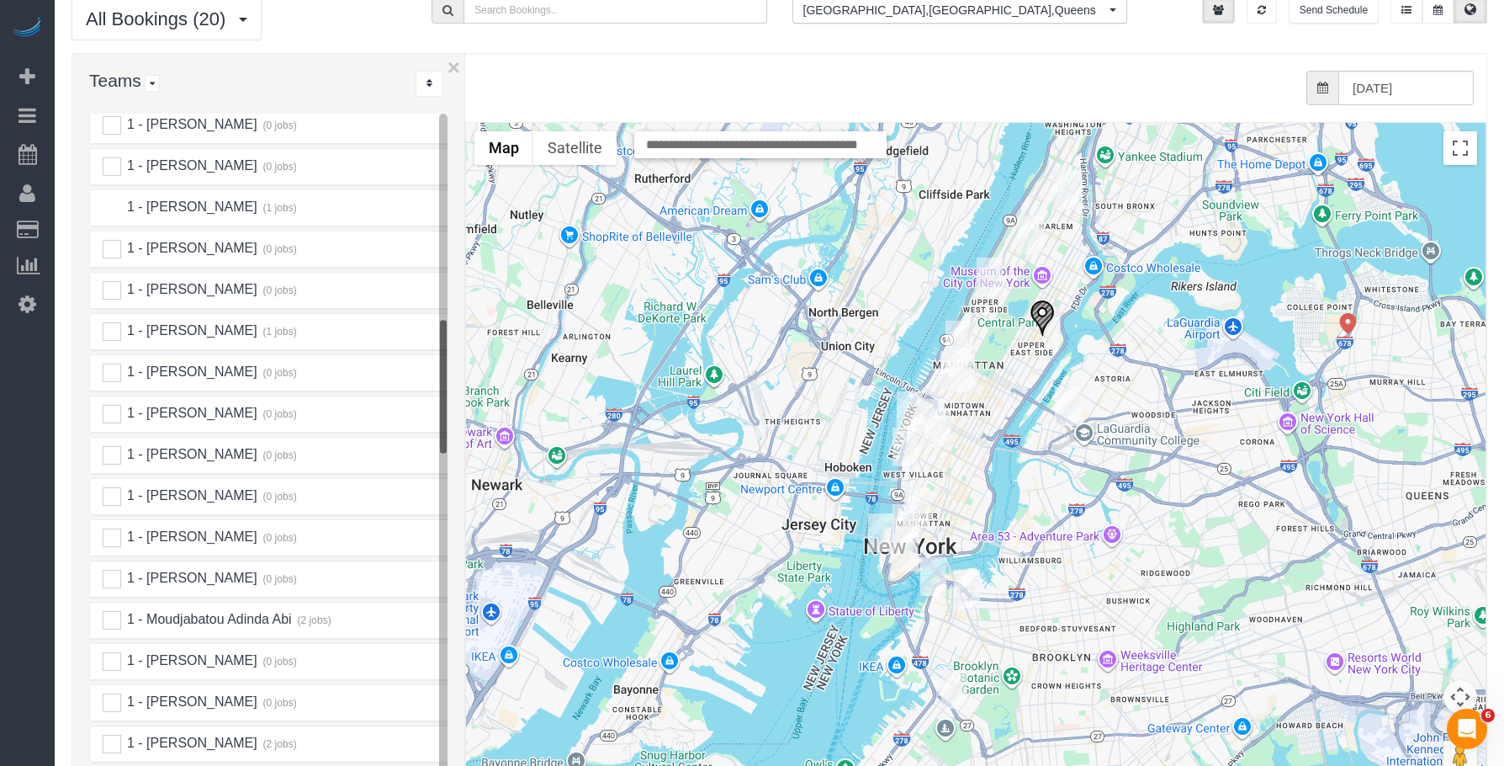
click at [111, 199] on ins at bounding box center [112, 208] width 19 height 19
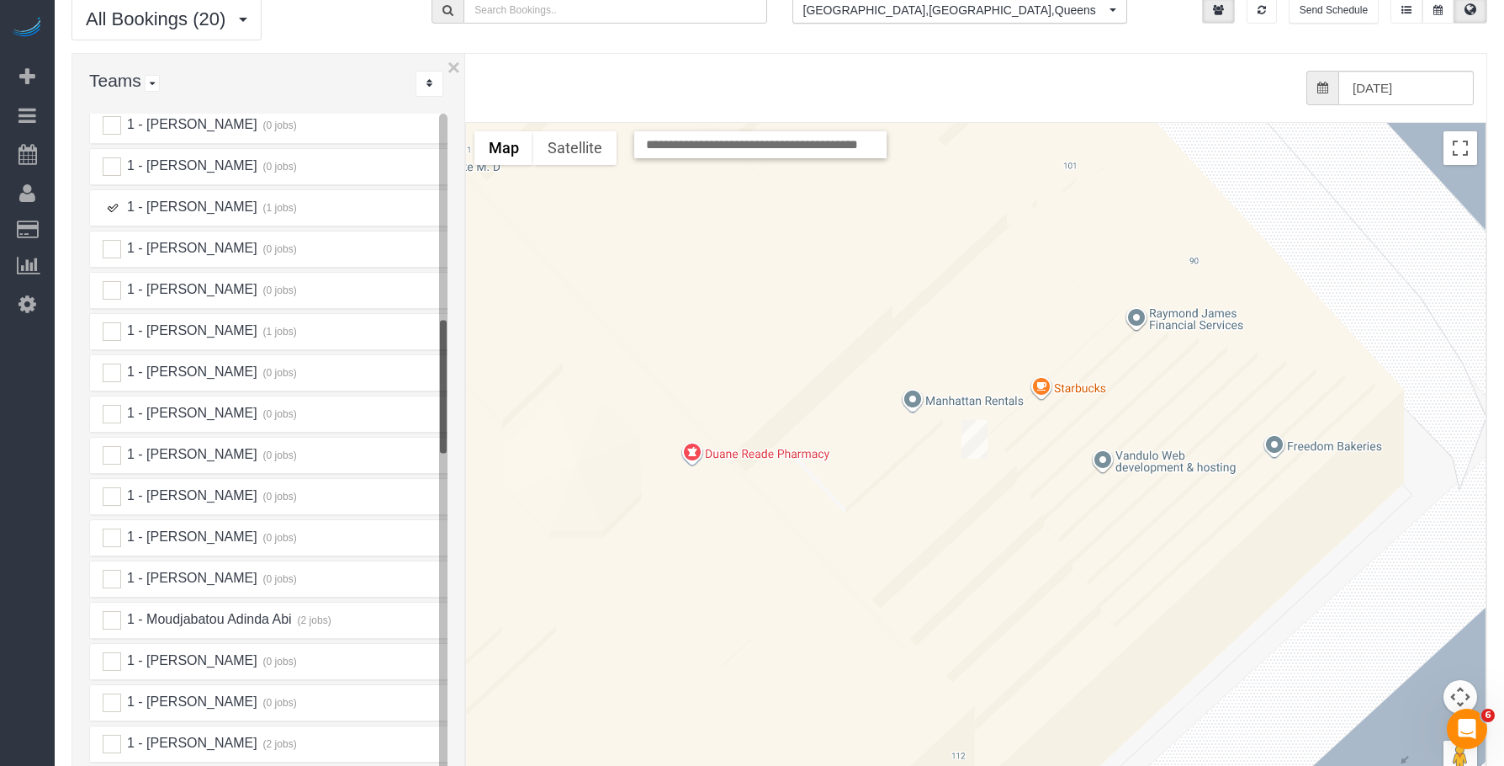
click at [969, 420] on img "09/27/2025 11:00AM - Lindsay Ireland - 101 Wall Street, Apt. 11c, New York, NY …" at bounding box center [975, 439] width 26 height 39
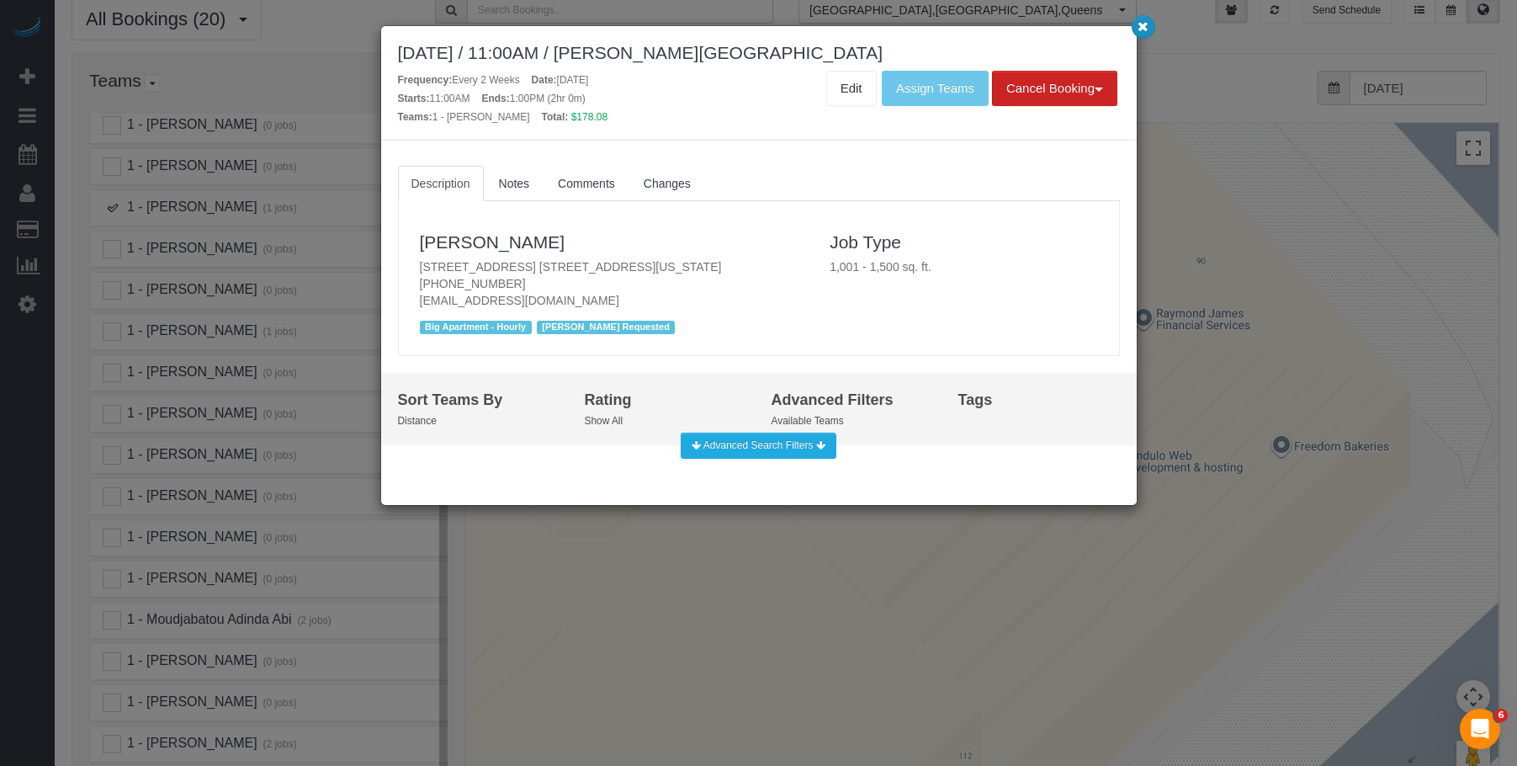
click at [1141, 28] on icon "button" at bounding box center [1142, 26] width 11 height 10
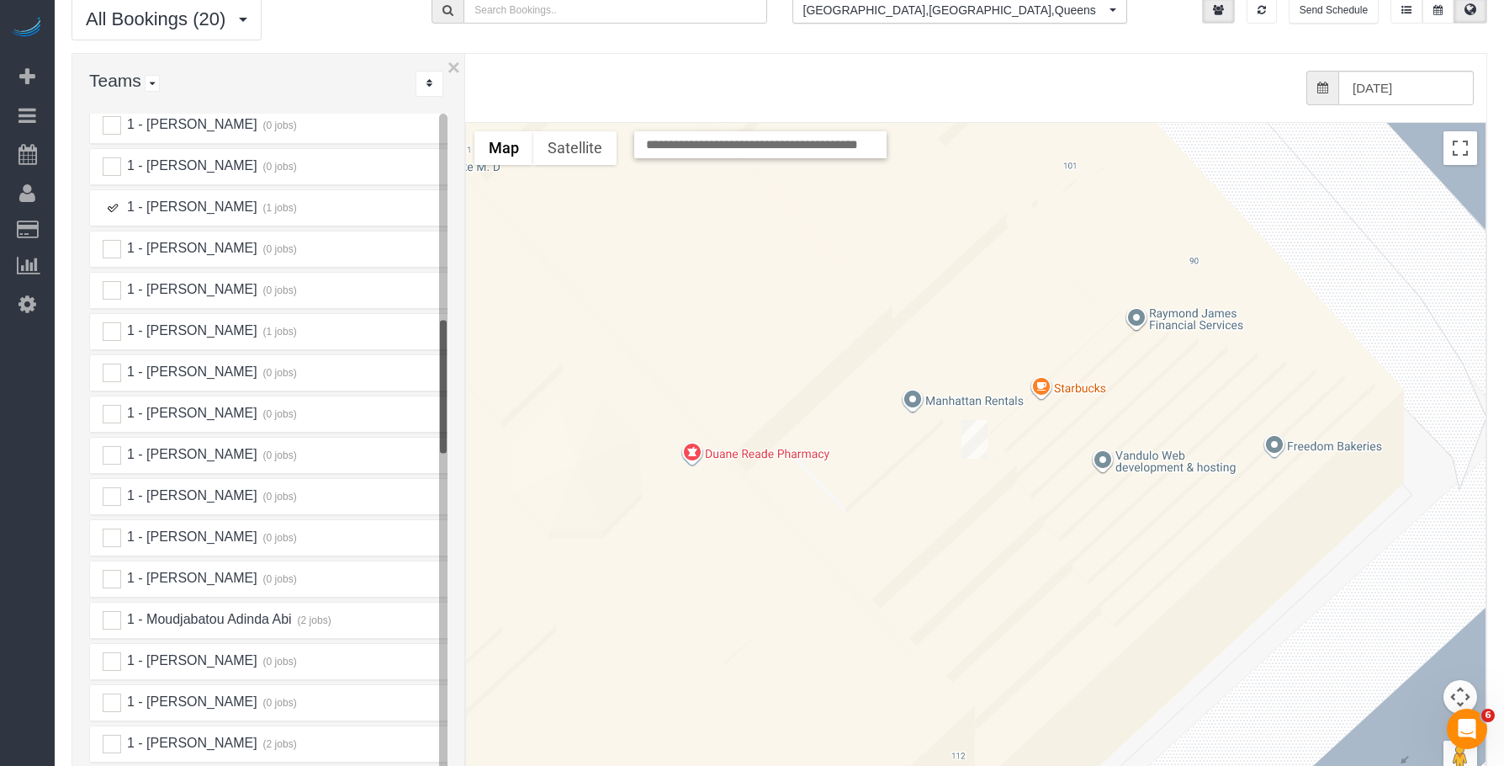
click at [978, 420] on img "09/27/2025 11:00AM - Lindsay Ireland - 101 Wall Street, Apt. 11c, New York, NY …" at bounding box center [975, 439] width 26 height 39
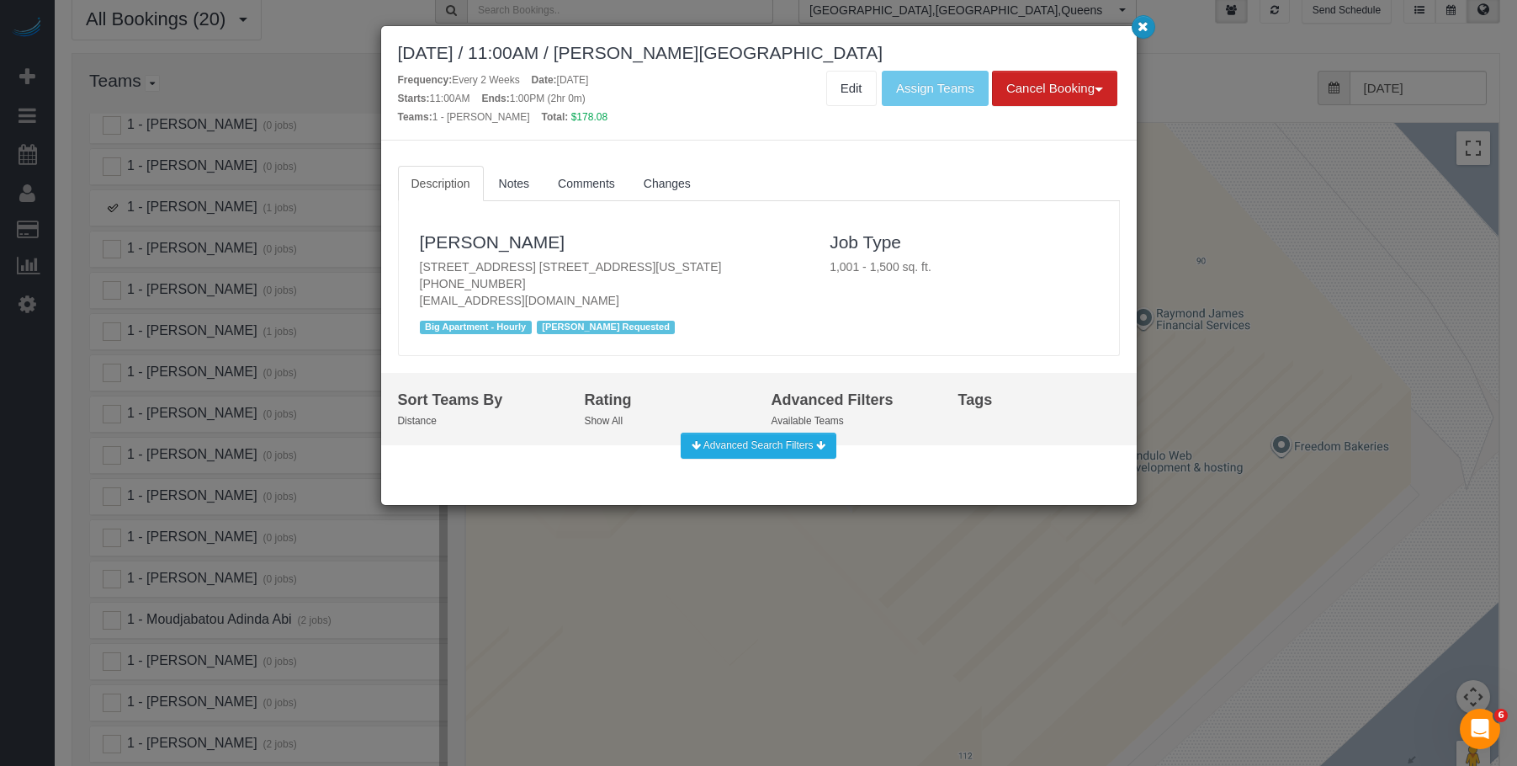
click at [1137, 26] on icon "button" at bounding box center [1142, 26] width 11 height 10
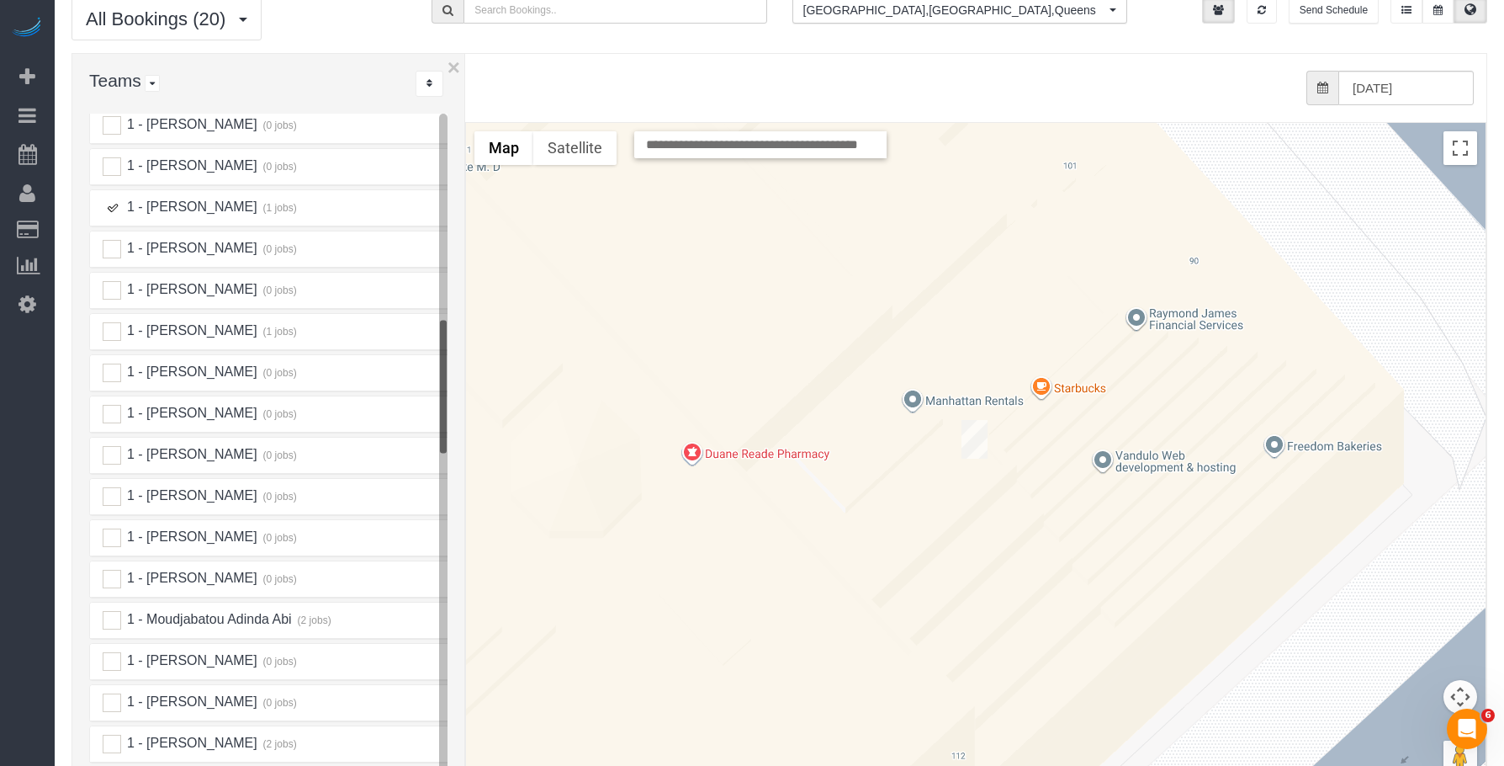
click at [114, 199] on ins at bounding box center [112, 208] width 19 height 19
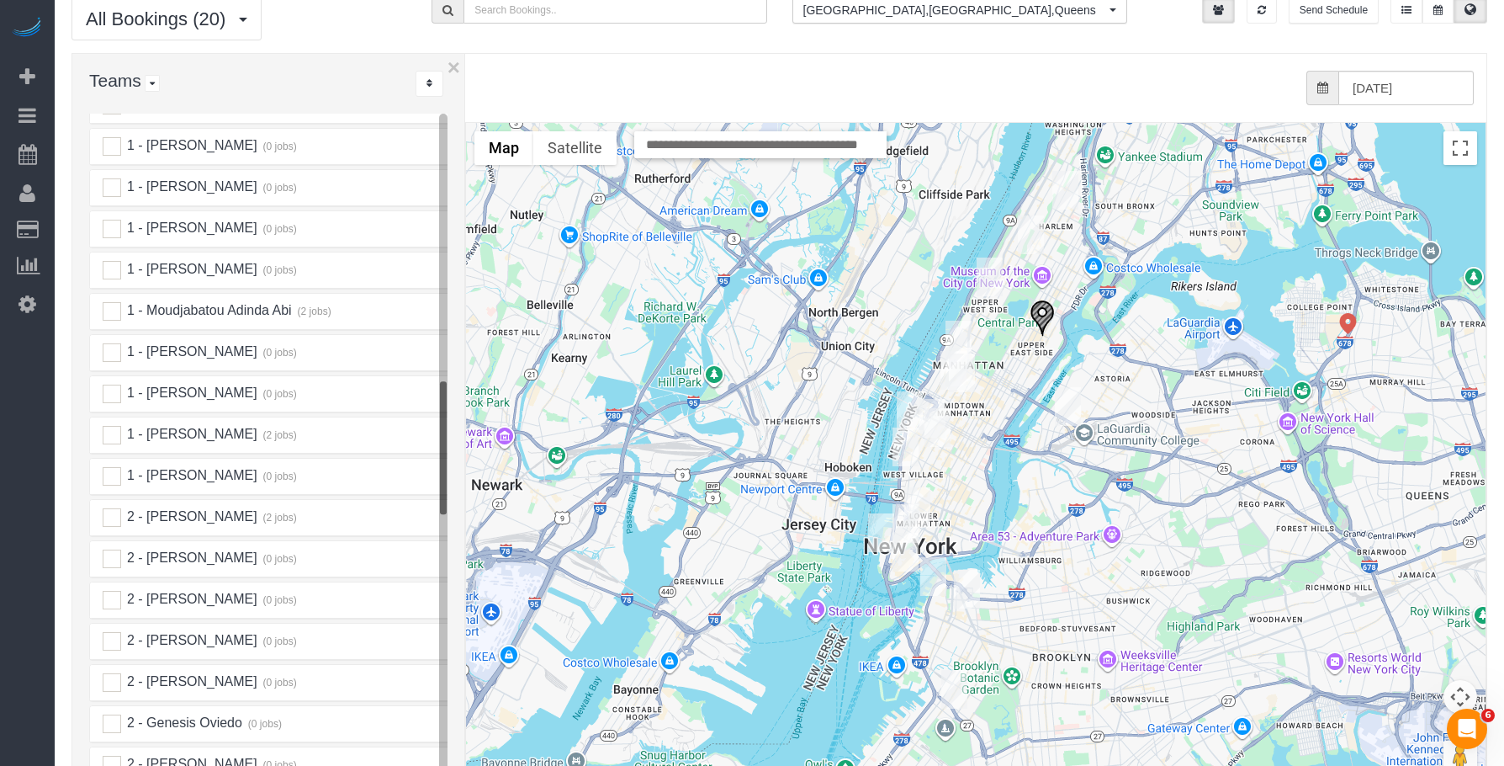
scroll to position [1378, 0]
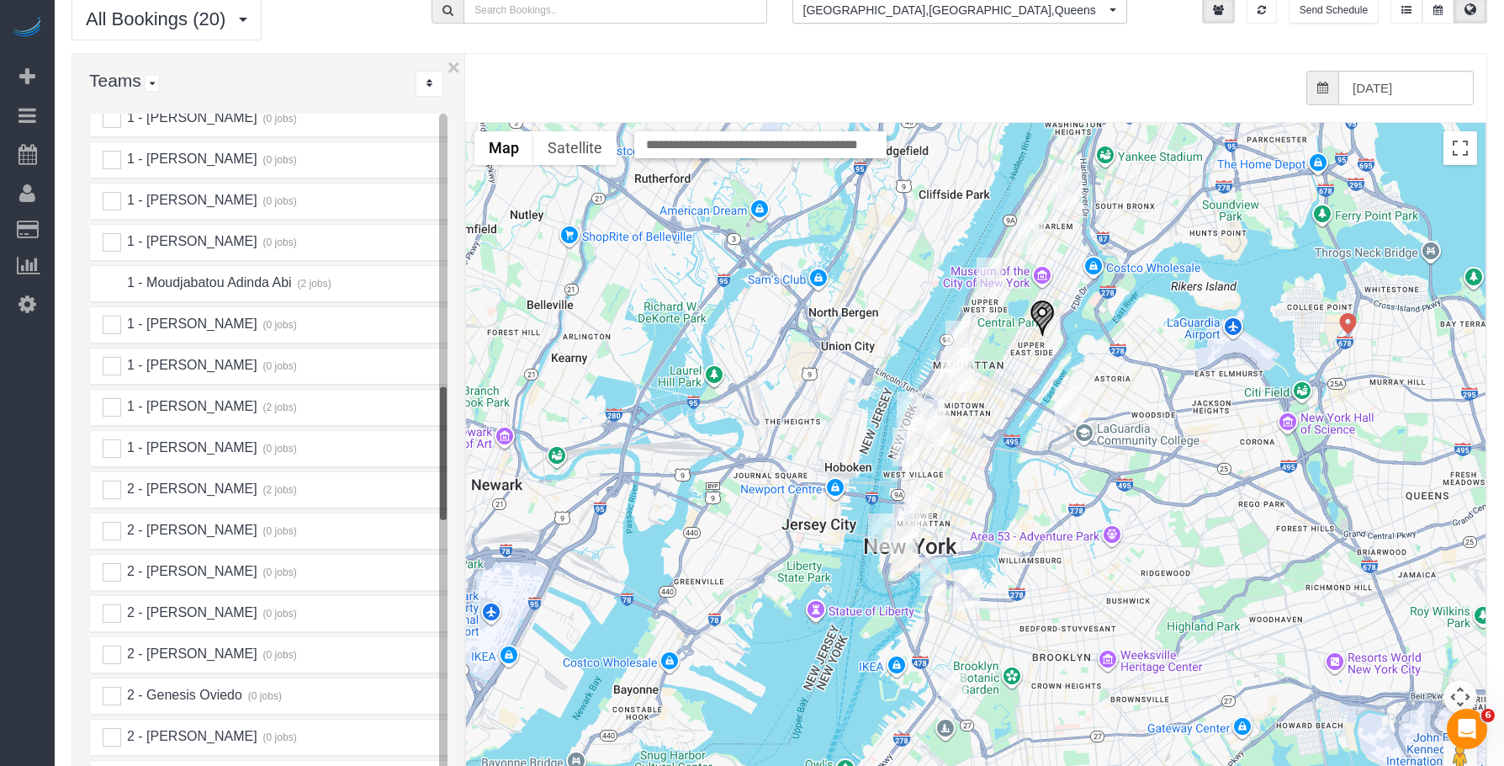
click at [112, 274] on ins at bounding box center [112, 283] width 19 height 19
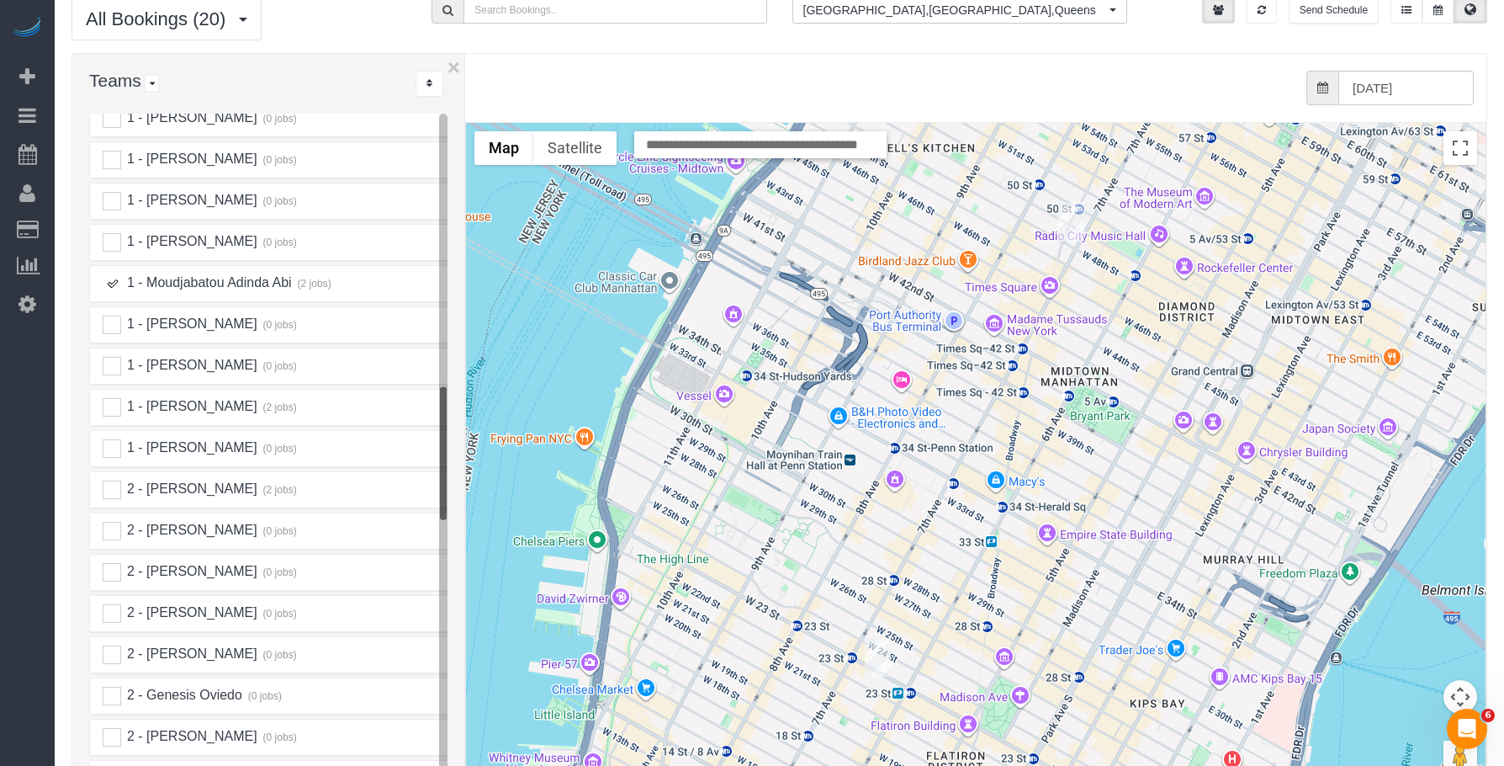
click at [1068, 202] on img "09/27/2025 9:00AM - William Wang - 1600 Broadway, Apt.12c, New York, NY 10019" at bounding box center [1071, 221] width 26 height 39
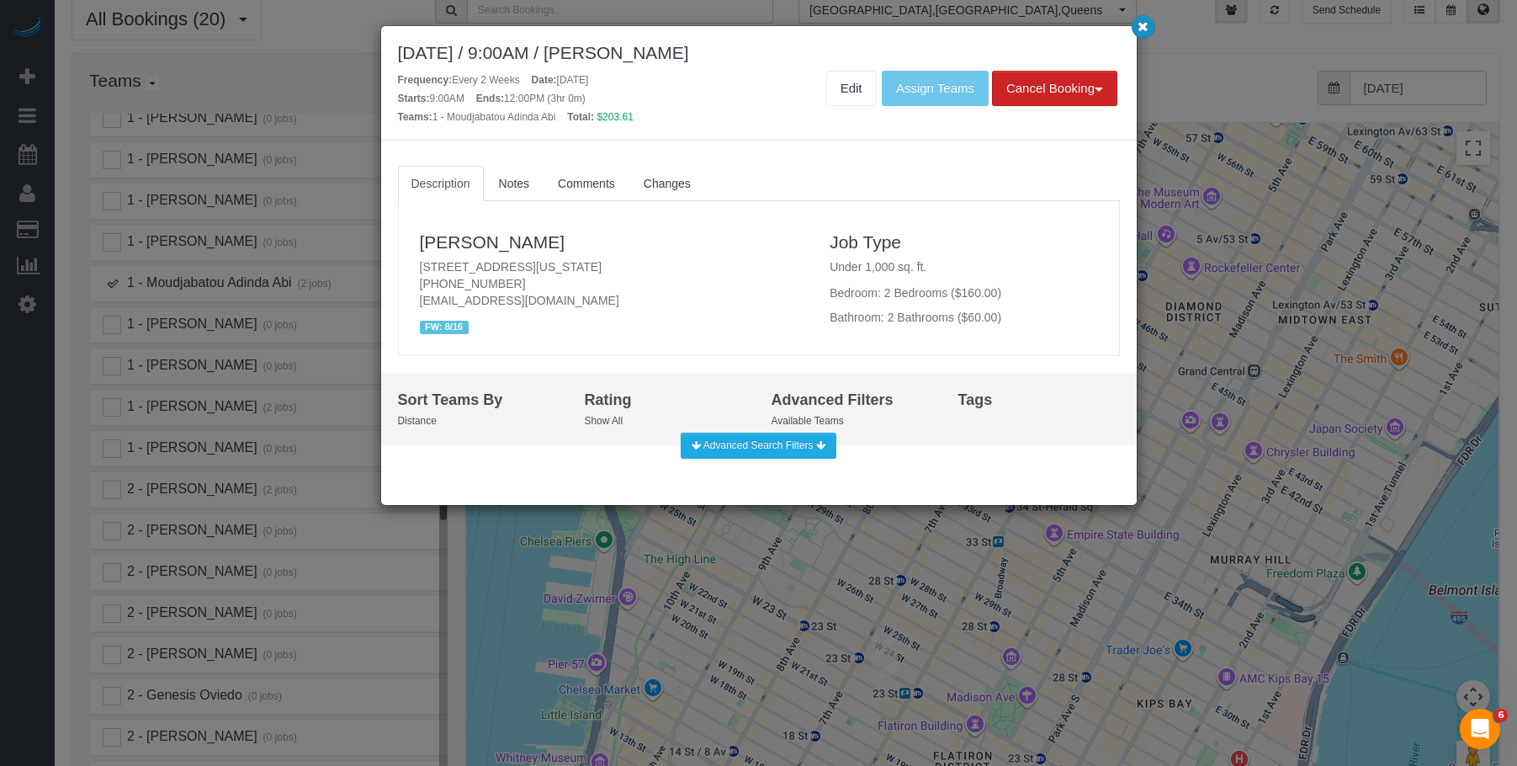
click at [1144, 29] on icon "button" at bounding box center [1142, 26] width 11 height 10
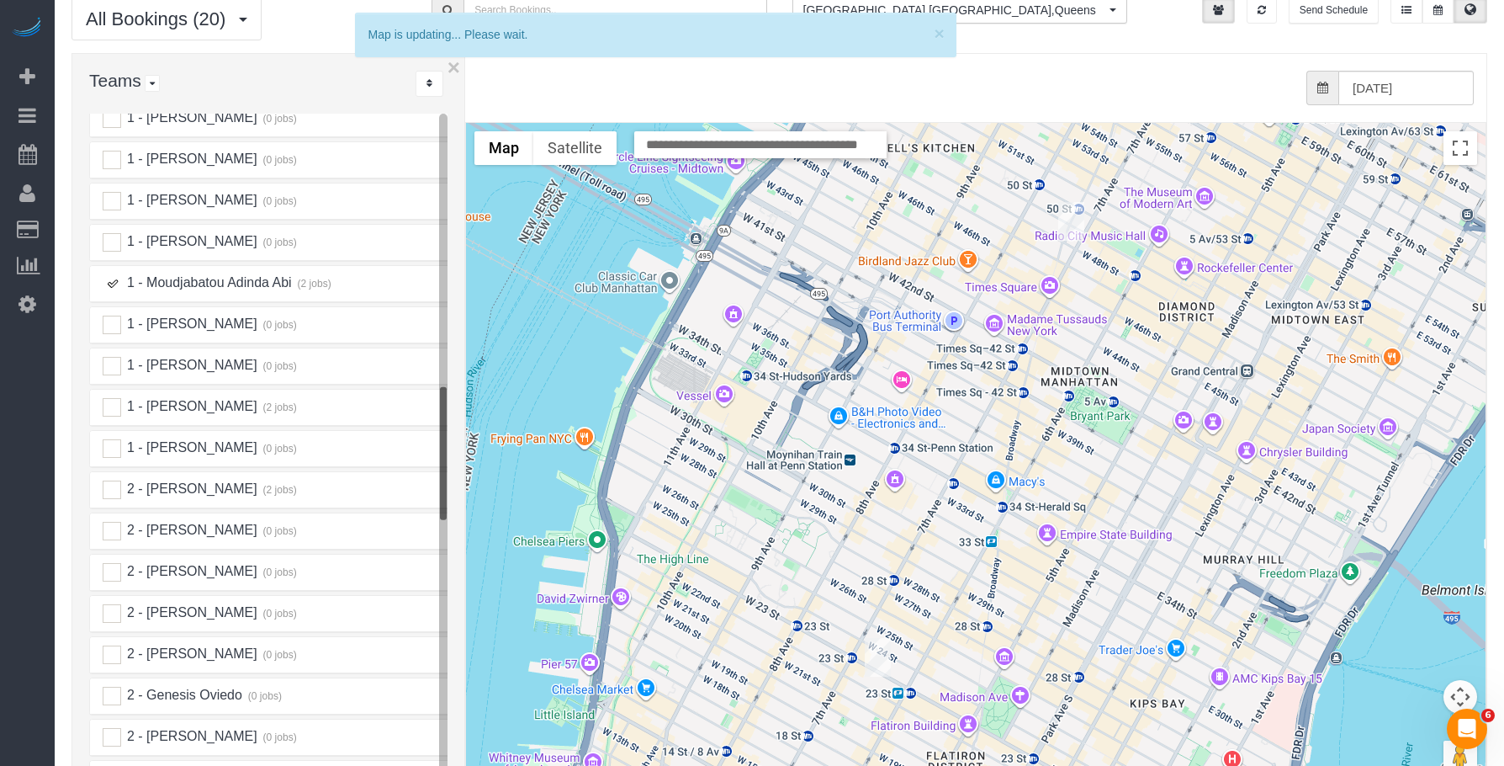
click at [114, 274] on ins at bounding box center [112, 283] width 19 height 19
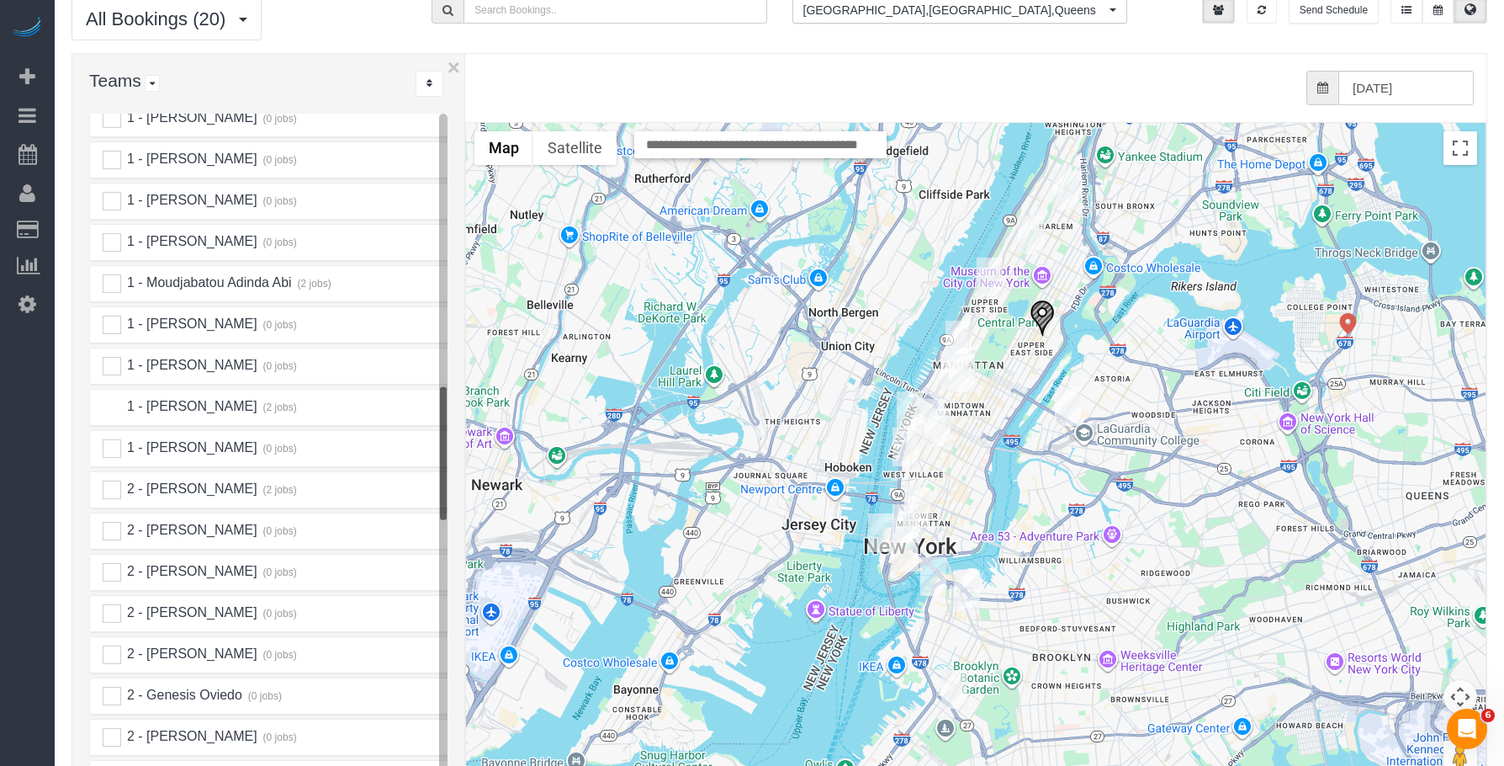
click at [110, 398] on ins at bounding box center [112, 407] width 19 height 19
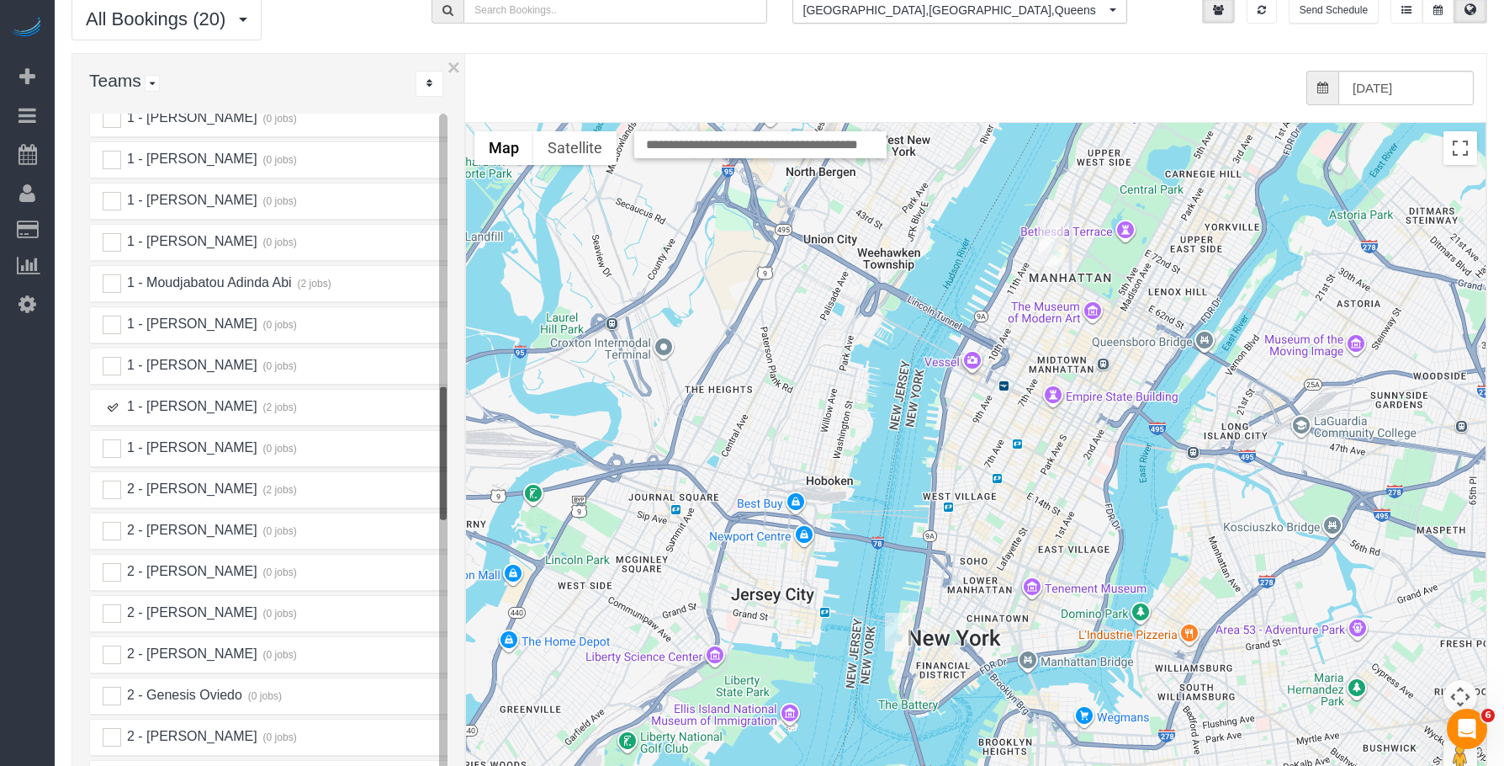
click at [1051, 227] on img "09/27/2025 3:00PM - Hir Shah - South Park Tower, 124 W 60th St, Apt. 14g, New Y…" at bounding box center [1052, 246] width 26 height 39
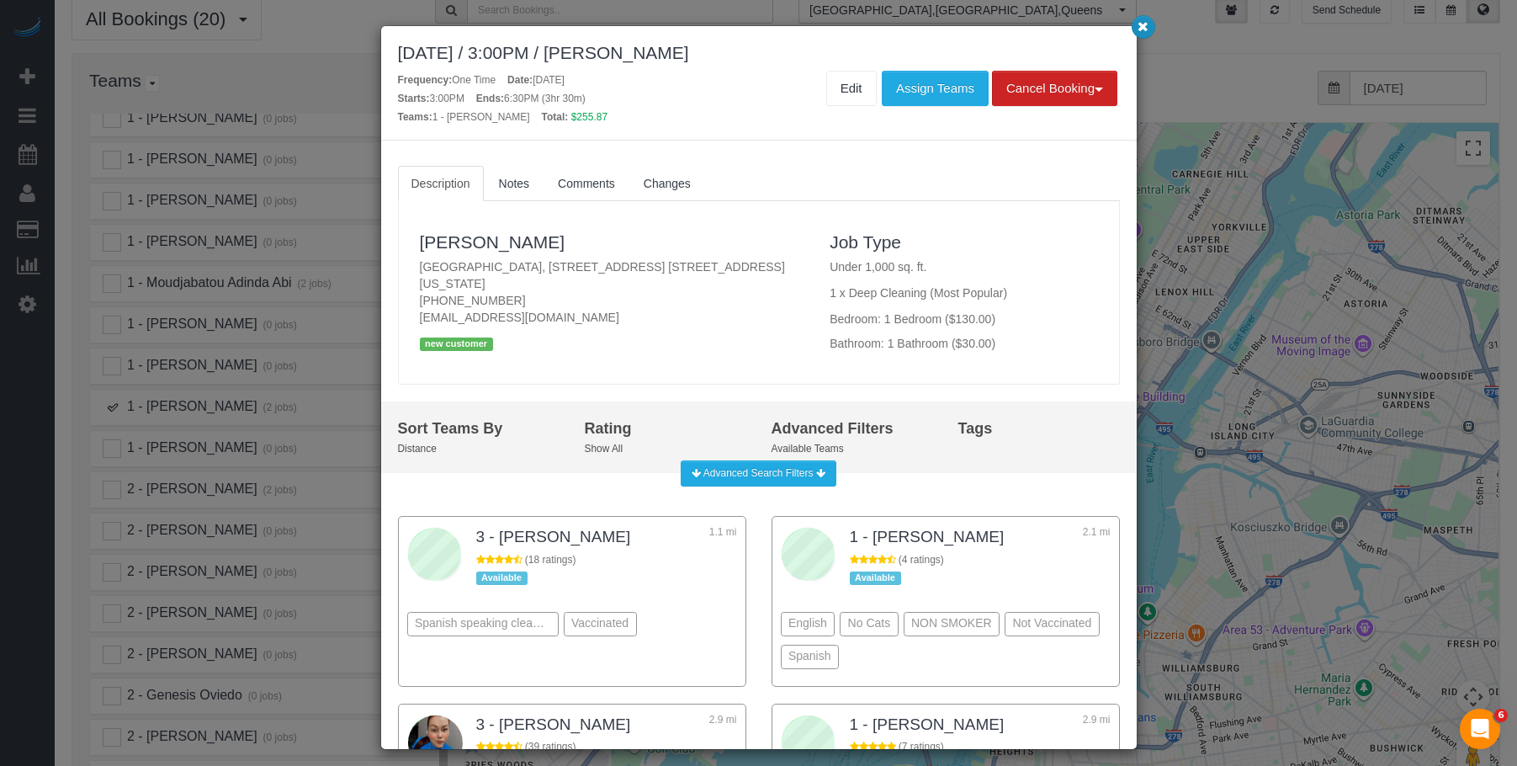
click at [1141, 31] on icon "button" at bounding box center [1142, 26] width 11 height 10
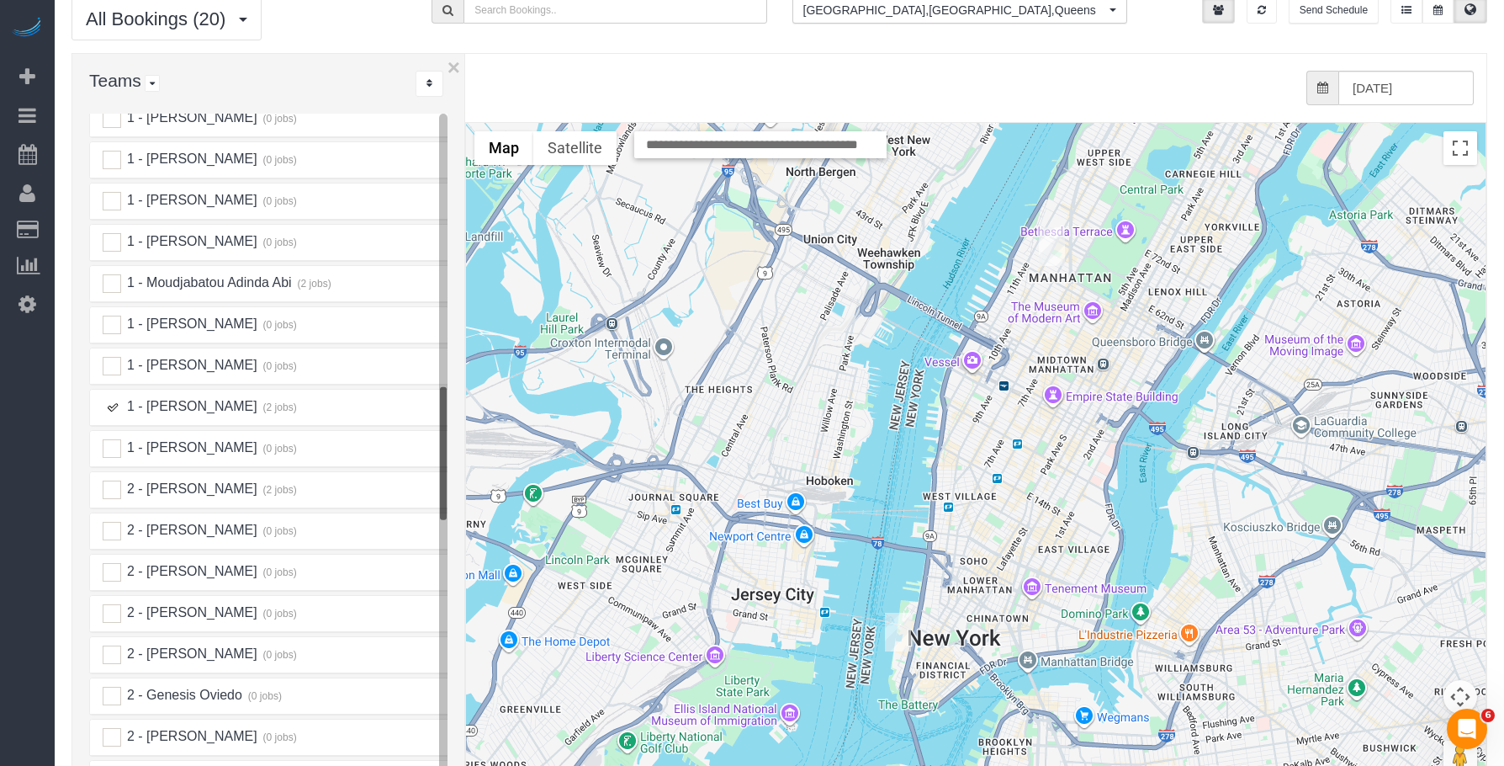
click at [893, 612] on img "09/27/2025 11:00AM - Adam Bell - 355 South End Avenue Apt. 15g, New York, NY 10…" at bounding box center [898, 631] width 26 height 39
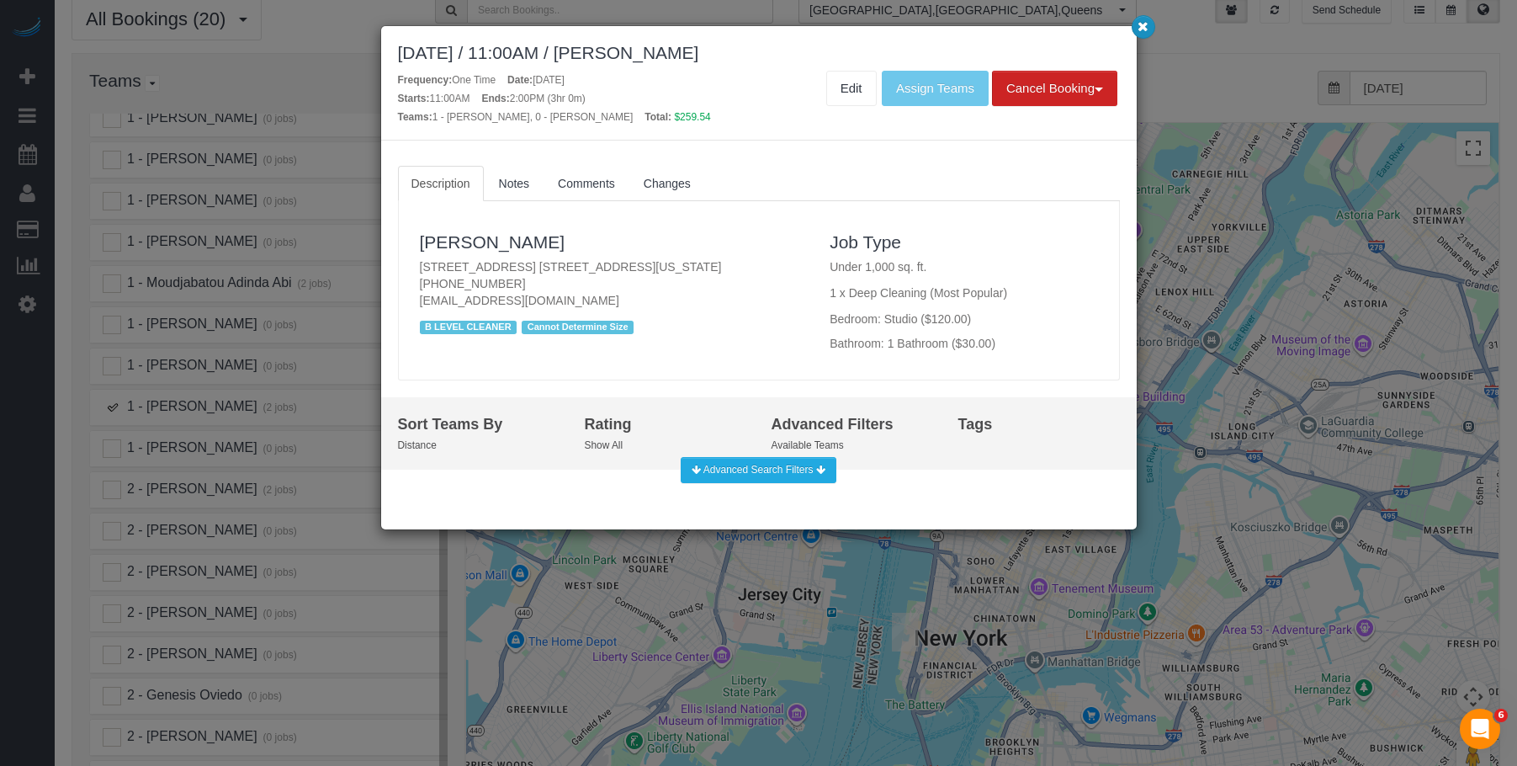
click at [1142, 24] on icon "button" at bounding box center [1142, 26] width 11 height 10
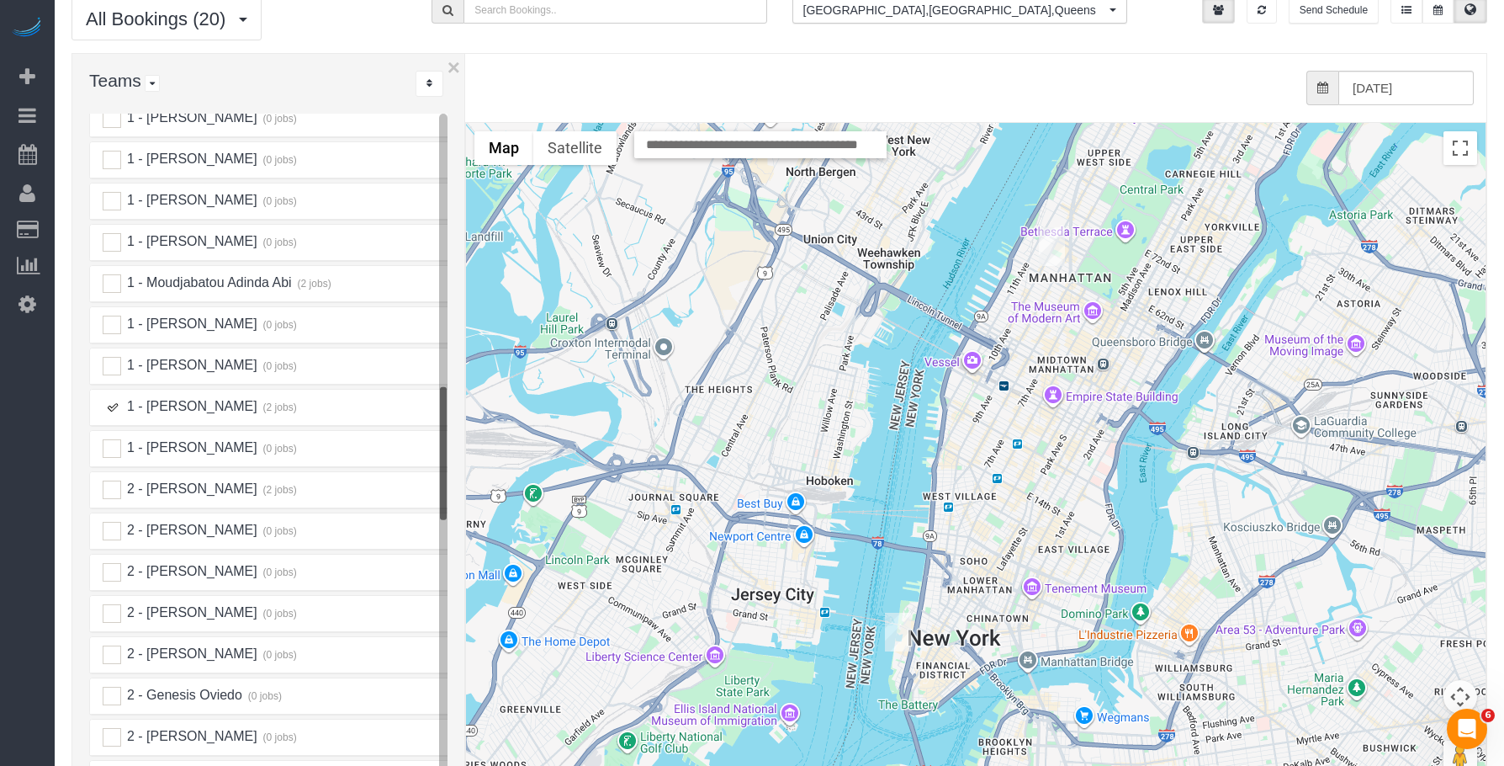
click at [109, 398] on ins at bounding box center [112, 407] width 19 height 19
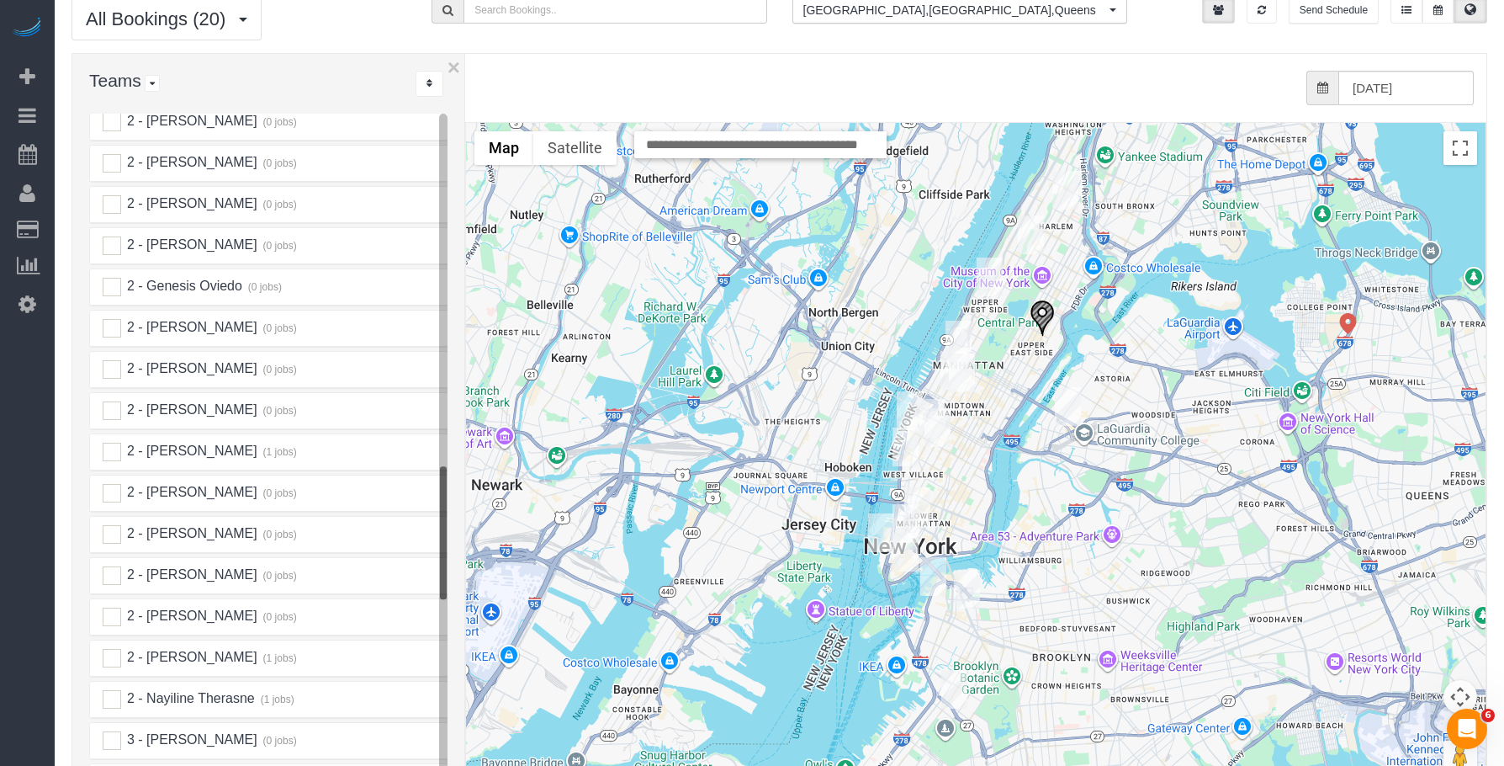
scroll to position [1799, 0]
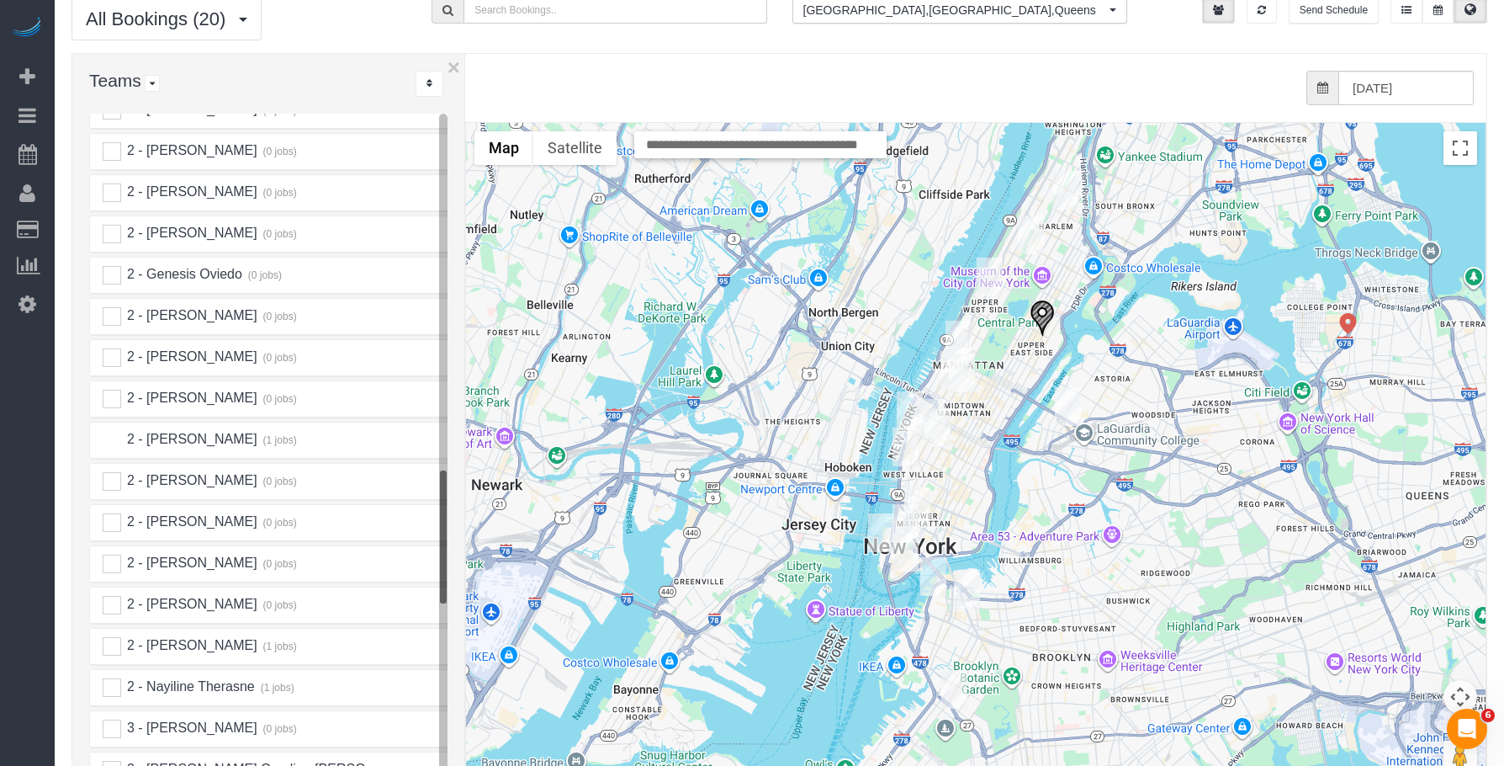
click at [116, 431] on ins at bounding box center [112, 440] width 19 height 19
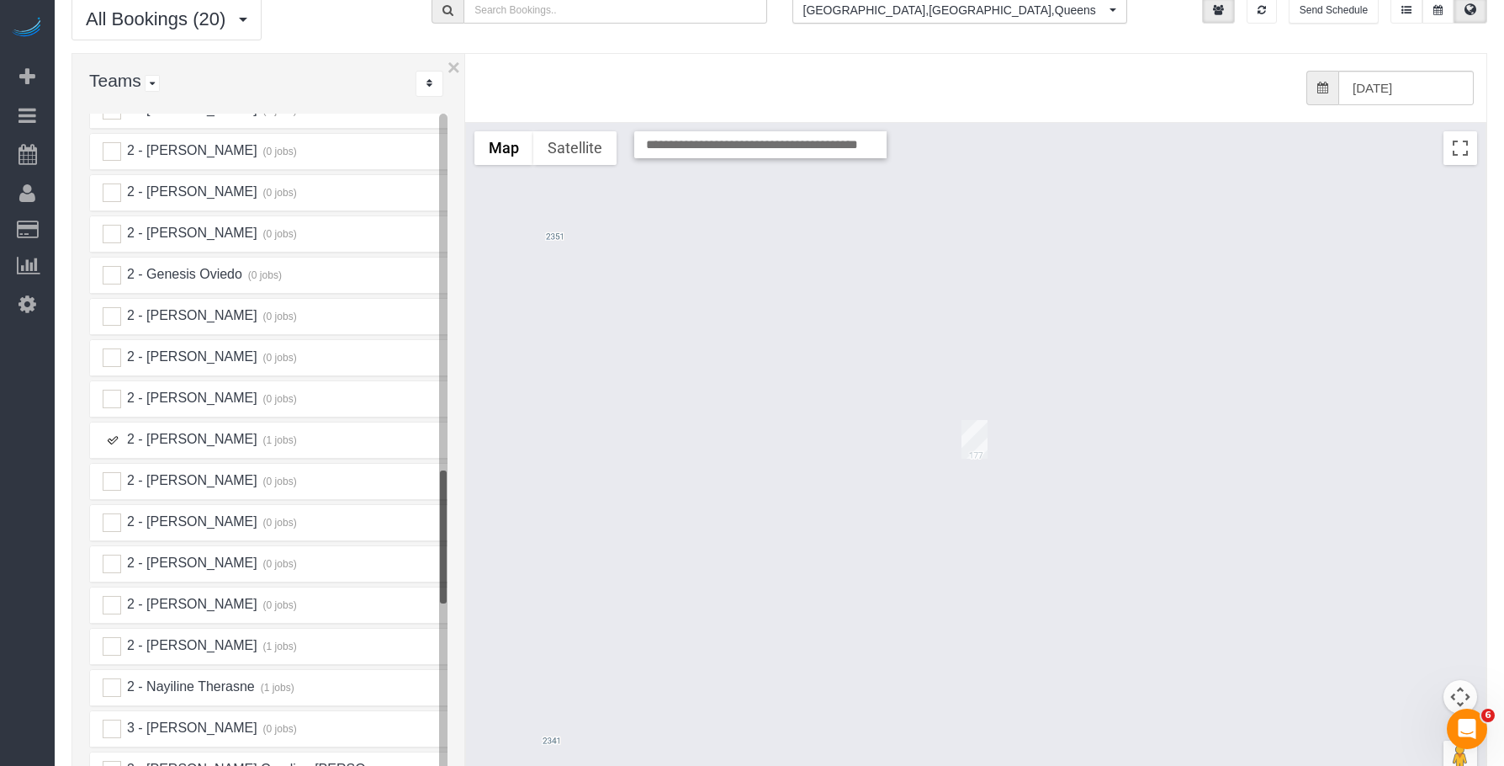
click at [969, 420] on img "09/27/2025 8:00AM - Francesca Witcher - 2351 Adam Clayton Powell Jr Blvd, Apt. …" at bounding box center [975, 439] width 26 height 39
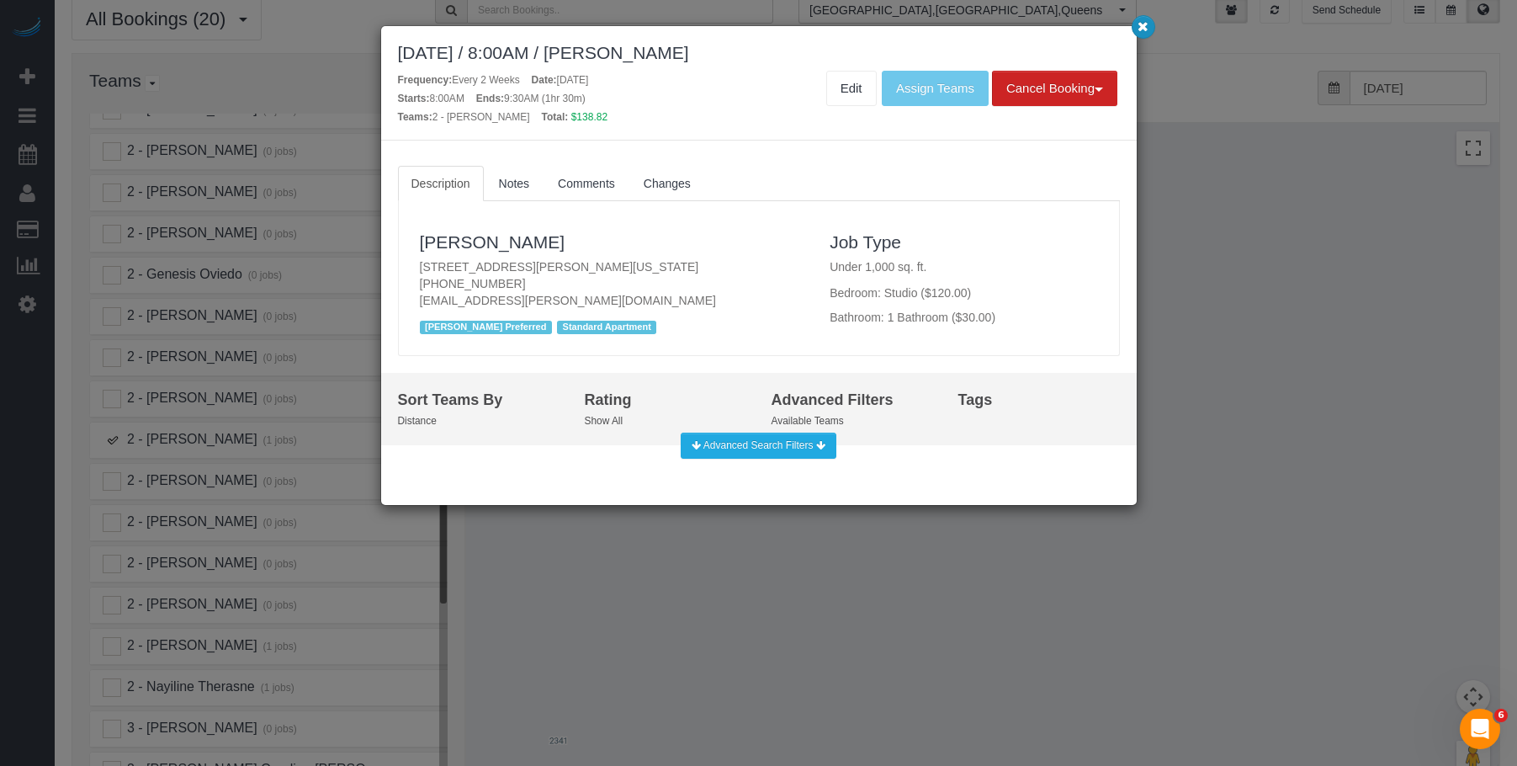
click at [1143, 29] on icon "button" at bounding box center [1142, 26] width 11 height 10
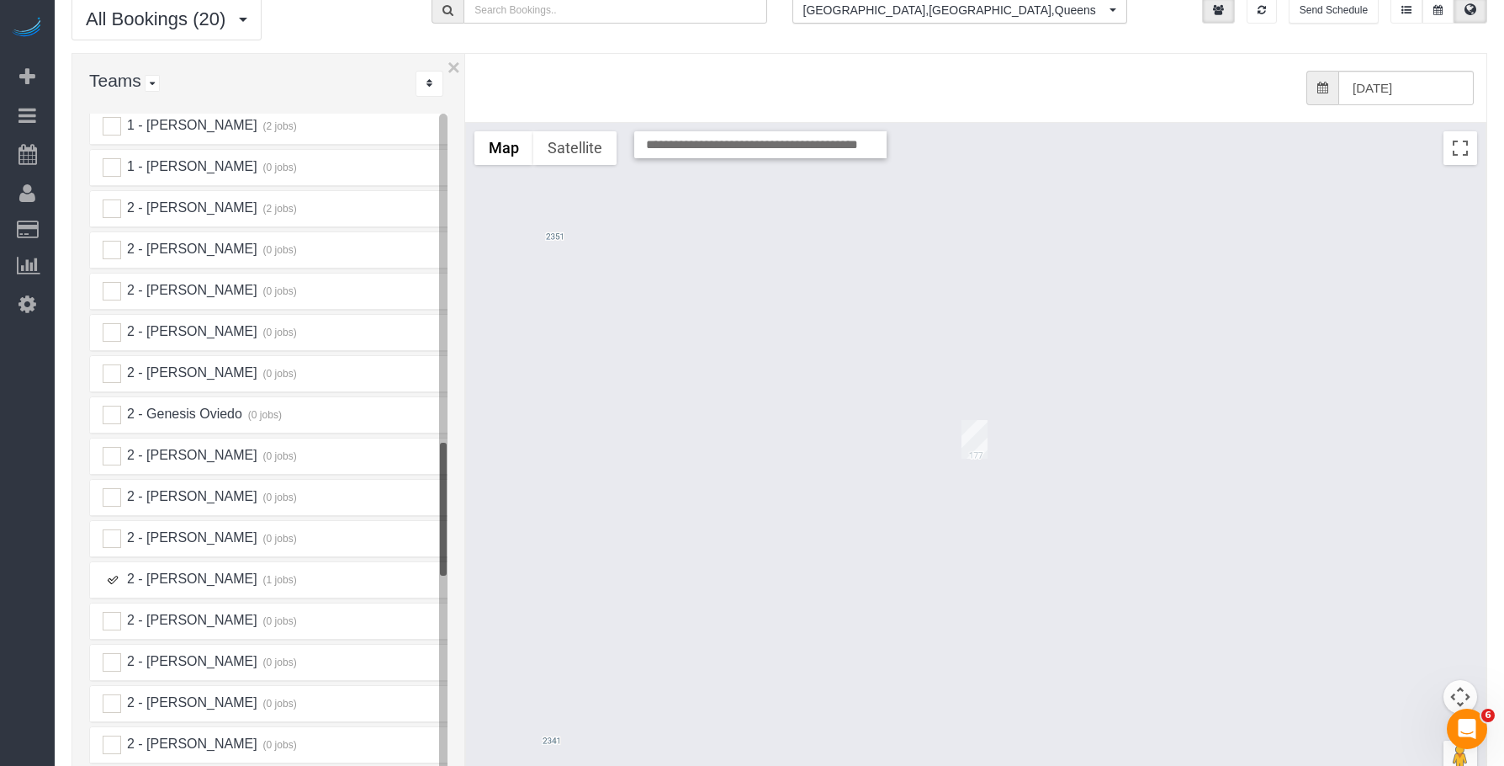
scroll to position [1630, 0]
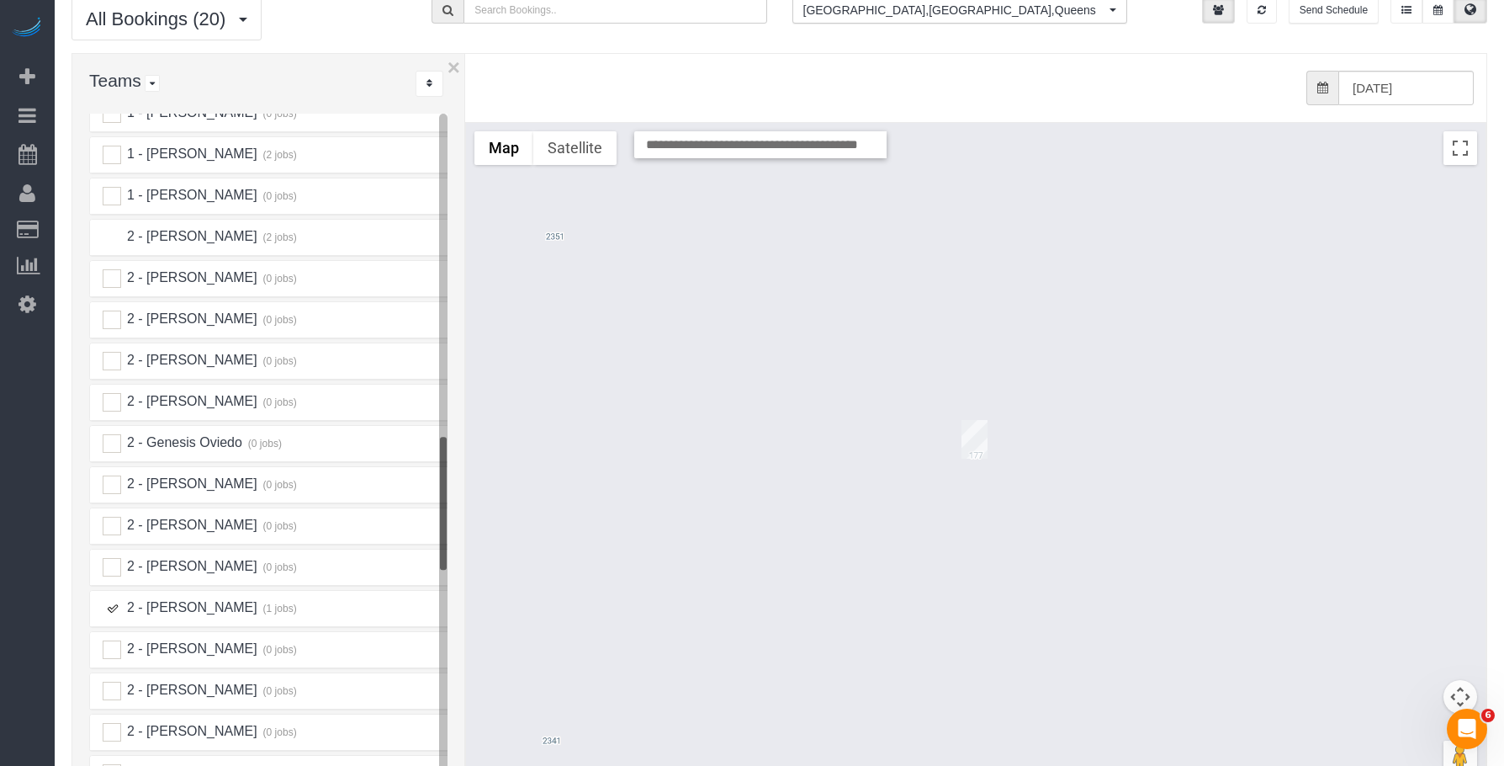
click at [116, 228] on ins at bounding box center [112, 237] width 19 height 19
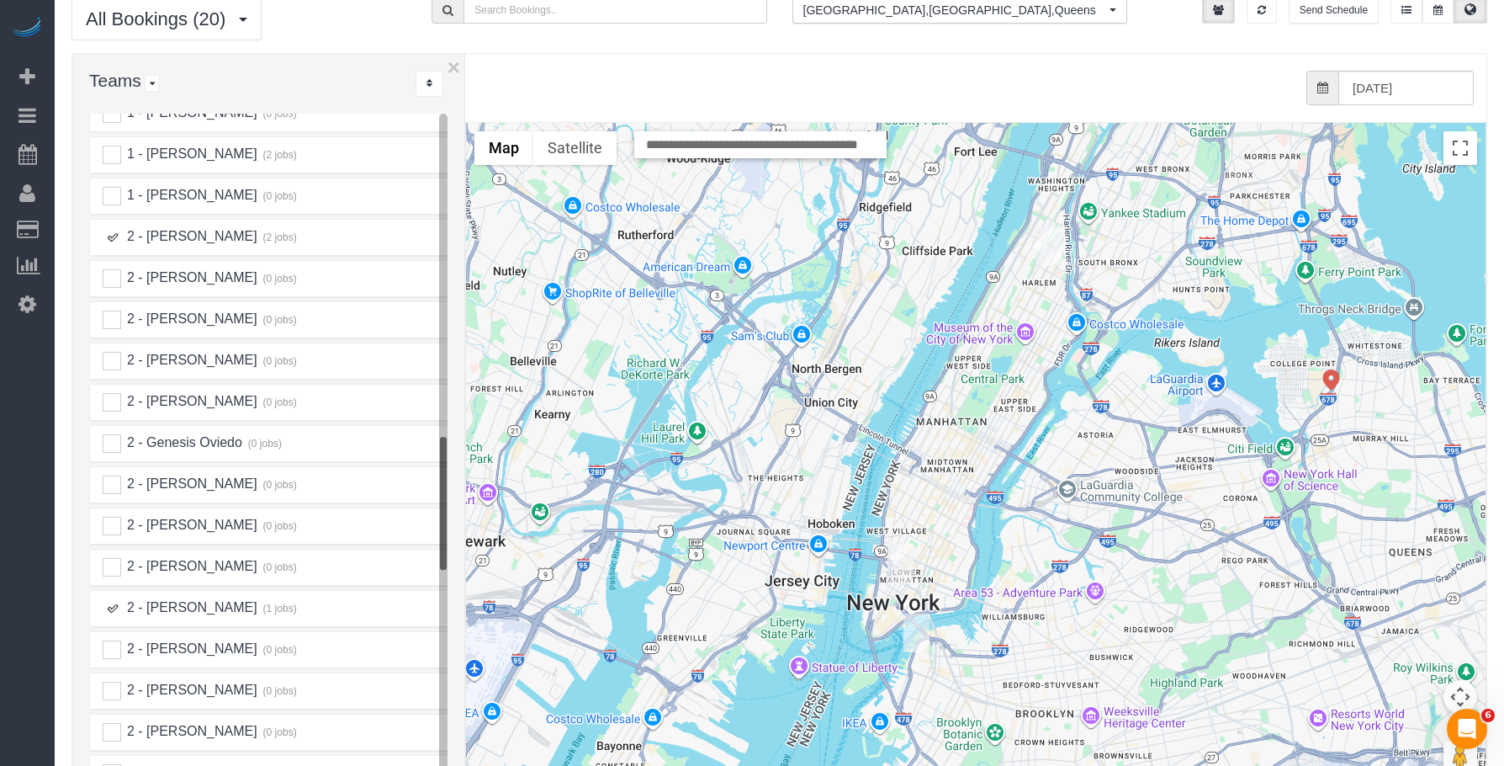
click at [901, 543] on img "09/27/2025 3:00PM - Gabriella Plotkin (East Photographic) - 401 Broadway, Suite…" at bounding box center [901, 562] width 26 height 39
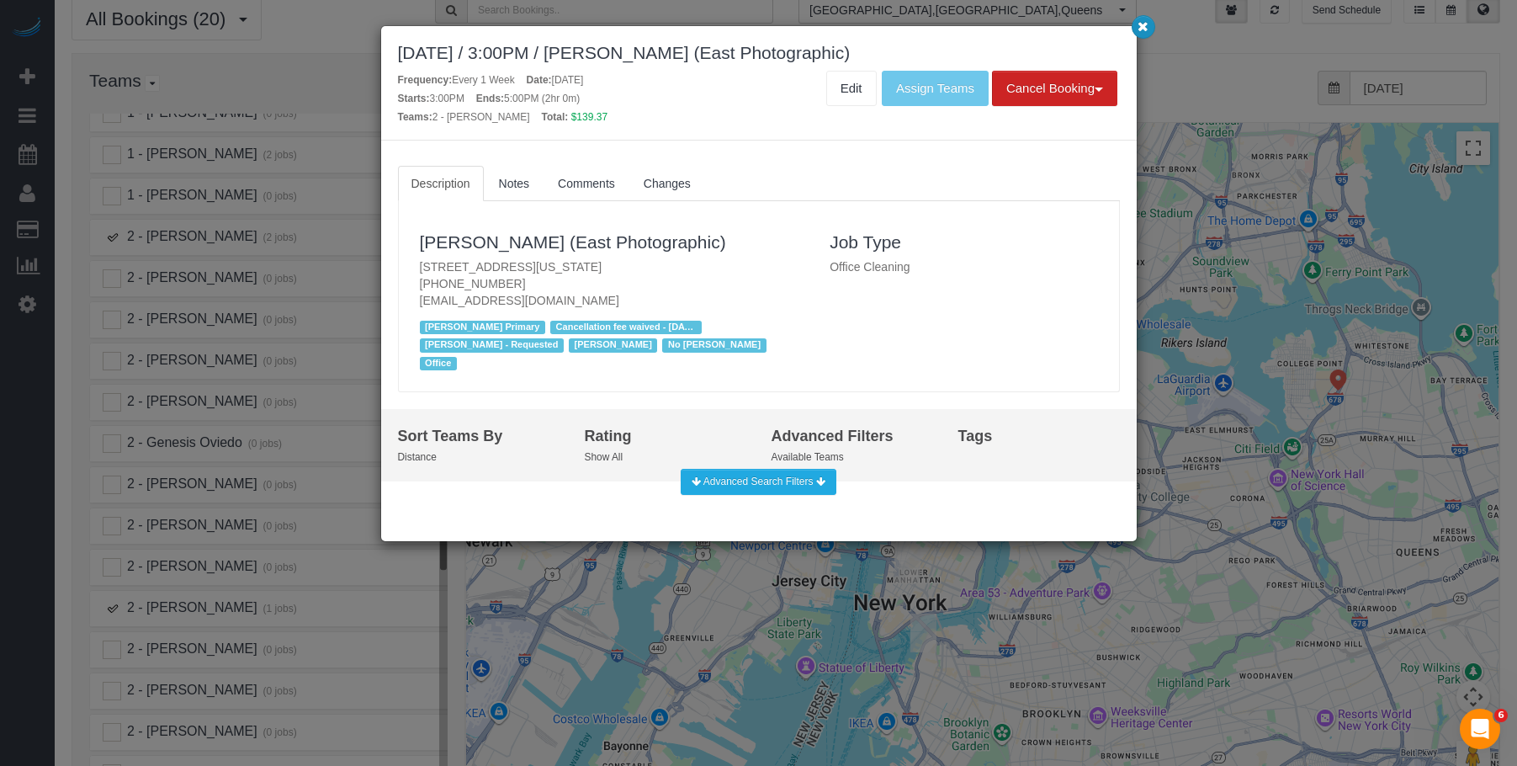
click at [1134, 29] on button "button" at bounding box center [1143, 27] width 24 height 24
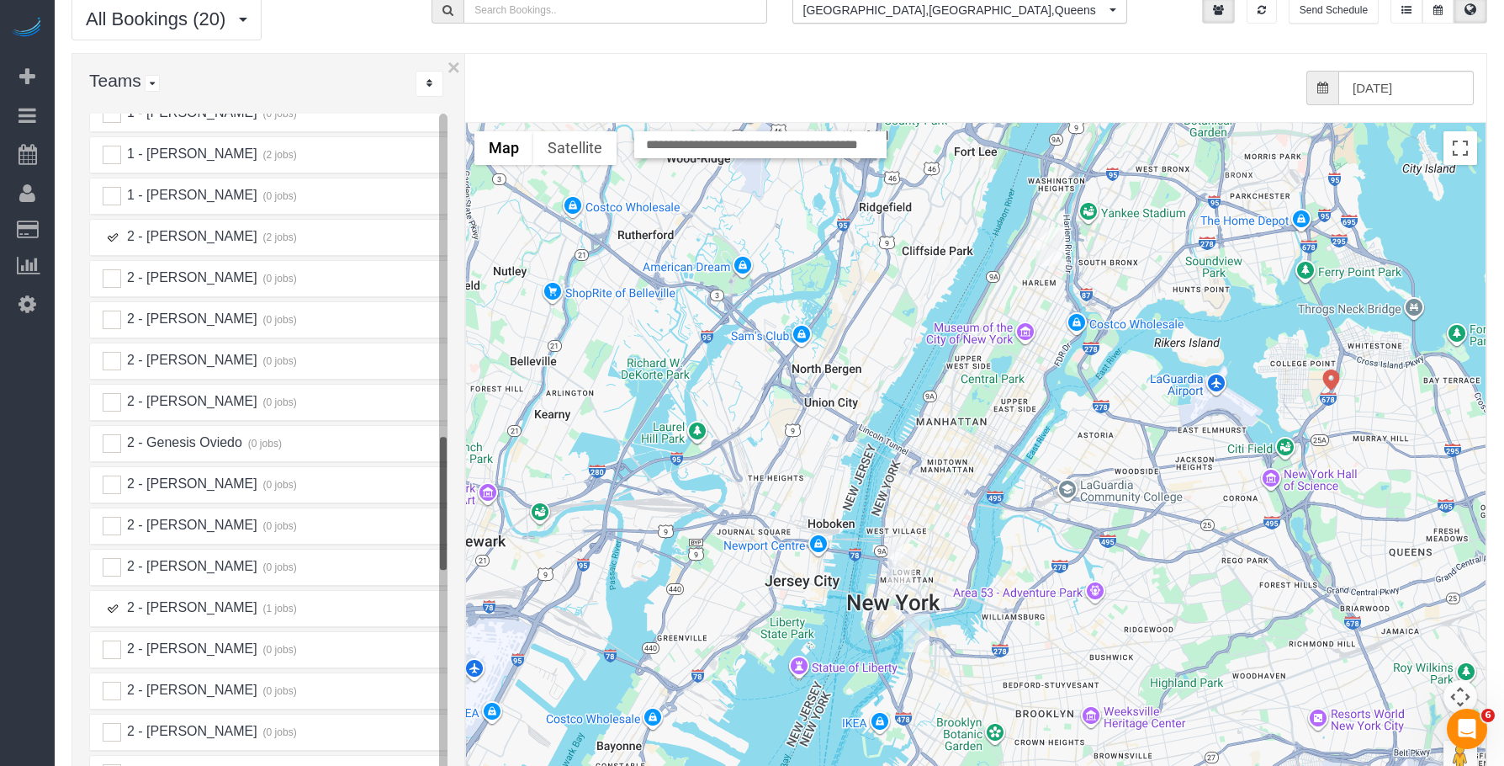
click at [1048, 234] on img "09/27/2025 8:00AM - Francesca Witcher - 2351 Adam Clayton Powell Jr Blvd, Apt. …" at bounding box center [1049, 246] width 26 height 39
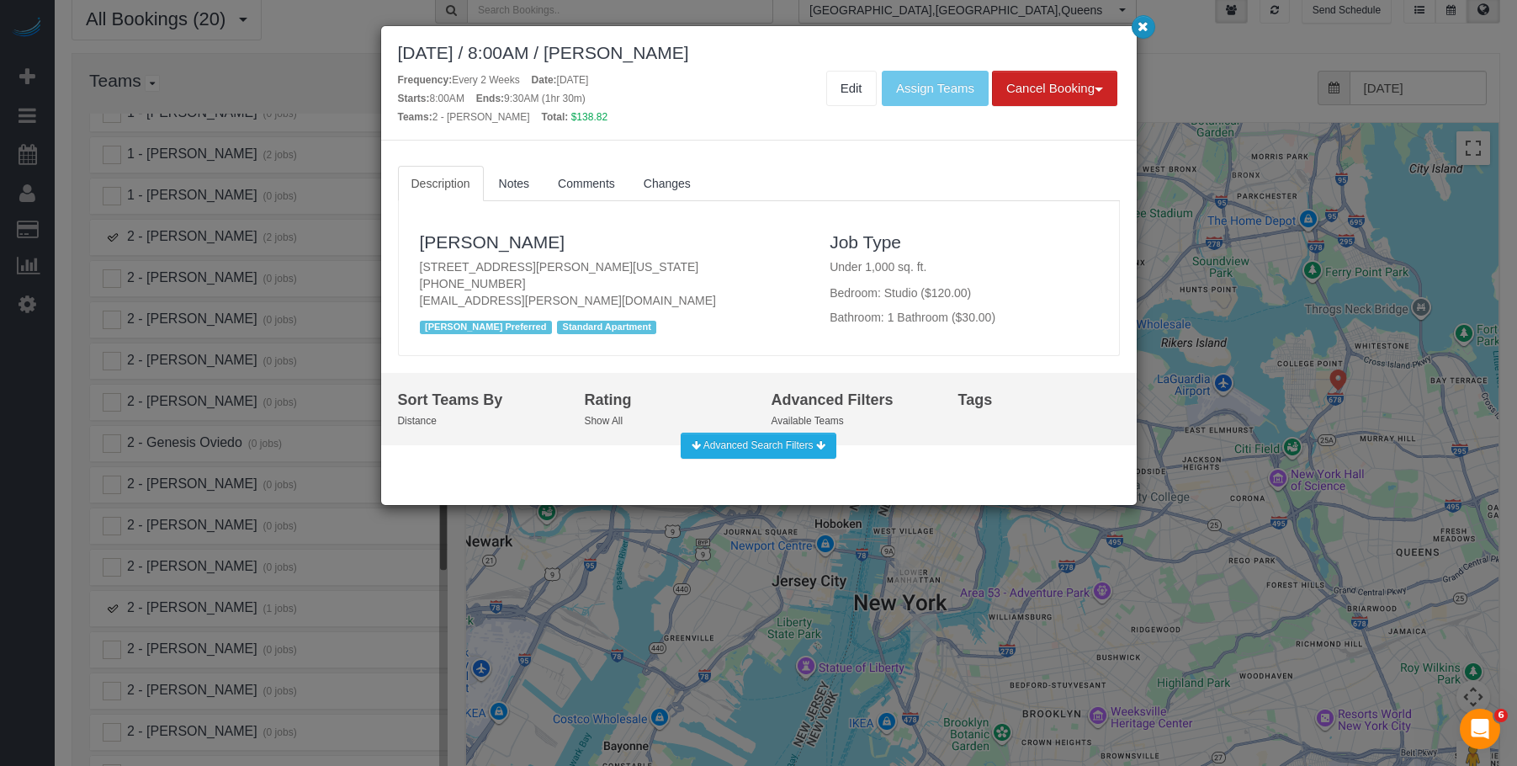
click at [1144, 31] on icon "button" at bounding box center [1142, 26] width 11 height 10
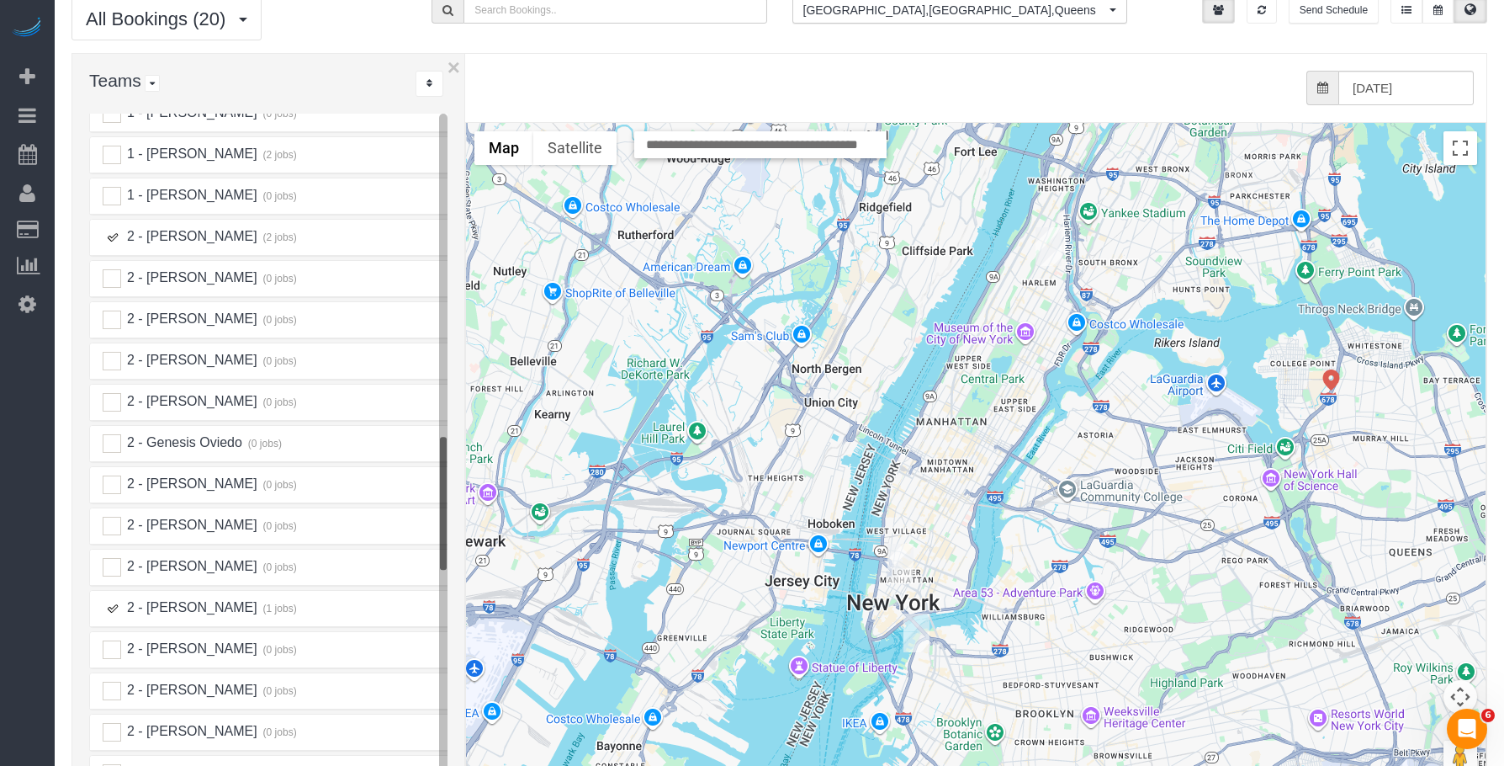
click at [924, 613] on img "09/27/2025 10:00AM - Paul Teitelbaum - 128 Willow Street, Apt. 2b, Brooklyn, NY…" at bounding box center [916, 632] width 26 height 39
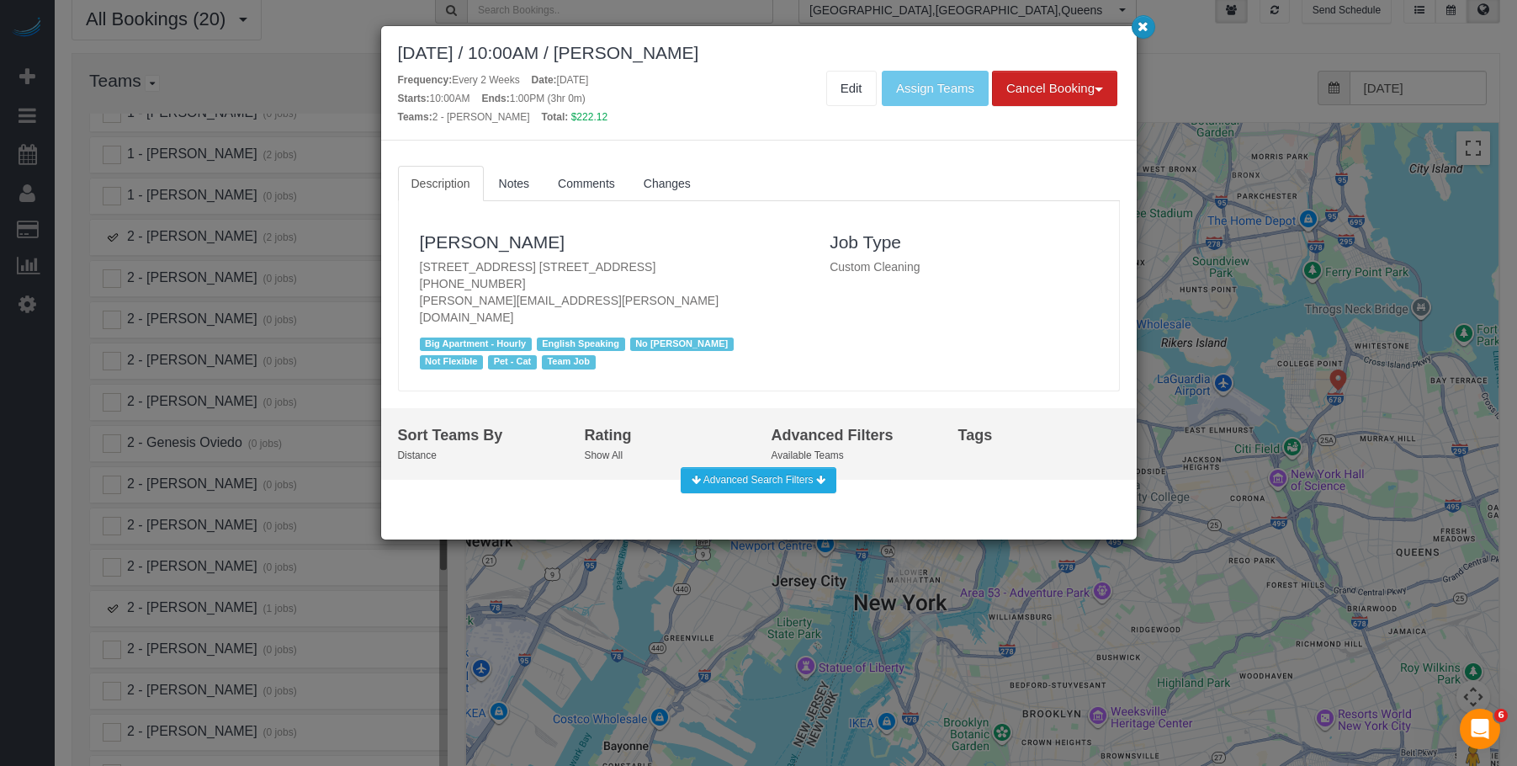
click at [1145, 24] on icon "button" at bounding box center [1142, 26] width 11 height 10
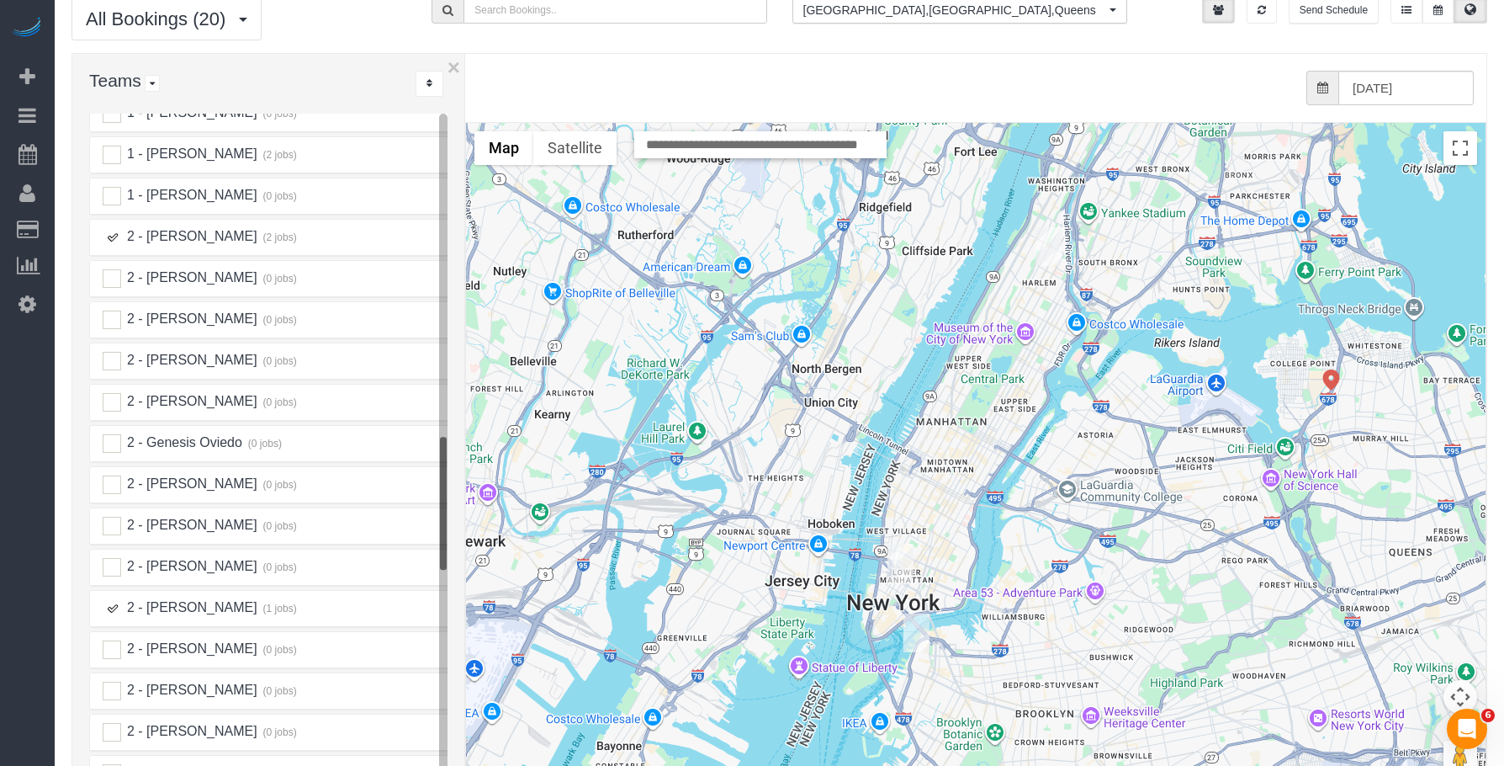
drag, startPoint x: 109, startPoint y: 218, endPoint x: 98, endPoint y: 412, distance: 194.6
click at [109, 228] on ins at bounding box center [112, 237] width 19 height 19
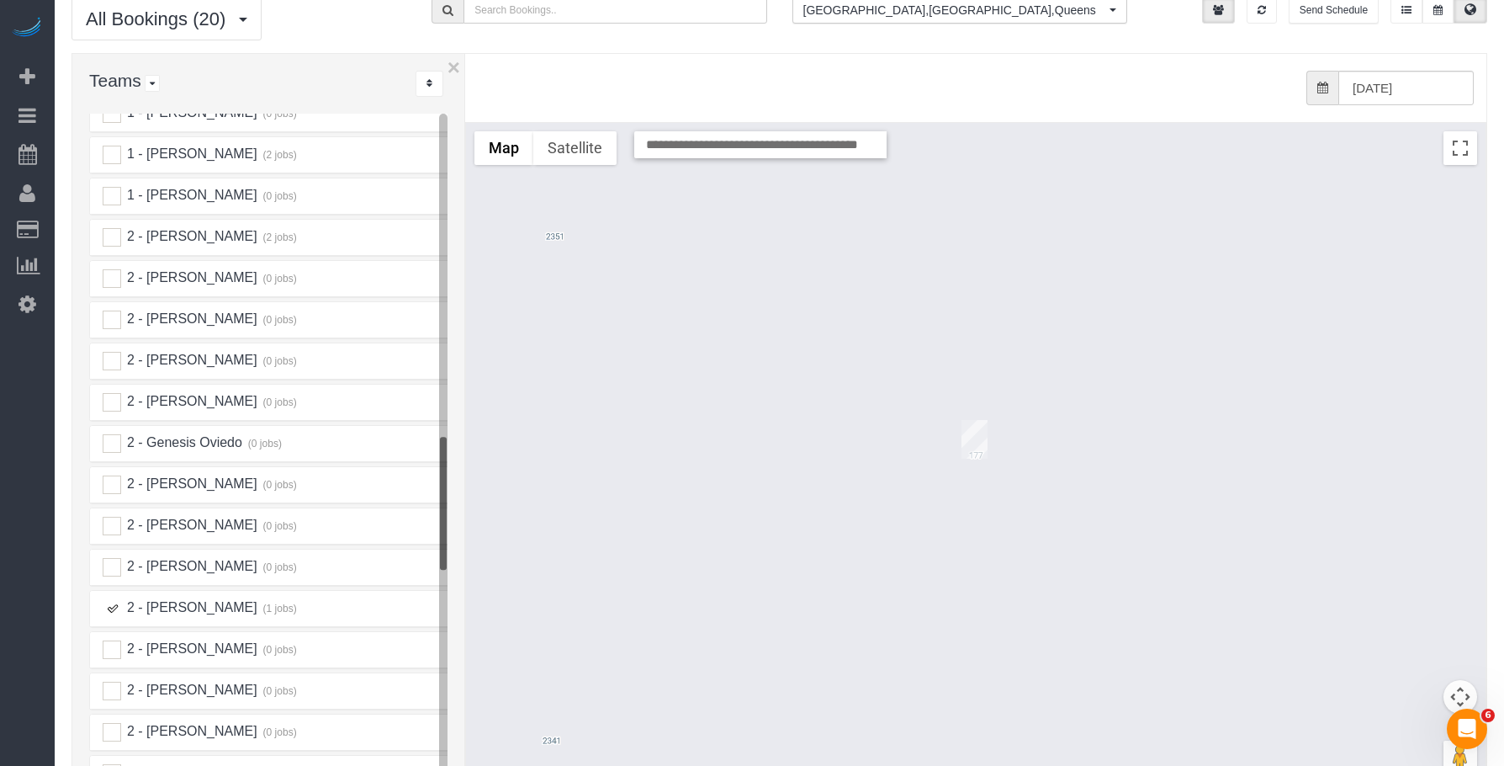
click at [118, 599] on ins at bounding box center [112, 608] width 19 height 19
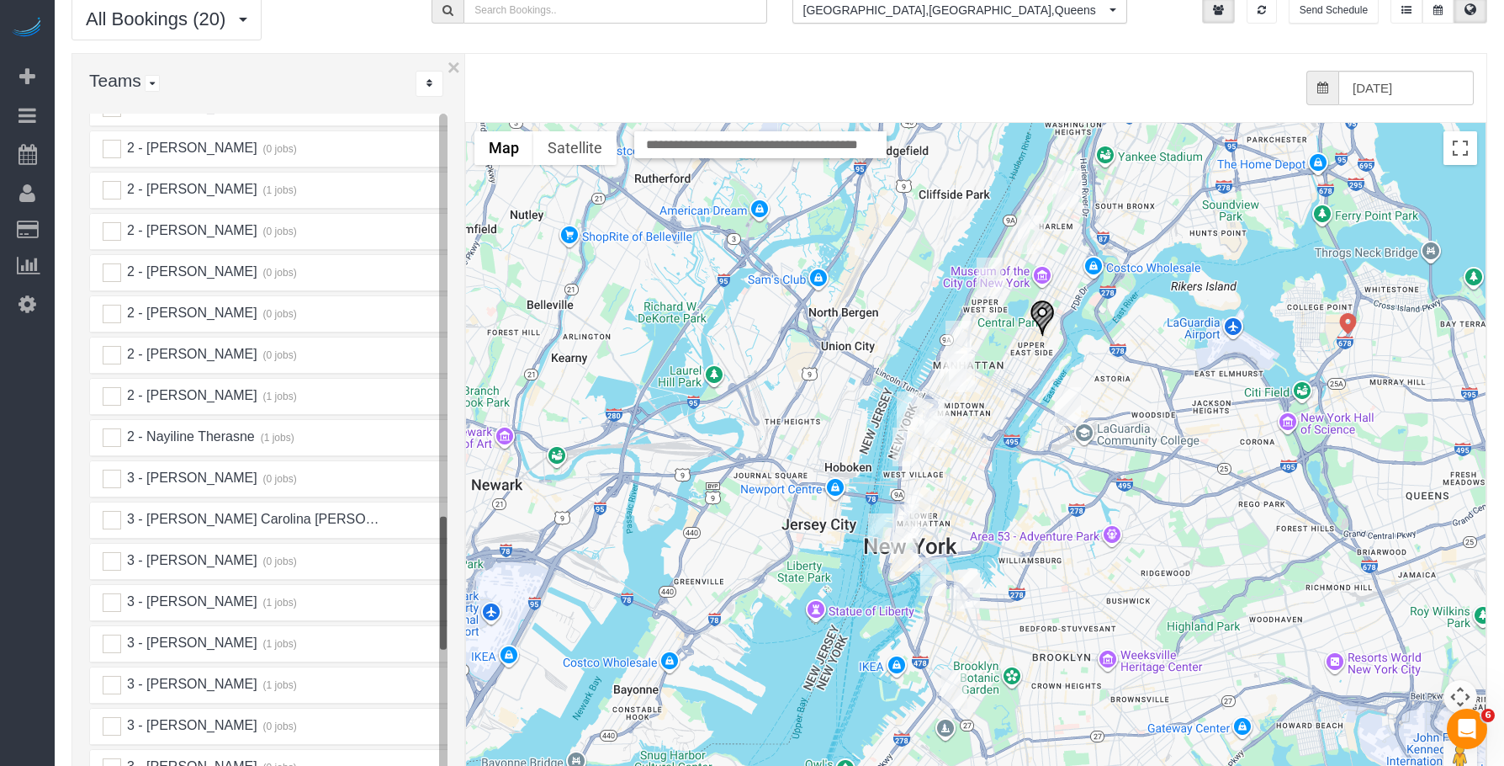
scroll to position [2051, 0]
click at [115, 384] on ins at bounding box center [112, 393] width 19 height 19
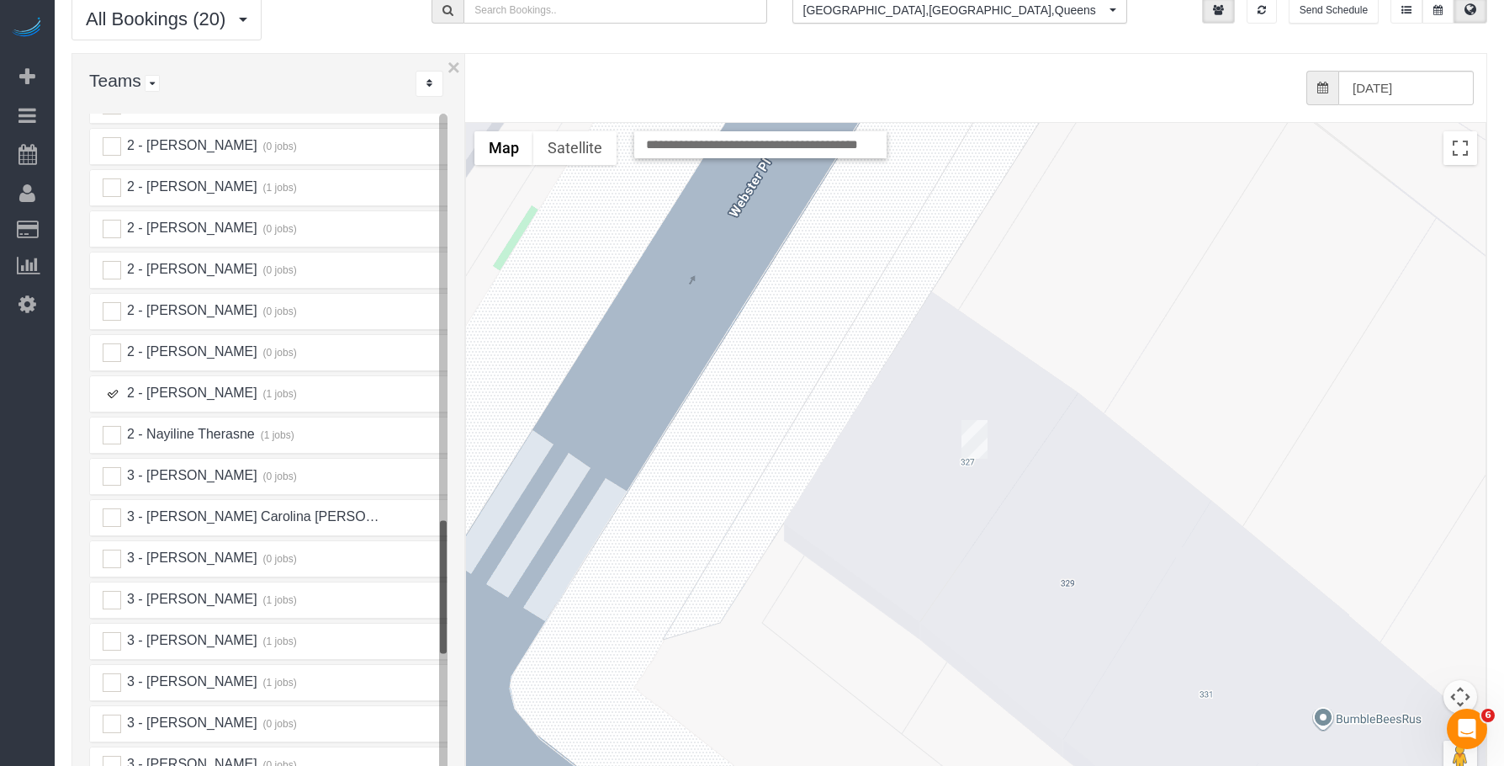
click at [982, 420] on img "09/27/2025 10:00AM - Michael Desa - 327 Prospect Avenue, Brooklyn, NY 11215" at bounding box center [975, 439] width 26 height 39
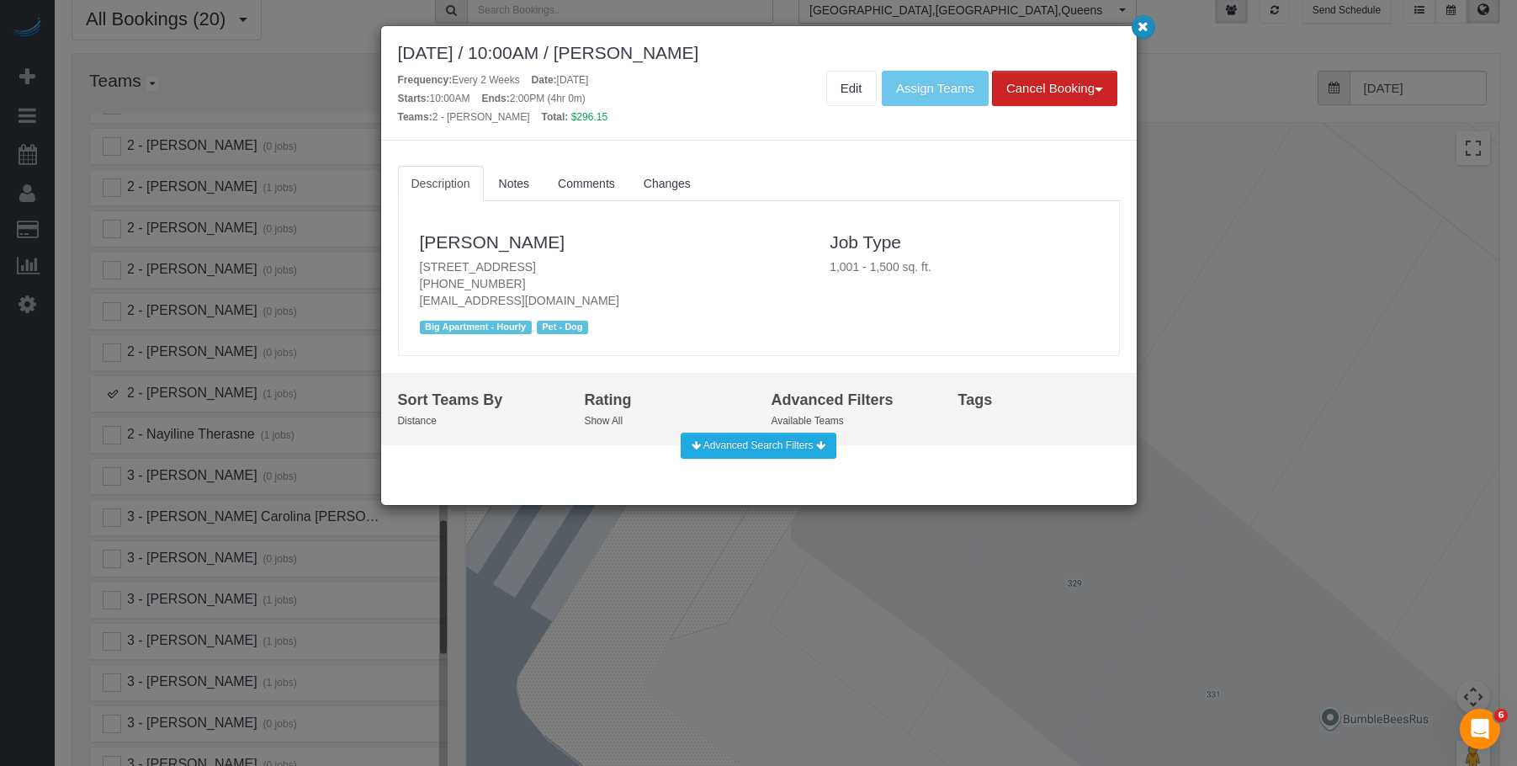
click at [1134, 27] on button "button" at bounding box center [1143, 27] width 24 height 24
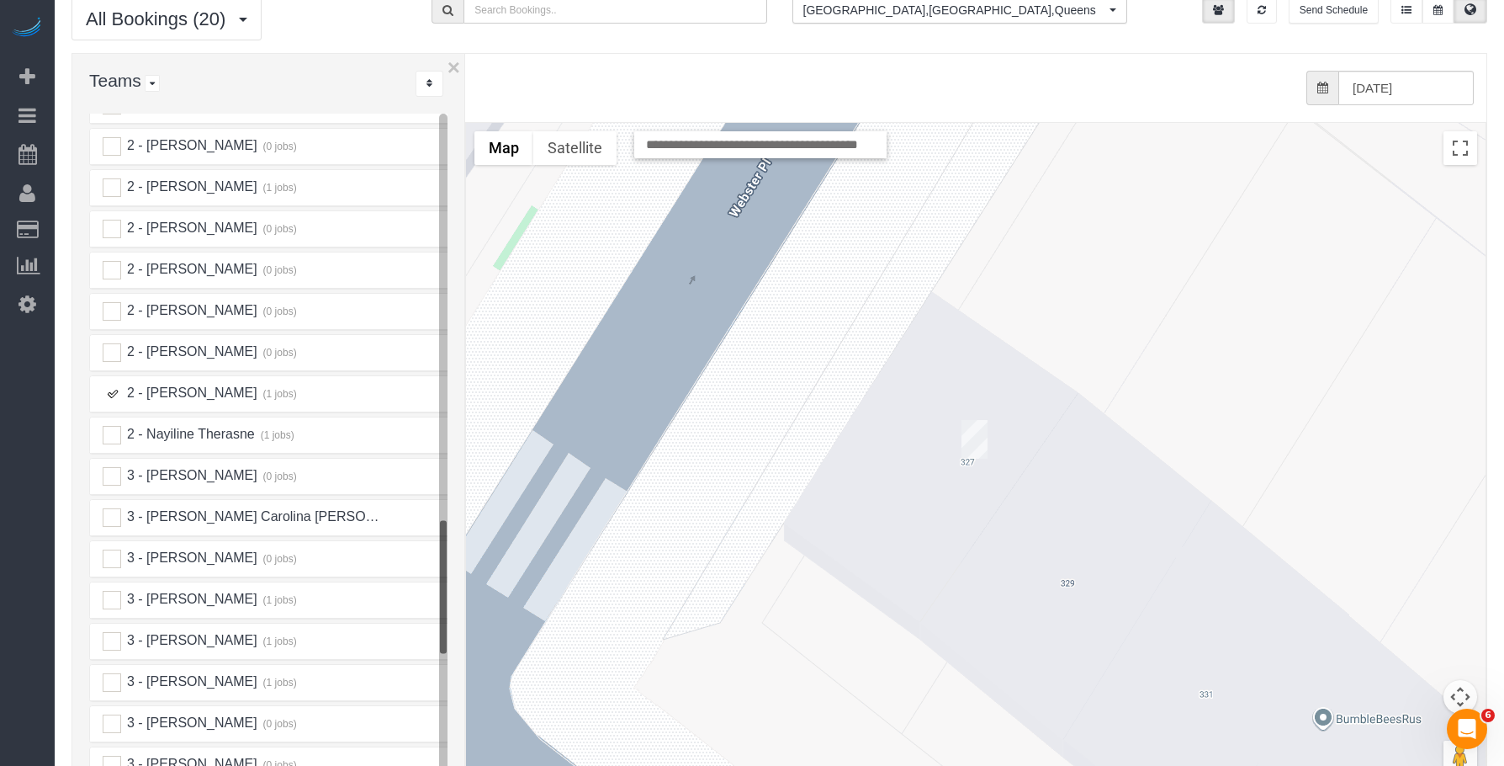
click at [117, 384] on ins at bounding box center [112, 393] width 19 height 19
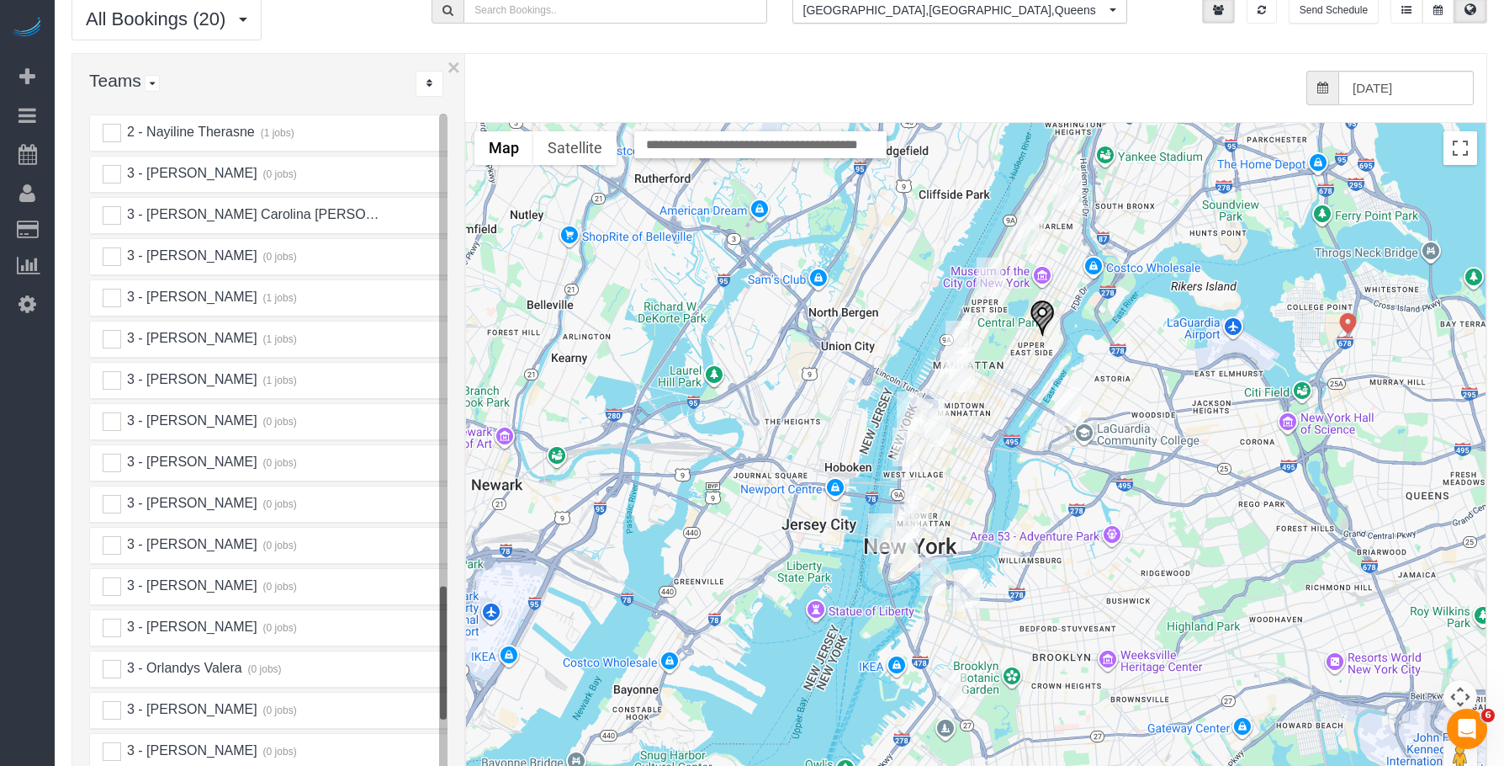
scroll to position [2387, 0]
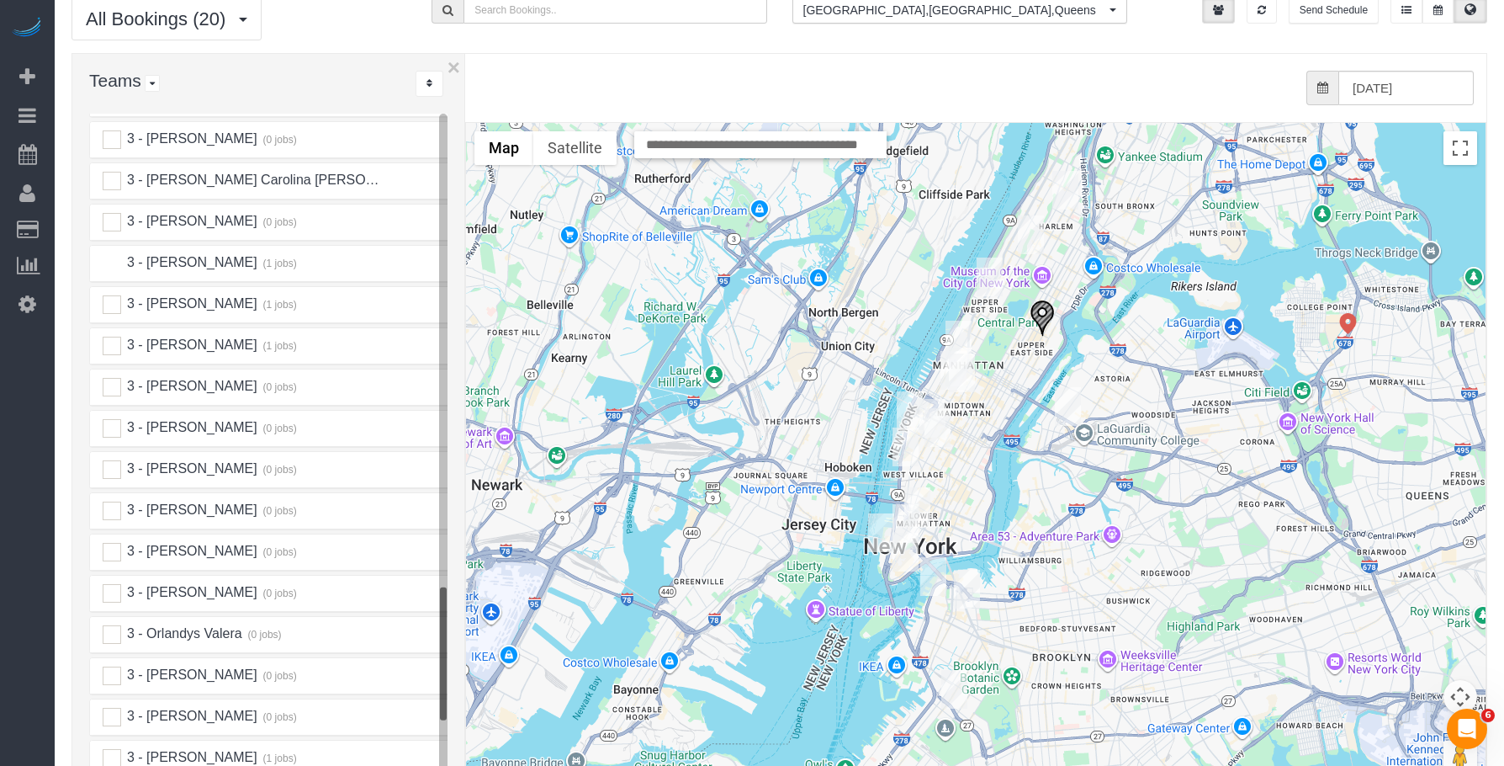
click at [117, 254] on ins at bounding box center [112, 263] width 19 height 19
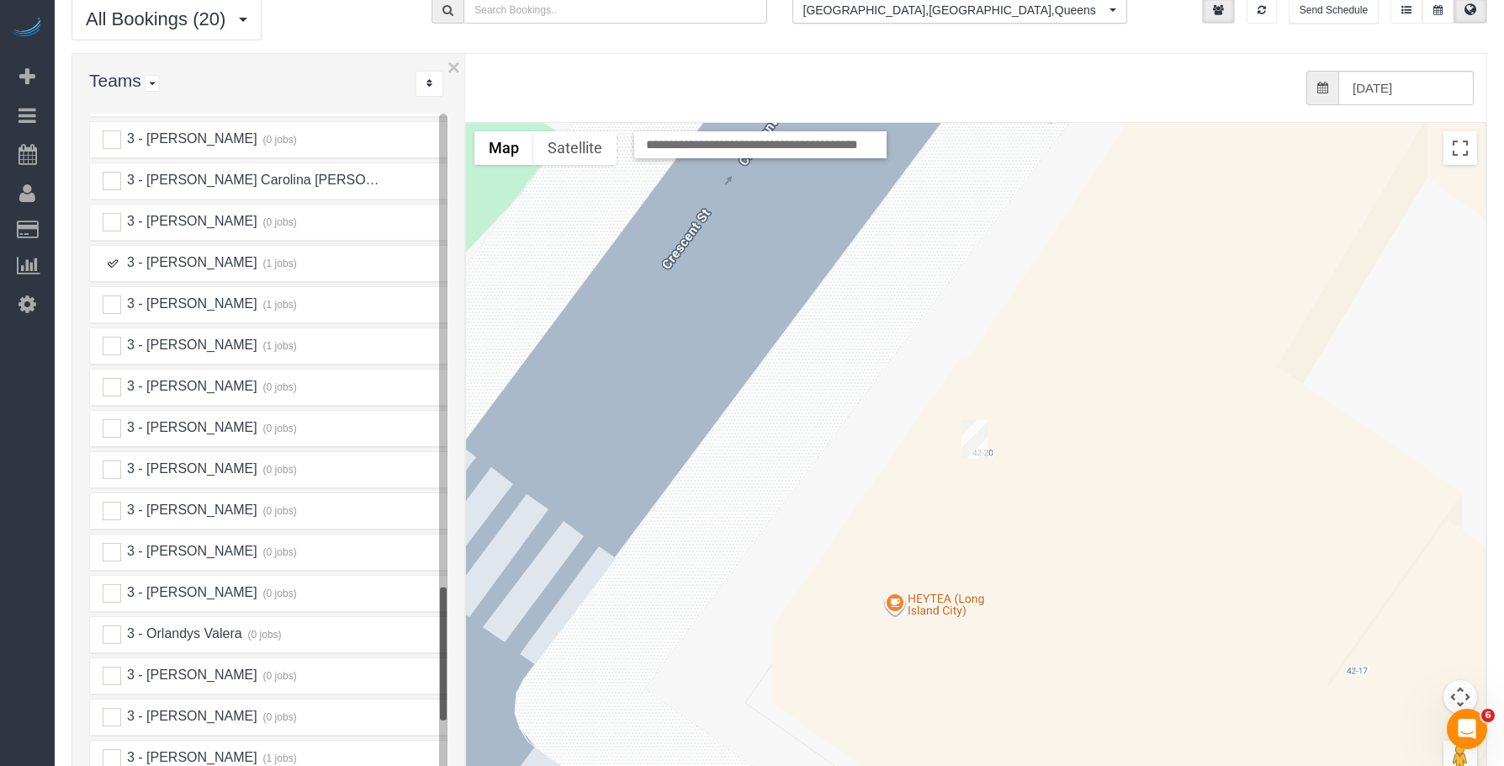
click at [972, 421] on img "09/27/2025 1:30PM - Brian Tully - 4220 27th Street, Apt.412, Long Island City, …" at bounding box center [975, 439] width 26 height 39
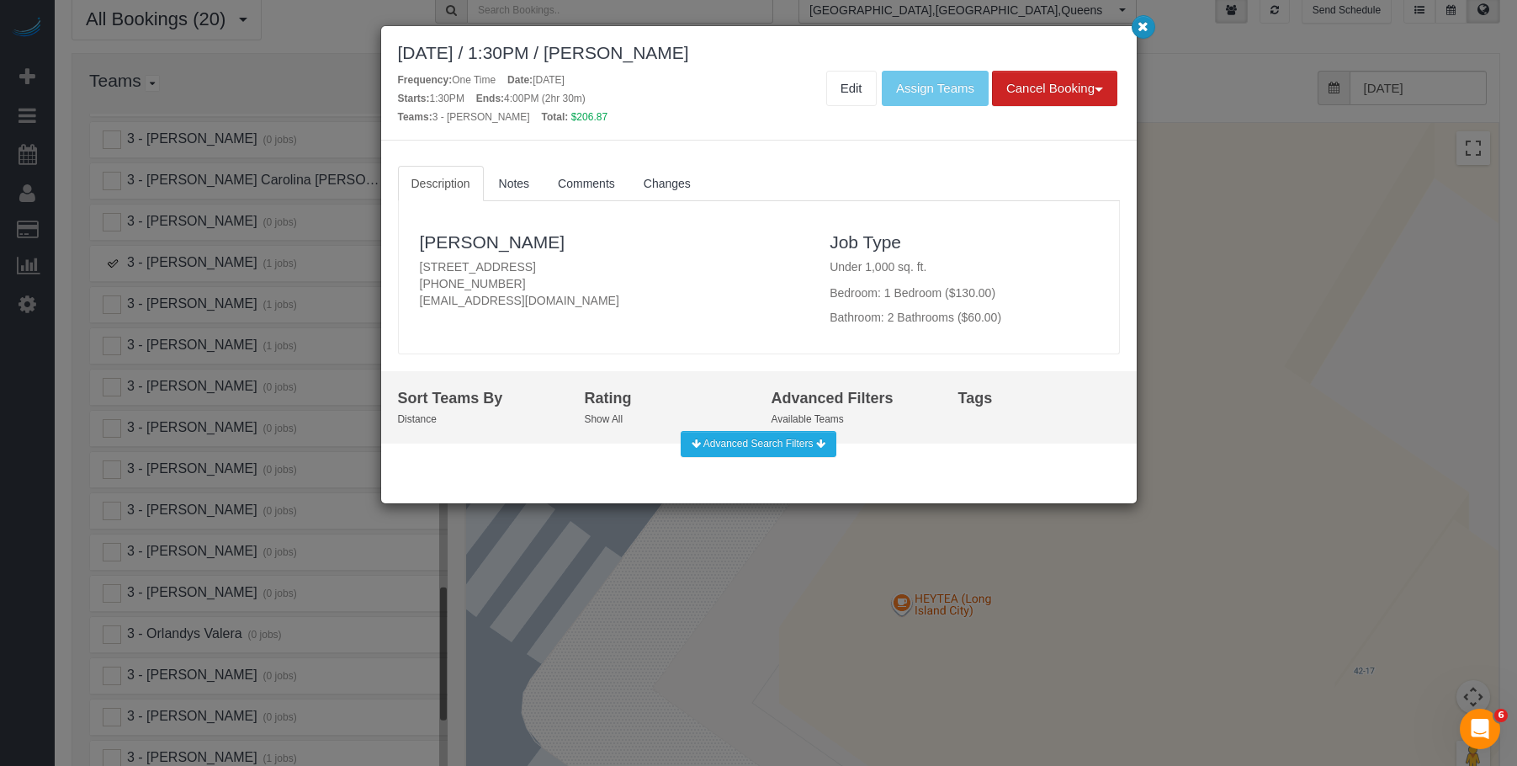
click at [1145, 22] on icon "button" at bounding box center [1142, 26] width 11 height 10
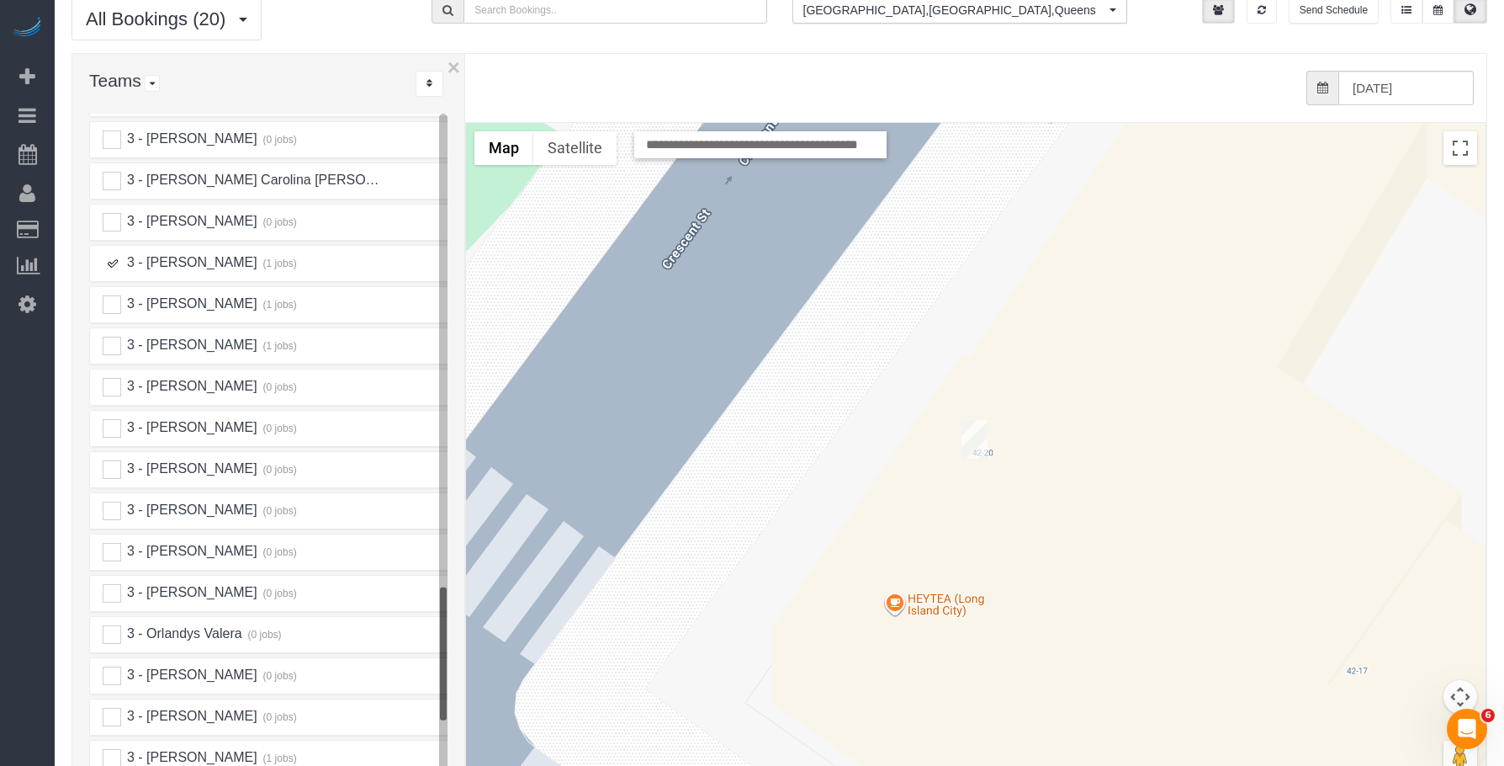
click at [114, 254] on ins at bounding box center [112, 263] width 19 height 19
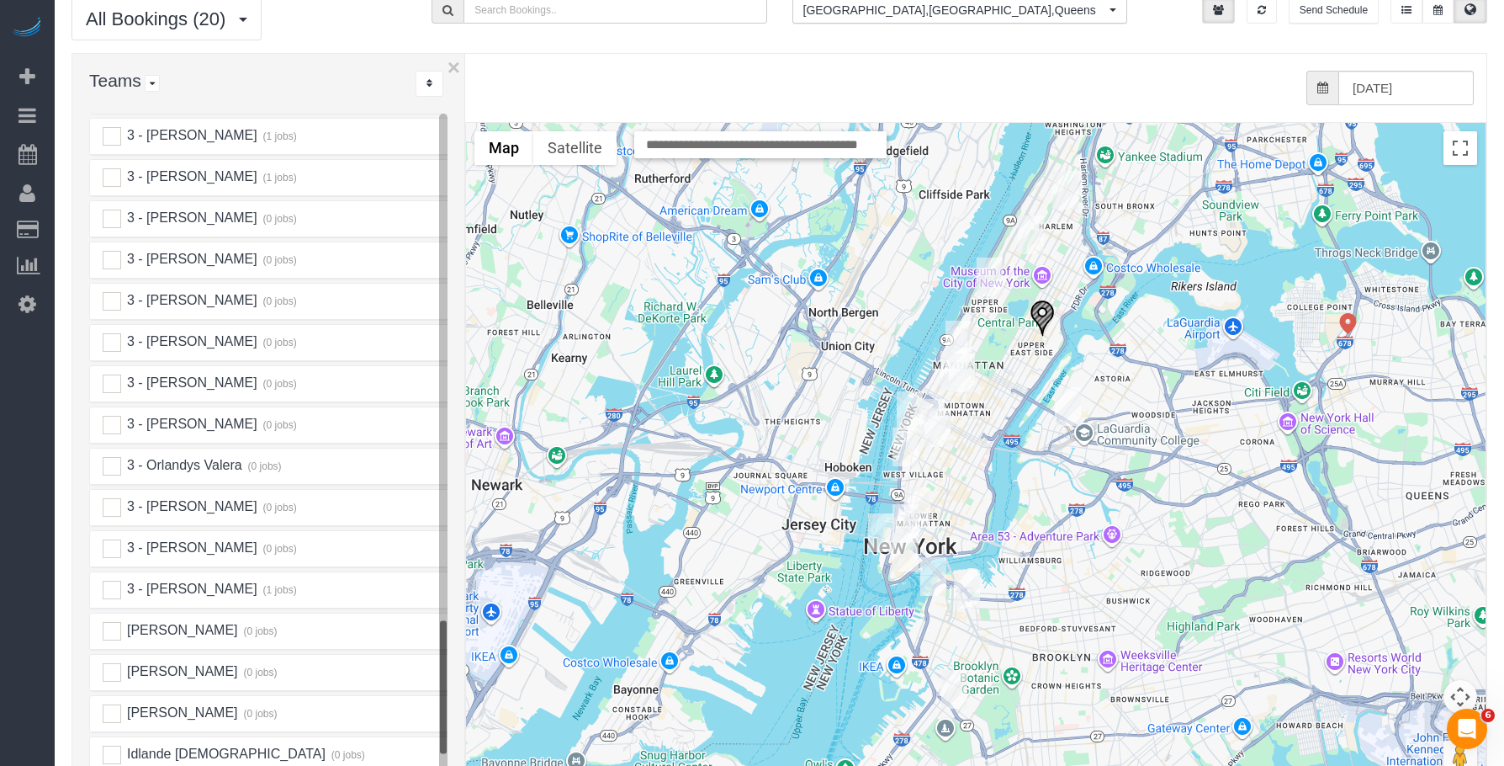
scroll to position [2724, 0]
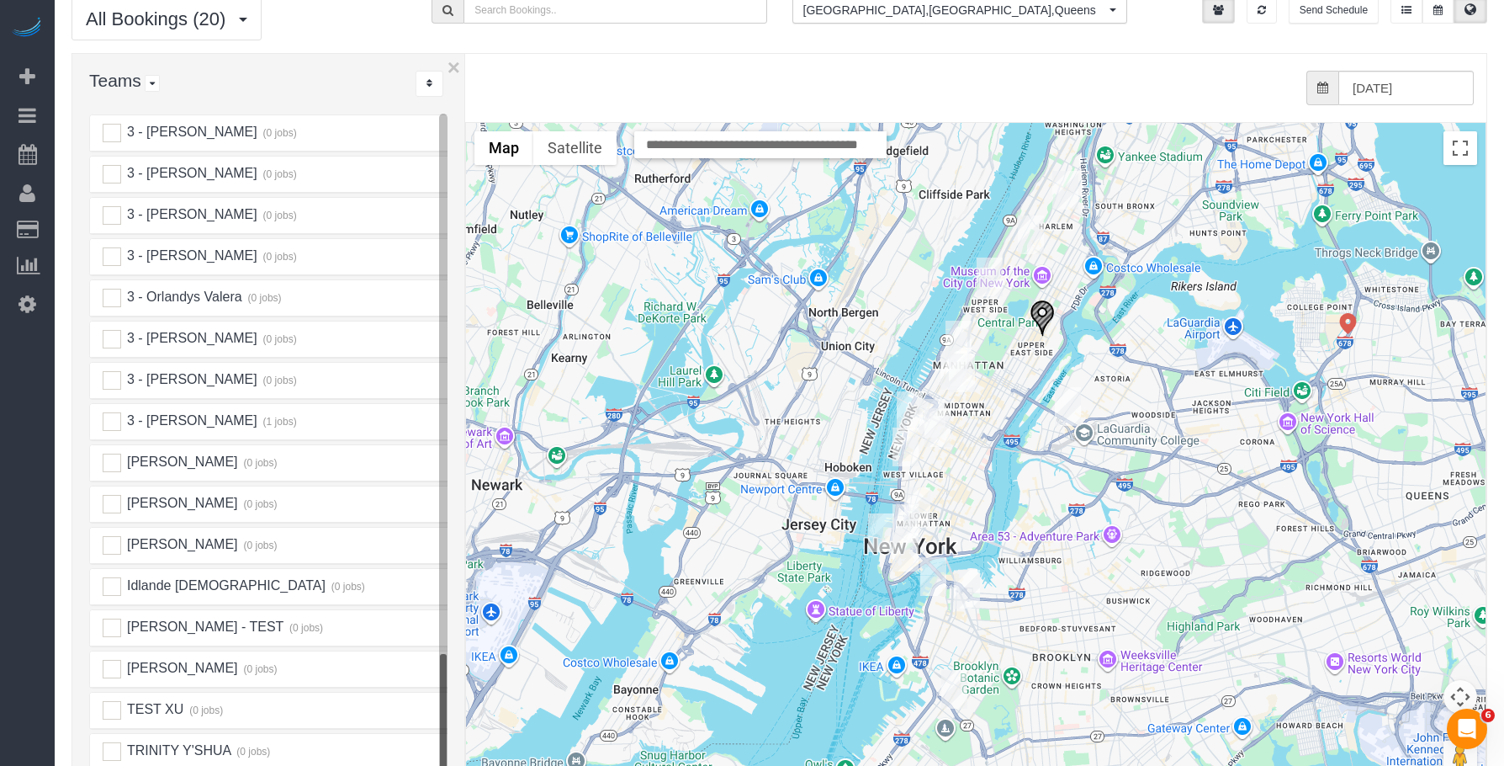
click at [936, 557] on img "09/27/2025 10:00AM - Paul Teitelbaum - 128 Willow Street, Apt. 2b, Brooklyn, NY…" at bounding box center [933, 576] width 26 height 39
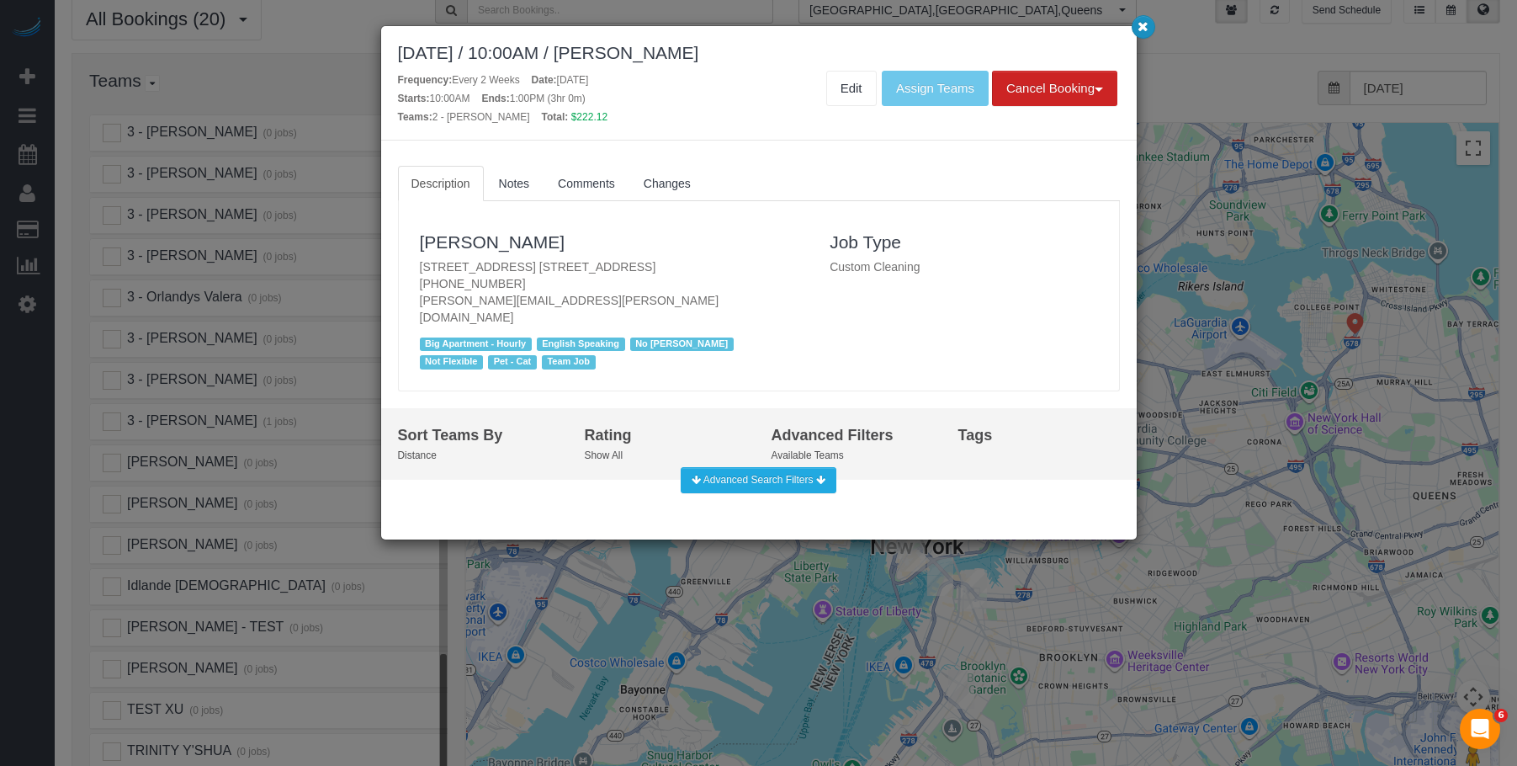
click at [1142, 15] on button "button" at bounding box center [1143, 27] width 24 height 24
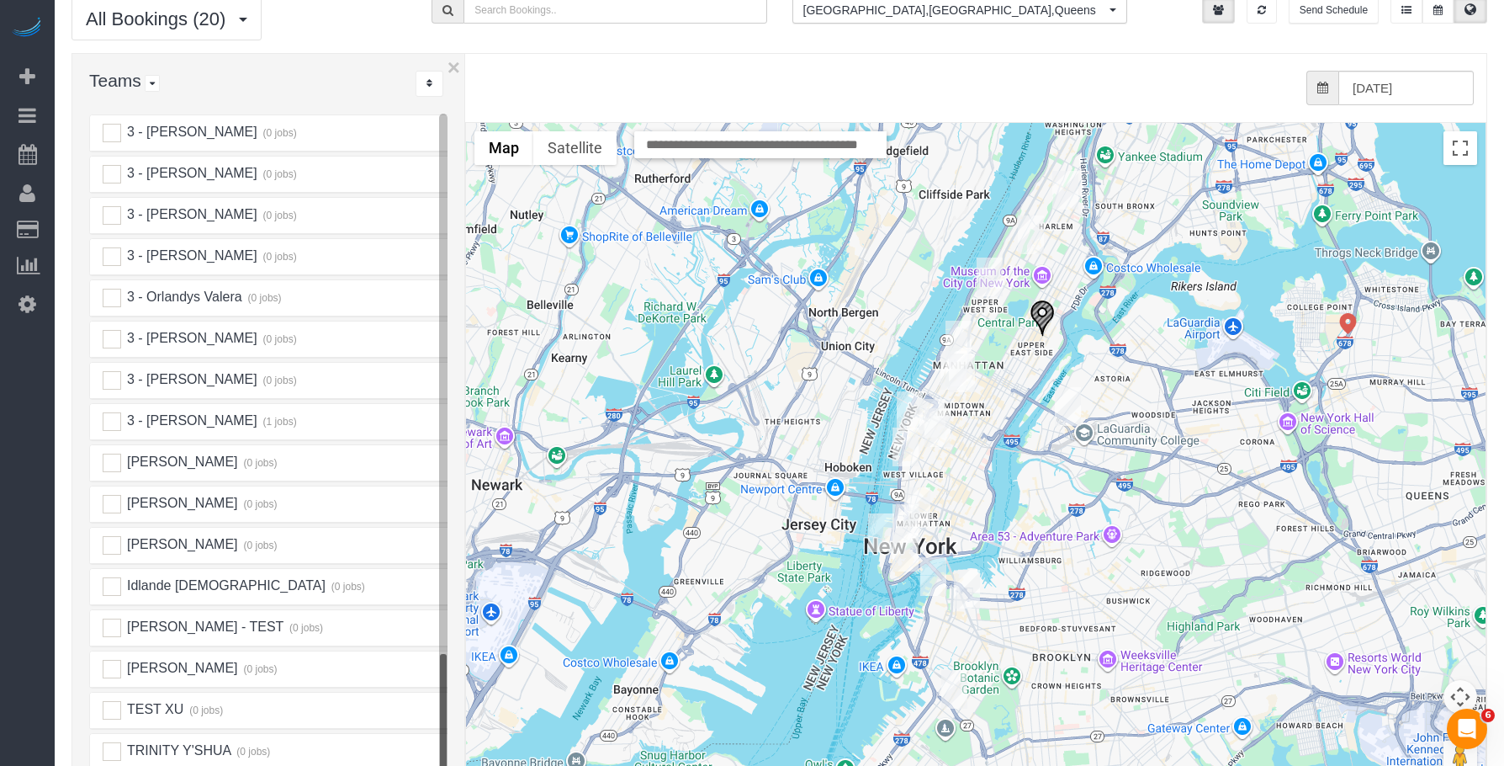
click at [968, 570] on img "09/27/2025 9:00AM - Harrison Sklar (AIG) - 86 Fleet Place, Apt. 5n, Brooklyn, N…" at bounding box center [967, 589] width 26 height 39
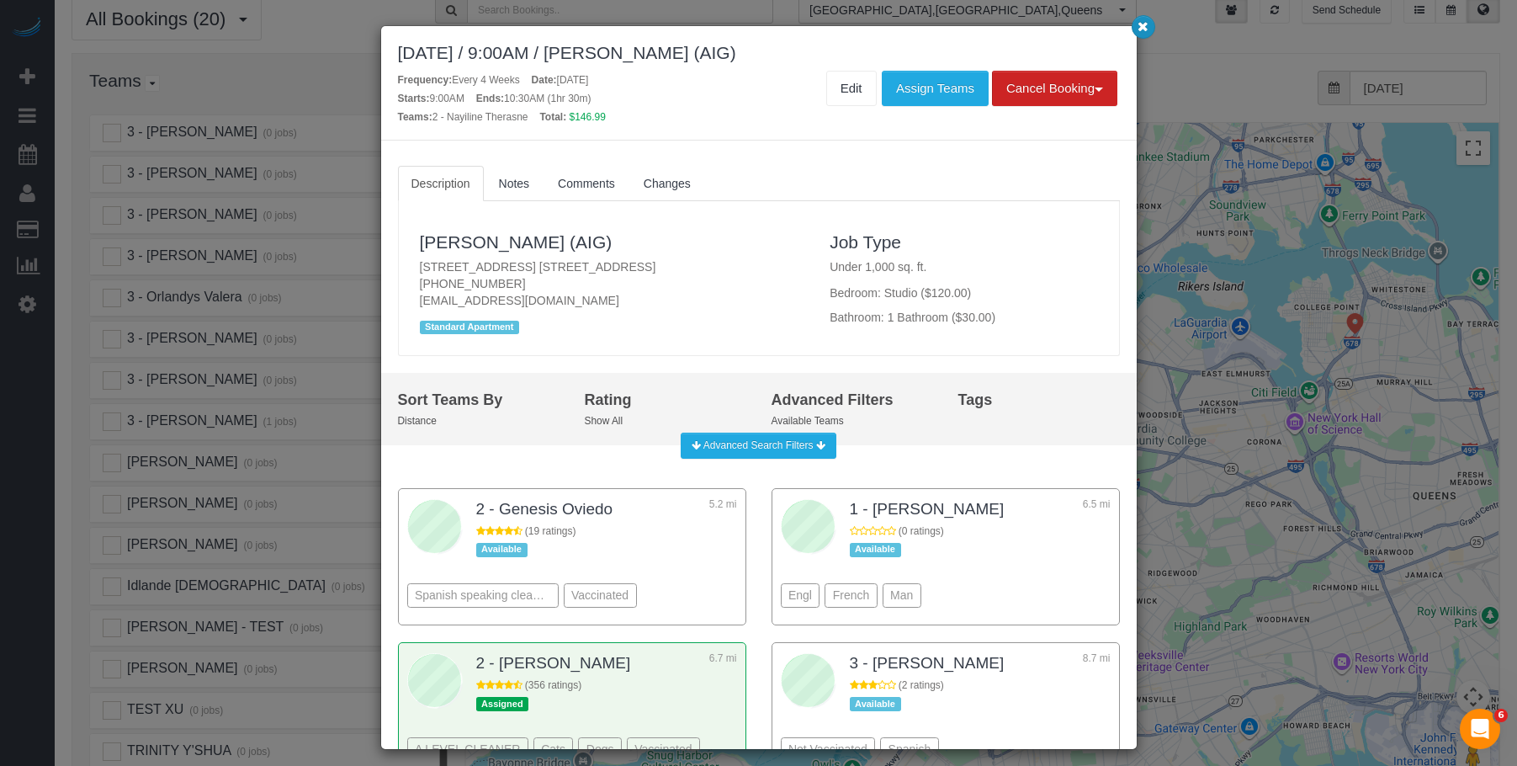
click at [1137, 29] on icon "button" at bounding box center [1142, 26] width 11 height 10
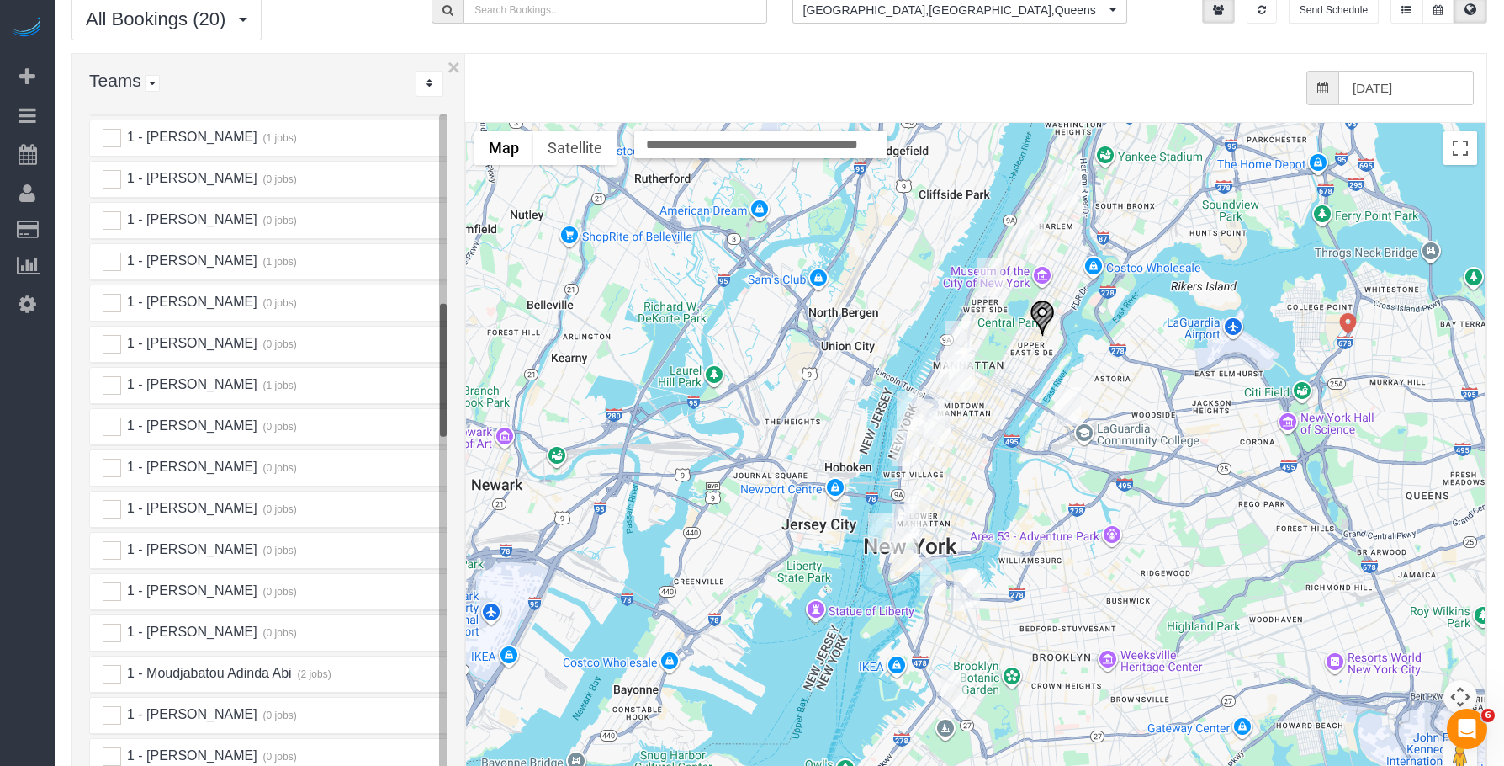
scroll to position [957, 0]
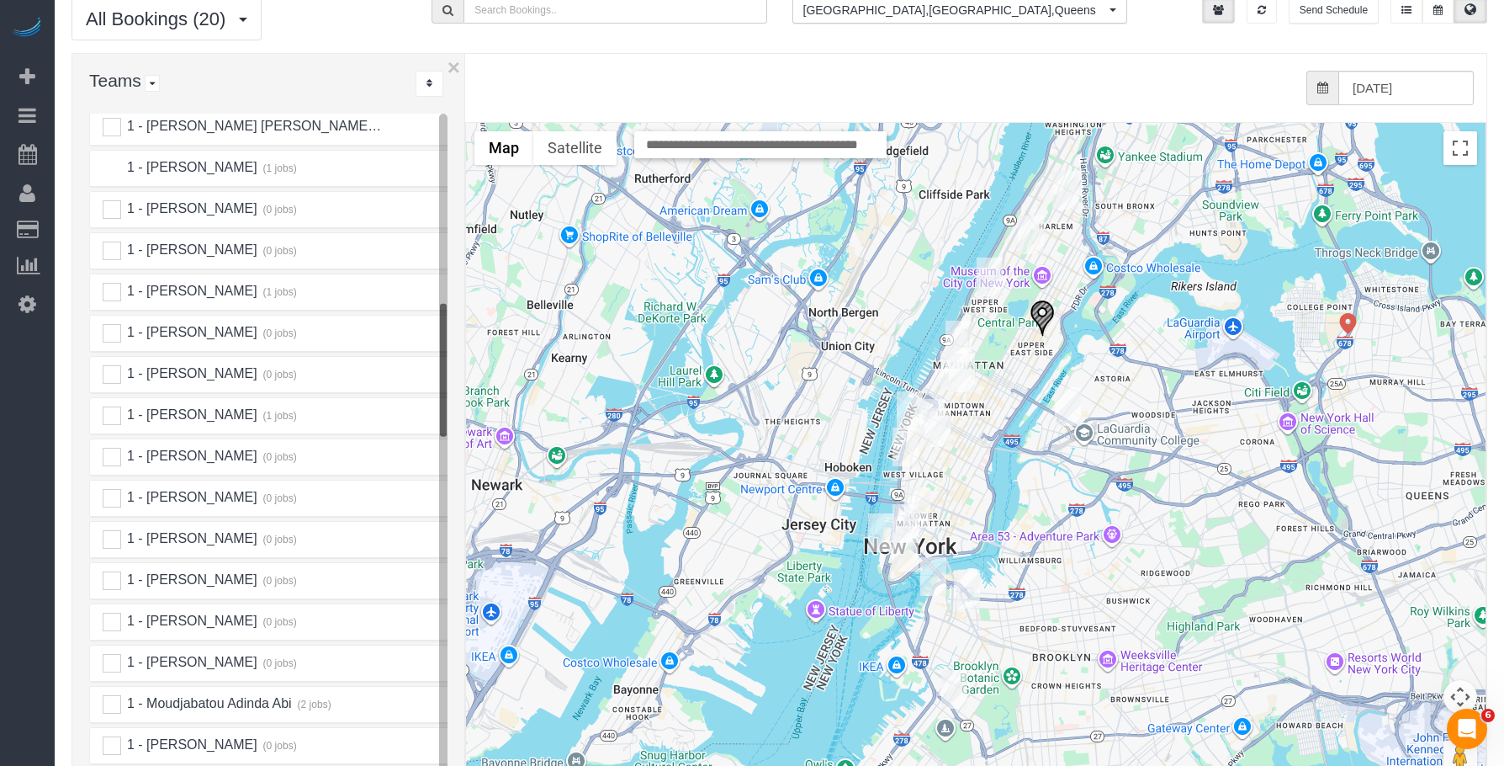
click at [114, 159] on ins at bounding box center [112, 168] width 19 height 19
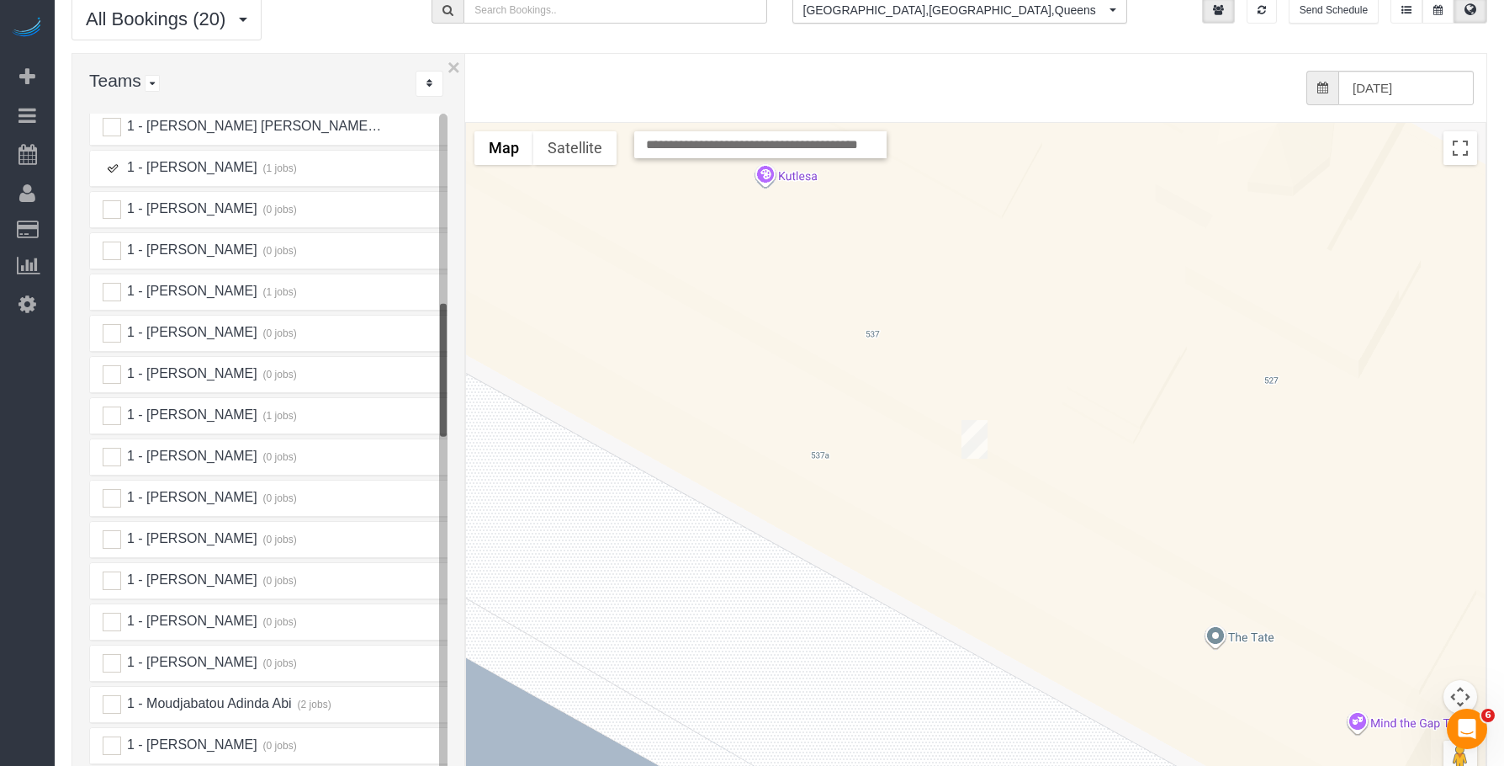
click at [978, 420] on img "09/27/2025 12:00PM - Virginia Smith (Conde Nast) - 535 West 23rd Street, Apt. N…" at bounding box center [975, 439] width 26 height 39
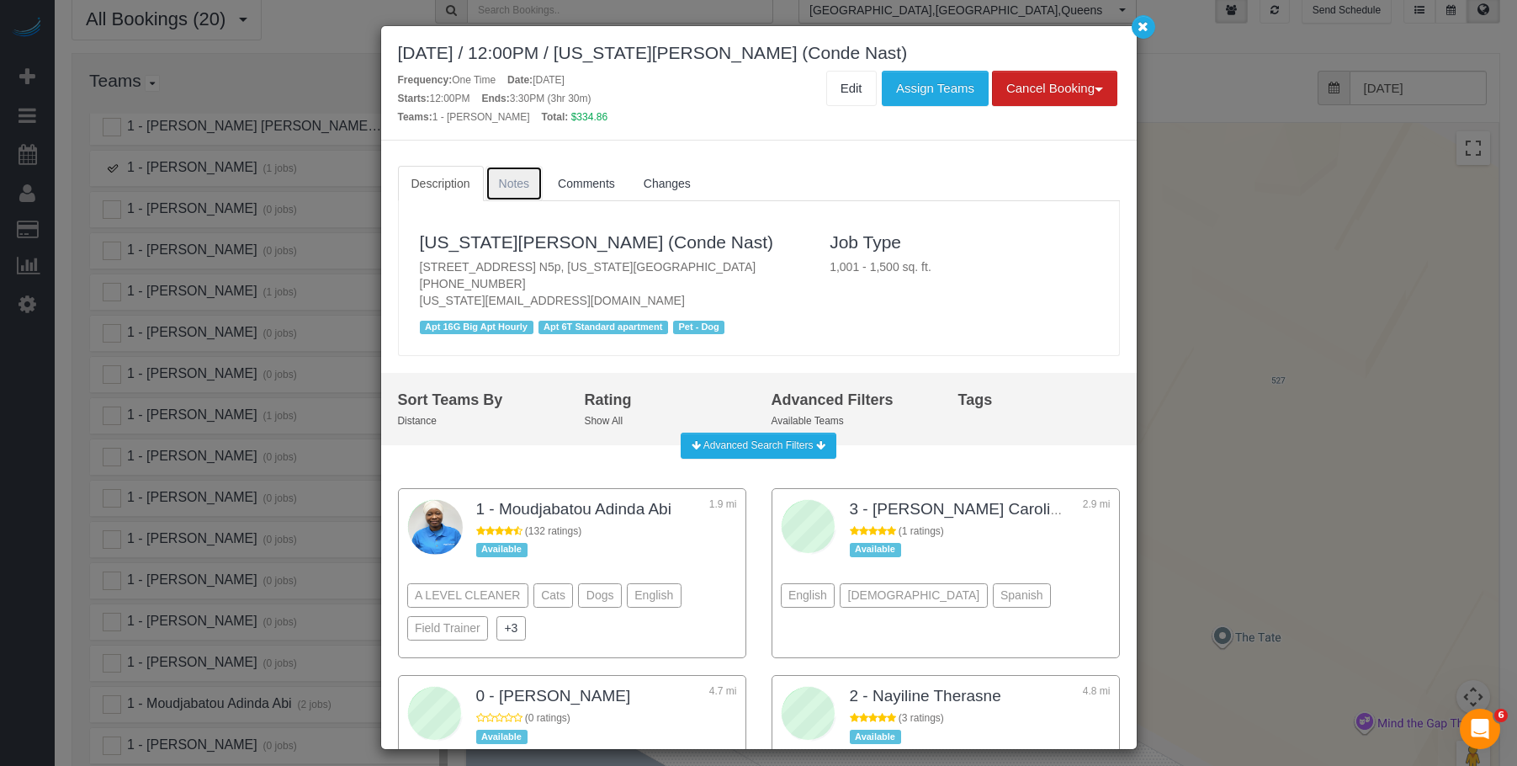
click at [516, 194] on link "Notes" at bounding box center [514, 183] width 58 height 35
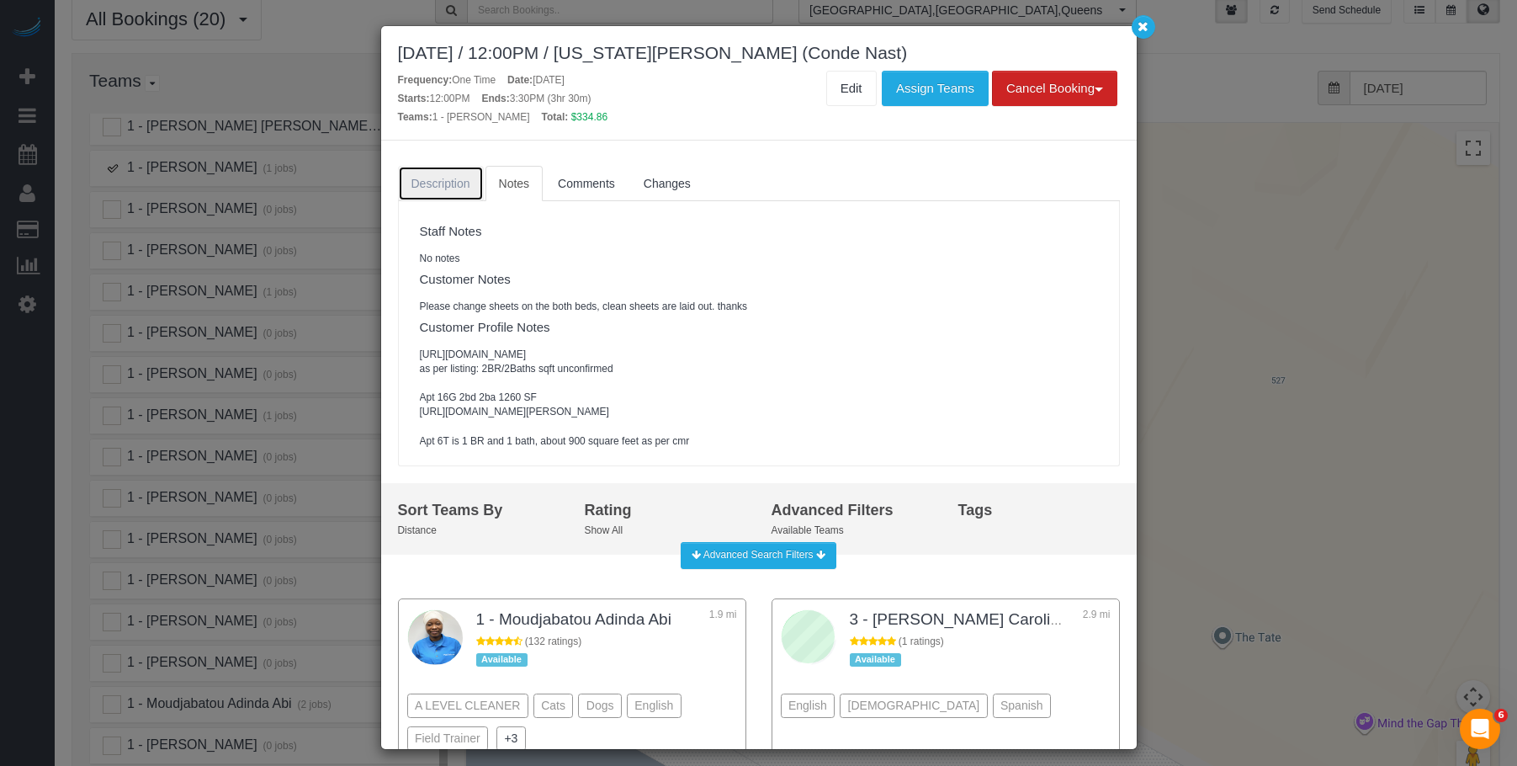
click at [443, 184] on span "Description" at bounding box center [440, 183] width 59 height 13
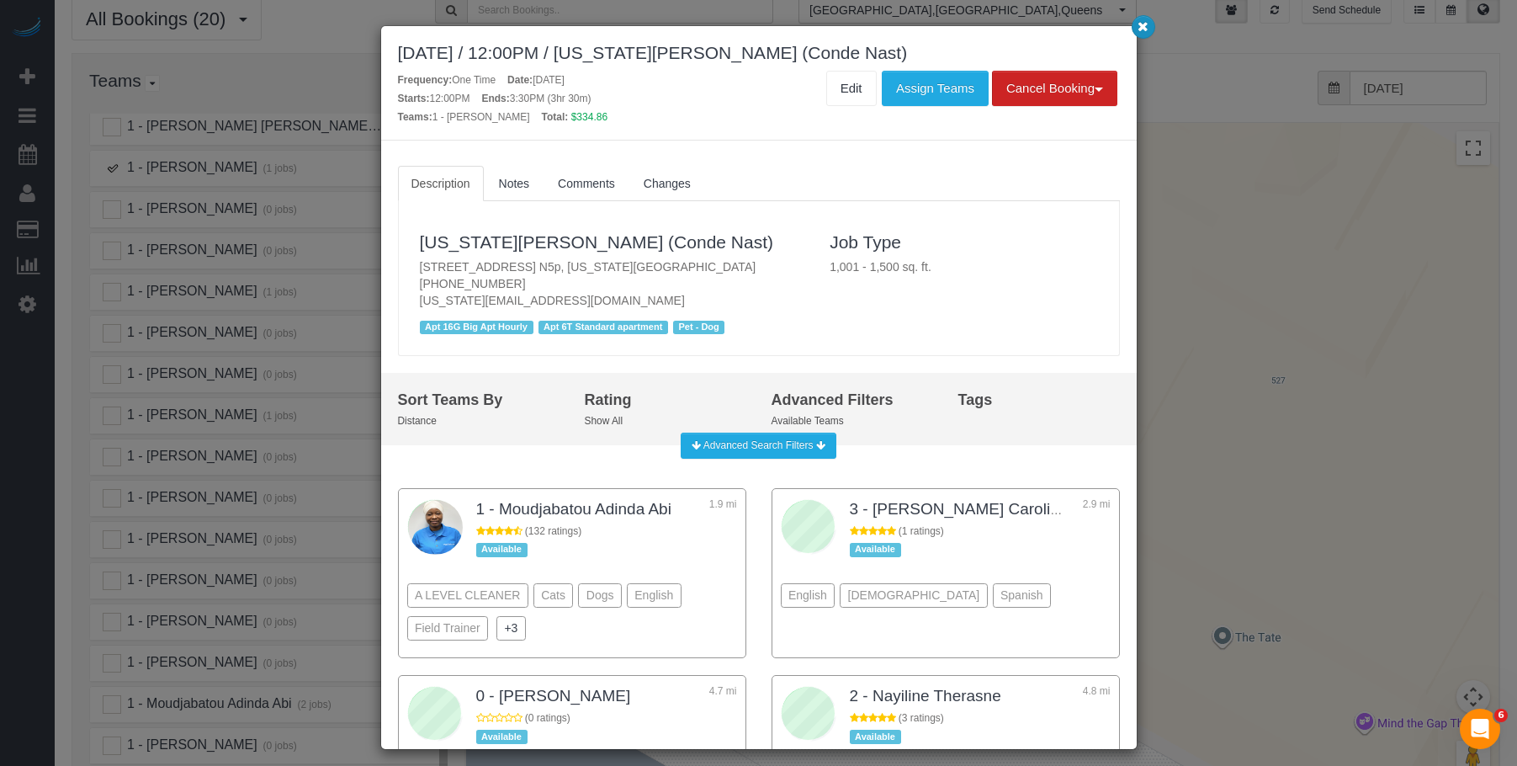
click at [1146, 27] on icon "button" at bounding box center [1142, 26] width 11 height 10
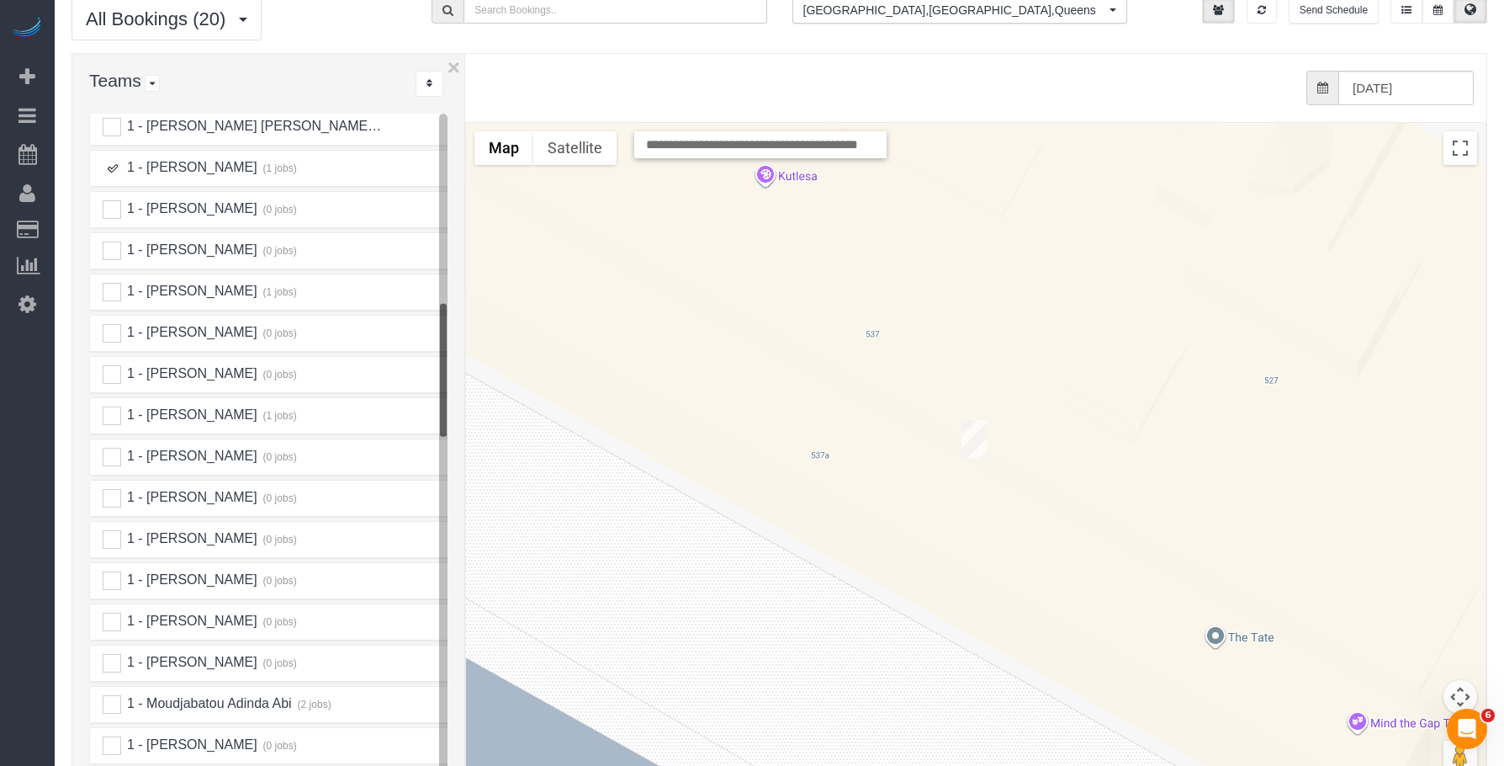
click at [974, 420] on img "09/27/2025 12:00PM - Virginia Smith (Conde Nast) - 535 West 23rd Street, Apt. N…" at bounding box center [975, 439] width 26 height 39
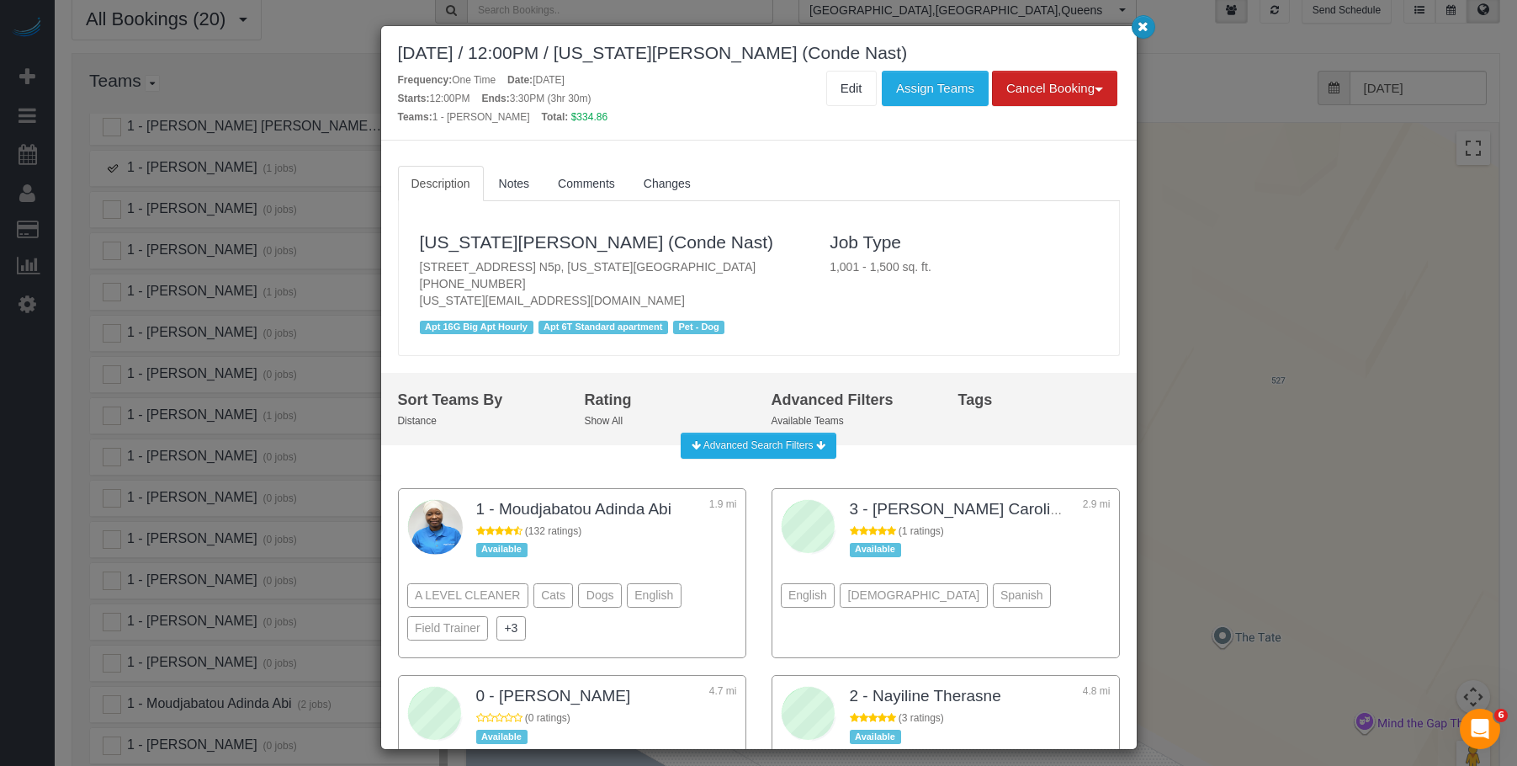
click at [1144, 30] on icon "button" at bounding box center [1142, 26] width 11 height 10
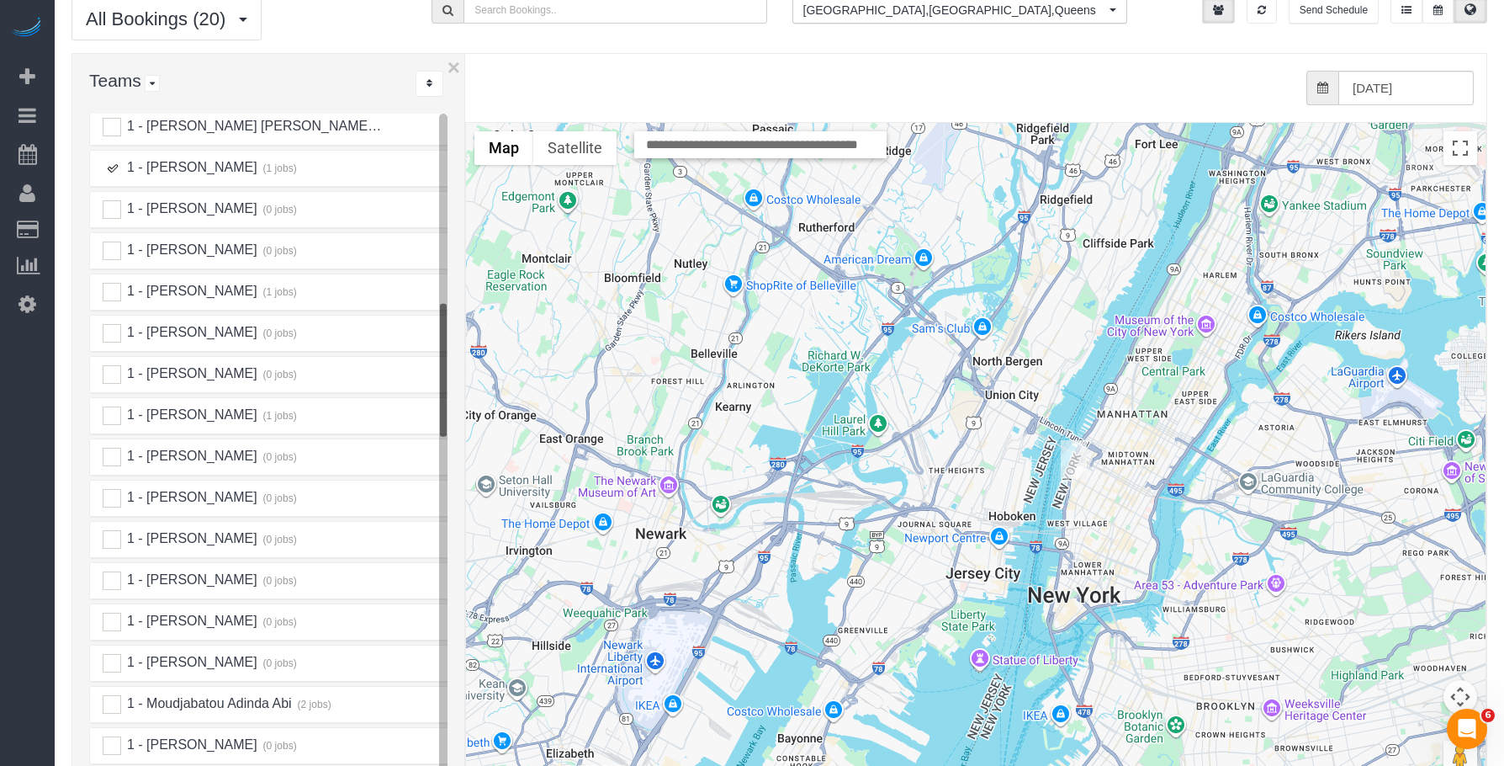
click at [1078, 440] on img "09/27/2025 12:00PM - Virginia Smith (Conde Nast) - 535 West 23rd Street, Apt. N…" at bounding box center [1074, 459] width 26 height 39
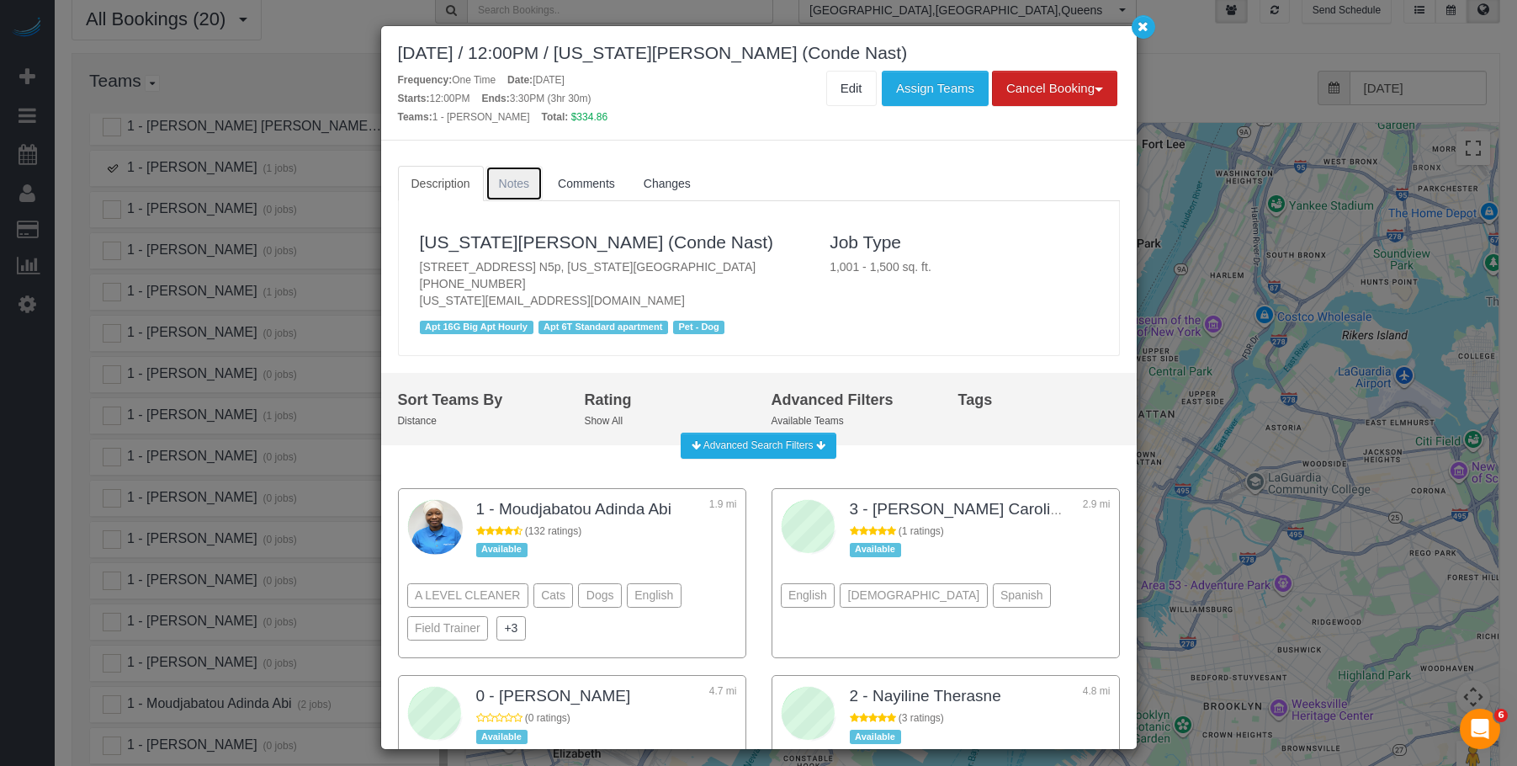
click at [522, 178] on span "Notes" at bounding box center [514, 183] width 31 height 13
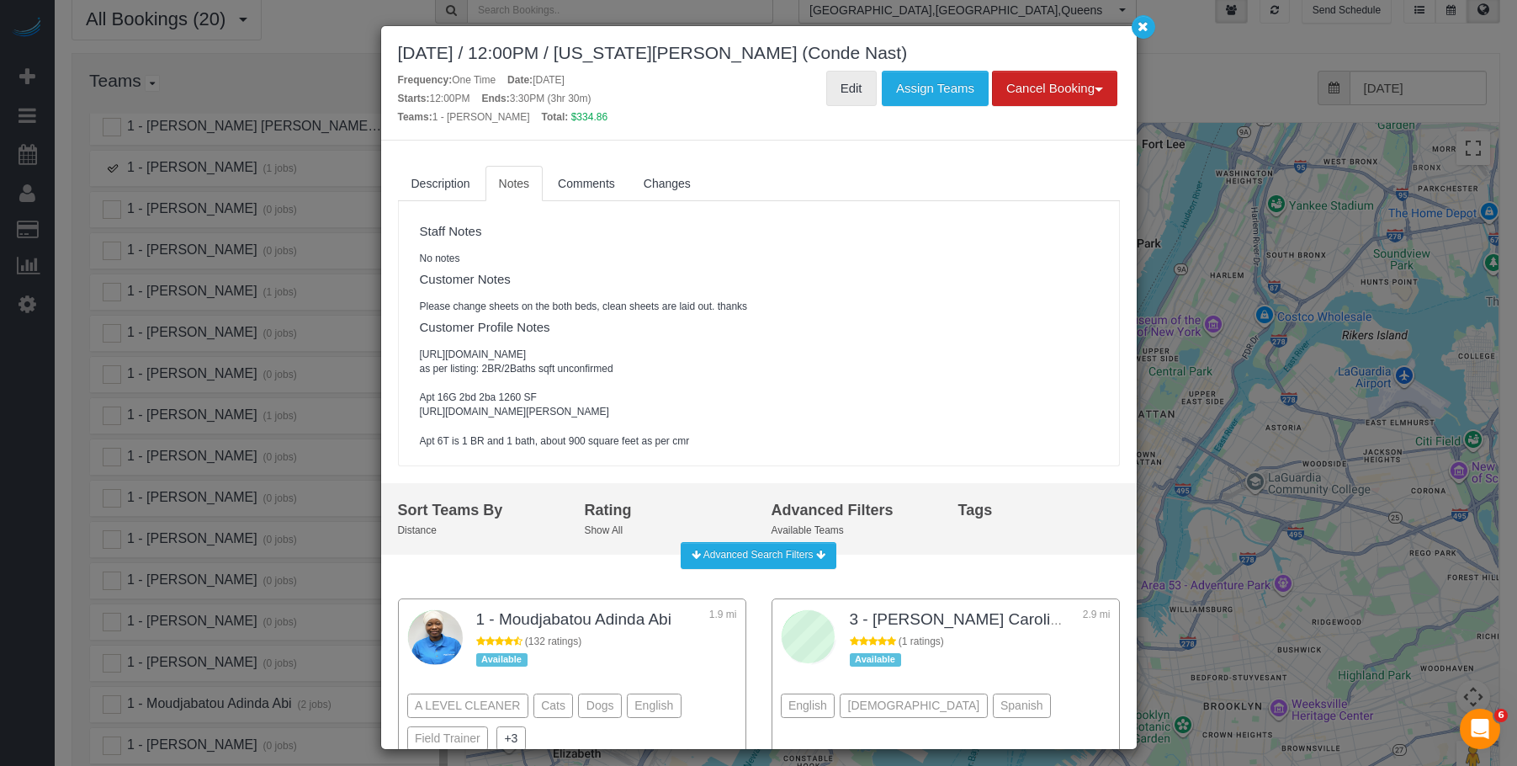
click at [844, 98] on link "Edit" at bounding box center [851, 88] width 50 height 35
click at [1138, 24] on icon "button" at bounding box center [1142, 26] width 11 height 10
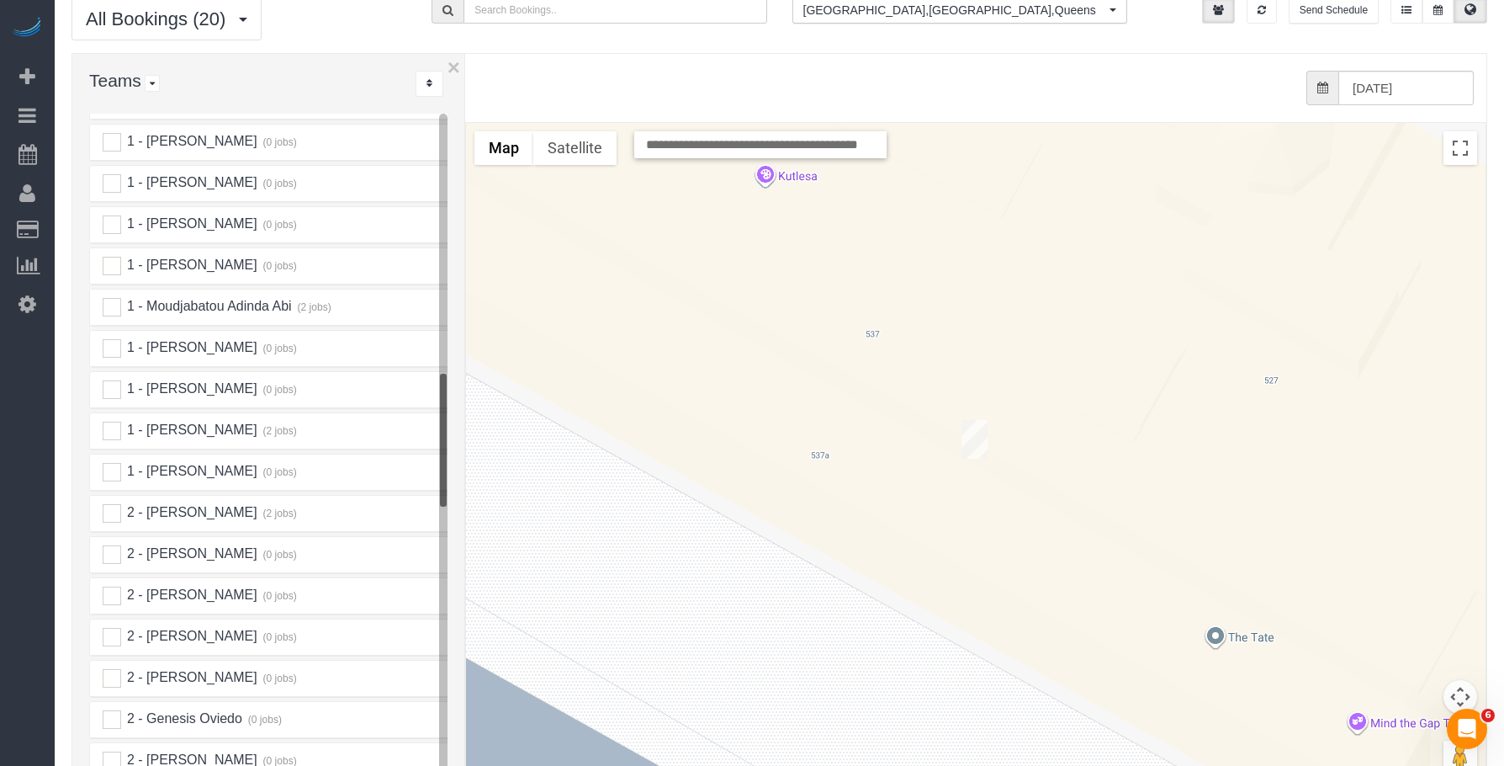
scroll to position [1378, 0]
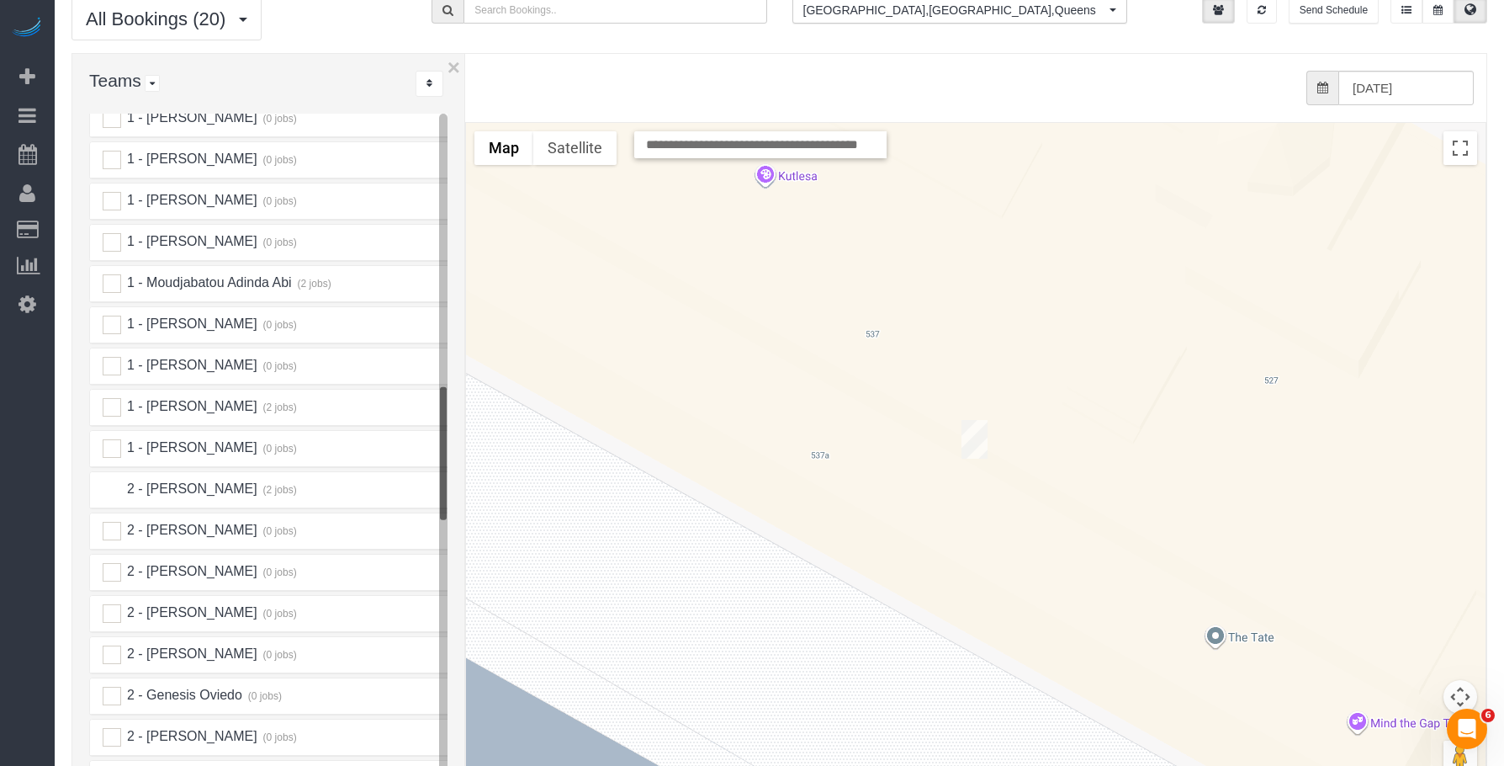
click at [110, 480] on ins at bounding box center [112, 489] width 19 height 19
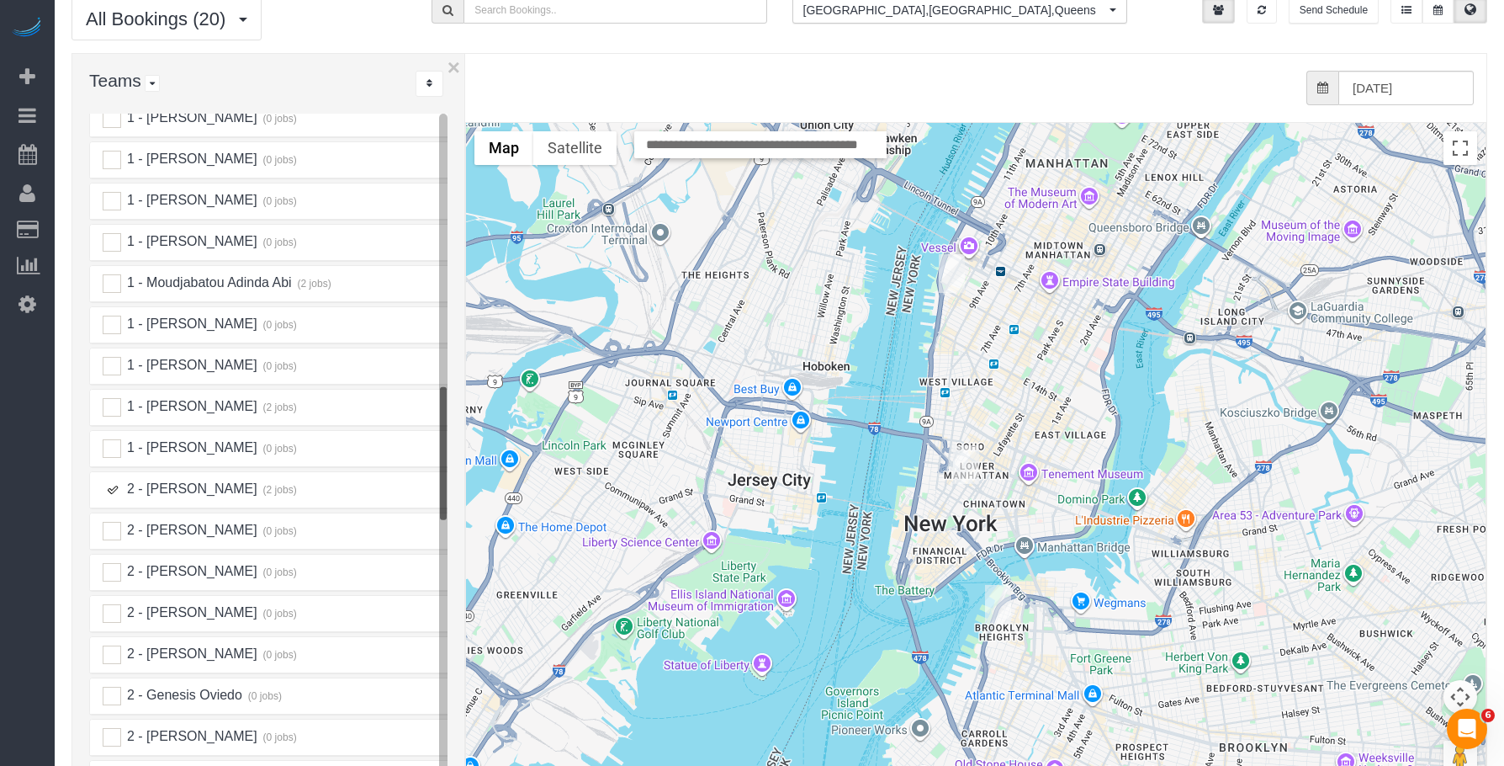
click at [949, 254] on img "09/27/2025 12:00PM - Virginia Smith (Conde Nast) - 535 West 23rd Street, Apt. N…" at bounding box center [952, 273] width 26 height 39
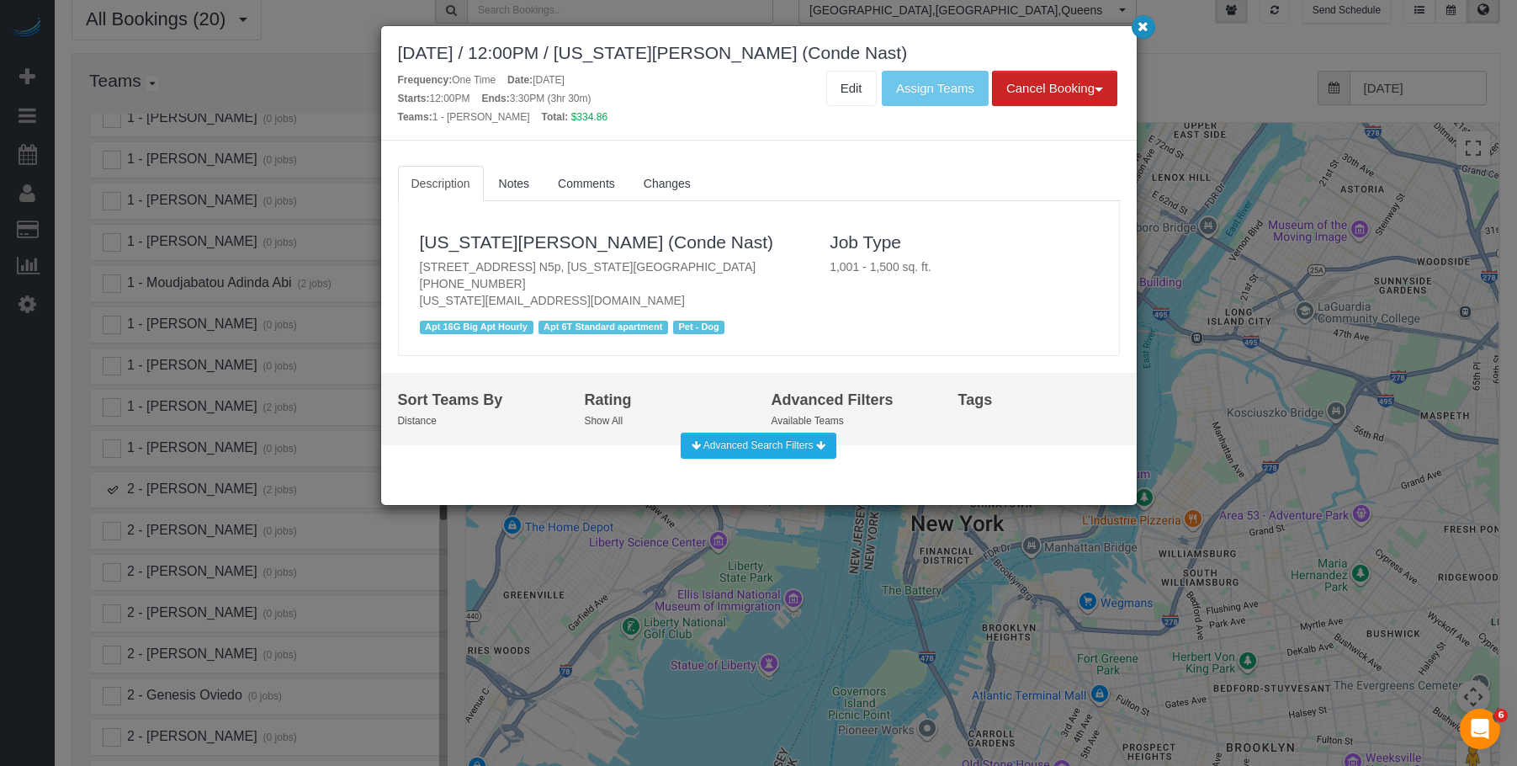
click at [1138, 24] on icon "button" at bounding box center [1142, 26] width 11 height 10
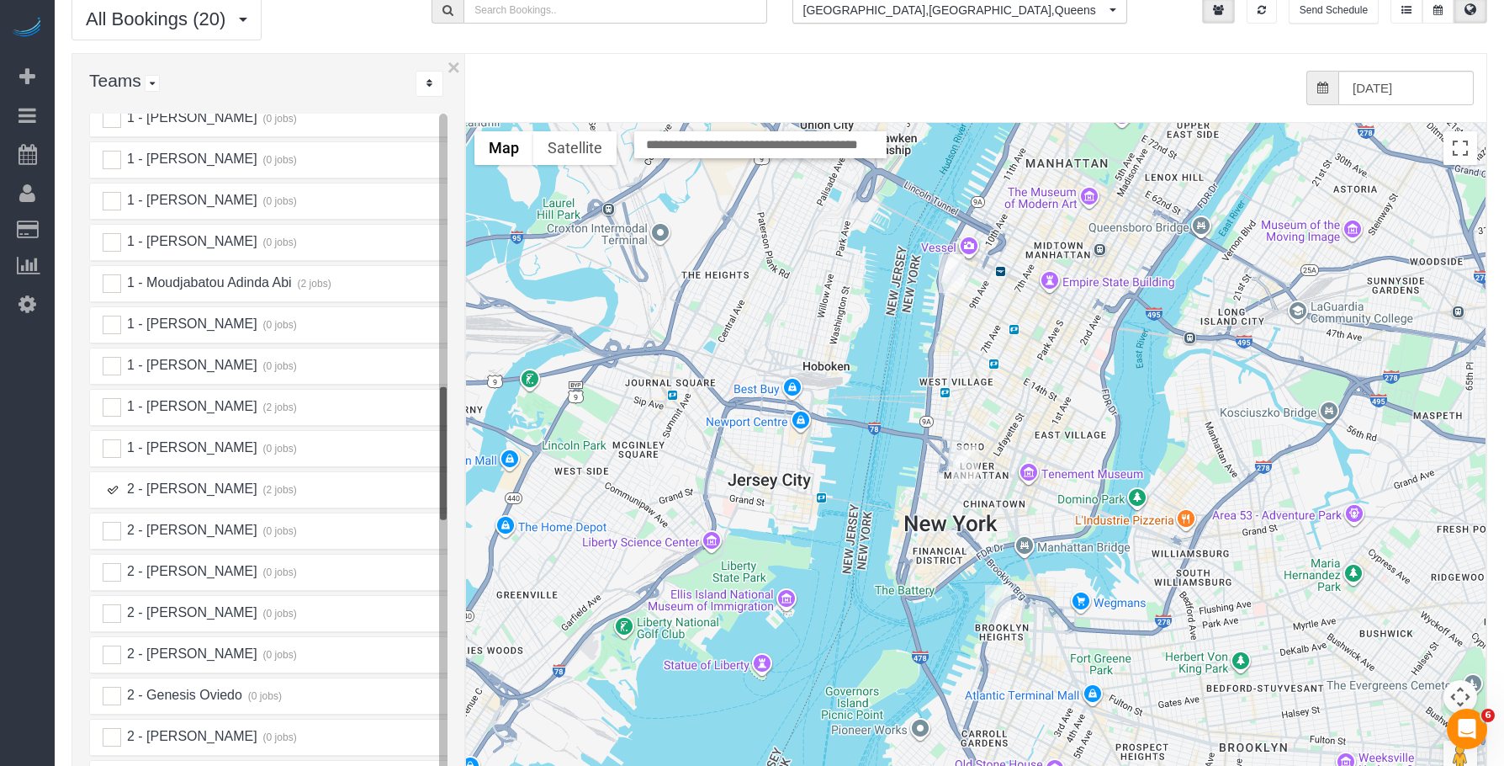
click at [999, 585] on img "09/27/2025 10:00AM - Paul Teitelbaum - 128 Willow Street, Apt. 2b, Brooklyn, NY…" at bounding box center [998, 604] width 26 height 39
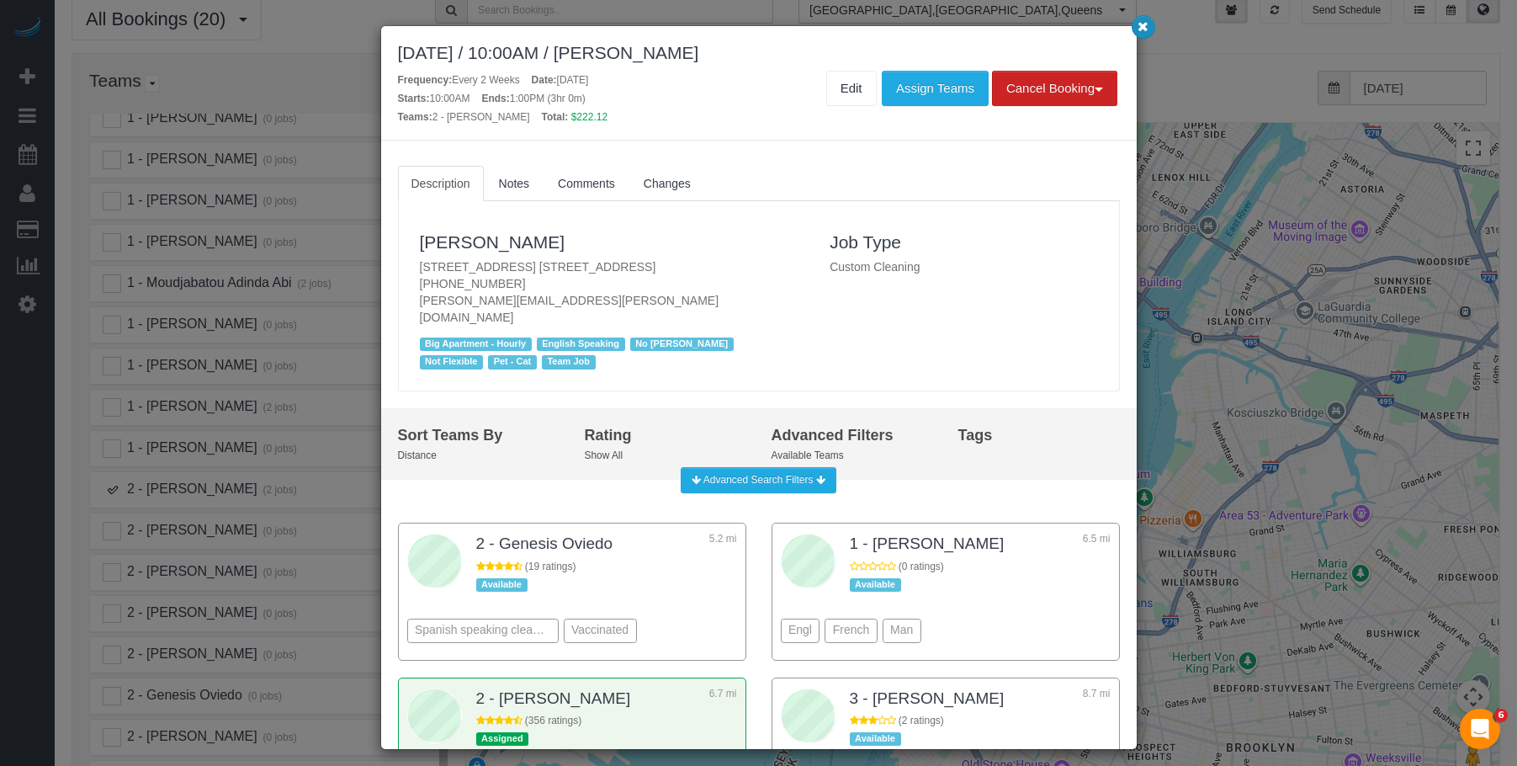
click at [1142, 27] on icon "button" at bounding box center [1142, 26] width 11 height 10
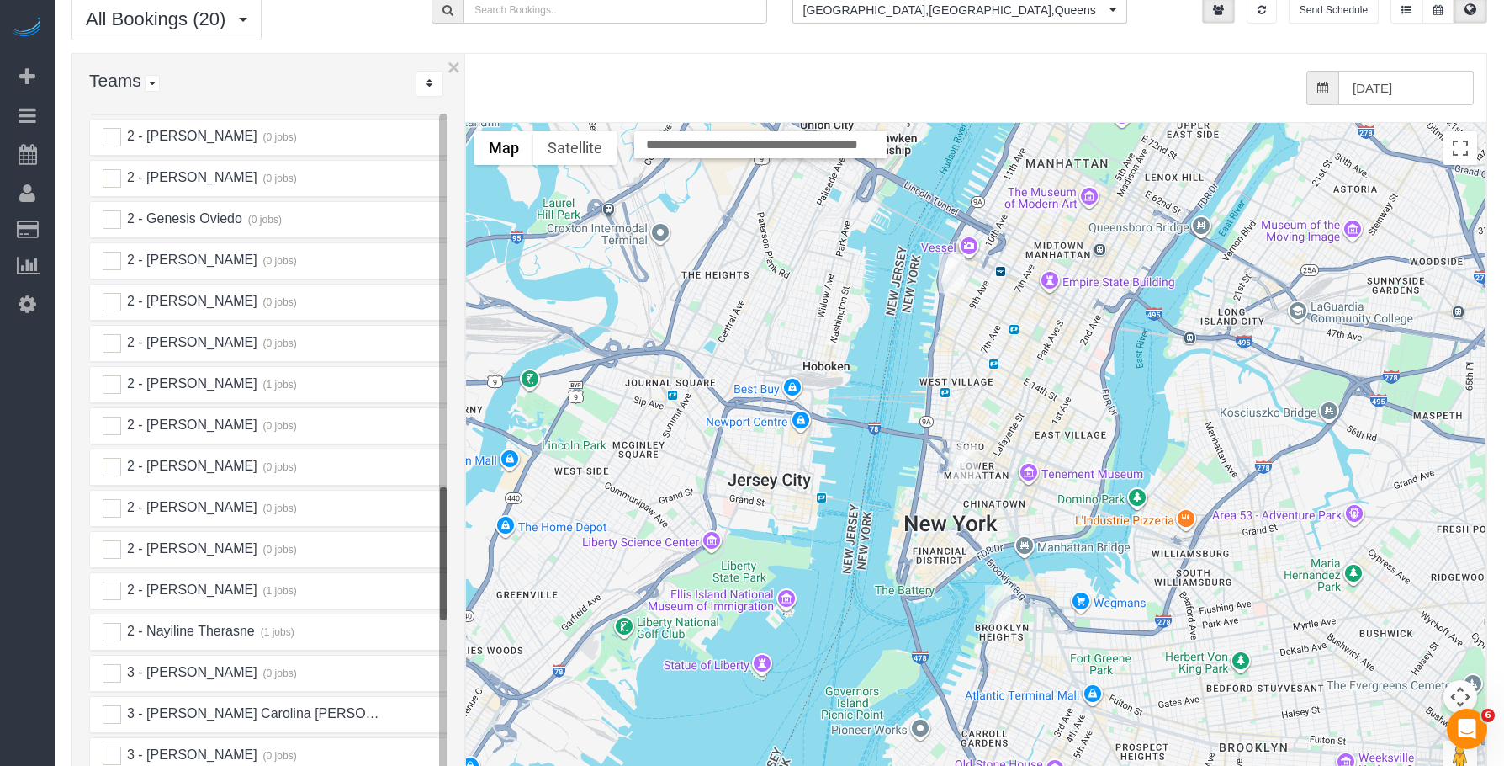
scroll to position [1883, 0]
